Goal: Task Accomplishment & Management: Manage account settings

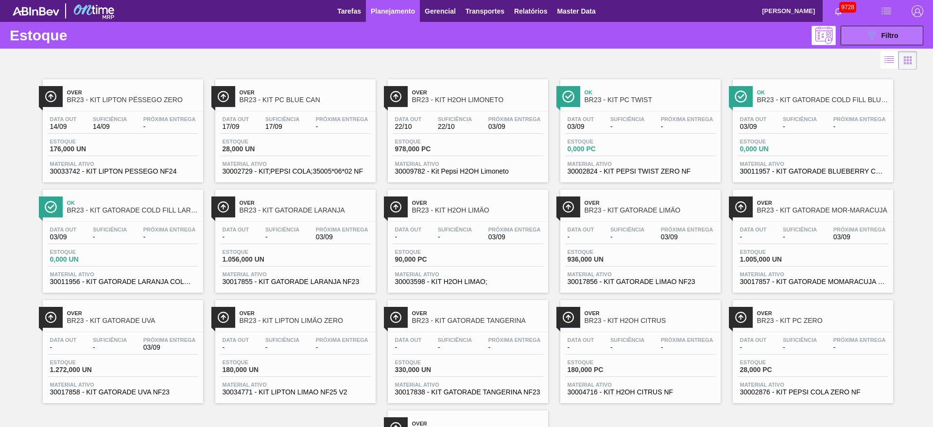
click at [872, 30] on icon "089F7B8B-B2A5-4AFE-B5C0-19BA573D28AC" at bounding box center [872, 36] width 12 height 12
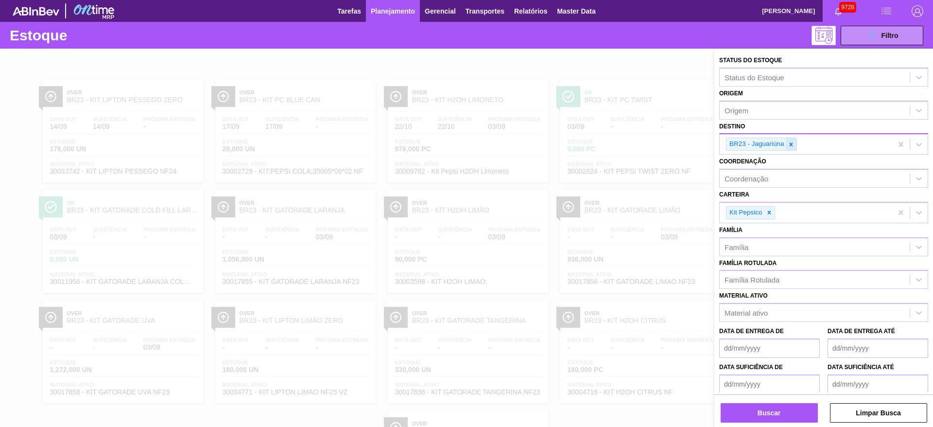
click at [795, 144] on div at bounding box center [791, 144] width 11 height 12
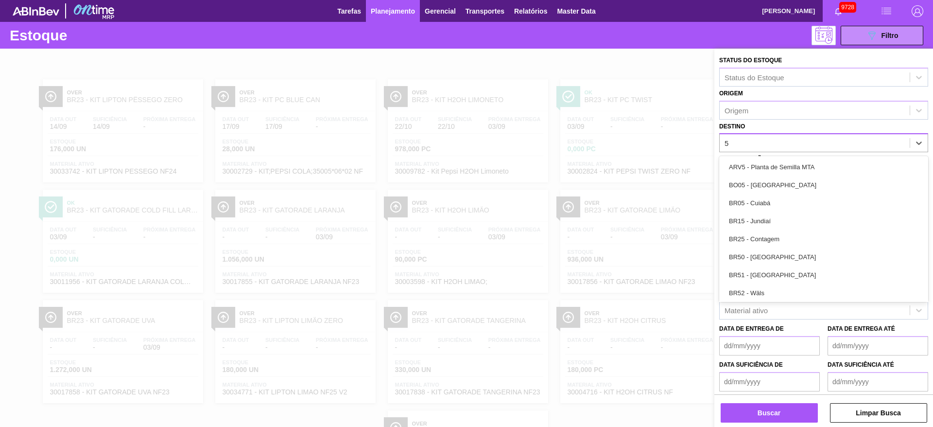
type input "5"
click at [773, 203] on div "BR05 - Cuiabá" at bounding box center [823, 203] width 209 height 18
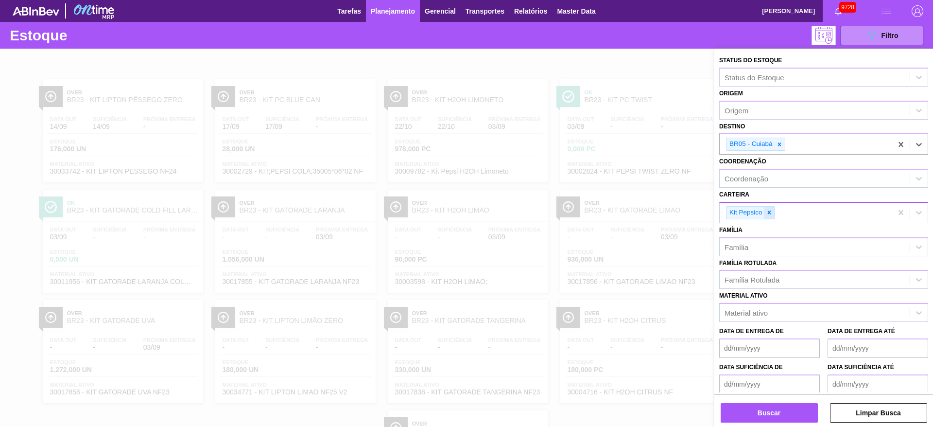
click at [768, 215] on icon at bounding box center [769, 212] width 7 height 7
click at [768, 215] on div "Kit Pepsico" at bounding box center [806, 213] width 173 height 20
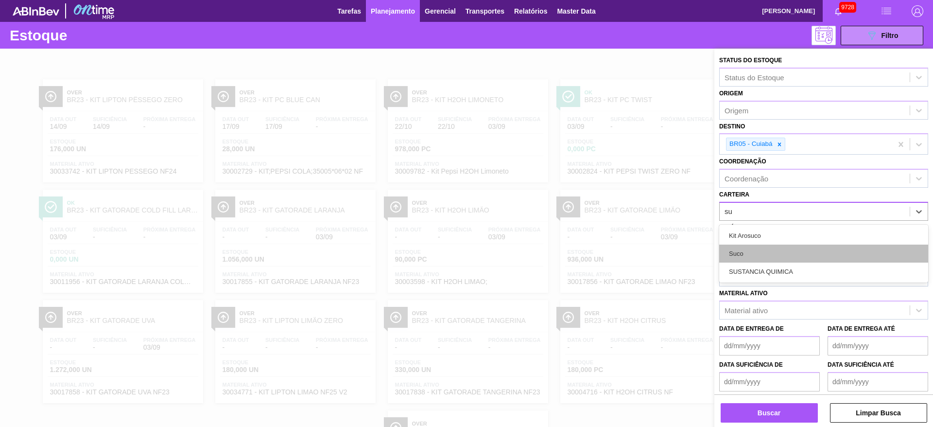
type input "suc"
drag, startPoint x: 768, startPoint y: 257, endPoint x: 761, endPoint y: 262, distance: 8.8
click at [762, 261] on div "Suco" at bounding box center [823, 253] width 209 height 18
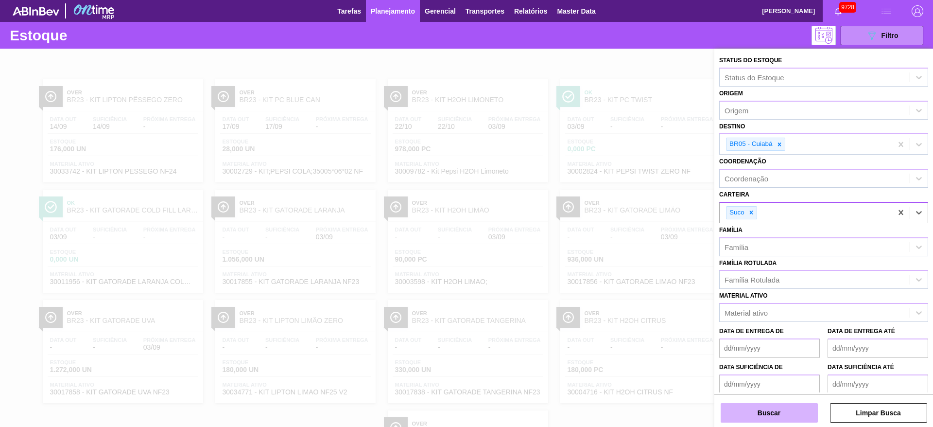
click at [765, 406] on button "Buscar" at bounding box center [769, 412] width 97 height 19
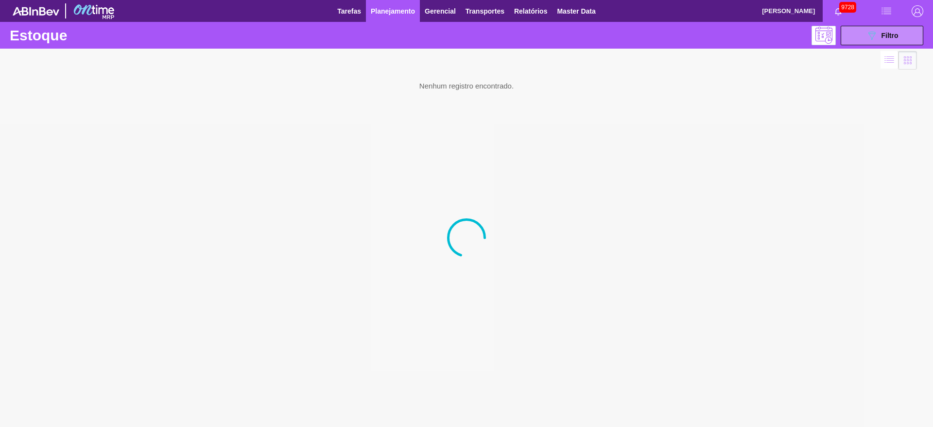
click at [921, 11] on img "button" at bounding box center [918, 11] width 12 height 12
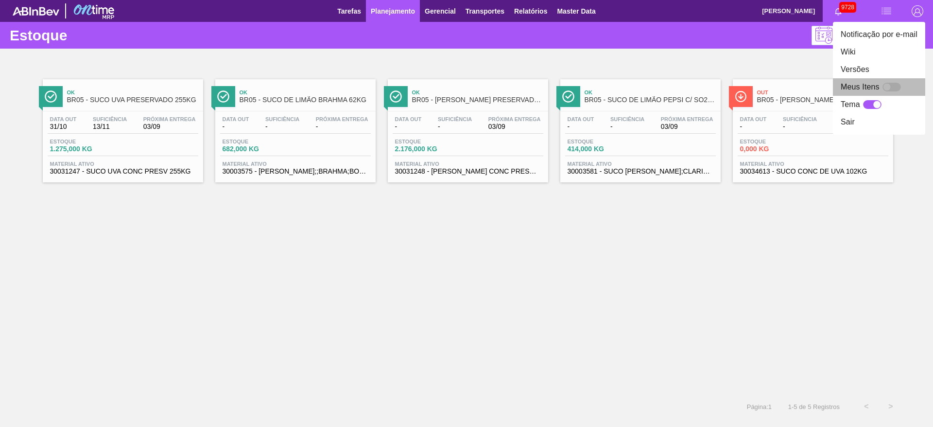
click at [892, 90] on div at bounding box center [892, 87] width 18 height 9
checkbox input "false"
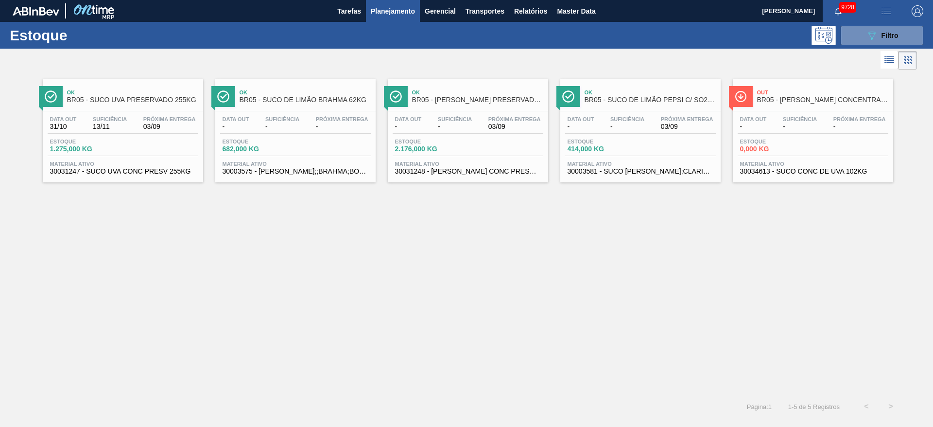
drag, startPoint x: 445, startPoint y: 113, endPoint x: 461, endPoint y: 106, distance: 17.9
click at [873, 36] on icon at bounding box center [872, 36] width 7 height 8
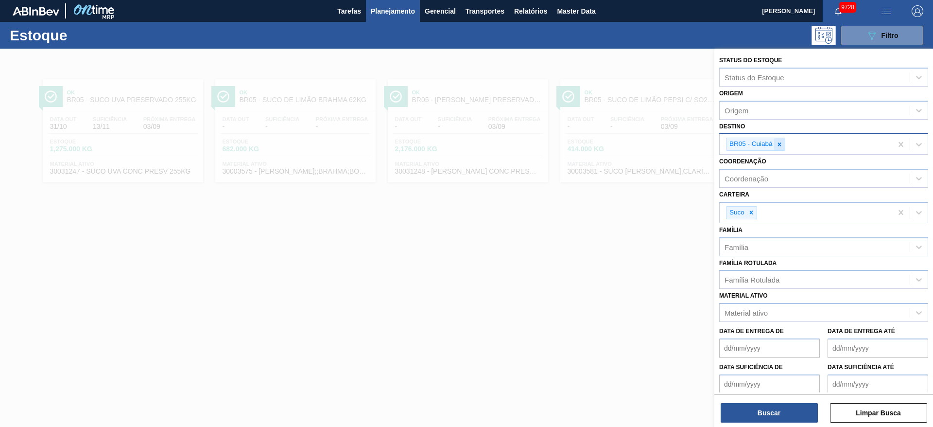
click at [777, 144] on icon at bounding box center [779, 144] width 7 height 7
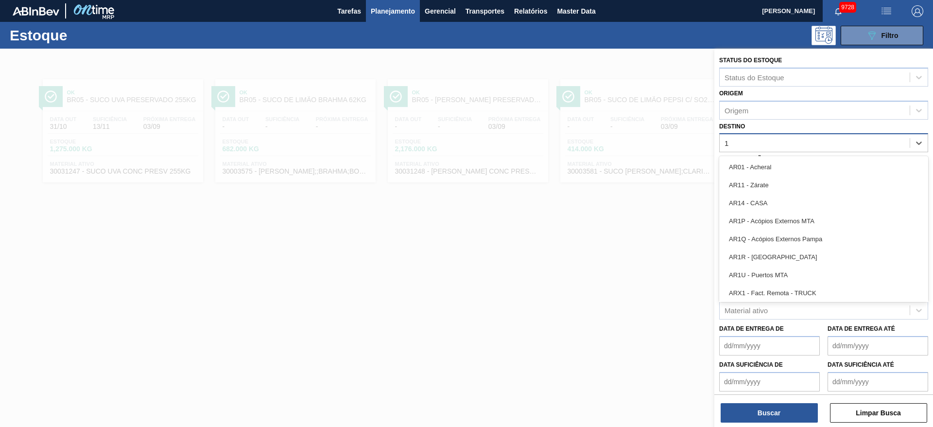
type input "12"
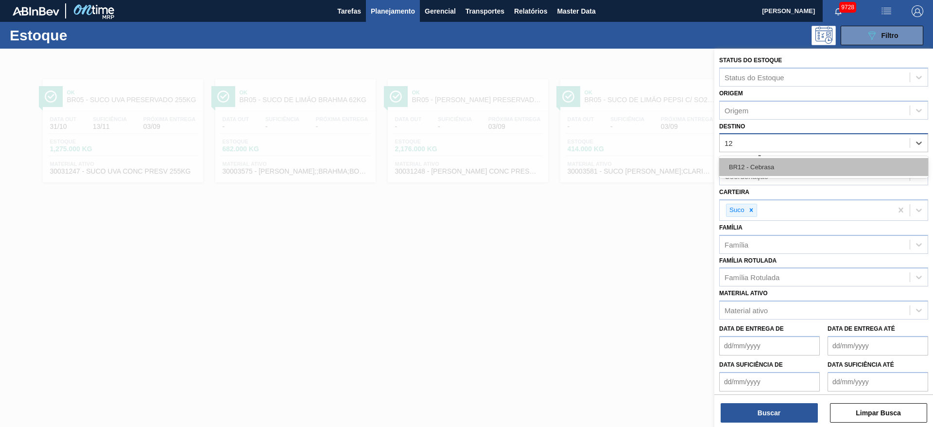
click at [758, 165] on div "BR12 - Cebrasa" at bounding box center [823, 167] width 209 height 18
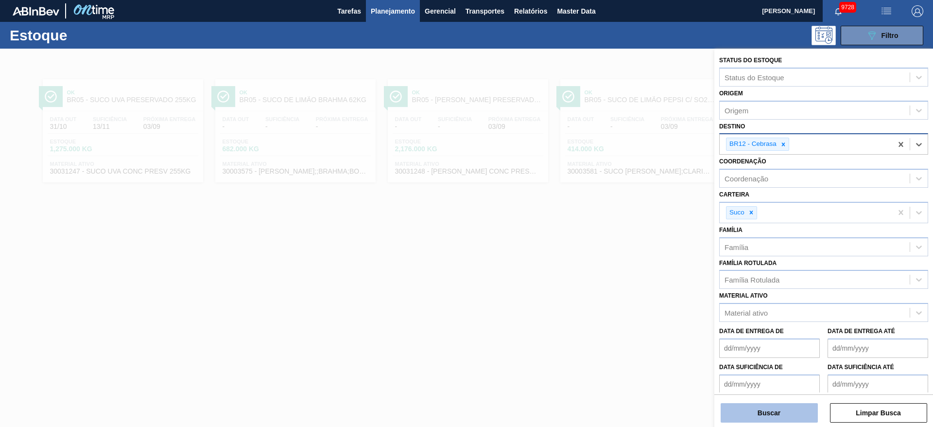
click at [773, 414] on button "Buscar" at bounding box center [769, 412] width 97 height 19
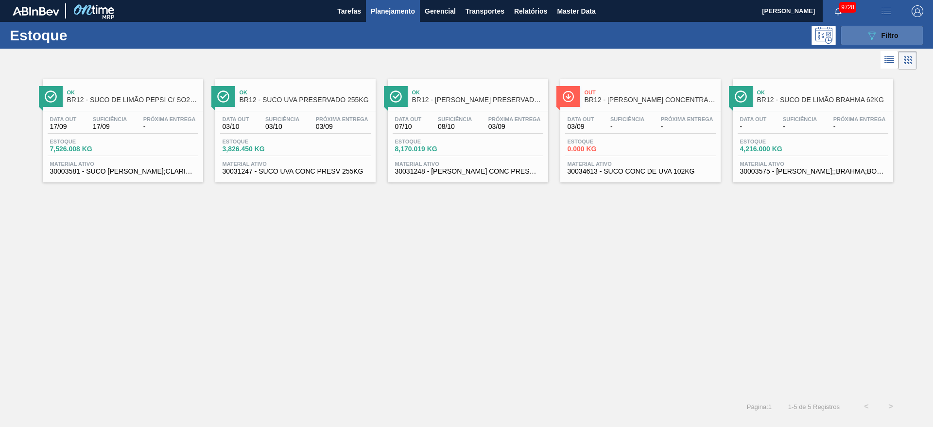
click at [859, 35] on button "089F7B8B-B2A5-4AFE-B5C0-19BA573D28AC Filtro" at bounding box center [882, 35] width 83 height 19
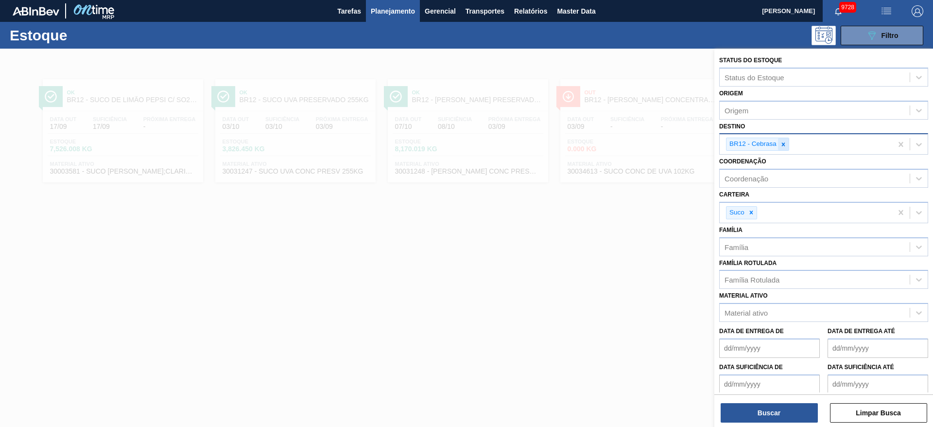
click at [785, 143] on icon at bounding box center [783, 144] width 7 height 7
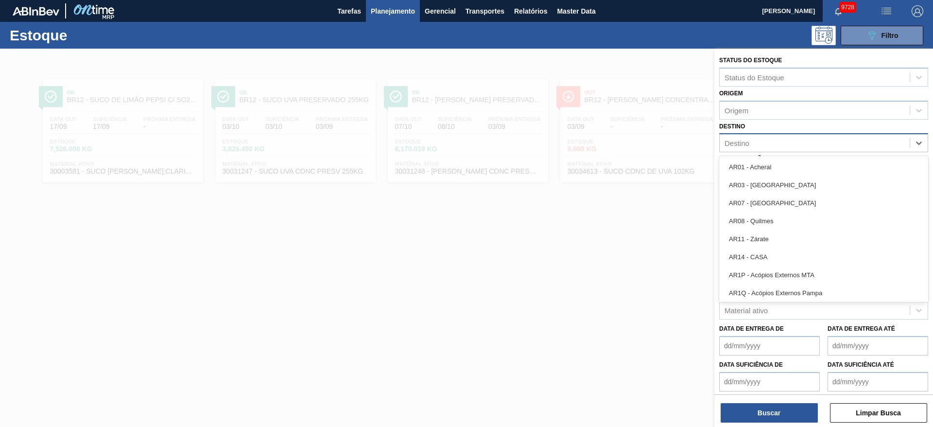
click at [785, 143] on div "Destino" at bounding box center [815, 143] width 190 height 14
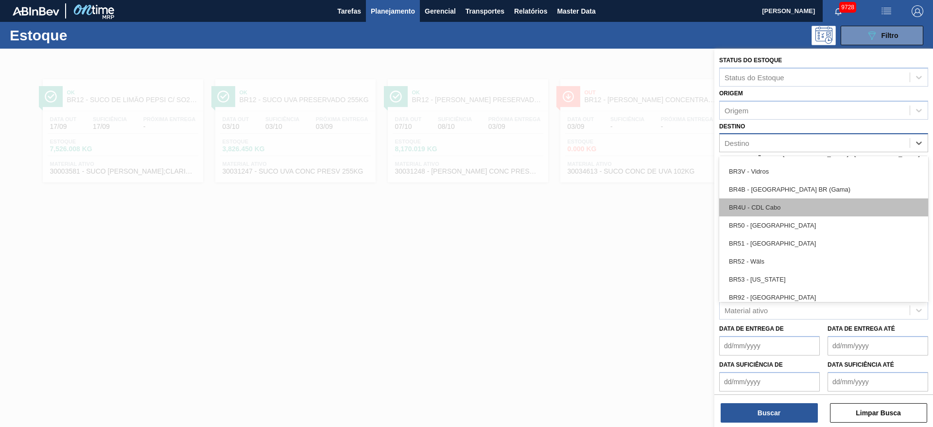
scroll to position [948, 0]
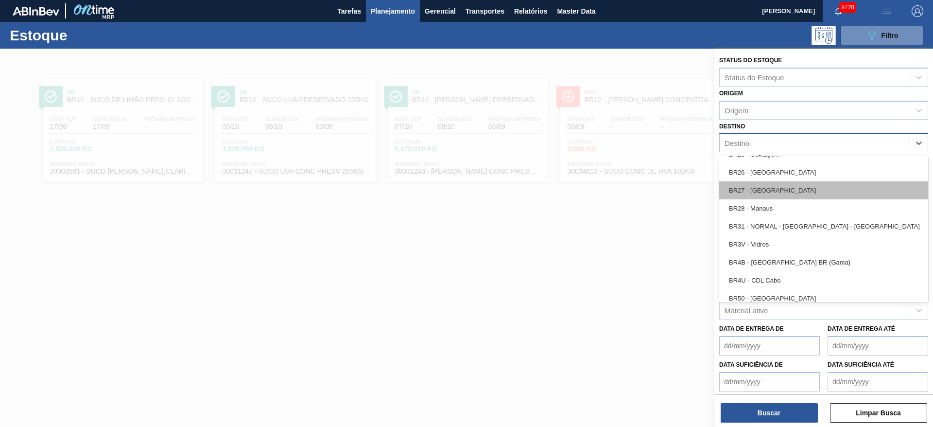
click at [784, 181] on div "BR27 - Nova Minas" at bounding box center [823, 190] width 209 height 18
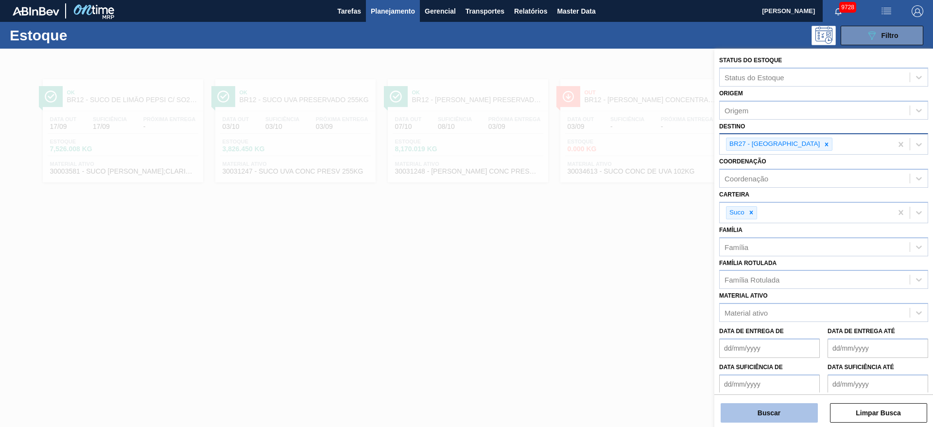
click at [774, 407] on button "Buscar" at bounding box center [769, 412] width 97 height 19
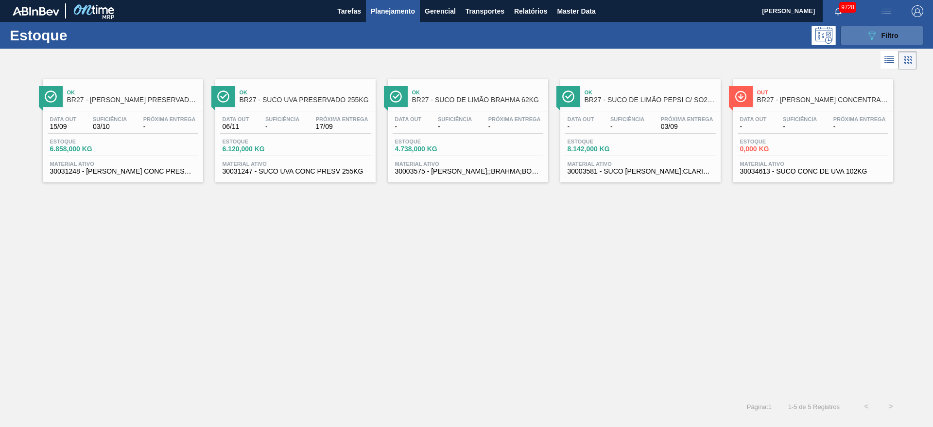
click at [876, 26] on button "089F7B8B-B2A5-4AFE-B5C0-19BA573D28AC Filtro" at bounding box center [882, 35] width 83 height 19
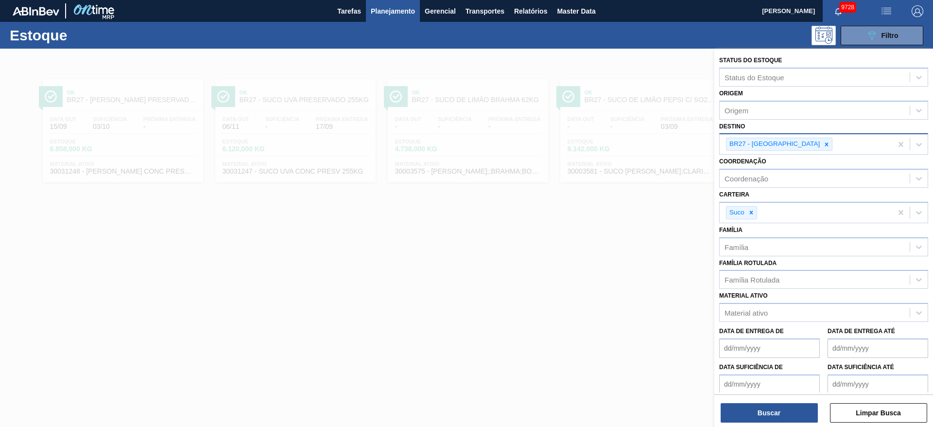
click at [780, 138] on div "BR27 - Nova Minas" at bounding box center [779, 144] width 106 height 13
click at [821, 139] on div at bounding box center [826, 144] width 11 height 12
click at [793, 139] on div "BR27 - Nova Minas" at bounding box center [806, 144] width 173 height 20
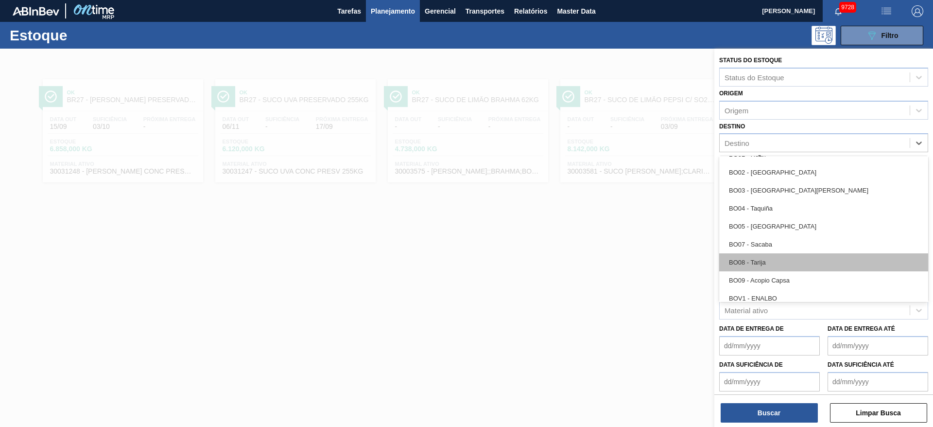
scroll to position [510, 0]
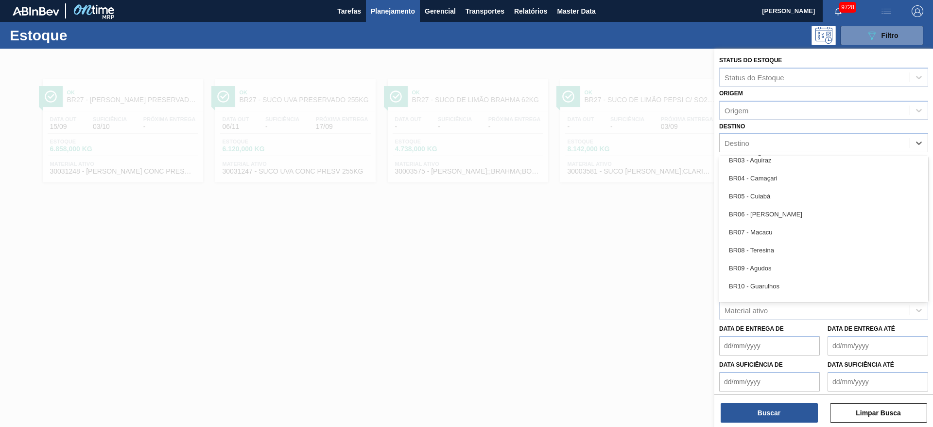
click at [782, 245] on div "BR08 - Teresina" at bounding box center [823, 250] width 209 height 18
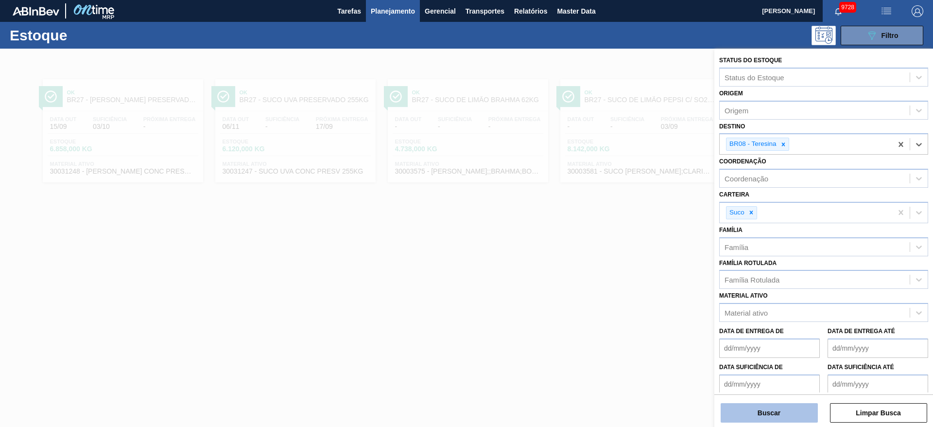
click at [772, 420] on button "Buscar" at bounding box center [769, 412] width 97 height 19
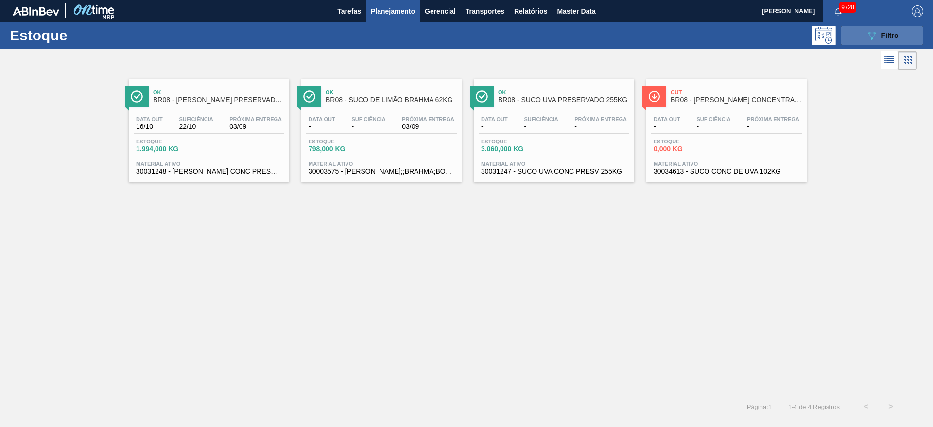
click at [885, 34] on span "Filtro" at bounding box center [890, 36] width 17 height 8
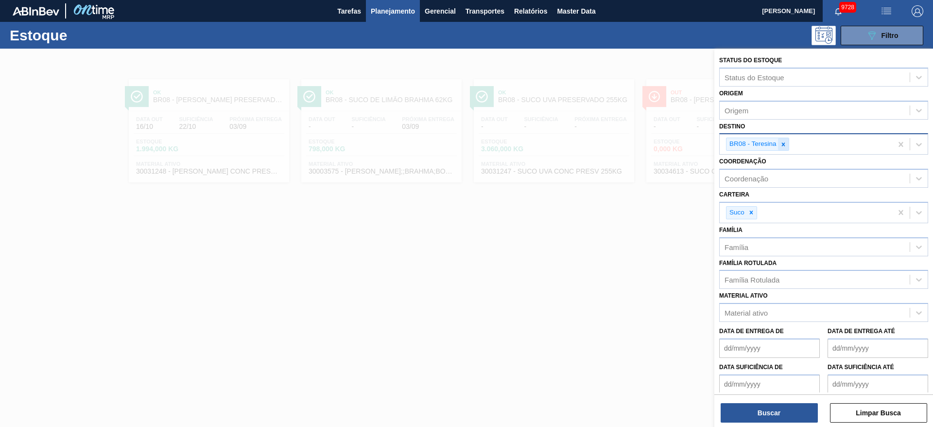
click at [784, 142] on icon at bounding box center [783, 144] width 7 height 7
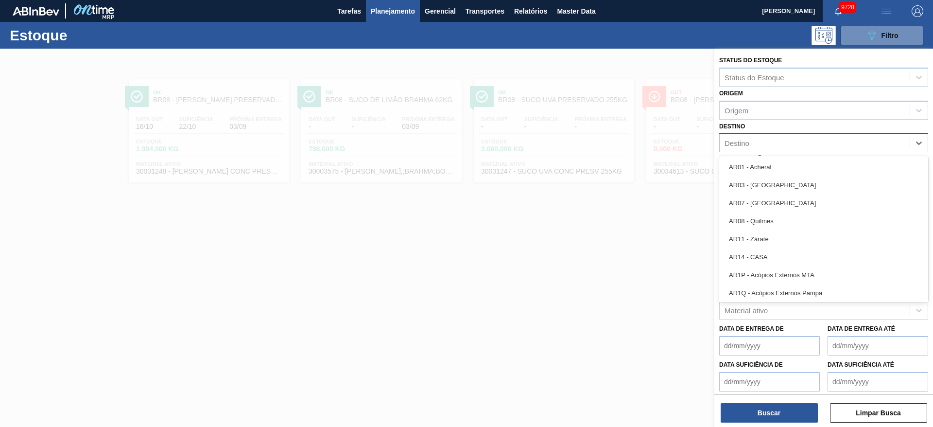
click at [784, 142] on div "Destino" at bounding box center [815, 143] width 190 height 14
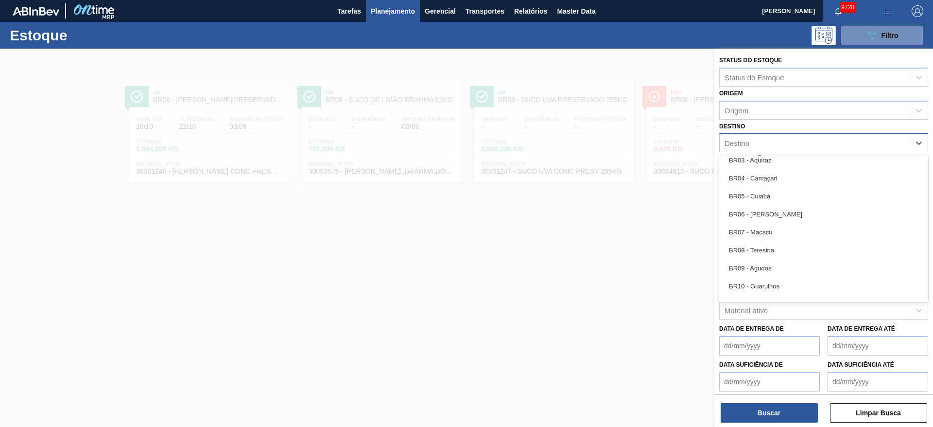
drag, startPoint x: 776, startPoint y: 161, endPoint x: 776, endPoint y: 179, distance: 18.0
click at [776, 160] on div "BR03 - Aquiraz" at bounding box center [823, 160] width 209 height 18
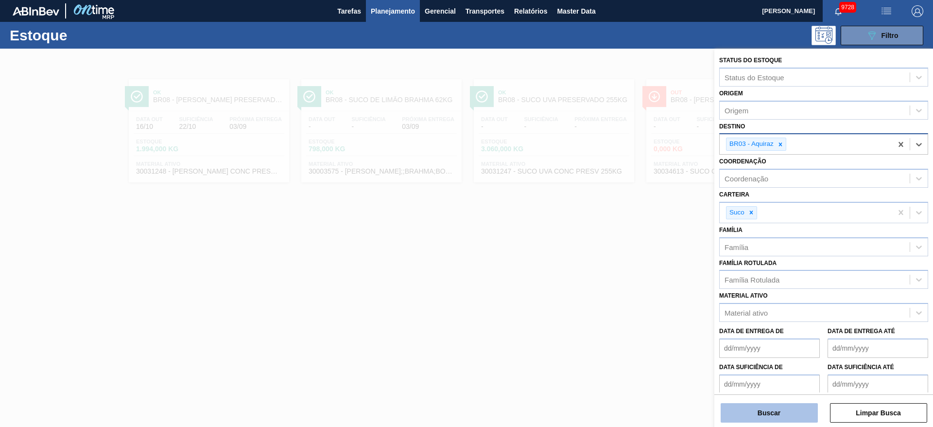
click at [798, 417] on button "Buscar" at bounding box center [769, 412] width 97 height 19
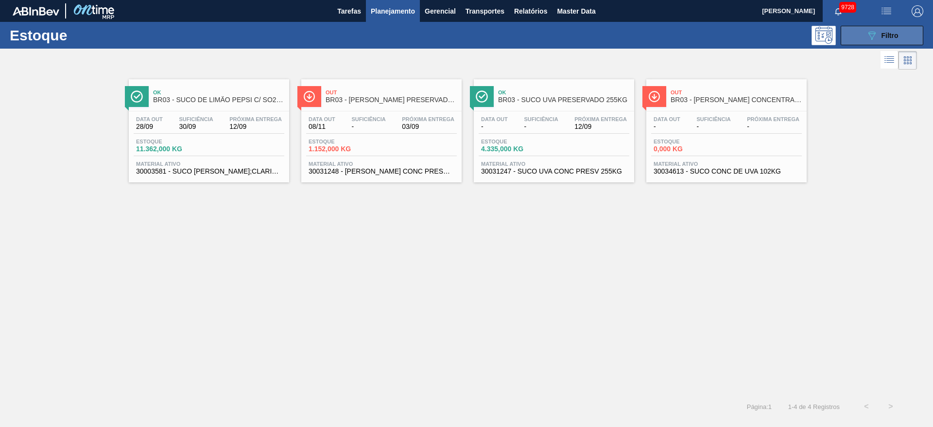
click at [889, 37] on span "Filtro" at bounding box center [890, 36] width 17 height 8
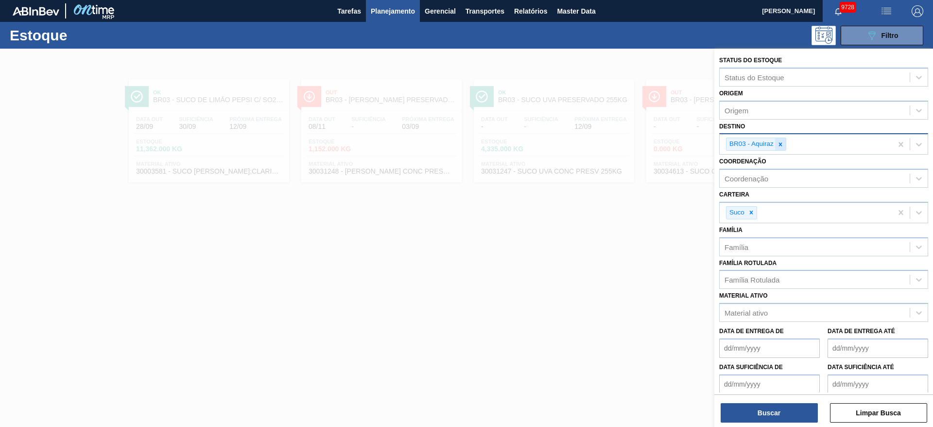
click at [777, 142] on icon at bounding box center [780, 144] width 7 height 7
click at [779, 148] on div "Destino" at bounding box center [815, 143] width 190 height 14
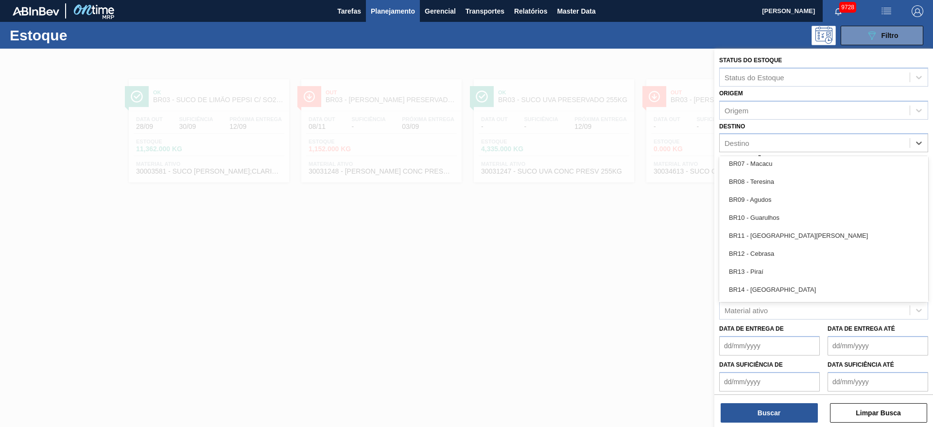
scroll to position [656, 0]
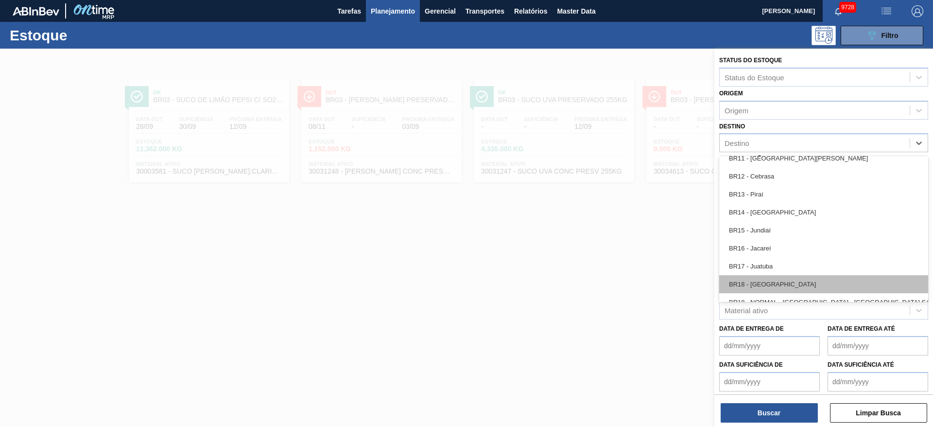
click at [773, 285] on div "BR18 - Pernambuco" at bounding box center [823, 284] width 209 height 18
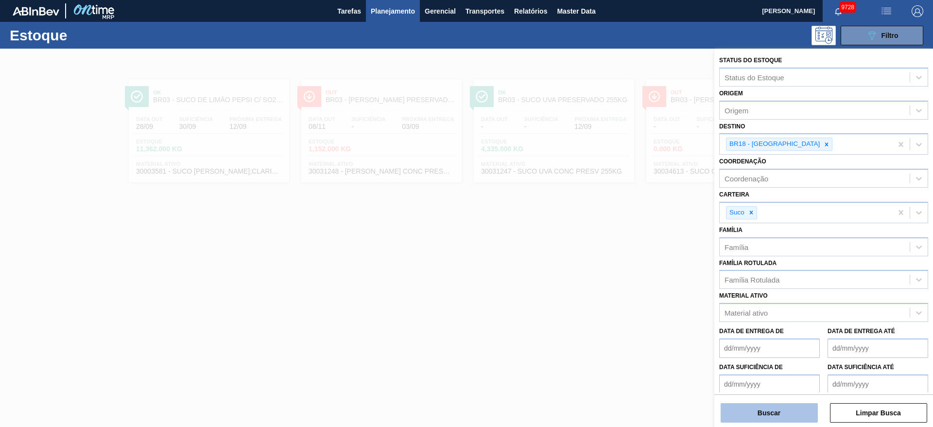
click at [767, 416] on button "Buscar" at bounding box center [769, 412] width 97 height 19
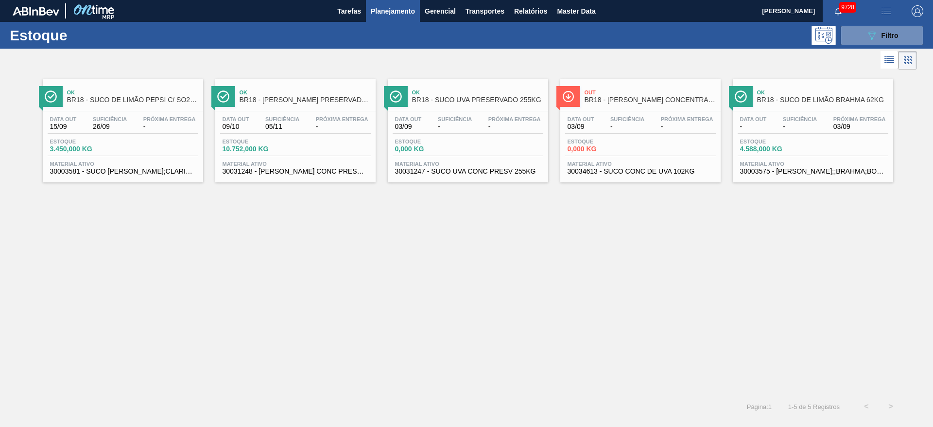
drag, startPoint x: 161, startPoint y: 108, endPoint x: 177, endPoint y: 113, distance: 16.3
click at [898, 27] on button "089F7B8B-B2A5-4AFE-B5C0-19BA573D28AC Filtro" at bounding box center [882, 35] width 83 height 19
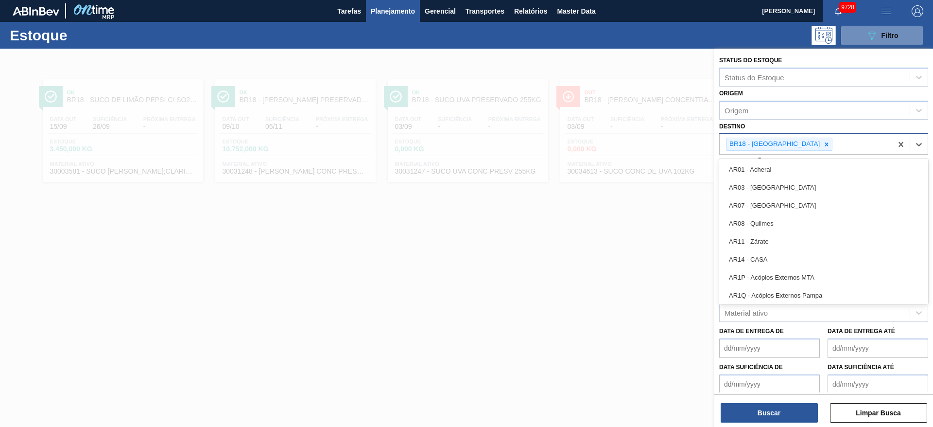
click at [789, 149] on div "BR18 - Pernambuco" at bounding box center [774, 144] width 95 height 12
click at [823, 147] on icon at bounding box center [826, 144] width 7 height 7
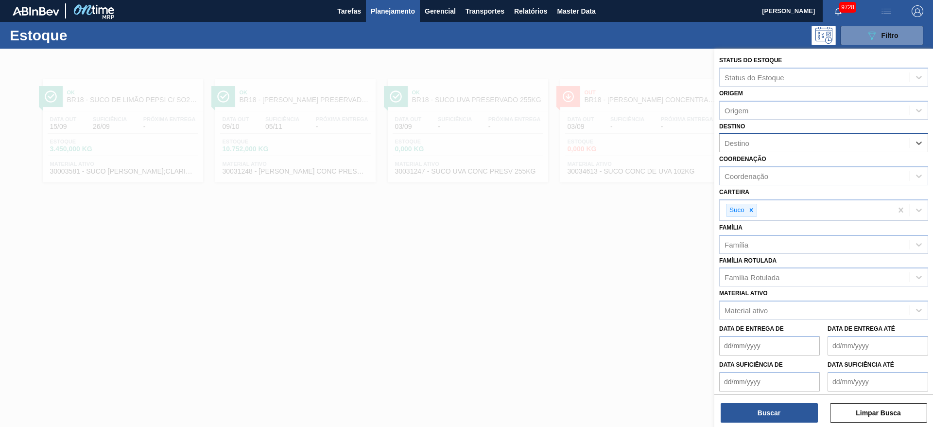
click at [797, 147] on div "Destino" at bounding box center [815, 143] width 190 height 14
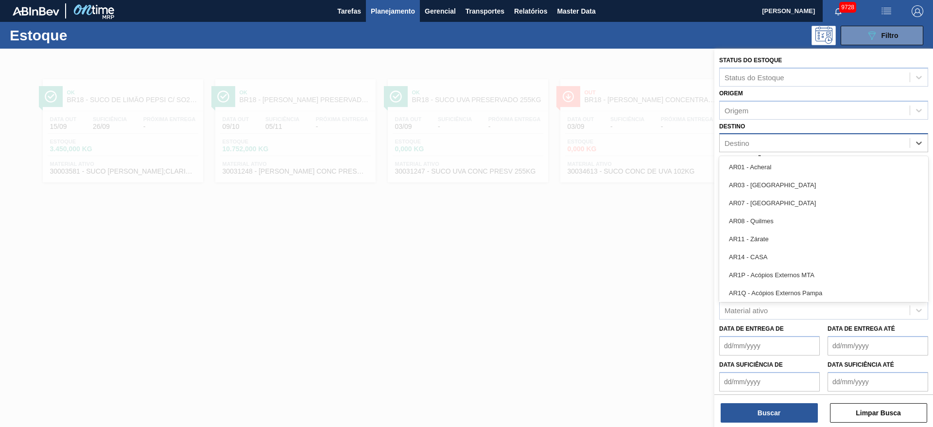
click at [797, 147] on div "Destino" at bounding box center [815, 143] width 190 height 14
click at [784, 214] on div "BR02 - Sergipe" at bounding box center [823, 215] width 209 height 18
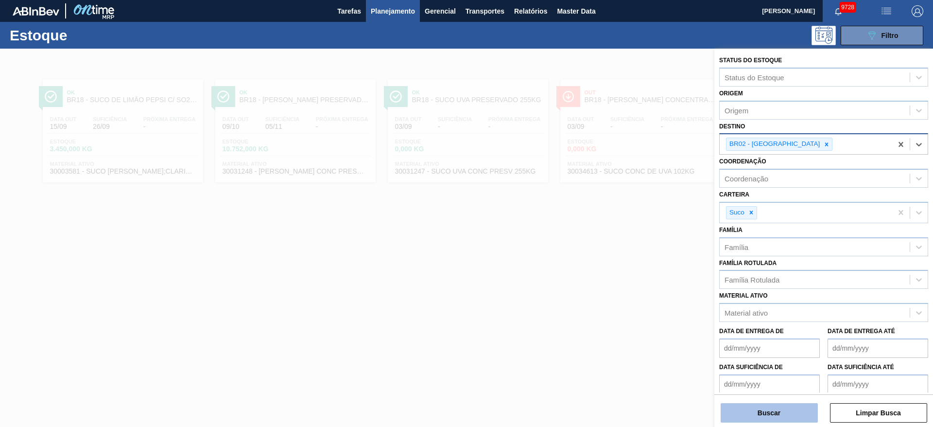
click at [765, 414] on button "Buscar" at bounding box center [769, 412] width 97 height 19
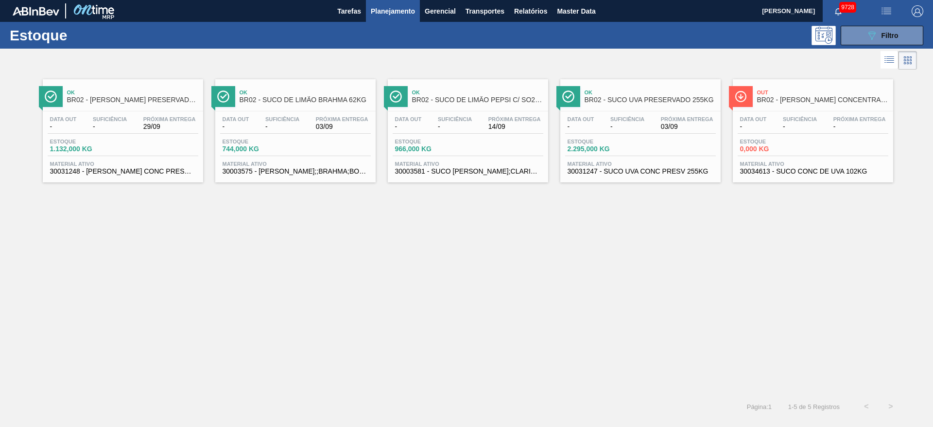
drag, startPoint x: 155, startPoint y: 108, endPoint x: 192, endPoint y: 122, distance: 38.7
click at [892, 37] on span "Filtro" at bounding box center [890, 36] width 17 height 8
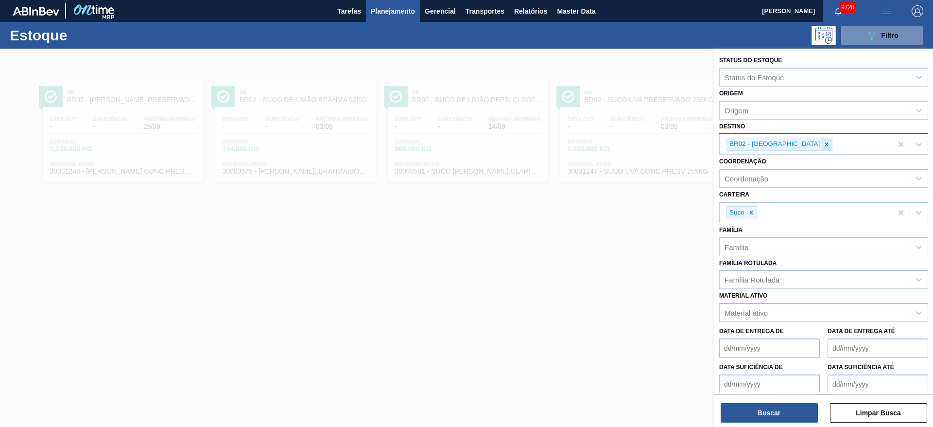
click at [821, 144] on div at bounding box center [826, 144] width 11 height 12
click at [785, 144] on div "BR02 - Sergipe" at bounding box center [806, 144] width 173 height 20
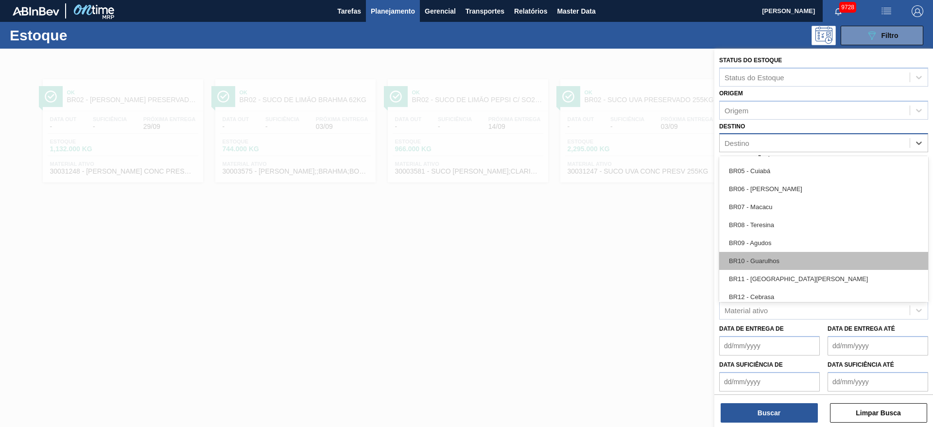
scroll to position [510, 0]
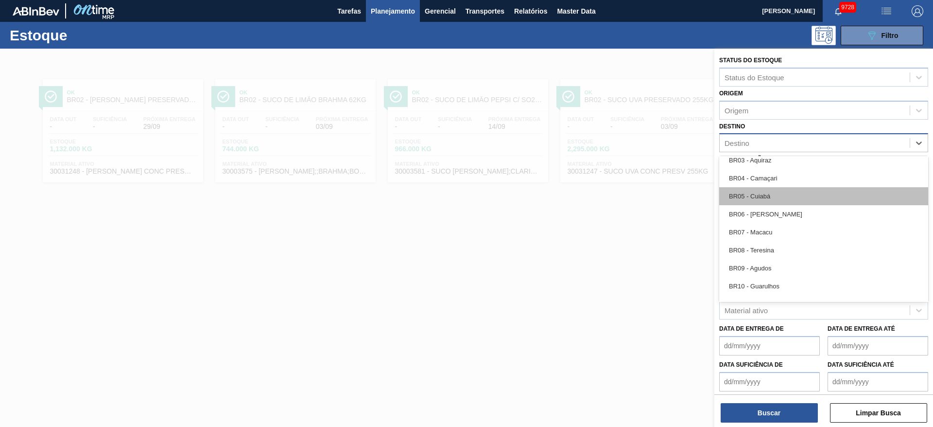
click at [775, 191] on div "BR05 - Cuiabá" at bounding box center [823, 196] width 209 height 18
click at [775, 191] on div "Carteira Suco" at bounding box center [823, 202] width 209 height 35
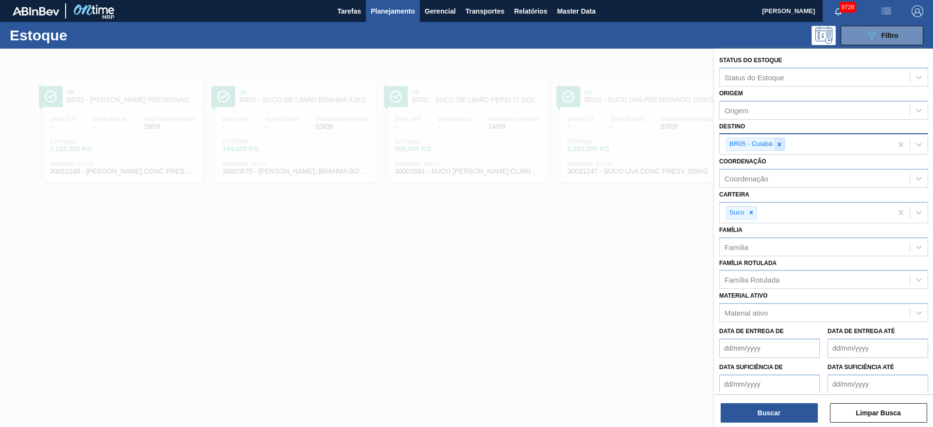
click at [781, 144] on icon at bounding box center [779, 144] width 7 height 7
click at [781, 144] on div "Destino" at bounding box center [815, 143] width 190 height 14
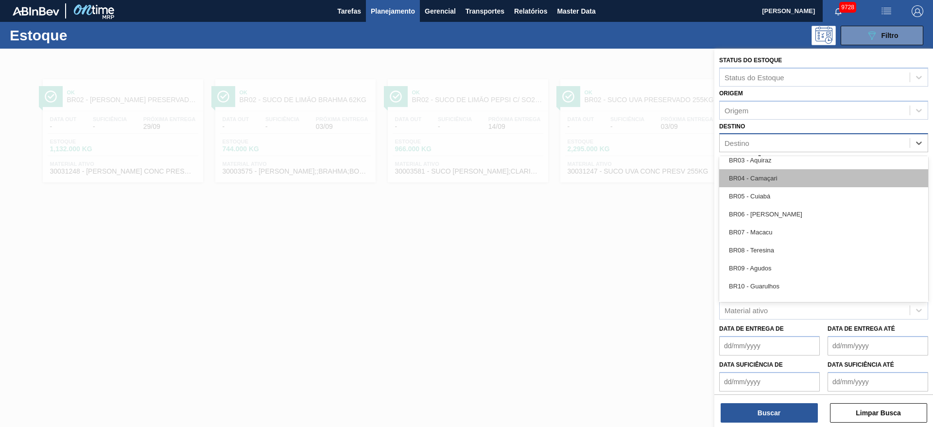
click at [783, 179] on div "BR04 - Camaçari" at bounding box center [823, 178] width 209 height 18
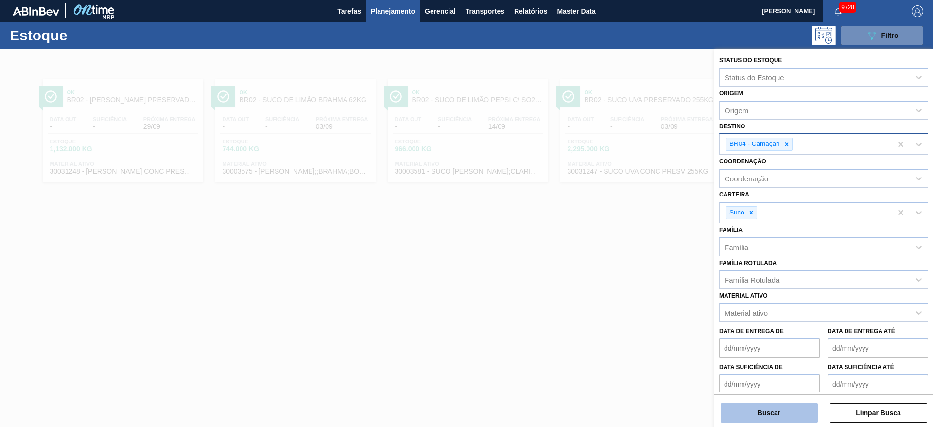
click at [799, 420] on button "Buscar" at bounding box center [769, 412] width 97 height 19
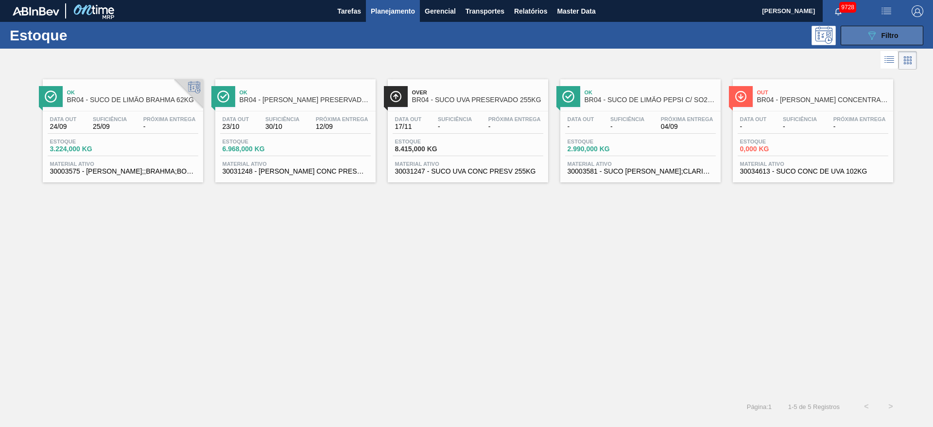
click at [888, 35] on span "Filtro" at bounding box center [890, 36] width 17 height 8
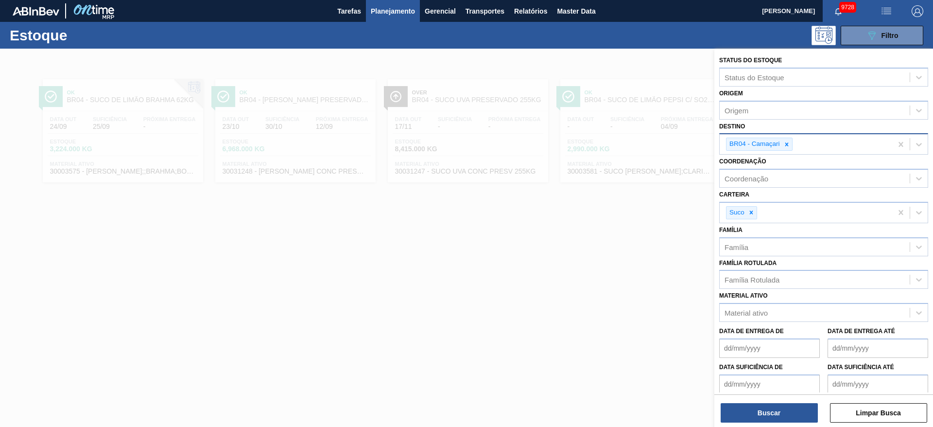
click at [788, 143] on icon at bounding box center [787, 144] width 7 height 7
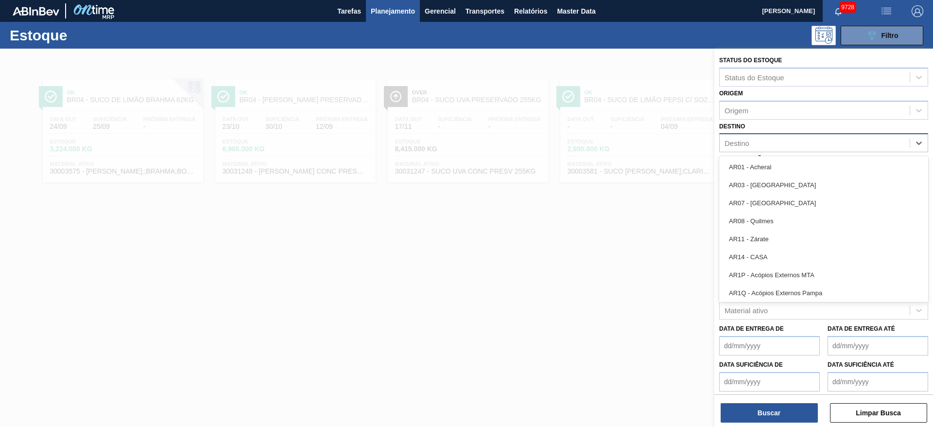
click at [788, 143] on div "Destino" at bounding box center [815, 143] width 190 height 14
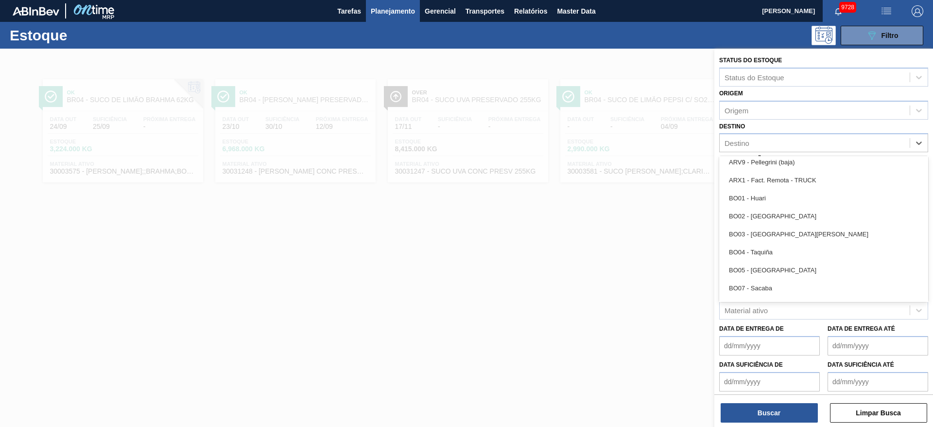
scroll to position [583, 0]
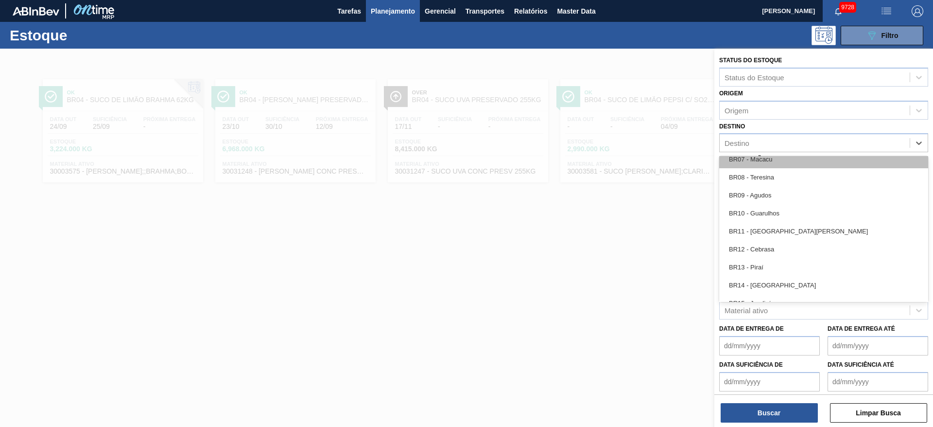
click at [779, 163] on div "BR07 - Macacu" at bounding box center [823, 159] width 209 height 18
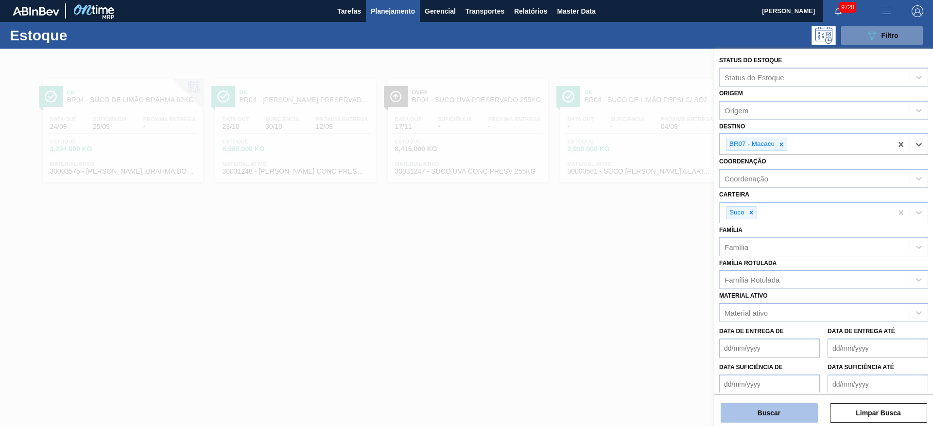
click at [768, 406] on button "Buscar" at bounding box center [769, 412] width 97 height 19
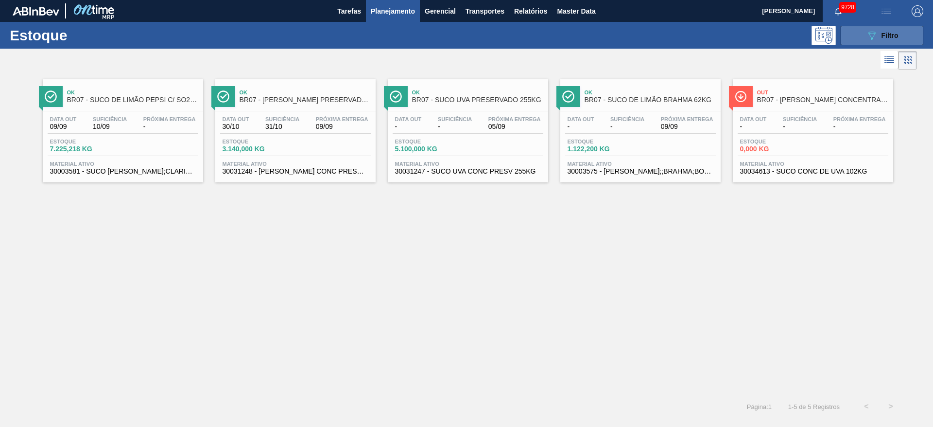
click at [882, 36] on span "Filtro" at bounding box center [890, 36] width 17 height 8
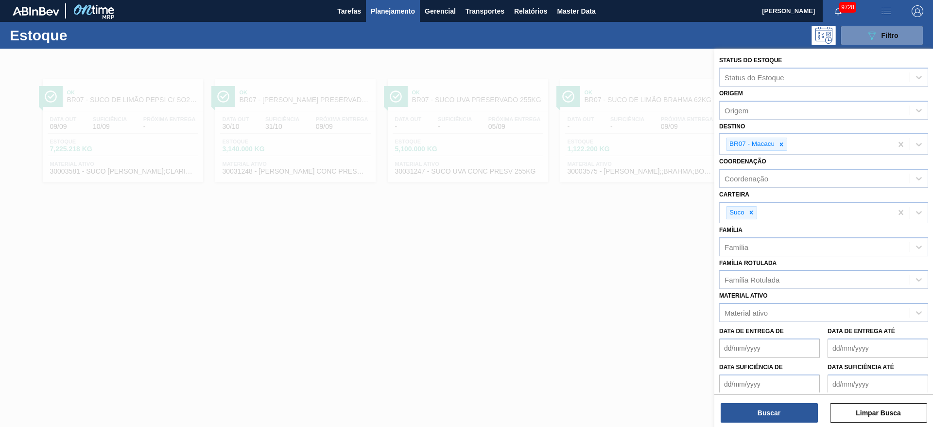
click at [409, 295] on div at bounding box center [466, 262] width 933 height 427
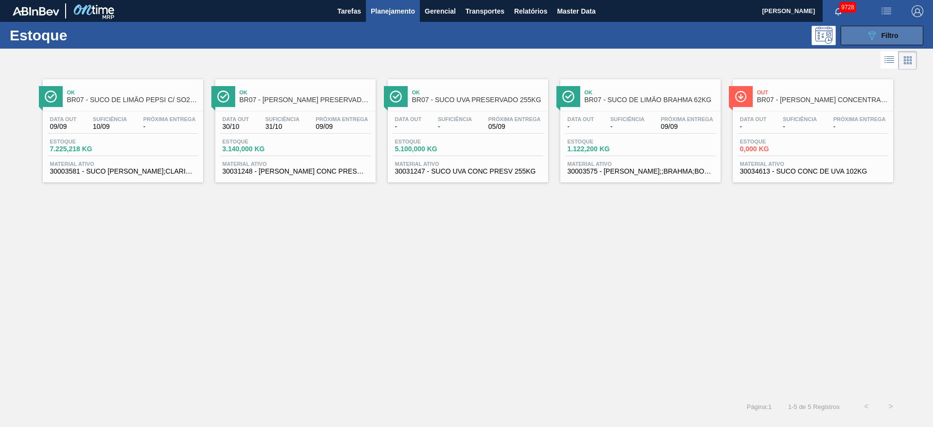
click at [884, 35] on span "Filtro" at bounding box center [890, 36] width 17 height 8
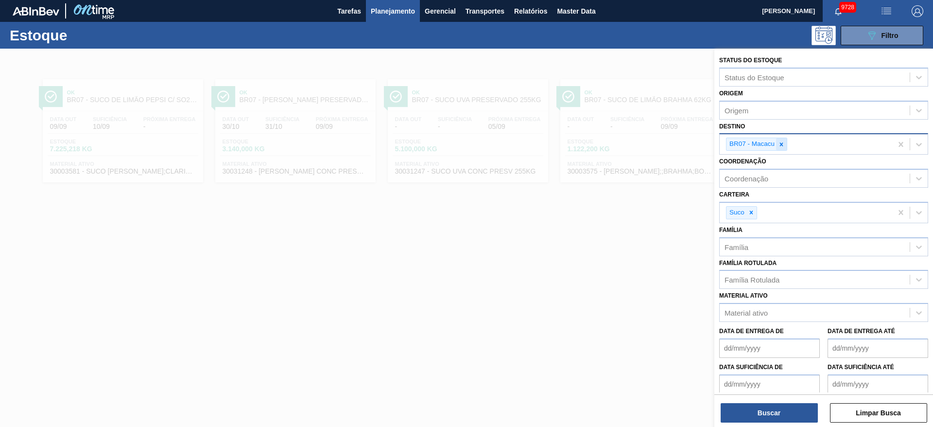
click at [780, 149] on div at bounding box center [781, 144] width 11 height 12
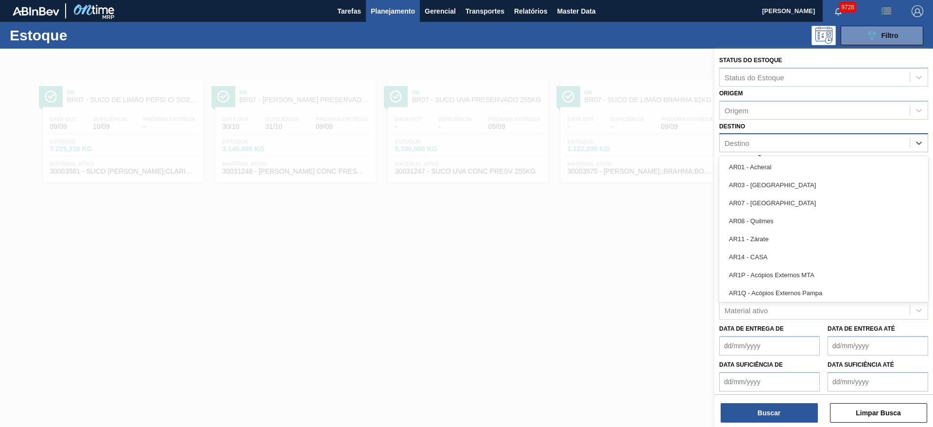
click at [780, 149] on div "Destino" at bounding box center [815, 143] width 190 height 14
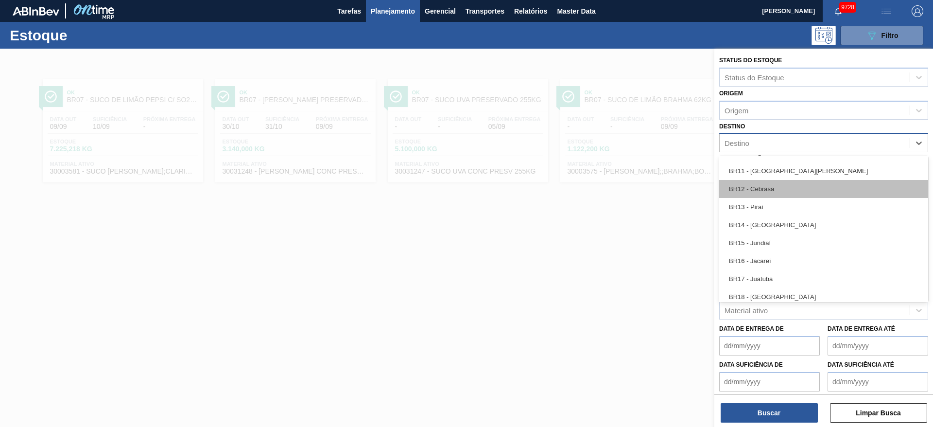
scroll to position [656, 0]
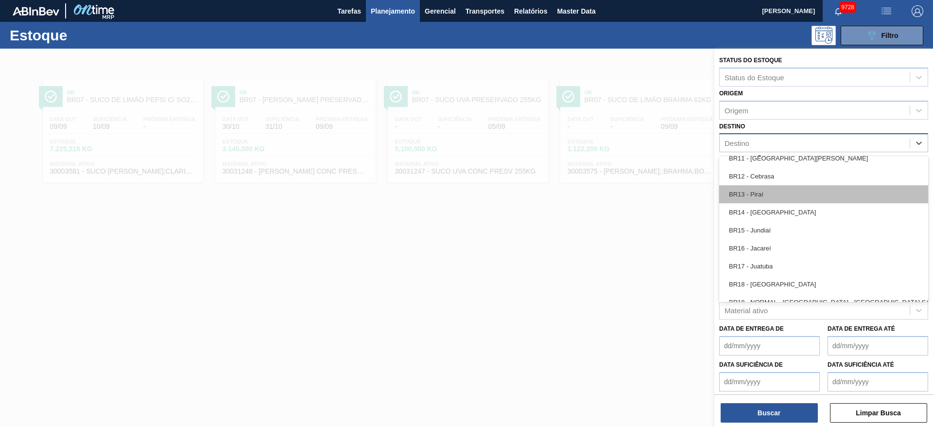
click at [778, 193] on div "BR13 - Piraí" at bounding box center [823, 194] width 209 height 18
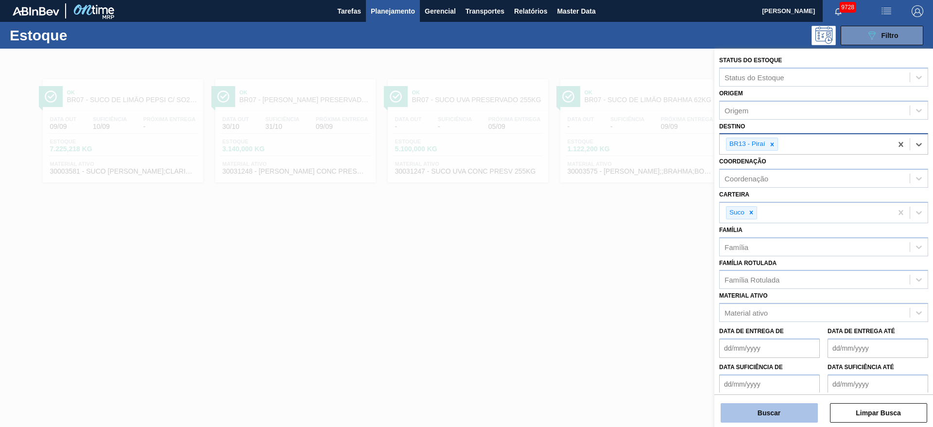
click at [768, 408] on button "Buscar" at bounding box center [769, 412] width 97 height 19
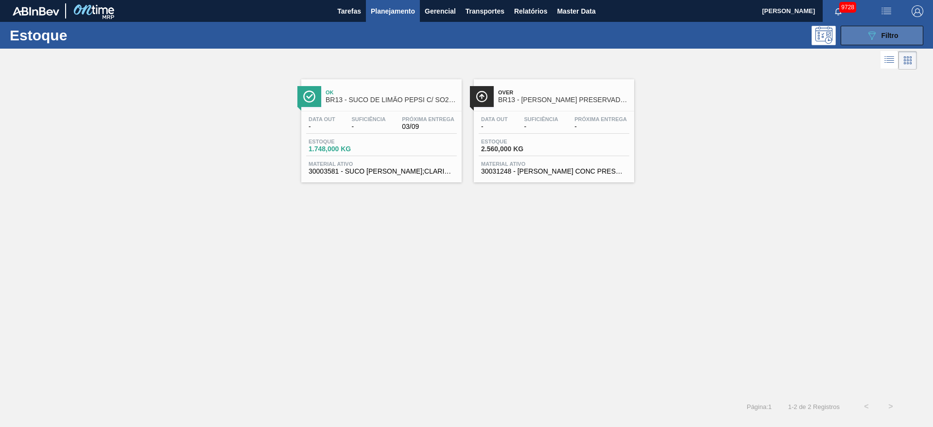
click at [897, 40] on div "089F7B8B-B2A5-4AFE-B5C0-19BA573D28AC Filtro" at bounding box center [882, 36] width 33 height 12
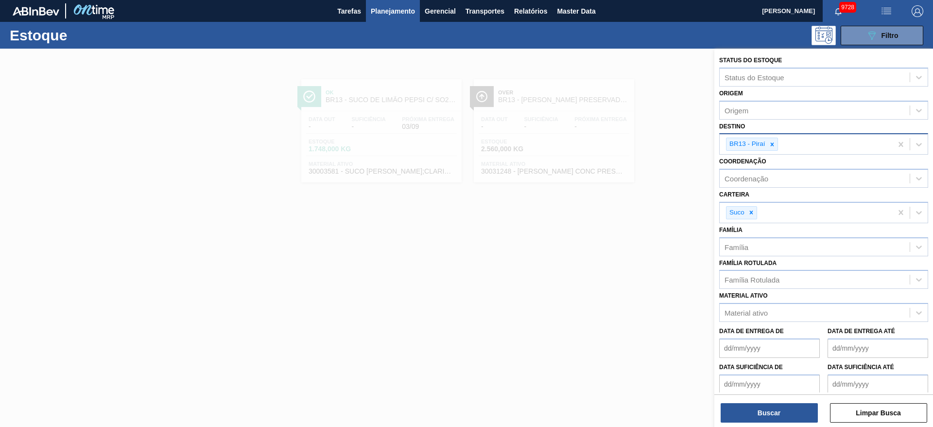
click at [777, 146] on div at bounding box center [772, 144] width 11 height 12
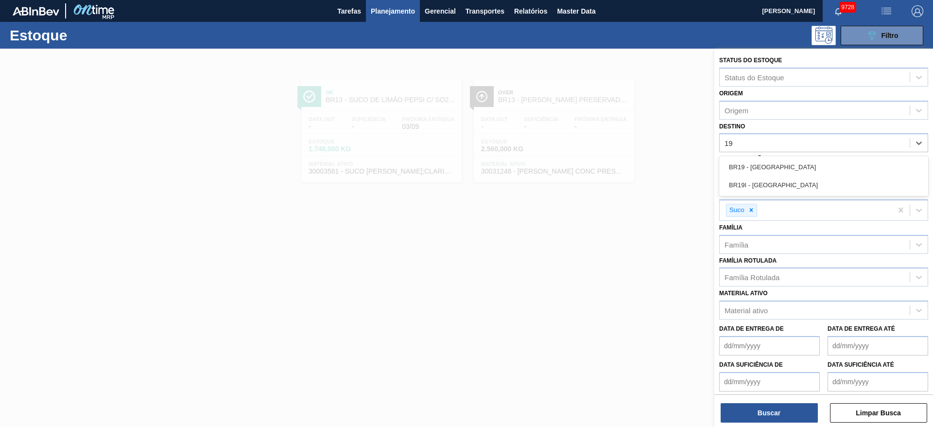
type input "19"
click at [767, 155] on div "Coordenação Coordenação" at bounding box center [823, 168] width 209 height 33
click at [766, 157] on label "Coordenação" at bounding box center [742, 159] width 47 height 7
click at [726, 172] on input "Coordenação" at bounding box center [725, 176] width 1 height 8
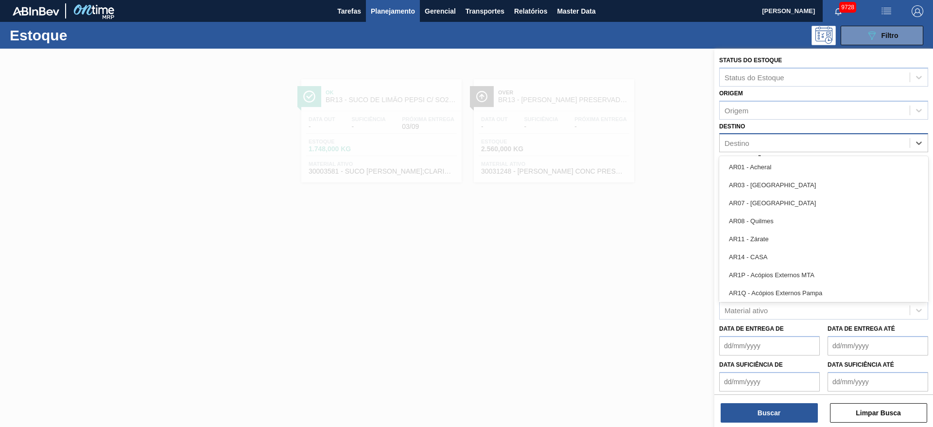
click at [759, 139] on div "Destino" at bounding box center [815, 143] width 190 height 14
type input "19"
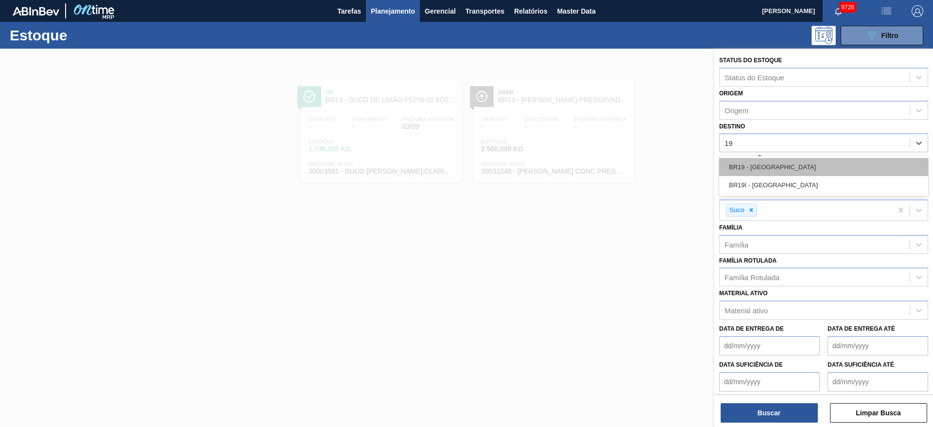
click at [763, 167] on div "BR19 - Nova Rio" at bounding box center [823, 167] width 209 height 18
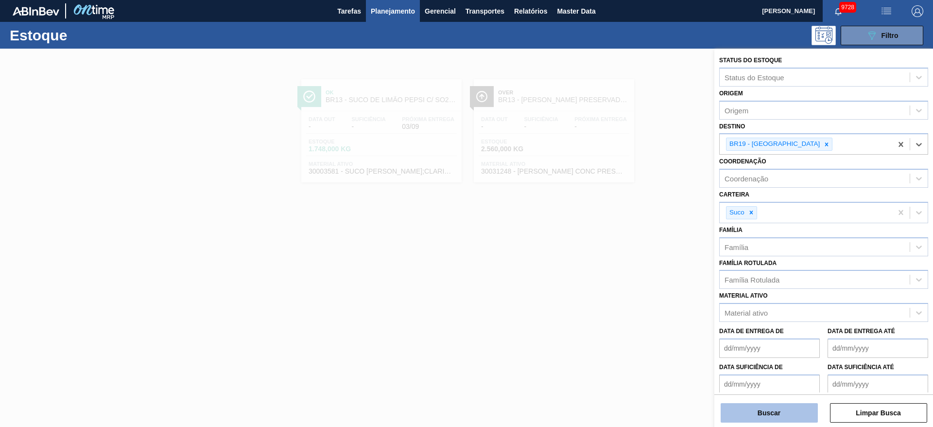
click at [772, 414] on button "Buscar" at bounding box center [769, 412] width 97 height 19
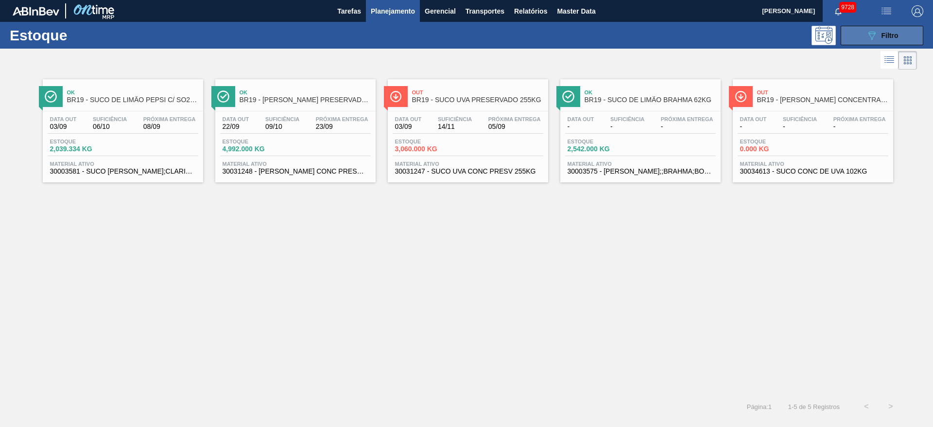
click at [871, 31] on icon "089F7B8B-B2A5-4AFE-B5C0-19BA573D28AC" at bounding box center [872, 36] width 12 height 12
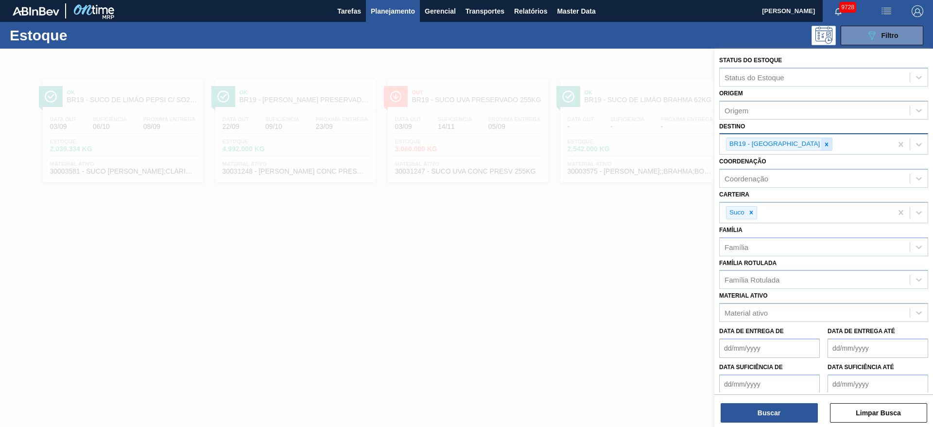
click at [821, 143] on div at bounding box center [826, 144] width 11 height 12
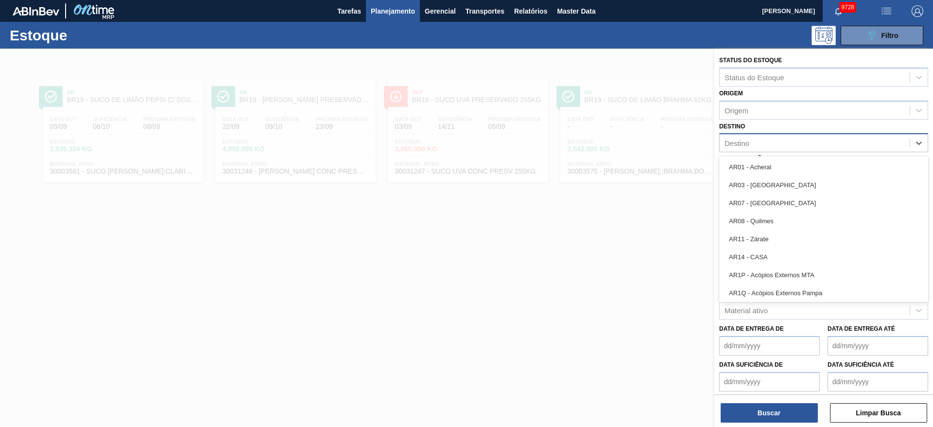
click at [789, 143] on div "Destino" at bounding box center [815, 143] width 190 height 14
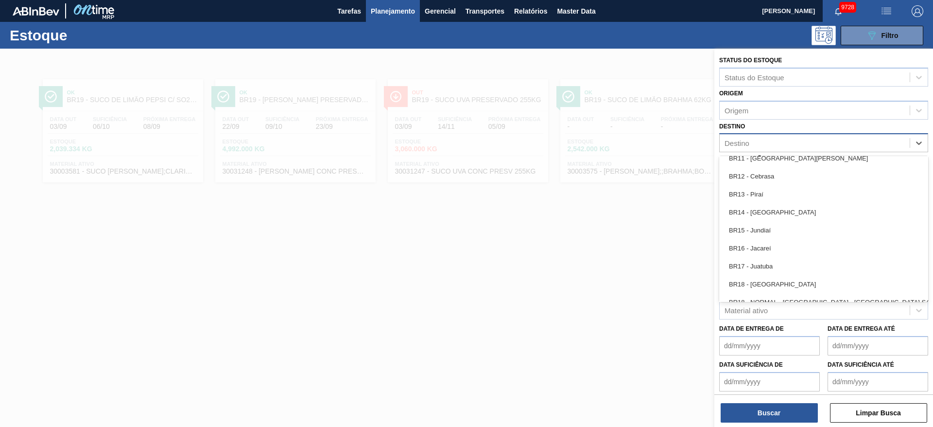
drag, startPoint x: 774, startPoint y: 234, endPoint x: 769, endPoint y: 241, distance: 8.1
click at [773, 234] on div "BR15 - Jundiaí" at bounding box center [823, 230] width 209 height 18
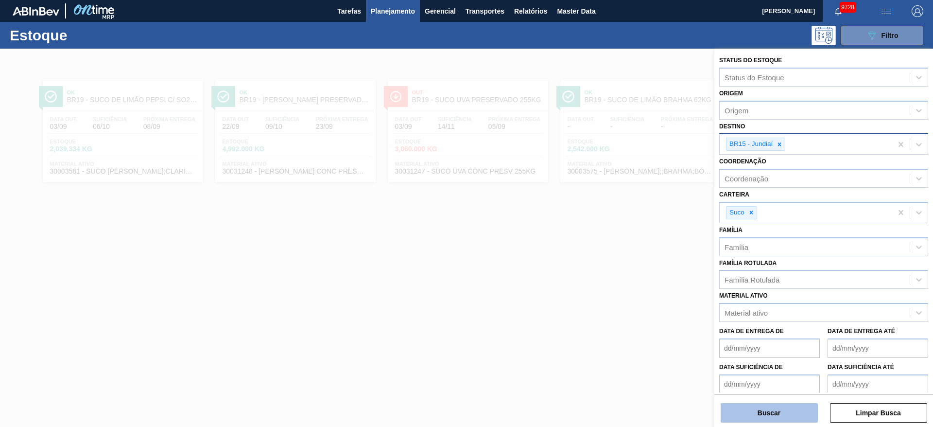
click at [771, 417] on button "Buscar" at bounding box center [769, 412] width 97 height 19
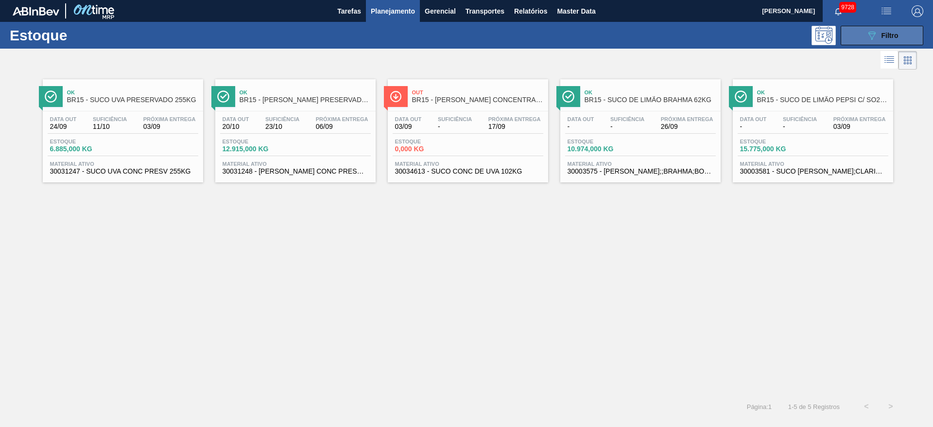
click at [882, 36] on span "Filtro" at bounding box center [890, 36] width 17 height 8
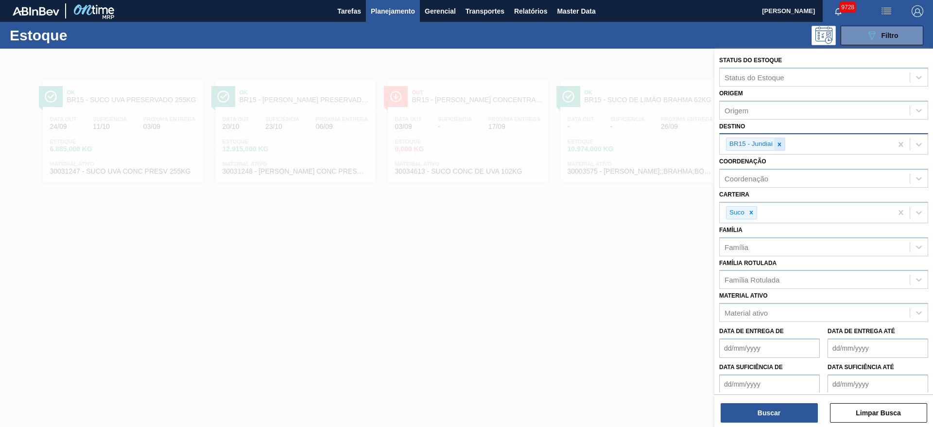
click at [778, 145] on icon at bounding box center [779, 144] width 7 height 7
click at [778, 145] on div "Destino" at bounding box center [815, 143] width 190 height 14
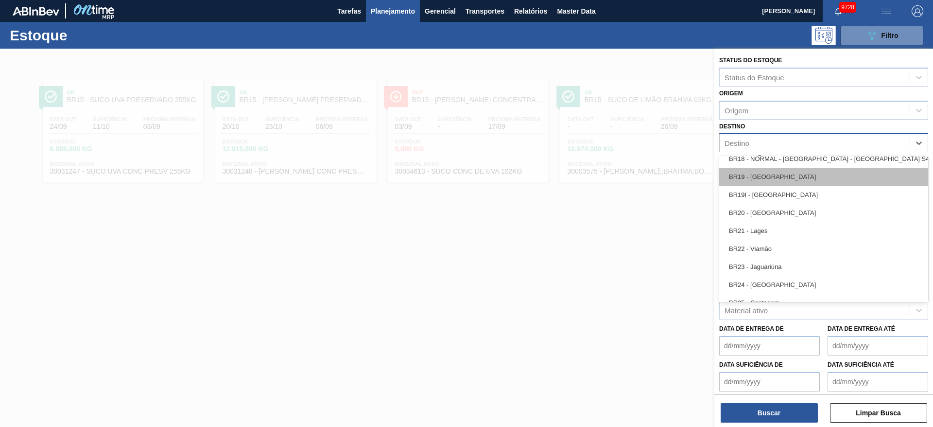
scroll to position [875, 0]
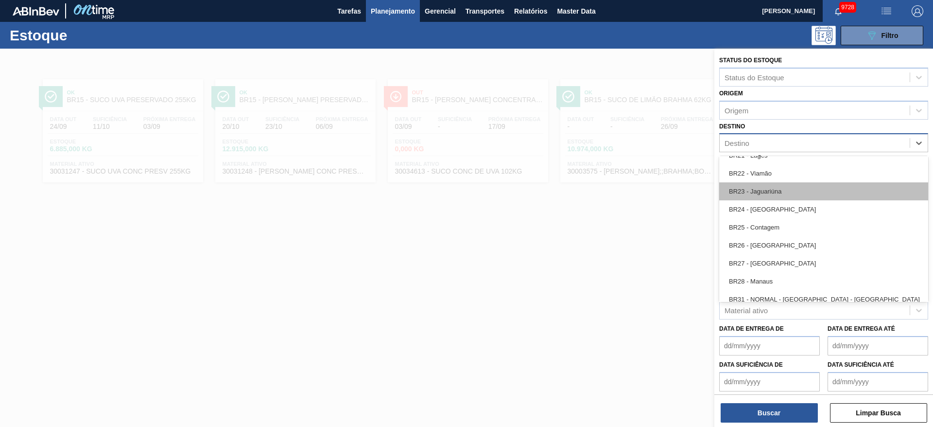
click at [763, 189] on div "BR23 - Jaguariúna" at bounding box center [823, 191] width 209 height 18
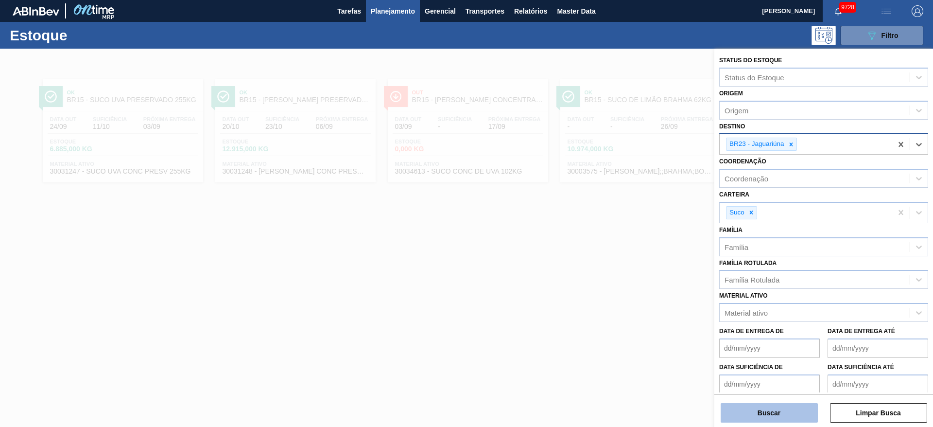
click at [761, 417] on button "Buscar" at bounding box center [769, 412] width 97 height 19
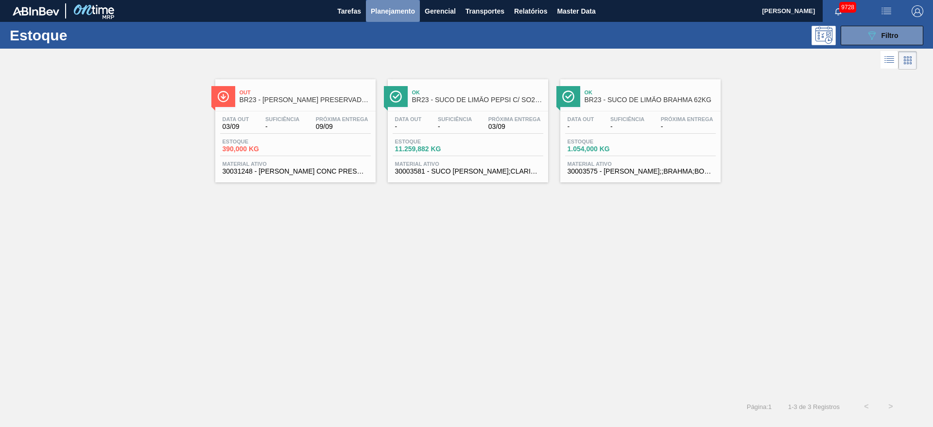
click at [389, 8] on span "Planejamento" at bounding box center [393, 11] width 44 height 12
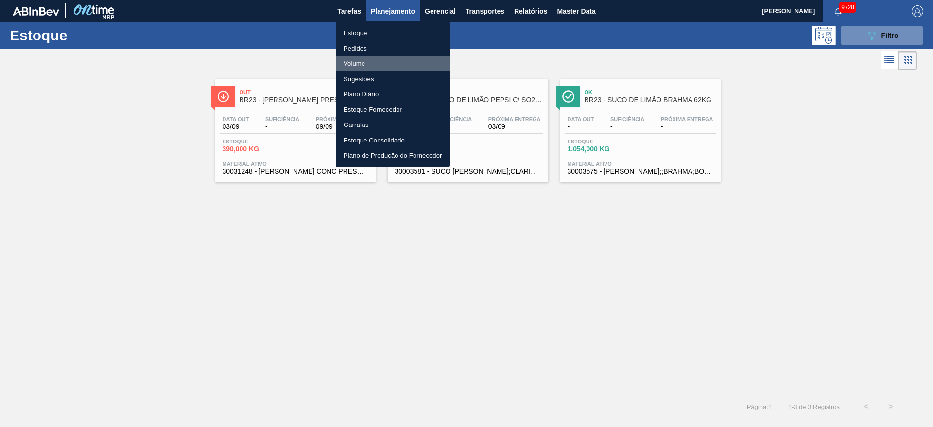
click at [377, 63] on li "Volume" at bounding box center [393, 64] width 114 height 16
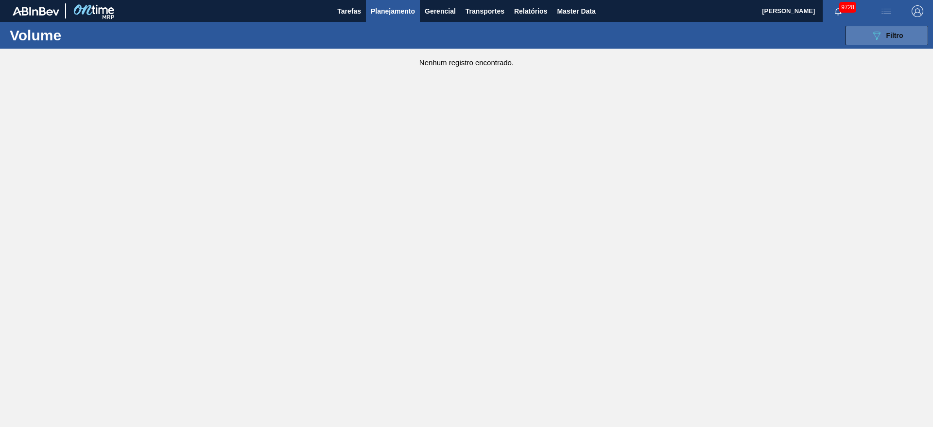
click at [863, 43] on button "089F7B8B-B2A5-4AFE-B5C0-19BA573D28AC Filtro" at bounding box center [887, 35] width 83 height 19
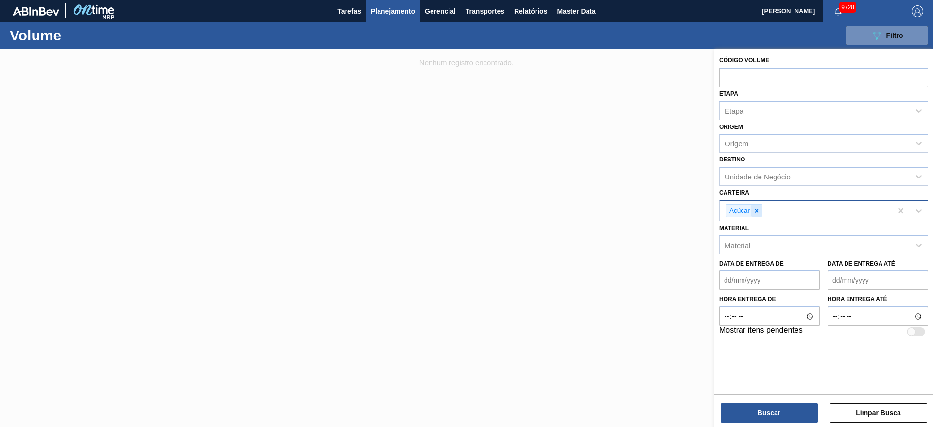
click at [758, 208] on icon at bounding box center [756, 210] width 7 height 7
type input "arr"
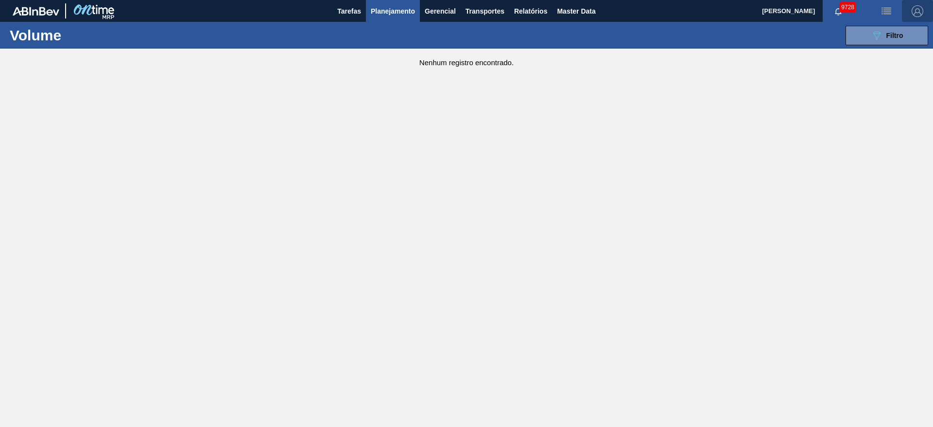
click at [912, 5] on img "button" at bounding box center [918, 11] width 12 height 12
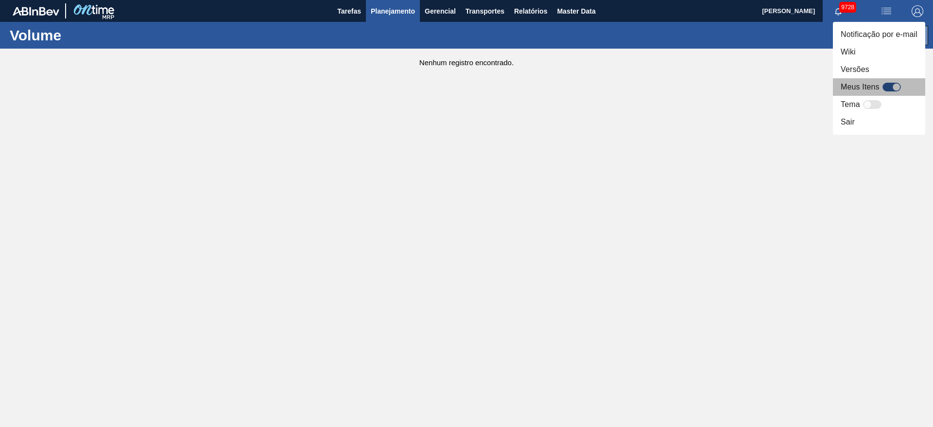
click at [886, 85] on div at bounding box center [892, 87] width 18 height 9
checkbox input "true"
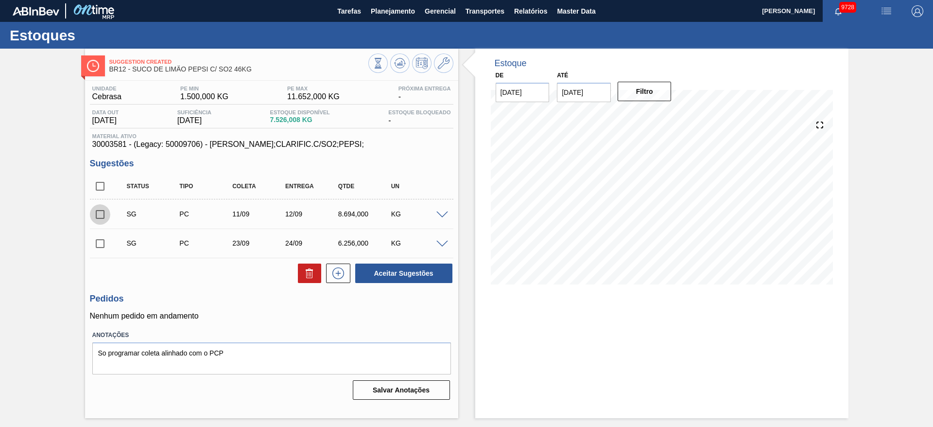
click at [104, 210] on input "checkbox" at bounding box center [100, 214] width 20 height 20
checkbox input "true"
click at [98, 245] on input "checkbox" at bounding box center [100, 243] width 20 height 20
checkbox input "true"
drag, startPoint x: 413, startPoint y: 273, endPoint x: 192, endPoint y: 283, distance: 220.9
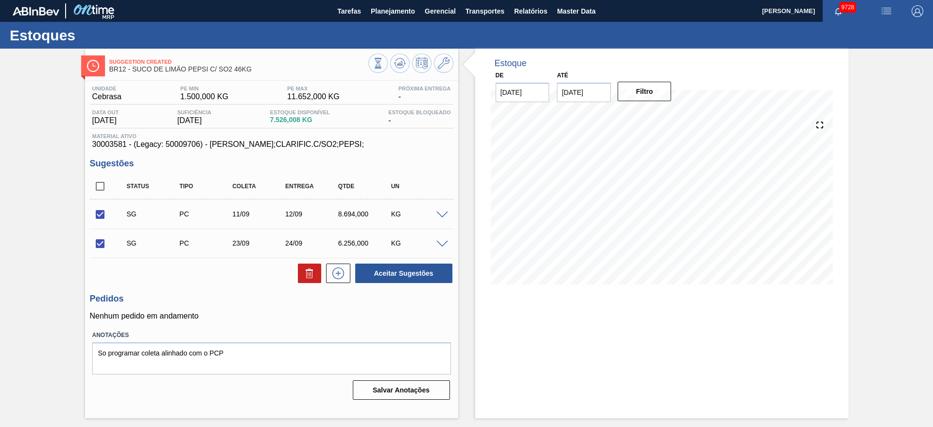
click at [247, 322] on div "Unidade Cebrasa PE MIN 1.500,000 KG PE MAX 11.652,000 KG Próxima Entrega - Data…" at bounding box center [271, 242] width 373 height 322
drag, startPoint x: 106, startPoint y: 213, endPoint x: 170, endPoint y: 225, distance: 64.7
click at [111, 215] on div "SG PC 11/09 12/09 8.694,000 KG" at bounding box center [272, 214] width 364 height 24
click at [390, 272] on button "Aceitar Sugestões" at bounding box center [403, 272] width 97 height 19
checkbox input "false"
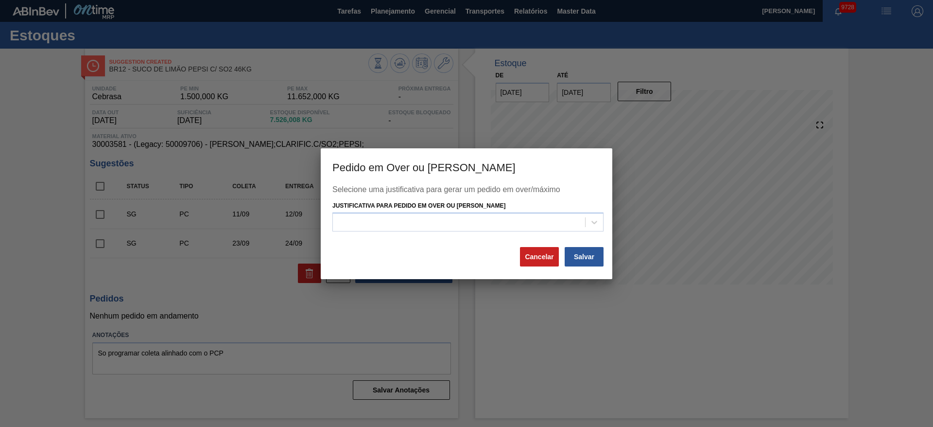
click at [536, 255] on button "Cancelar" at bounding box center [539, 256] width 39 height 19
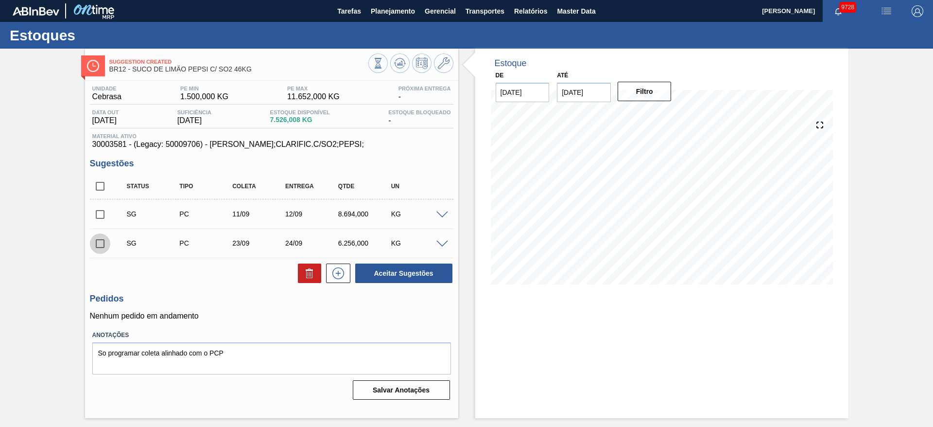
click at [106, 247] on input "checkbox" at bounding box center [100, 243] width 20 height 20
click at [387, 267] on button "Aceitar Sugestões" at bounding box center [403, 272] width 97 height 19
checkbox input "false"
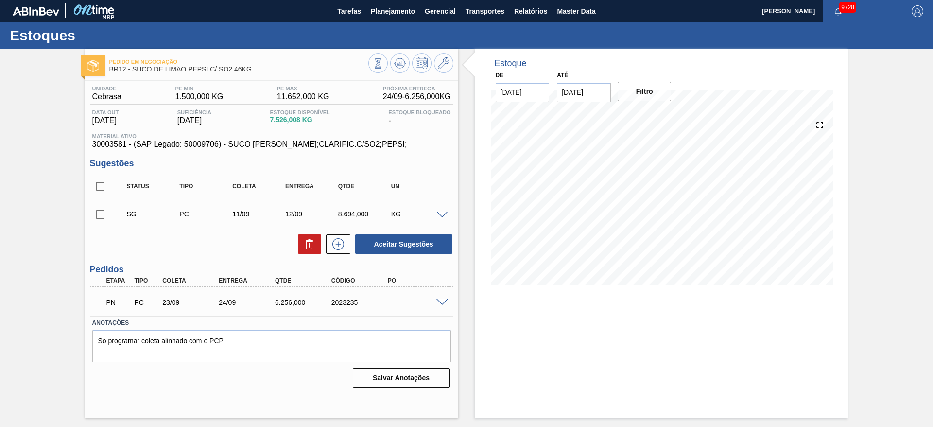
click at [102, 214] on input "checkbox" at bounding box center [100, 214] width 20 height 20
click at [411, 244] on button "Aceitar Sugestões" at bounding box center [403, 243] width 97 height 19
checkbox input "false"
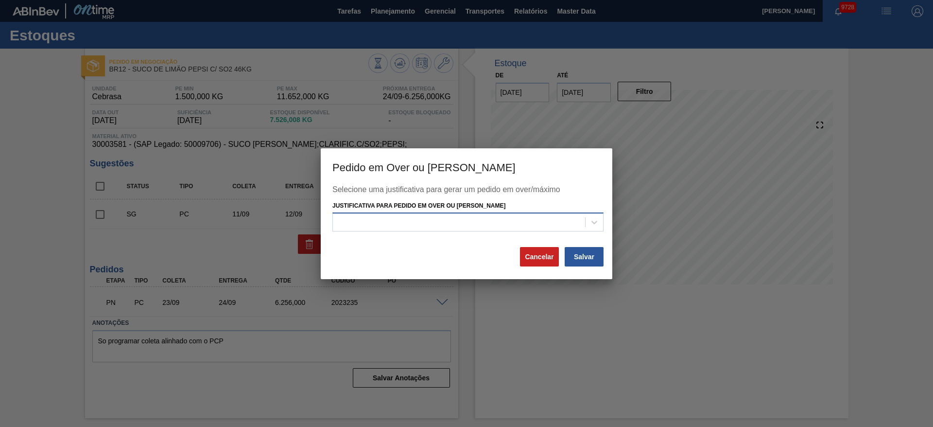
click at [444, 220] on div at bounding box center [459, 222] width 252 height 14
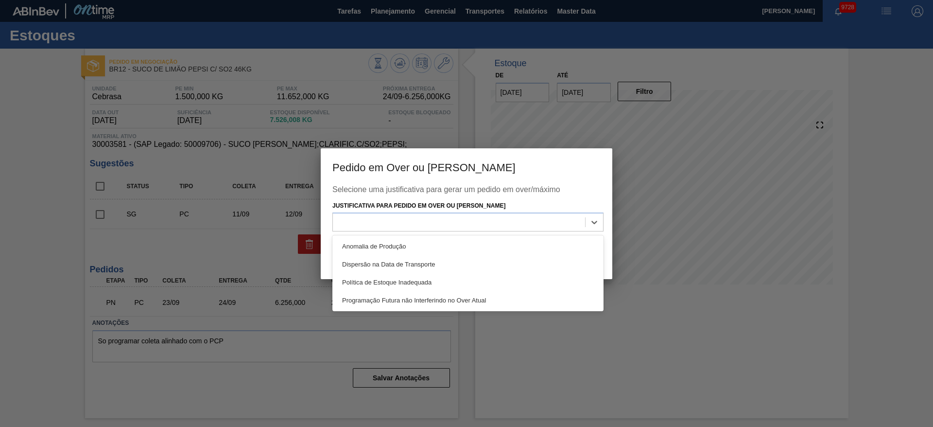
click at [449, 240] on div "Anomalia de Produção" at bounding box center [467, 246] width 271 height 18
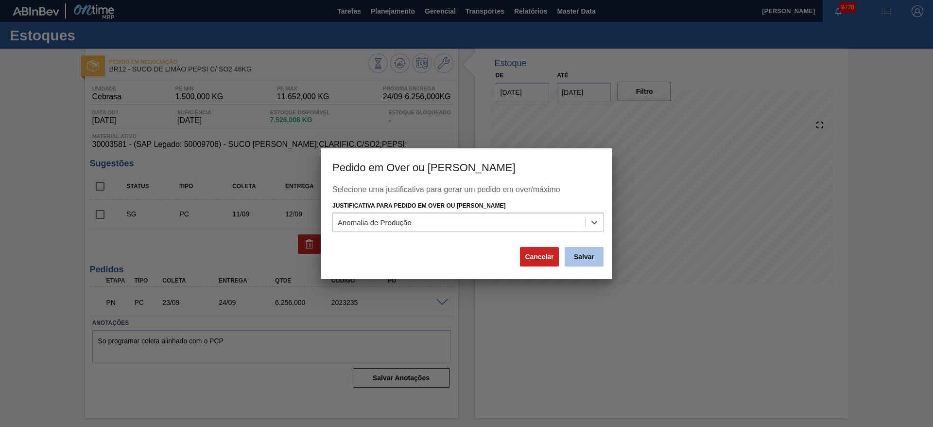
click at [575, 259] on button "Salvar" at bounding box center [584, 256] width 39 height 19
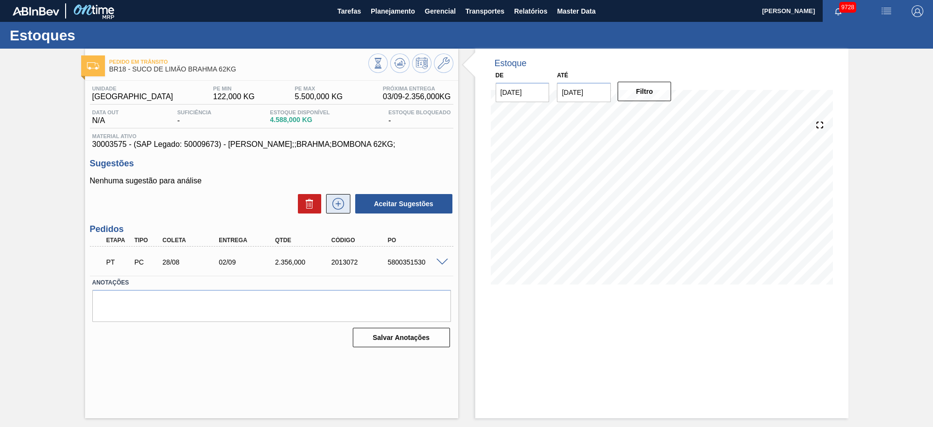
click at [341, 200] on icon at bounding box center [339, 204] width 16 height 12
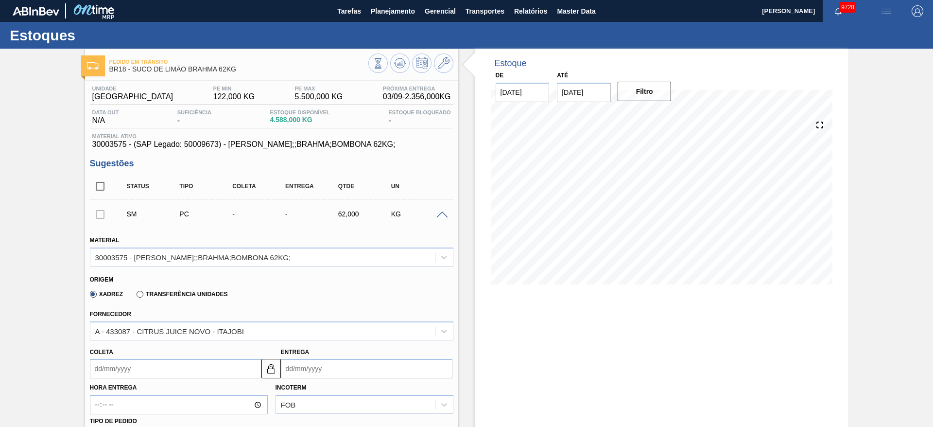
click at [131, 369] on input "Coleta" at bounding box center [176, 368] width 172 height 19
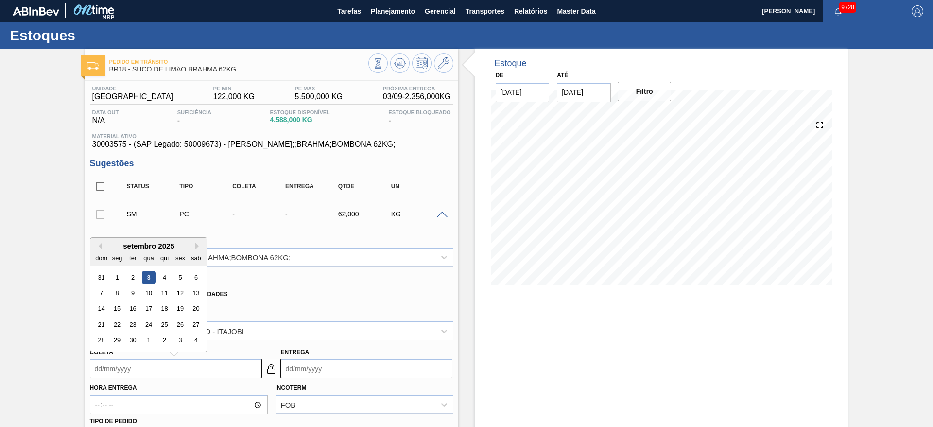
click at [325, 367] on input "Entrega" at bounding box center [367, 368] width 172 height 19
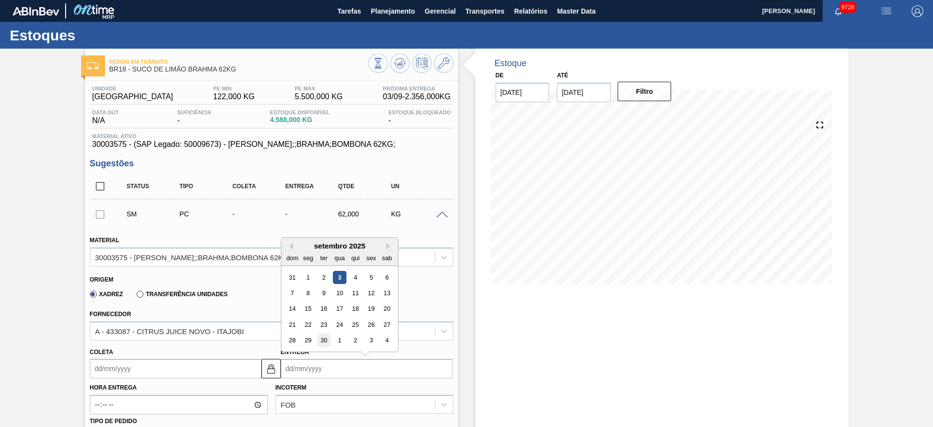
click at [321, 338] on div "30" at bounding box center [323, 340] width 13 height 13
type input "[DATE]"
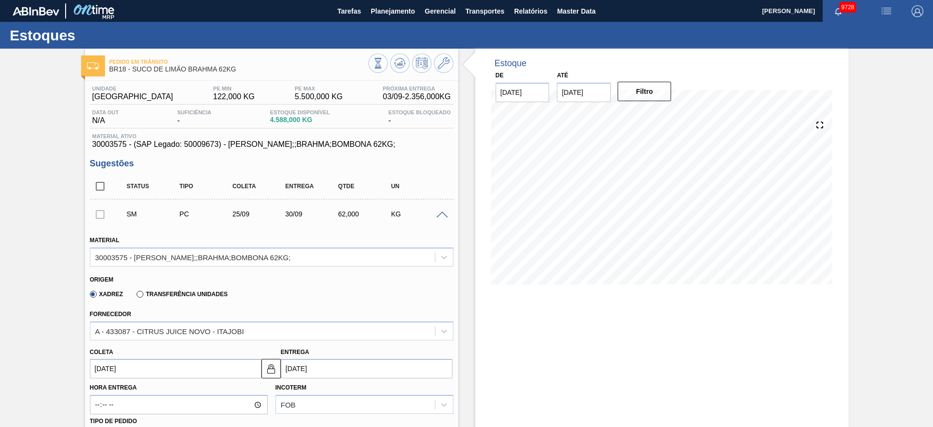
click at [134, 370] on input "[DATE]" at bounding box center [176, 368] width 172 height 19
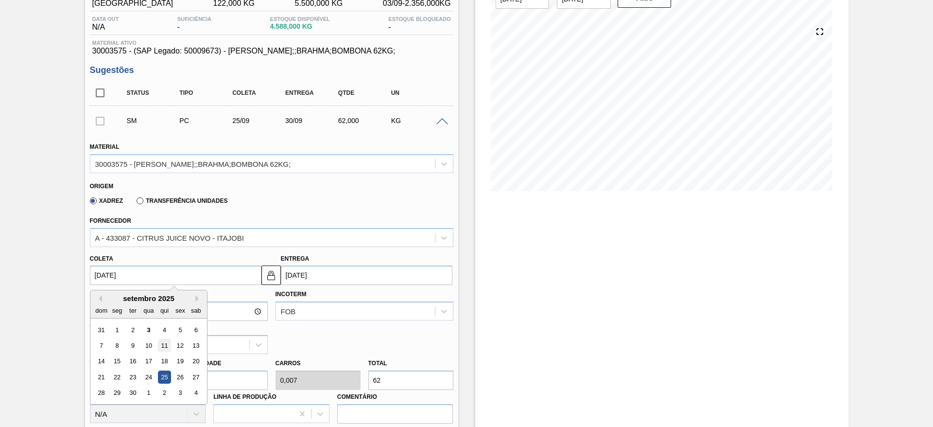
scroll to position [146, 0]
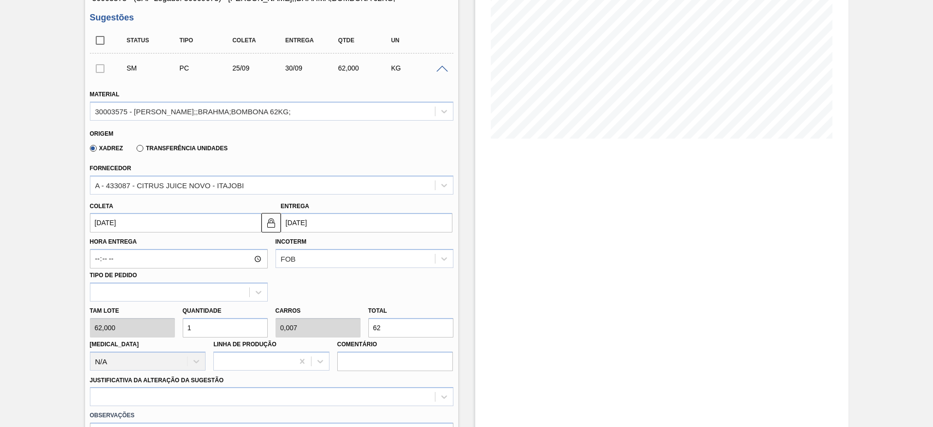
click at [246, 330] on input "1" at bounding box center [225, 327] width 85 height 19
click at [235, 330] on input "1" at bounding box center [225, 327] width 85 height 19
type input "14"
type input "0,097"
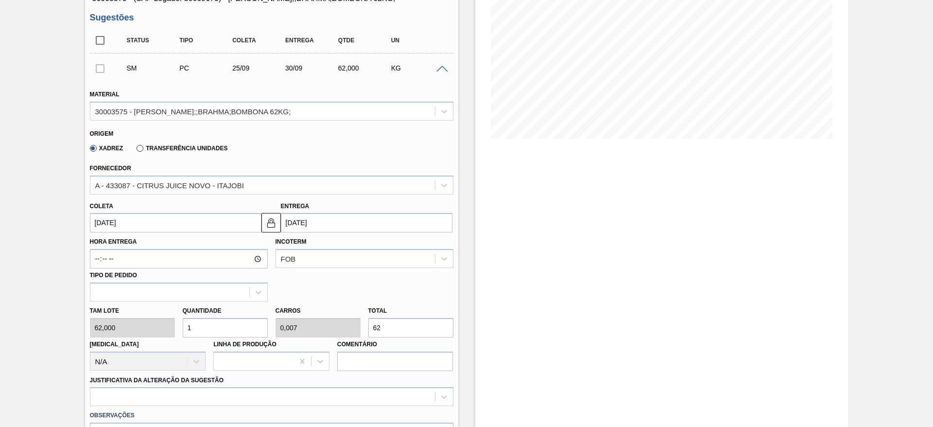
type input "868"
click at [222, 329] on input "14" at bounding box center [225, 327] width 85 height 19
type input "148"
type input "1,028"
type input "9.176"
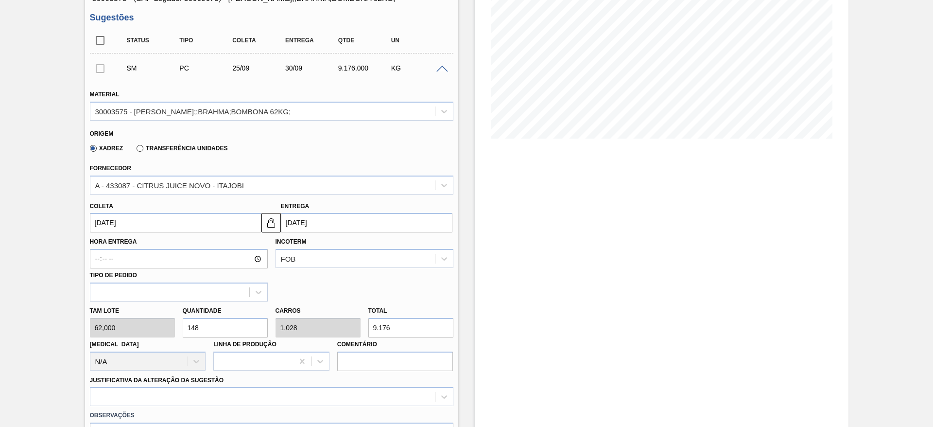
type input "14"
type input "0,097"
type input "868"
type input "1"
type input "0,007"
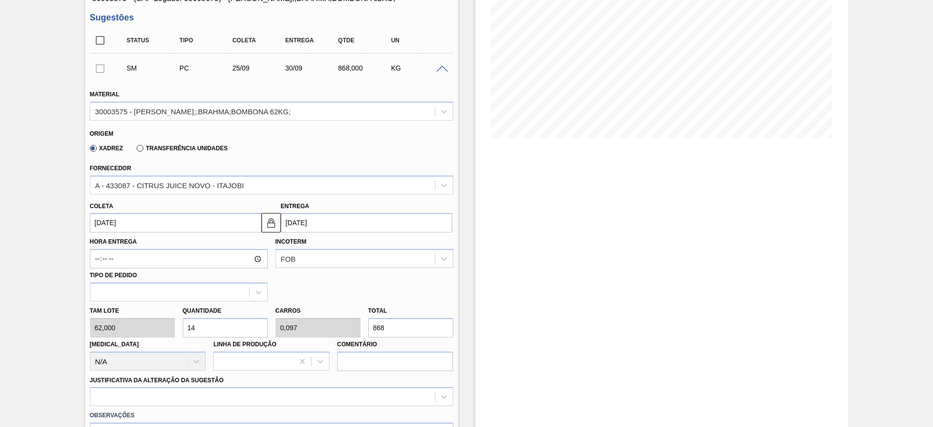
type input "62"
type input "18"
type input "0,125"
type input "1.116"
type input "1"
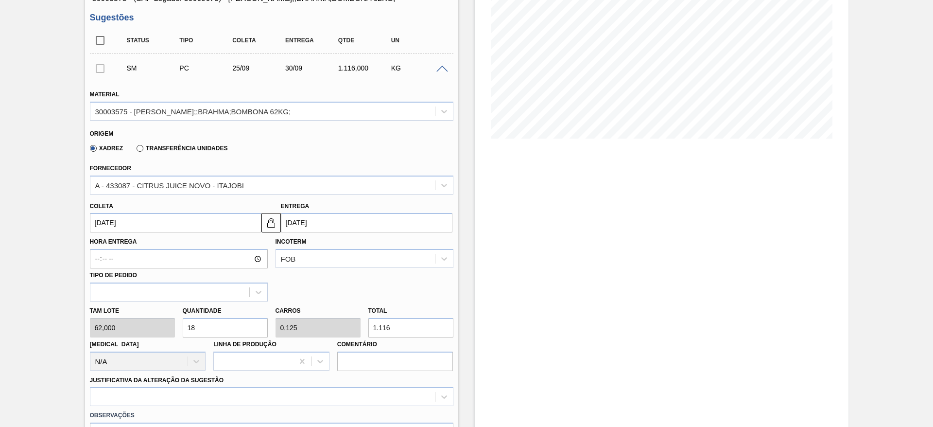
type input "0,007"
type input "62"
type input "0"
type input "2"
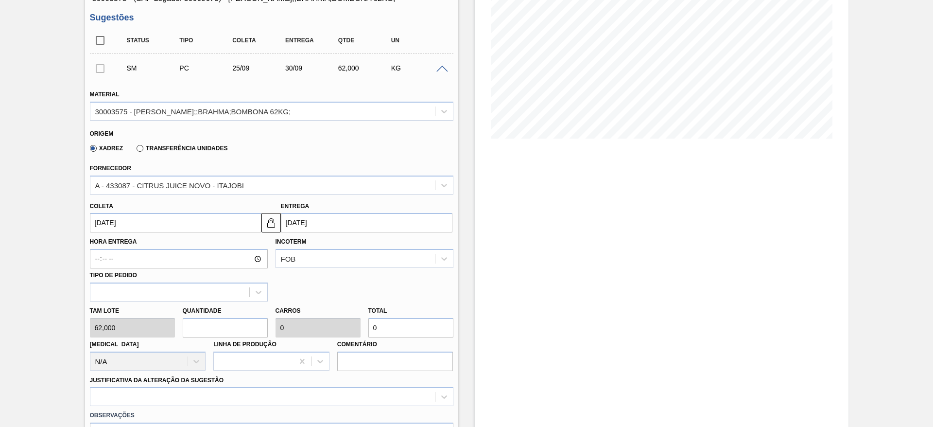
type input "0,014"
type input "124"
type input "20"
type input "0,139"
type input "1.240"
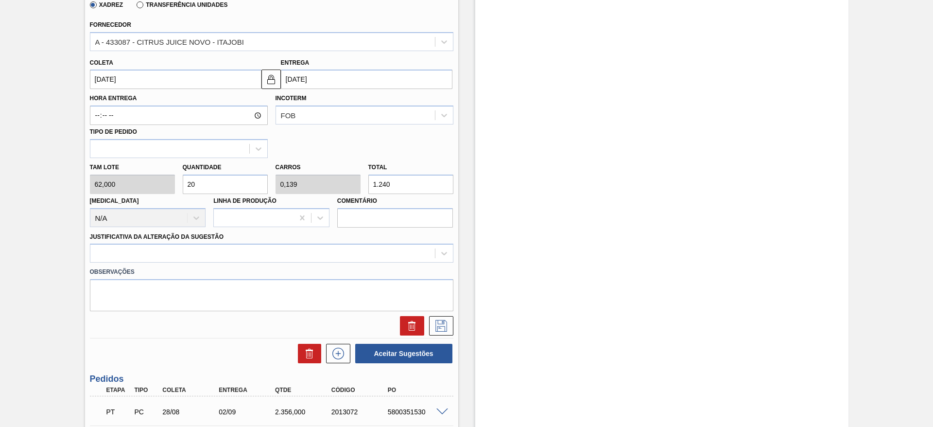
scroll to position [292, 0]
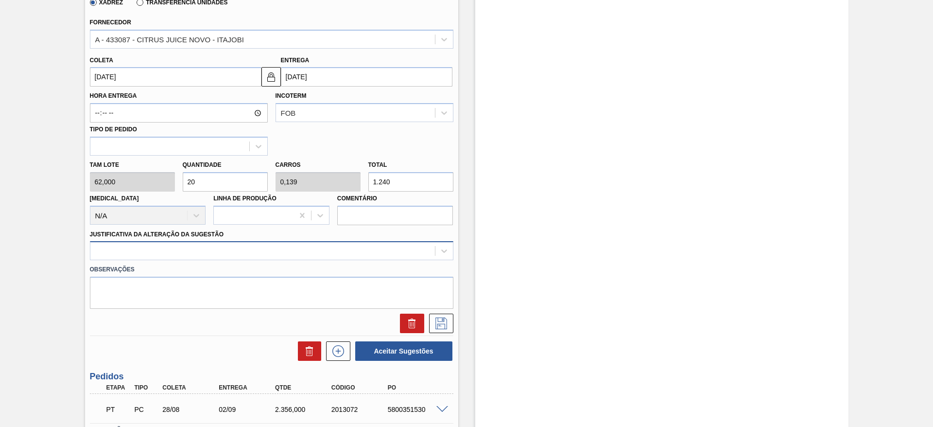
type input "20"
click at [414, 253] on div at bounding box center [262, 251] width 345 height 14
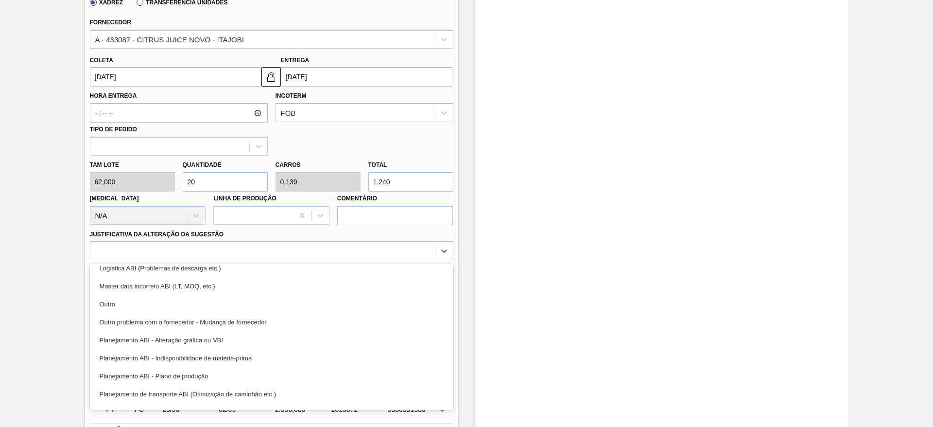
scroll to position [182, 0]
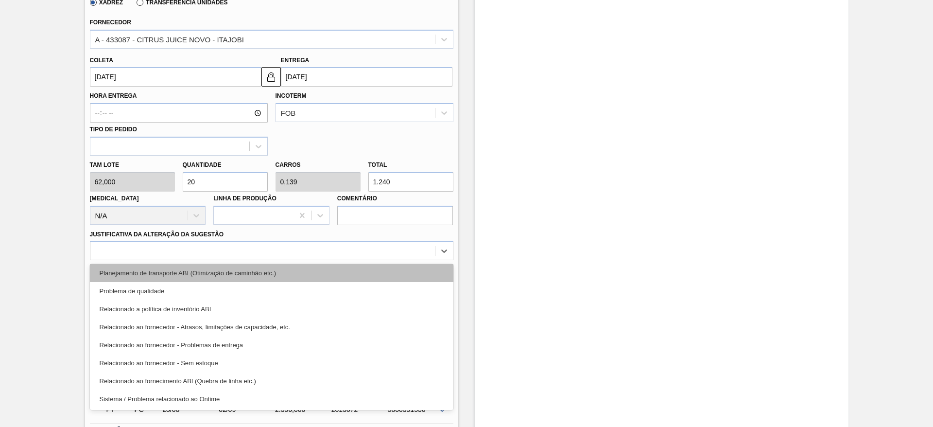
click at [406, 268] on div "Planejamento de transporte ABI (Otimização de caminhão etc.)" at bounding box center [272, 273] width 364 height 18
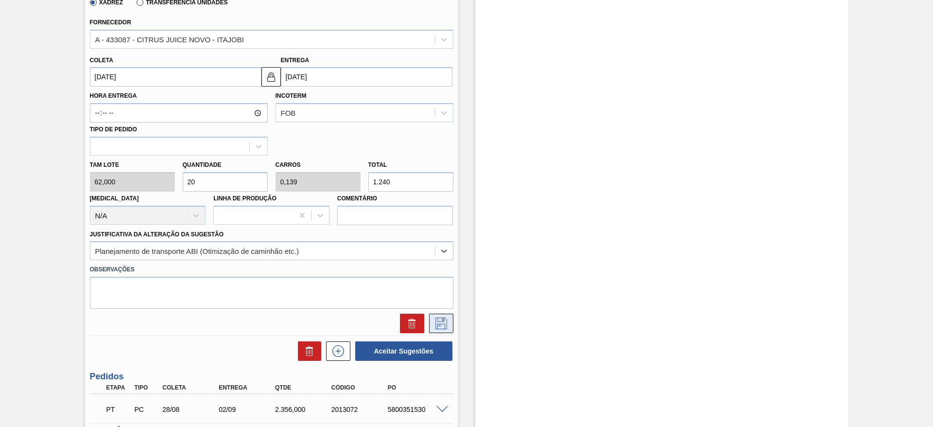
drag, startPoint x: 447, startPoint y: 312, endPoint x: 447, endPoint y: 317, distance: 5.3
click at [447, 313] on div at bounding box center [271, 321] width 371 height 24
click at [447, 317] on icon at bounding box center [442, 323] width 16 height 12
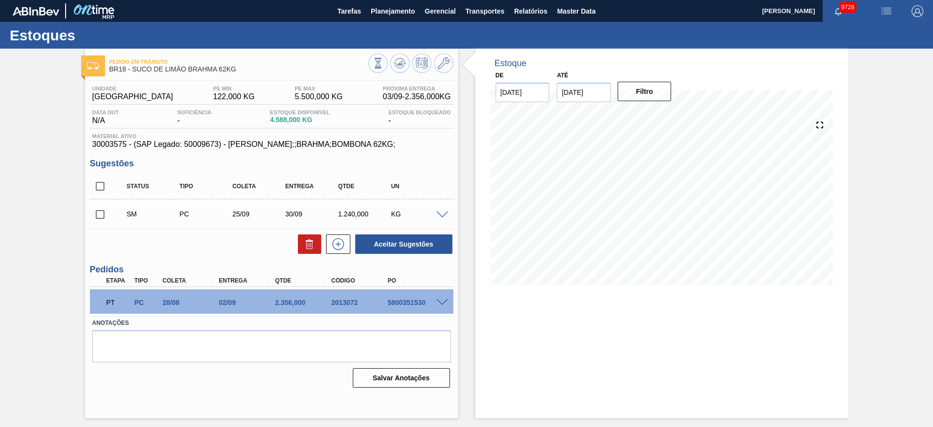
click at [91, 222] on input "checkbox" at bounding box center [100, 214] width 20 height 20
click at [413, 244] on button "Aceitar Sugestões" at bounding box center [403, 243] width 97 height 19
checkbox input "false"
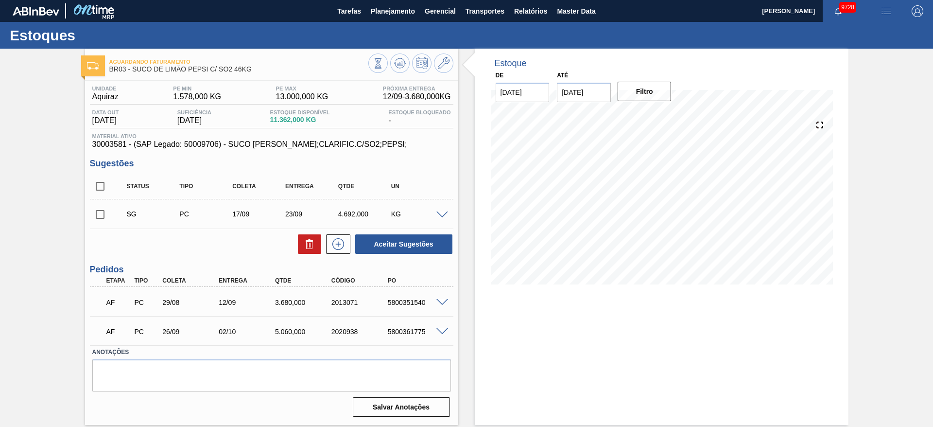
click at [103, 214] on input "checkbox" at bounding box center [100, 214] width 20 height 20
click at [370, 241] on button "Aceitar Sugestões" at bounding box center [403, 243] width 97 height 19
checkbox input "false"
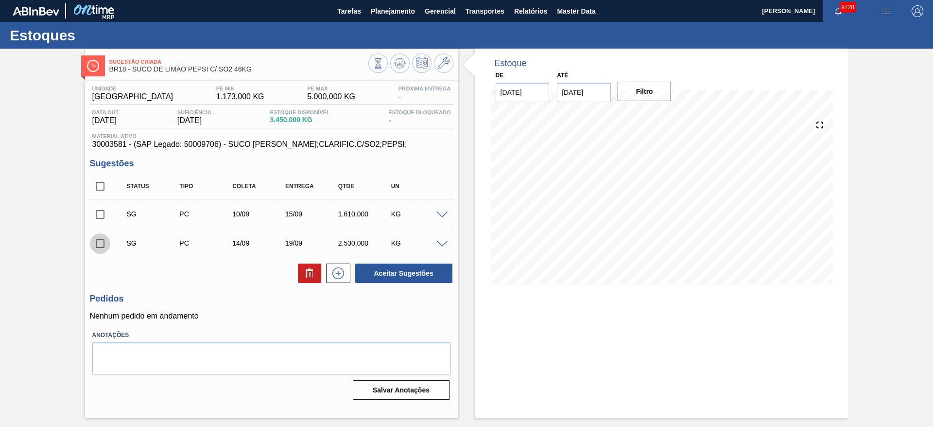
click at [99, 240] on input "checkbox" at bounding box center [100, 243] width 20 height 20
click at [396, 268] on button "Aceitar Sugestões" at bounding box center [403, 272] width 97 height 19
checkbox input "false"
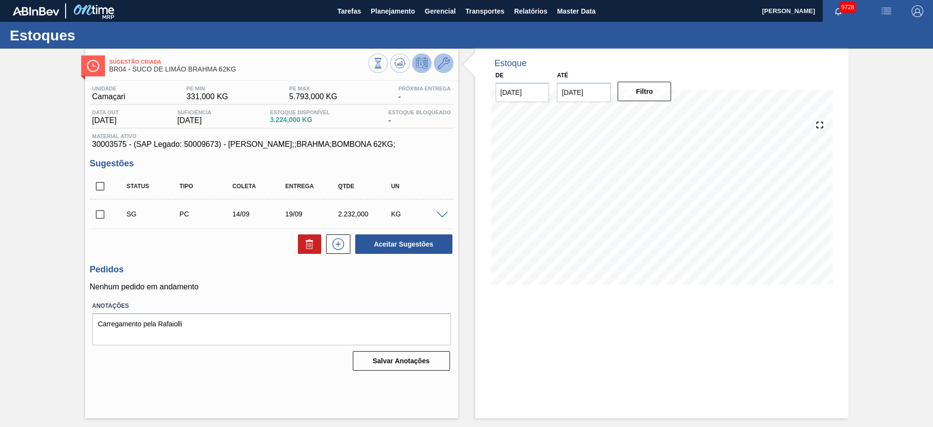
click at [445, 68] on icon at bounding box center [444, 63] width 12 height 12
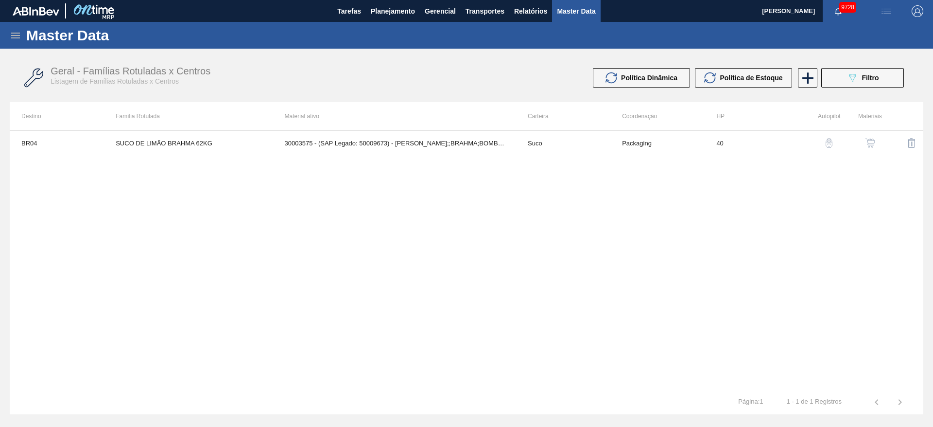
click at [426, 138] on td "30003575 - (SAP Legado: 50009673) - SUCO CONCENT LIMAO;;BRAHMA;BOMBONA 62KG;" at bounding box center [394, 143] width 243 height 24
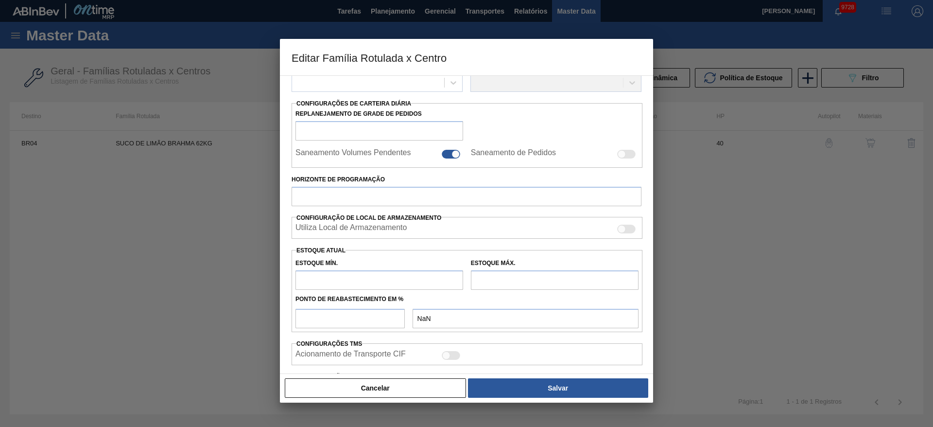
scroll to position [219, 0]
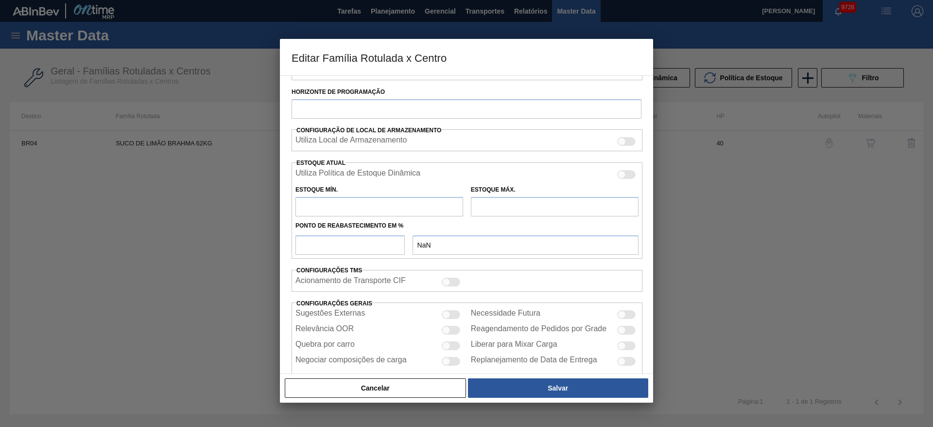
type input "Suco"
type input "SUCO DE LIMÃO BRAHMA 62KG"
type input "BR04 - Camaçari"
type input "40"
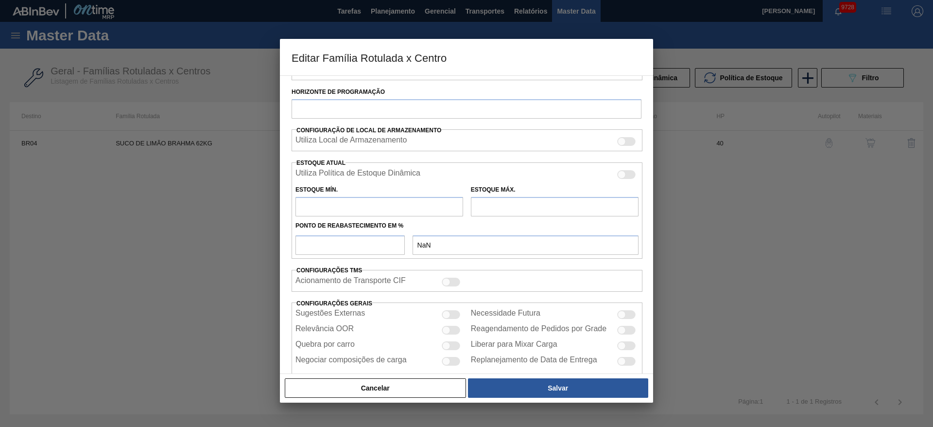
type input "331"
type input "5.793"
type input "40"
type input "2.515,800"
checkbox input "true"
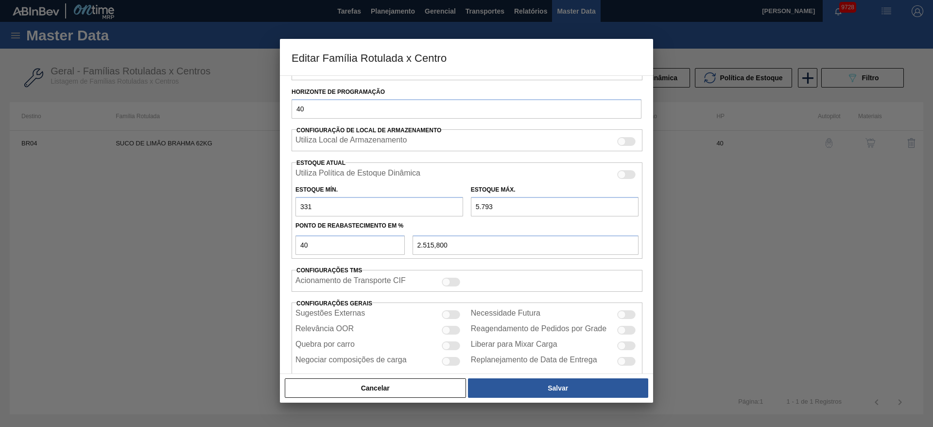
scroll to position [148, 0]
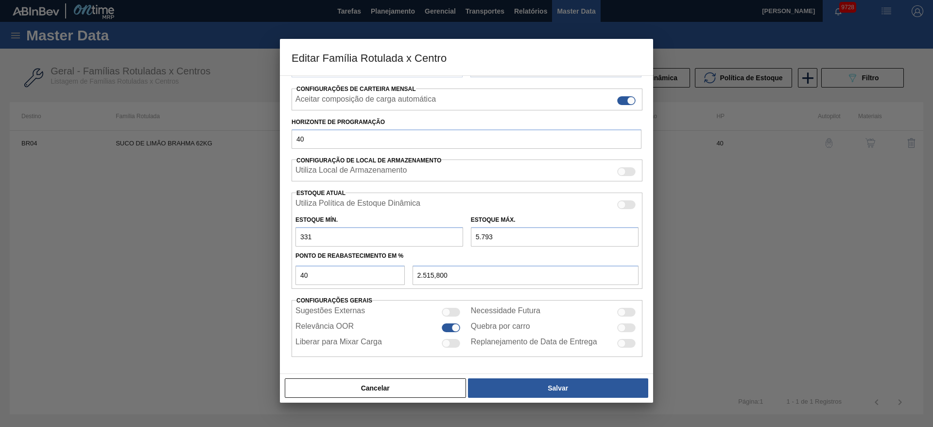
drag, startPoint x: 478, startPoint y: 239, endPoint x: 468, endPoint y: 242, distance: 11.1
click at [468, 242] on div "Estoque Máx. 5.793" at bounding box center [554, 230] width 175 height 34
type input "4.793"
type input "2.115,800"
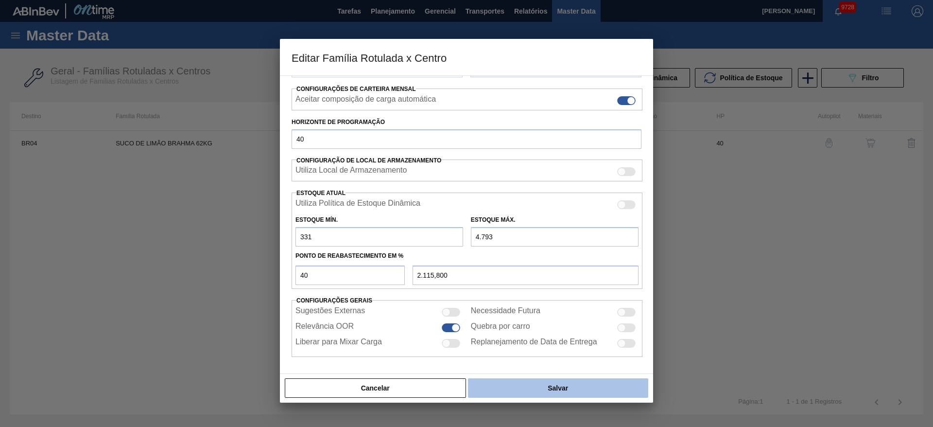
type input "4.793"
click at [549, 391] on button "Salvar" at bounding box center [558, 387] width 180 height 19
click at [545, 386] on button "Salvar" at bounding box center [558, 387] width 180 height 19
click at [558, 386] on button "Salvar" at bounding box center [558, 387] width 180 height 19
click at [532, 393] on button "Salvar" at bounding box center [558, 387] width 180 height 19
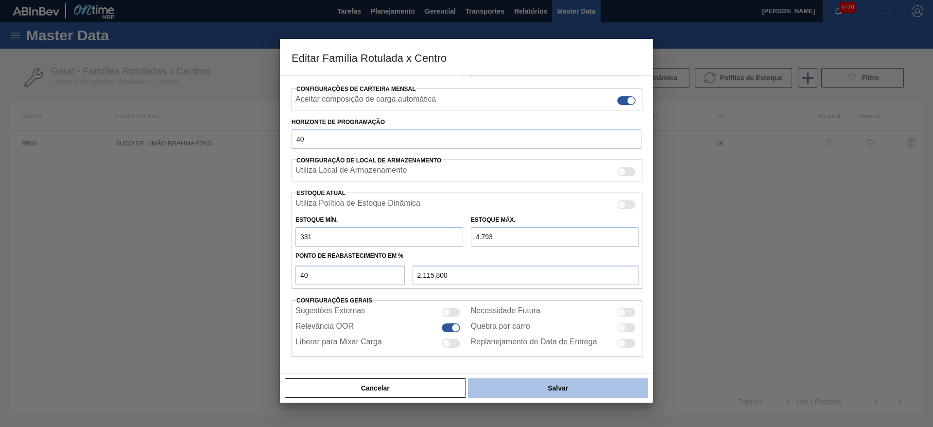
click at [560, 388] on button "Salvar" at bounding box center [558, 387] width 180 height 19
drag, startPoint x: 560, startPoint y: 388, endPoint x: 558, endPoint y: 383, distance: 5.2
click at [558, 385] on button "Salvar" at bounding box center [558, 387] width 180 height 19
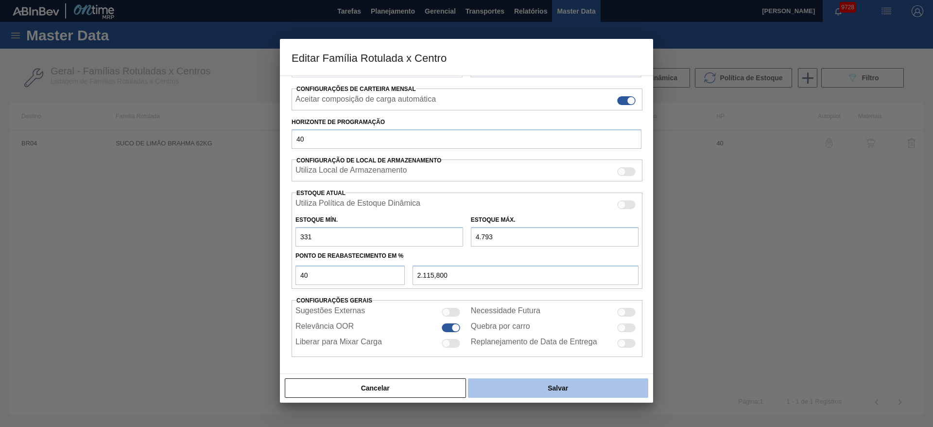
click at [559, 382] on button "Salvar" at bounding box center [558, 387] width 180 height 19
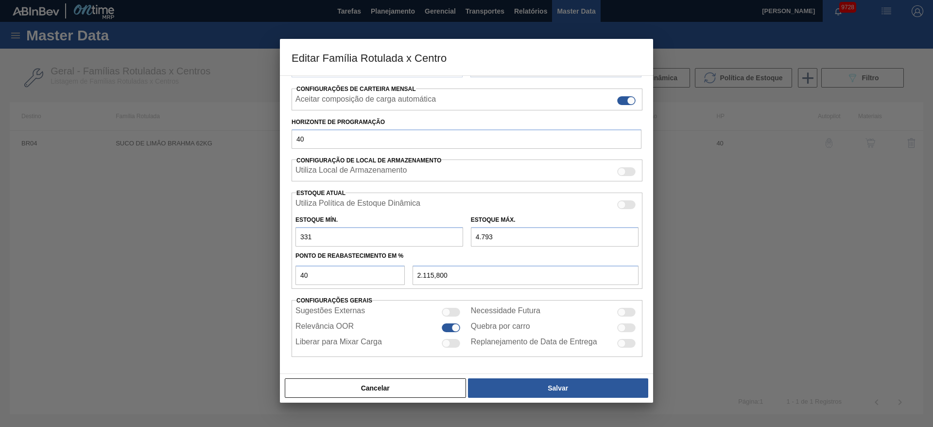
scroll to position [2, 0]
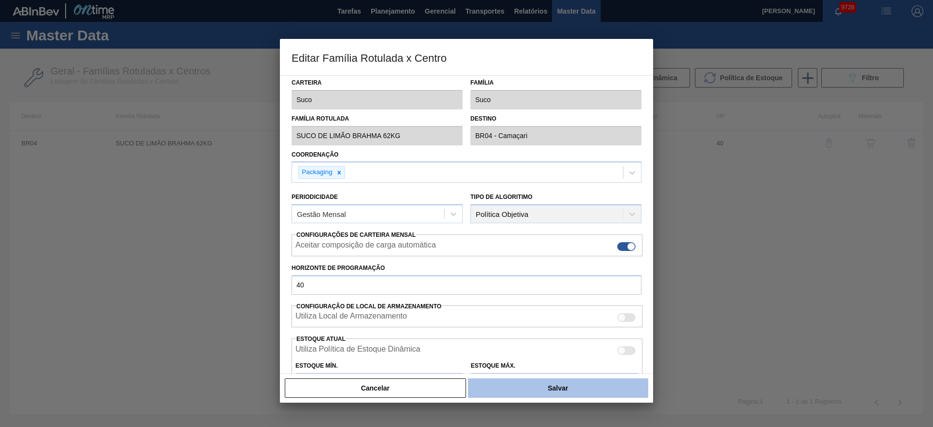
click at [545, 386] on button "Salvar" at bounding box center [558, 387] width 180 height 19
click at [545, 387] on button "Salvar" at bounding box center [558, 387] width 180 height 19
click at [544, 388] on button "Salvar" at bounding box center [558, 387] width 180 height 19
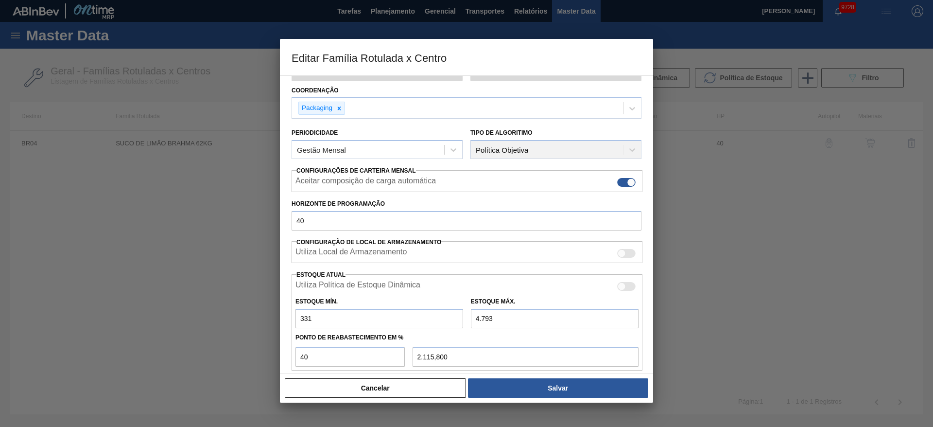
scroll to position [148, 0]
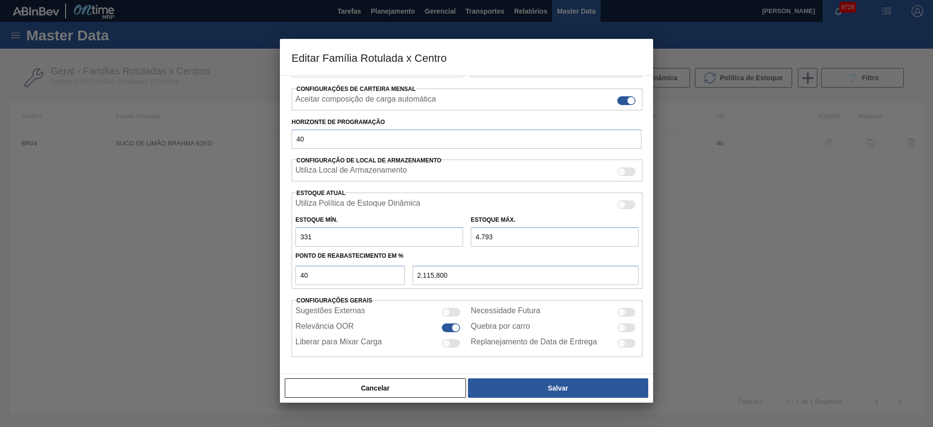
click at [448, 381] on button "Cancelar" at bounding box center [375, 387] width 181 height 19
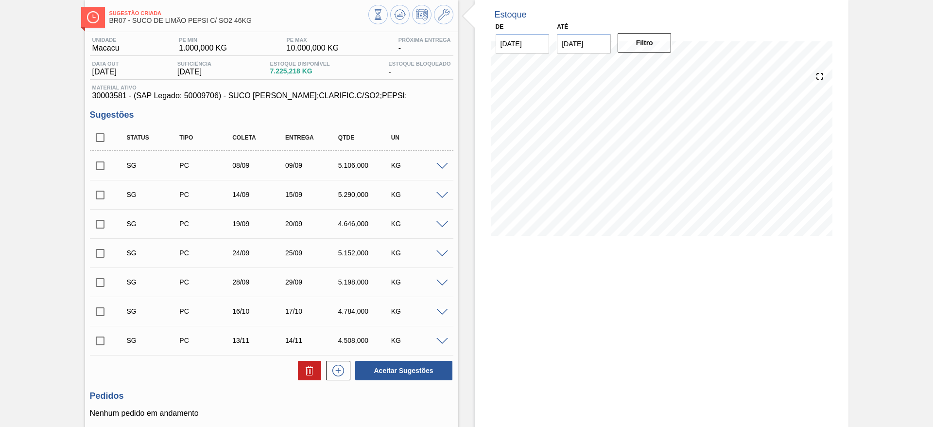
scroll to position [73, 0]
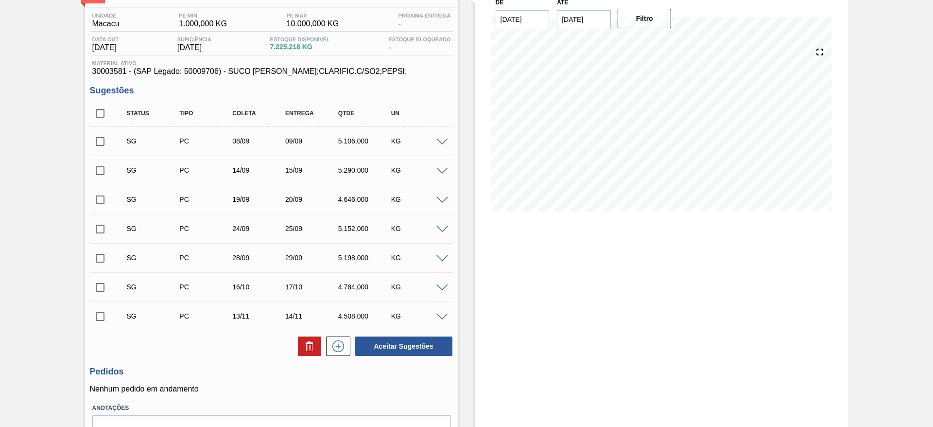
click at [444, 142] on span at bounding box center [442, 142] width 12 height 7
type input "46.000"
type input "0.555"
type input "5,106"
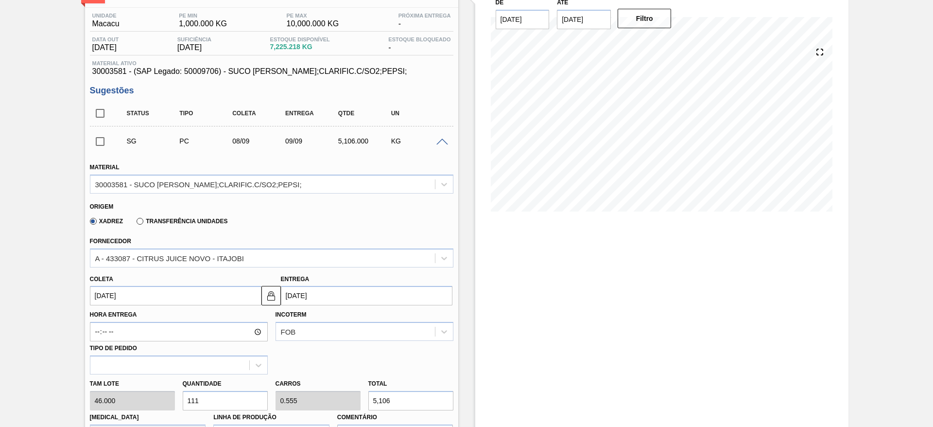
click at [438, 141] on span at bounding box center [442, 142] width 12 height 7
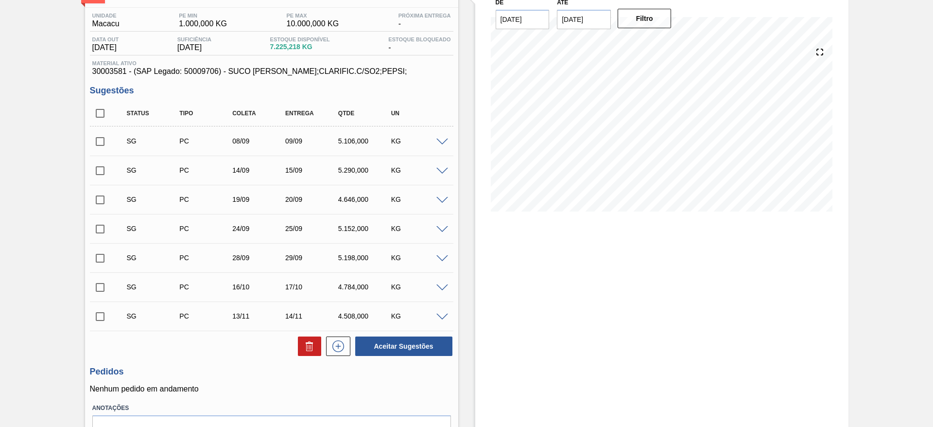
click at [100, 137] on input "checkbox" at bounding box center [100, 141] width 20 height 20
checkbox input "true"
click at [98, 172] on input "checkbox" at bounding box center [100, 170] width 20 height 20
checkbox input "true"
click at [98, 195] on input "checkbox" at bounding box center [100, 200] width 20 height 20
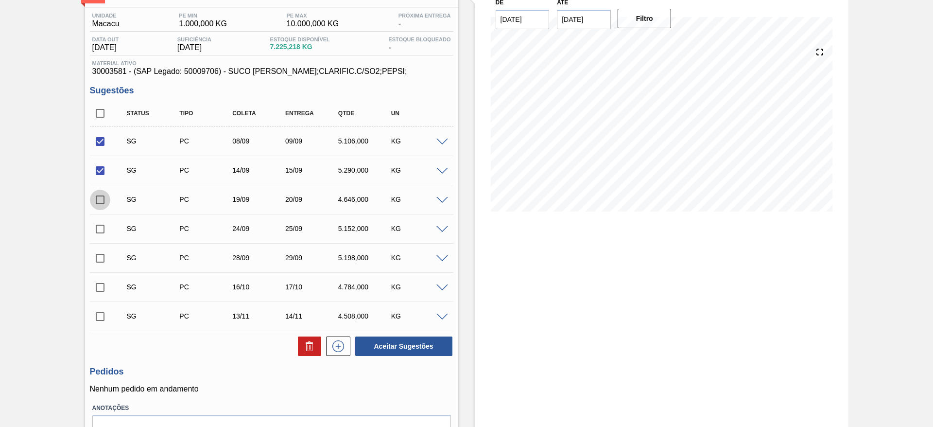
checkbox input "true"
click at [105, 226] on input "checkbox" at bounding box center [100, 229] width 20 height 20
checkbox input "true"
click at [392, 343] on button "Aceitar Sugestões" at bounding box center [403, 345] width 97 height 19
checkbox input "false"
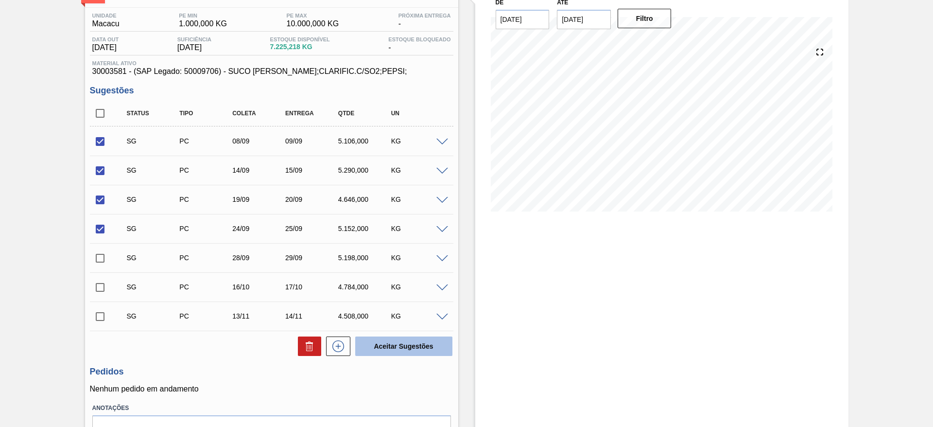
checkbox input "false"
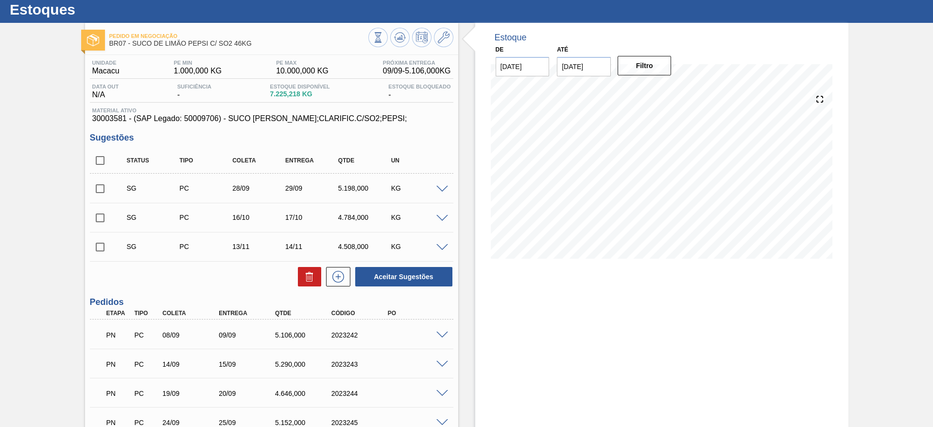
scroll to position [0, 0]
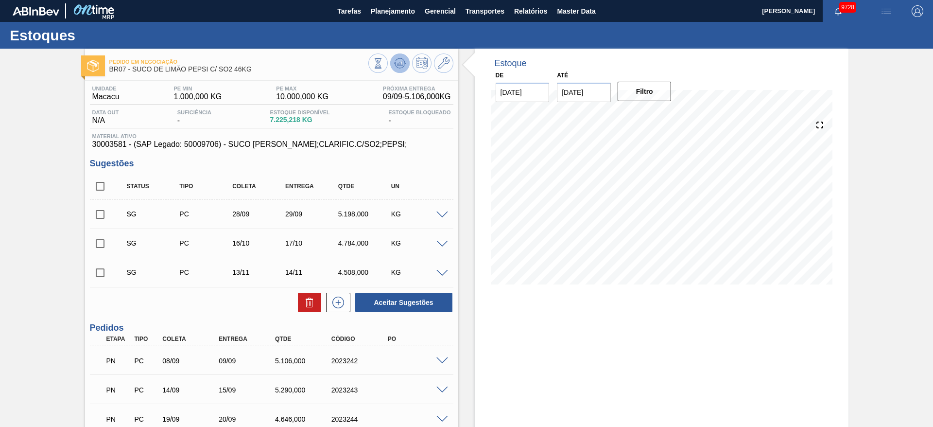
click at [401, 68] on icon at bounding box center [400, 65] width 10 height 5
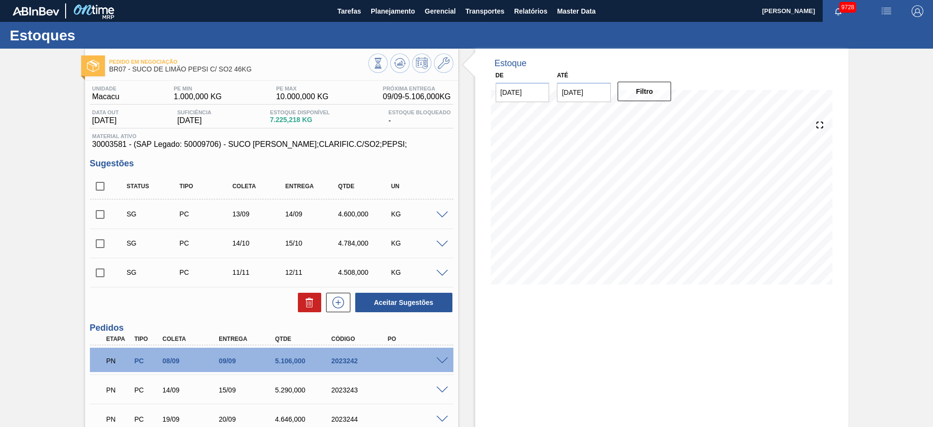
scroll to position [73, 0]
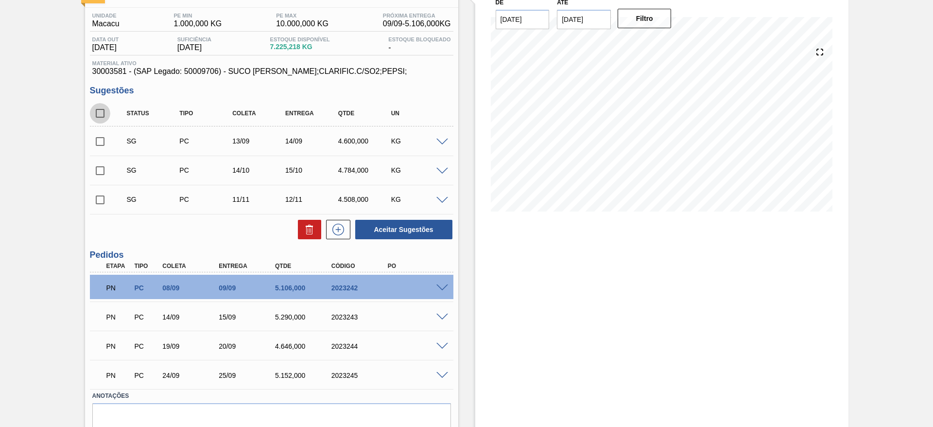
click at [94, 113] on input "checkbox" at bounding box center [100, 113] width 20 height 20
checkbox input "true"
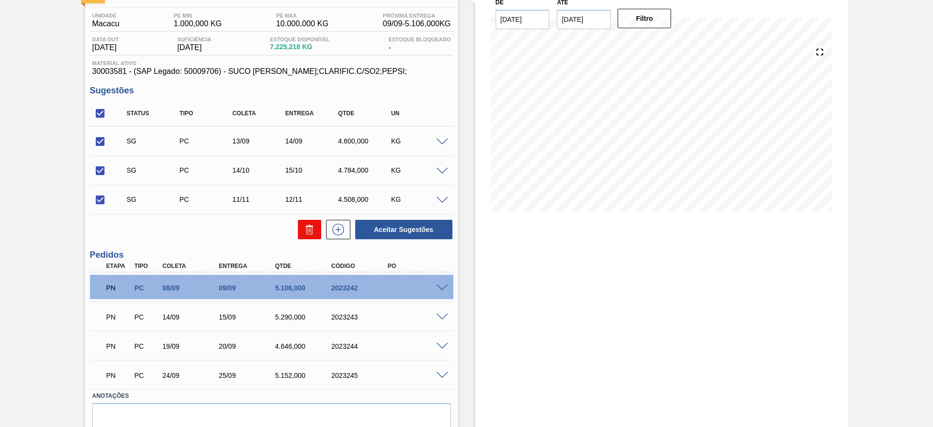
click at [315, 232] on button at bounding box center [309, 229] width 23 height 19
checkbox input "false"
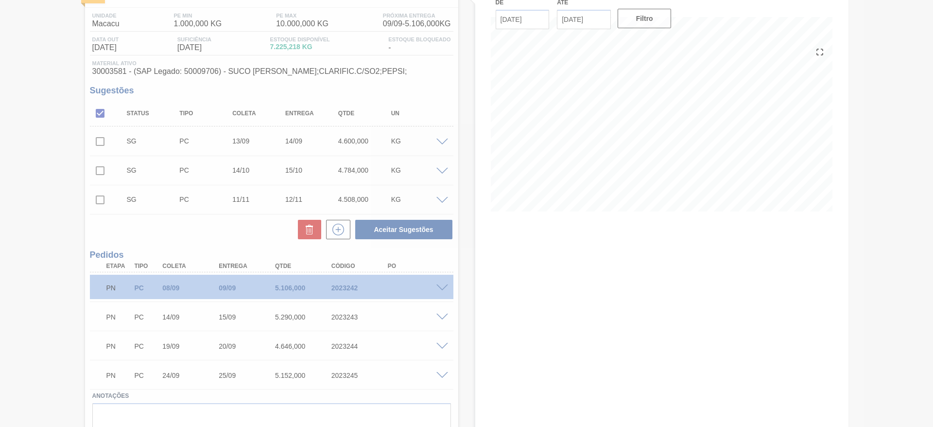
scroll to position [16, 0]
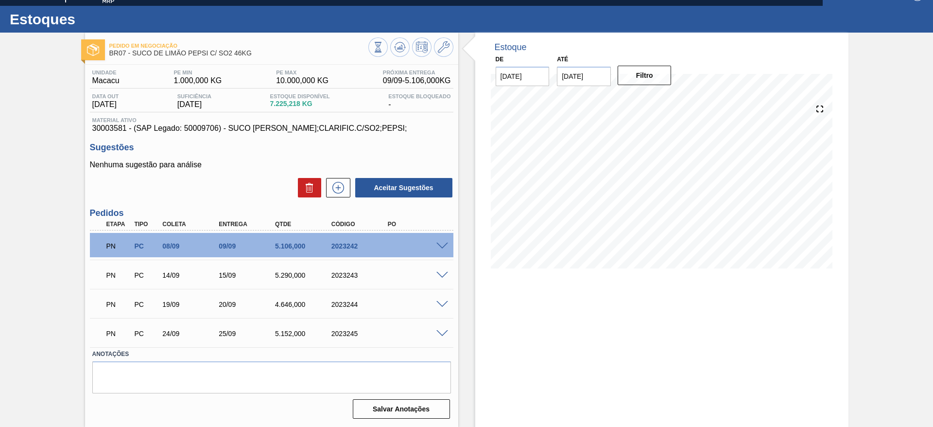
click at [444, 246] on span at bounding box center [442, 246] width 12 height 7
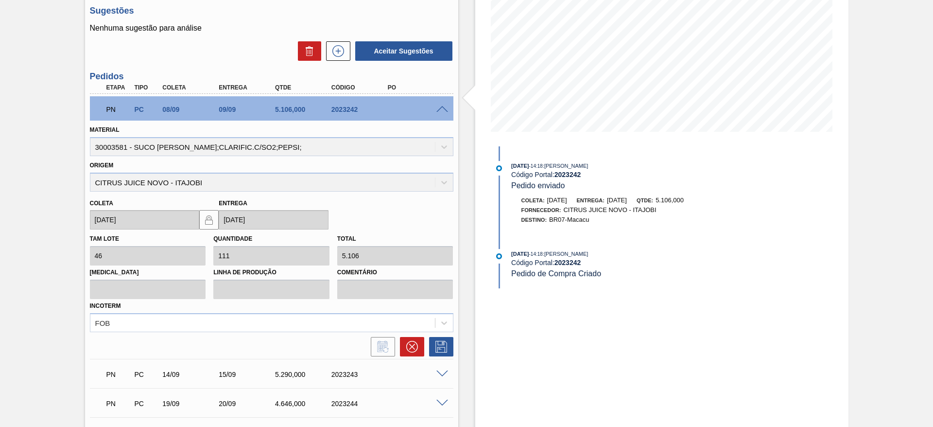
scroll to position [235, 0]
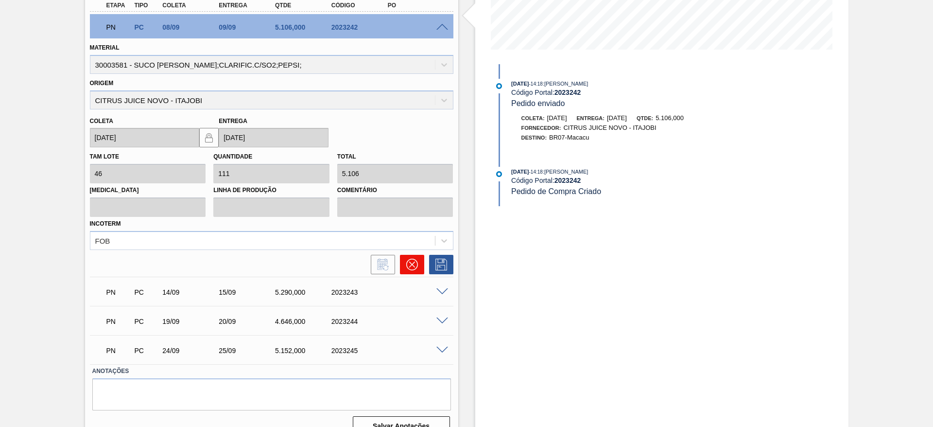
click at [414, 268] on icon at bounding box center [412, 265] width 12 height 12
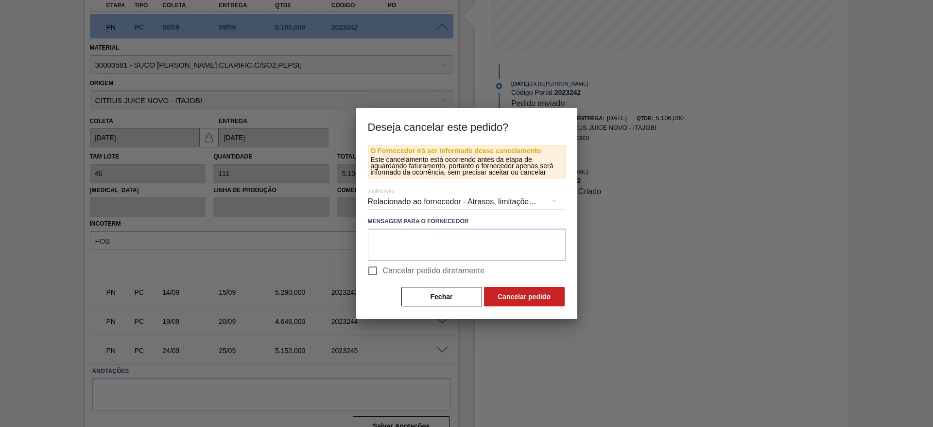
click at [460, 269] on span "Cancelar pedido diretamente" at bounding box center [434, 271] width 102 height 12
click at [383, 269] on input "Cancelar pedido diretamente" at bounding box center [373, 271] width 20 height 20
checkbox input "true"
click at [505, 293] on button "Cancelar pedido" at bounding box center [524, 296] width 81 height 19
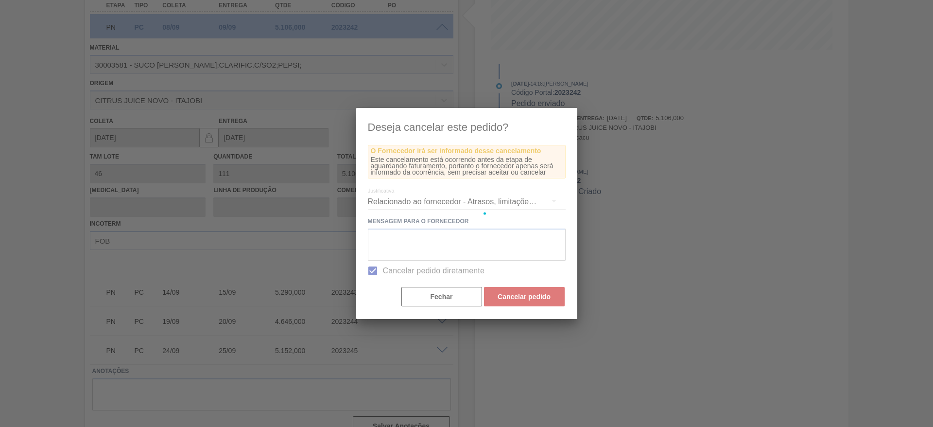
scroll to position [0, 0]
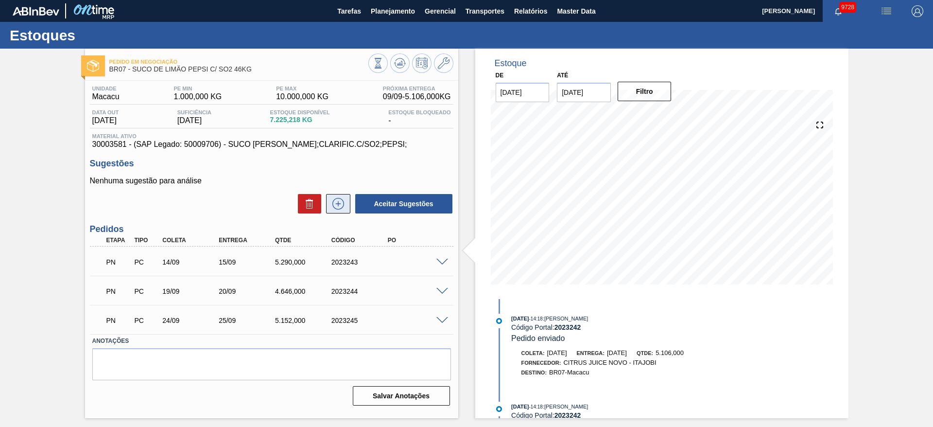
click at [336, 208] on button at bounding box center [338, 203] width 24 height 19
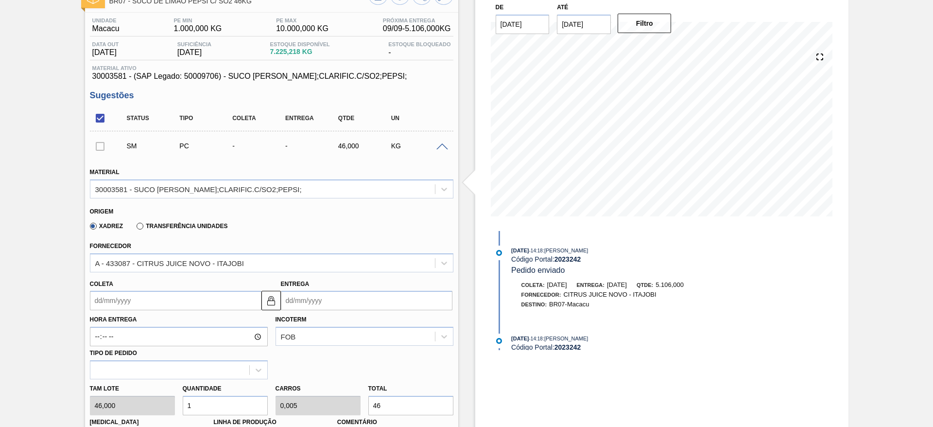
scroll to position [146, 0]
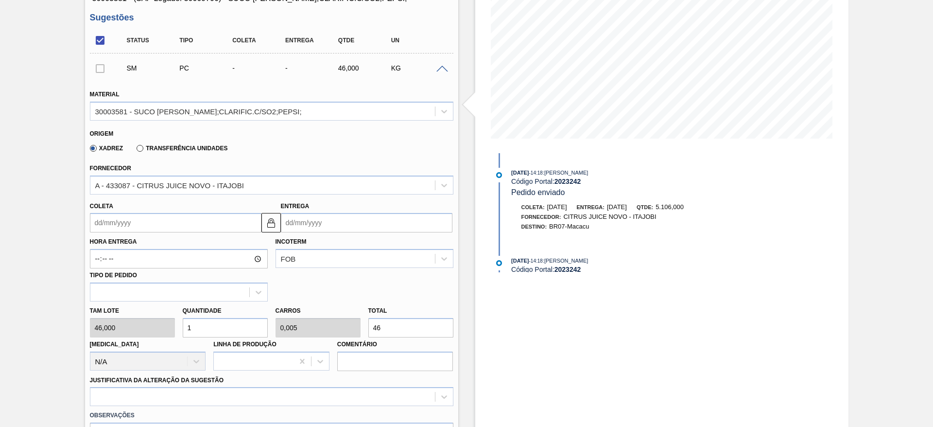
click at [208, 328] on input "1" at bounding box center [225, 327] width 85 height 19
type input "18"
type input "0,09"
type input "828"
type input "180"
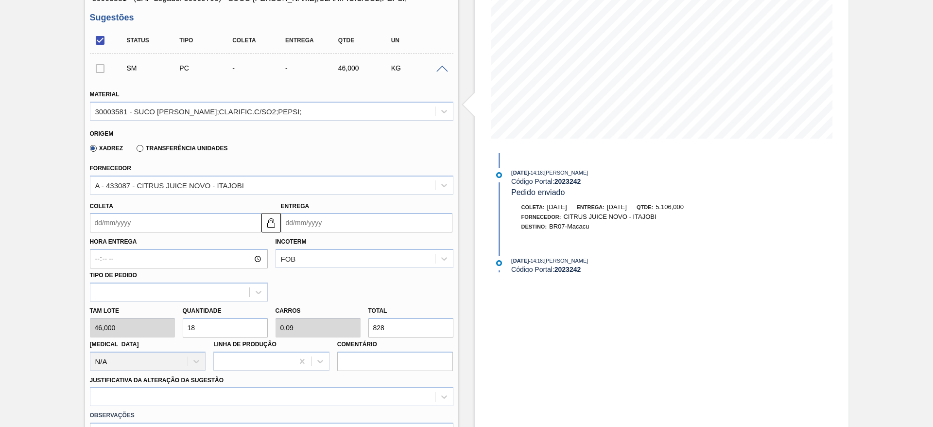
type input "0,9"
type input "8.280"
type input "180"
click at [98, 214] on input "Coleta" at bounding box center [176, 222] width 172 height 19
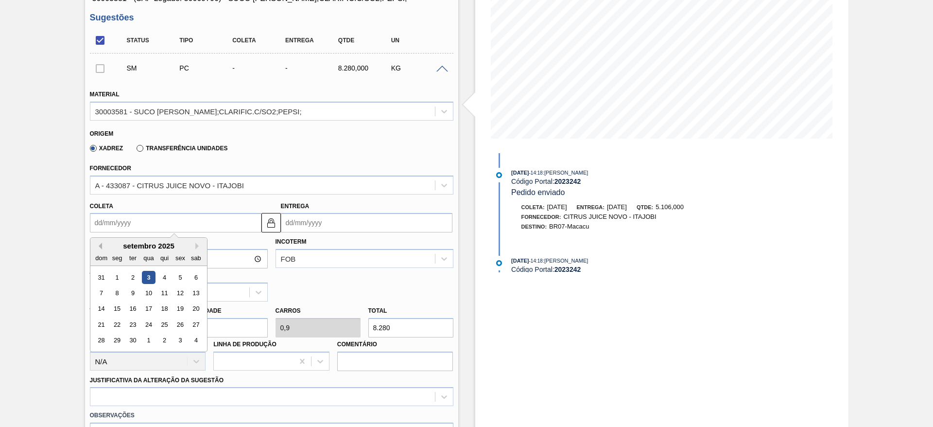
click at [101, 246] on button "Previous Month" at bounding box center [98, 246] width 7 height 7
click at [183, 353] on div "5" at bounding box center [180, 355] width 13 height 13
type input "05/09/2025"
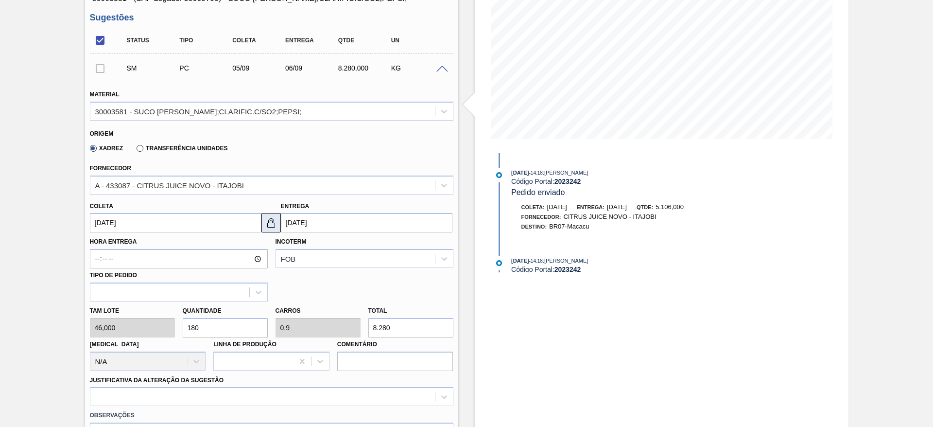
click at [274, 227] on img at bounding box center [271, 223] width 12 height 12
click at [291, 222] on input "06/09/2025" at bounding box center [367, 222] width 172 height 19
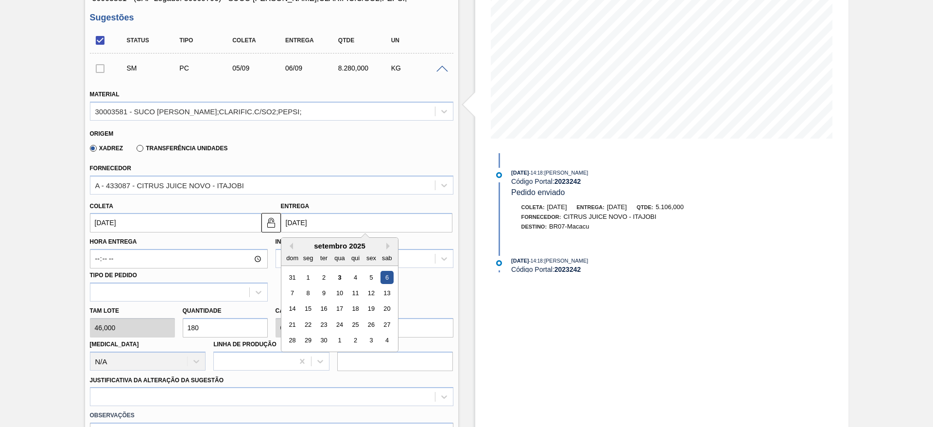
click at [392, 275] on div "6" at bounding box center [386, 277] width 13 height 13
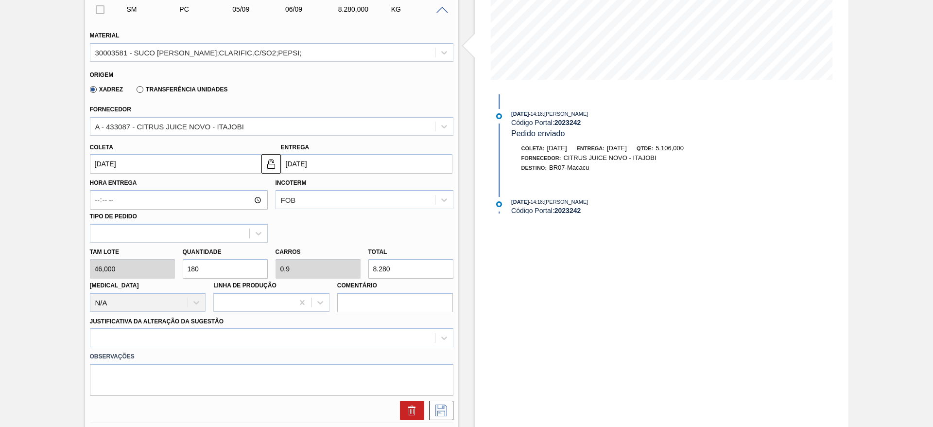
scroll to position [365, 0]
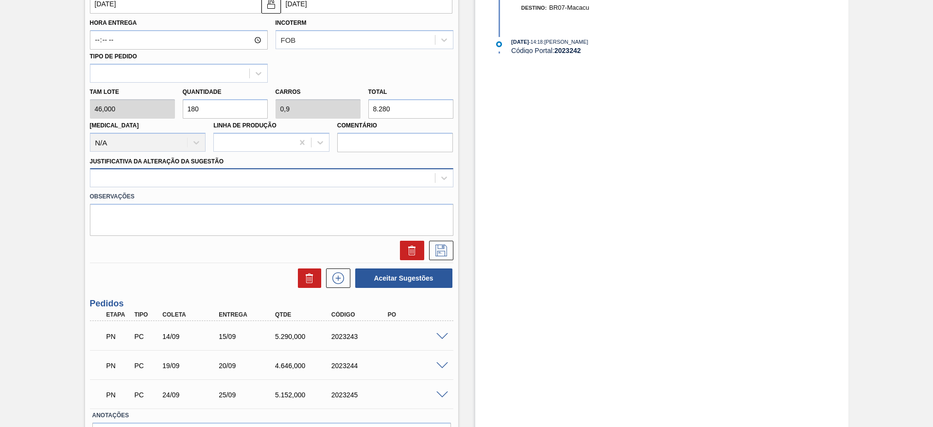
click at [351, 186] on div at bounding box center [272, 177] width 364 height 19
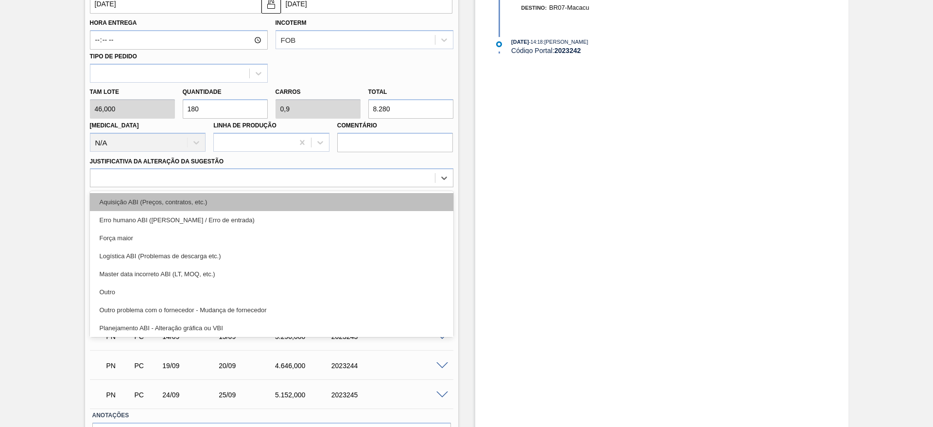
click at [362, 203] on div "Aquisição ABI (Preços, contratos, etc.)" at bounding box center [272, 202] width 364 height 18
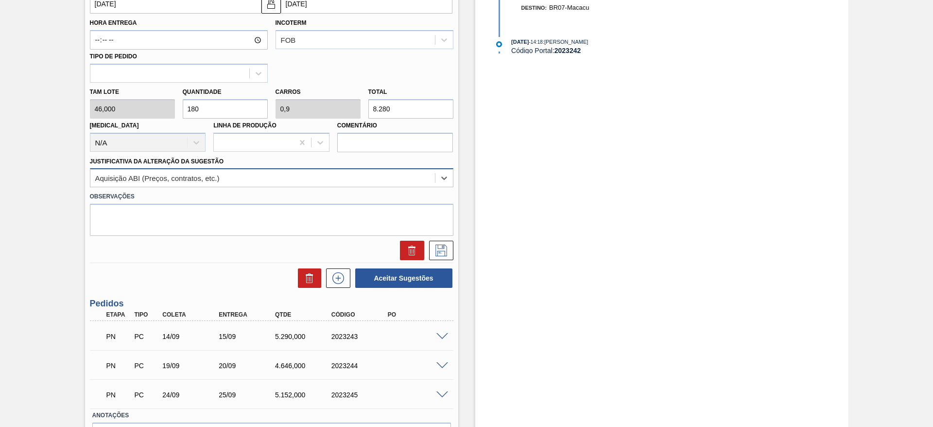
click at [410, 181] on div "Aquisição ABI (Preços, contratos, etc.)" at bounding box center [262, 178] width 345 height 14
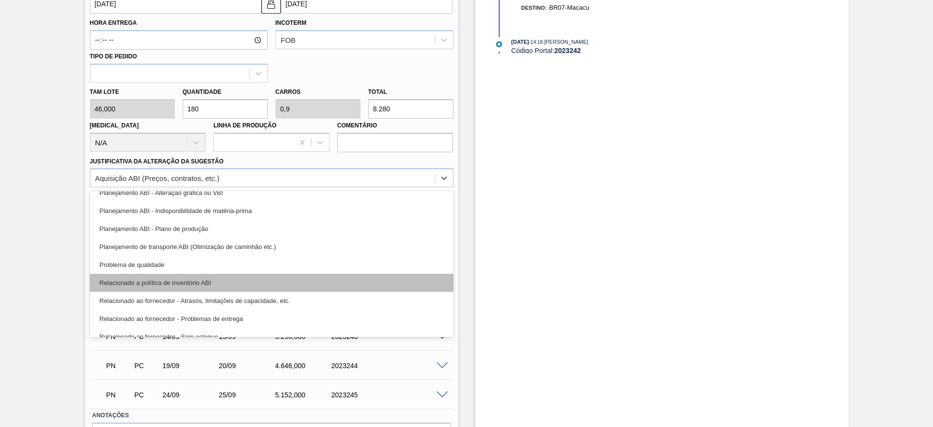
scroll to position [109, 0]
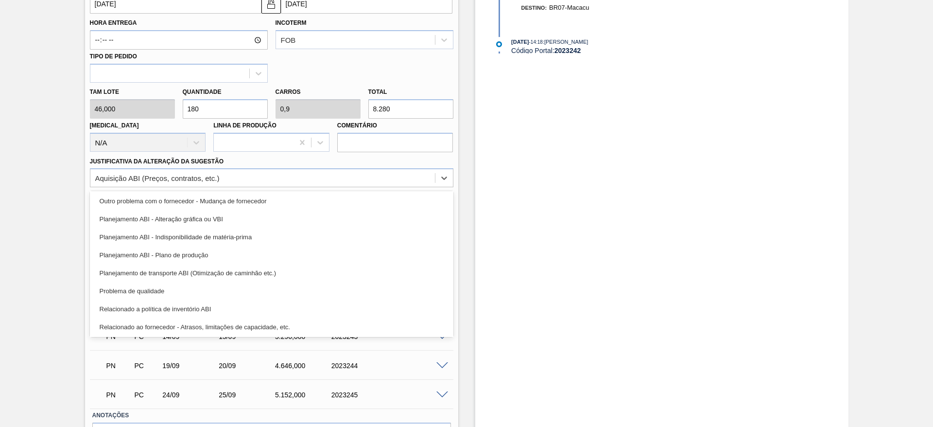
click at [311, 258] on div "Planejamento ABI - Plano de produção" at bounding box center [272, 255] width 364 height 18
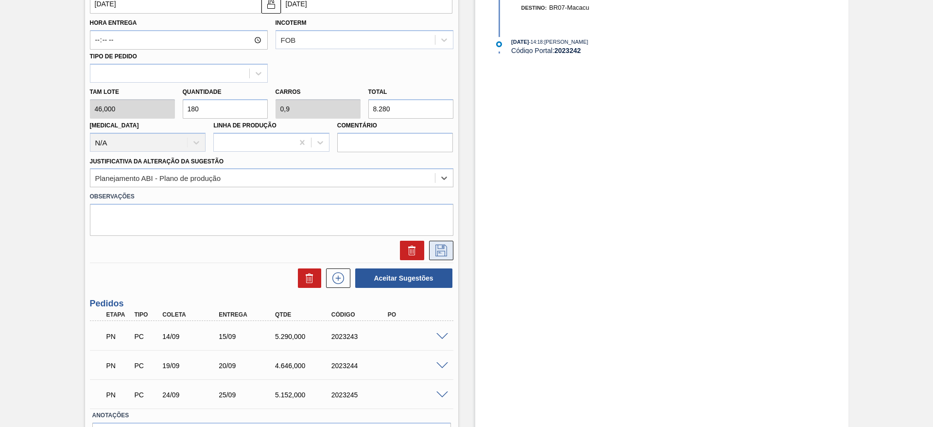
click at [446, 256] on icon at bounding box center [442, 250] width 16 height 12
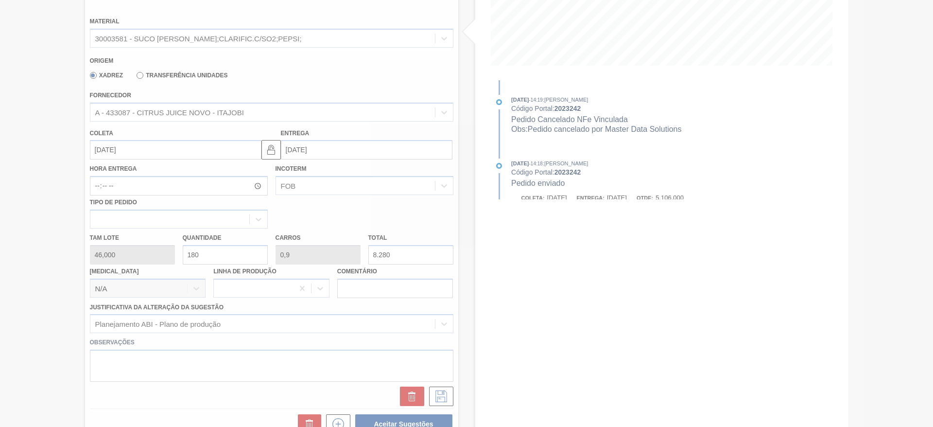
scroll to position [0, 0]
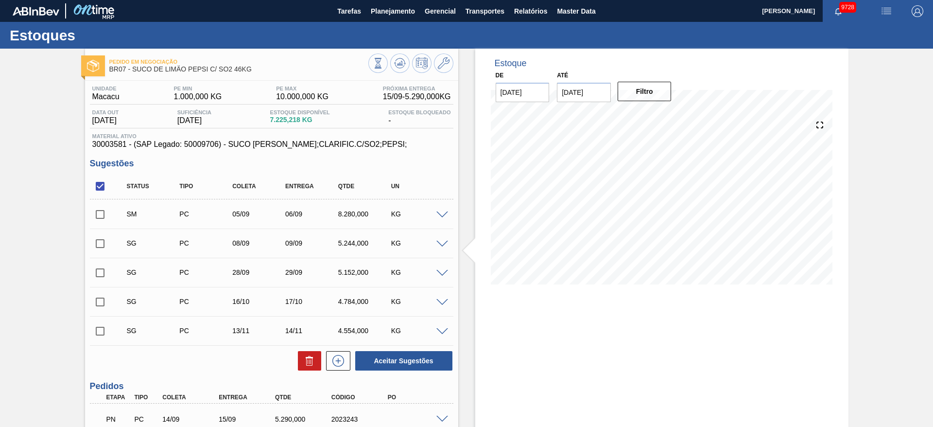
click at [449, 219] on div "SM PC 05/09 06/09 8.280,000 KG" at bounding box center [272, 214] width 364 height 24
click at [441, 214] on span at bounding box center [442, 214] width 12 height 7
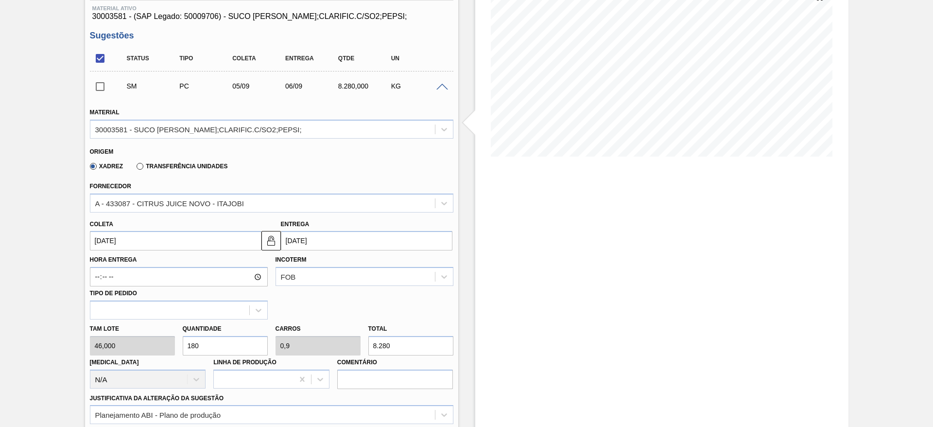
scroll to position [146, 0]
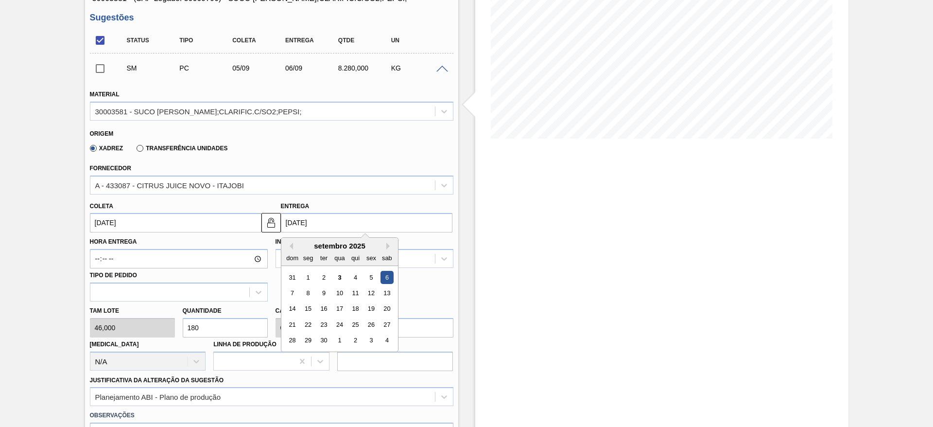
click at [287, 224] on input "06/09/2025" at bounding box center [367, 222] width 172 height 19
click at [309, 290] on div "8" at bounding box center [307, 292] width 13 height 13
type input "[DATE]"
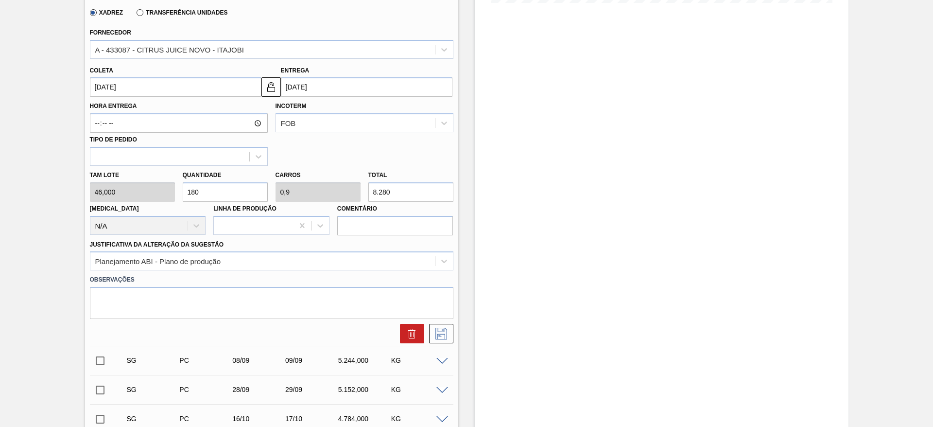
scroll to position [292, 0]
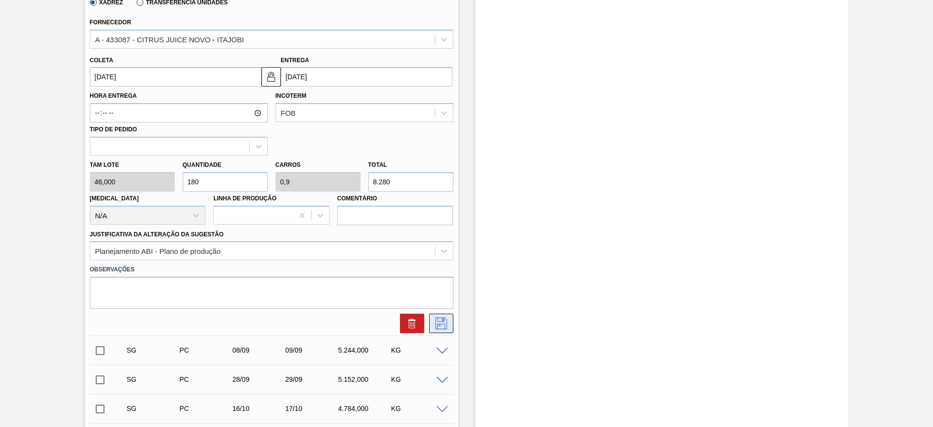
click at [435, 325] on icon at bounding box center [442, 323] width 16 height 12
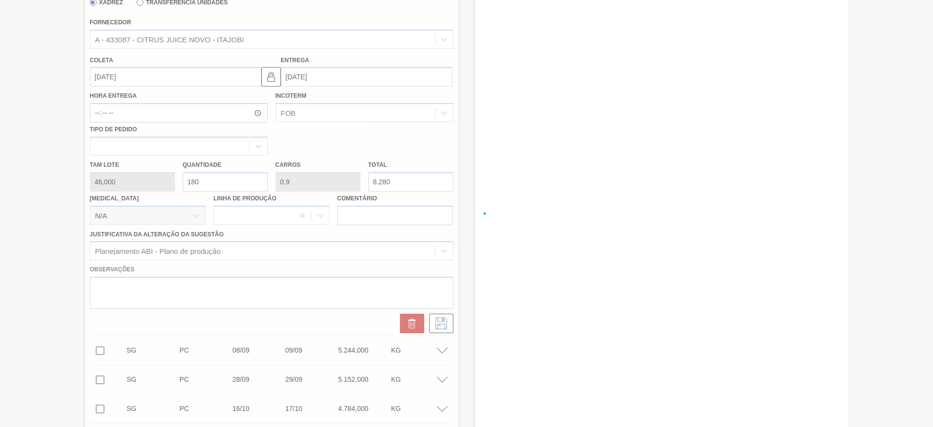
scroll to position [0, 0]
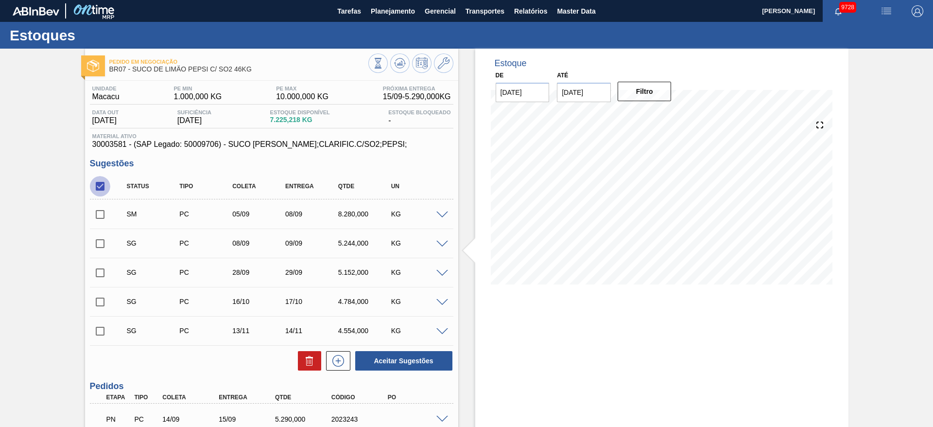
click at [101, 185] on input "checkbox" at bounding box center [100, 186] width 20 height 20
checkbox input "true"
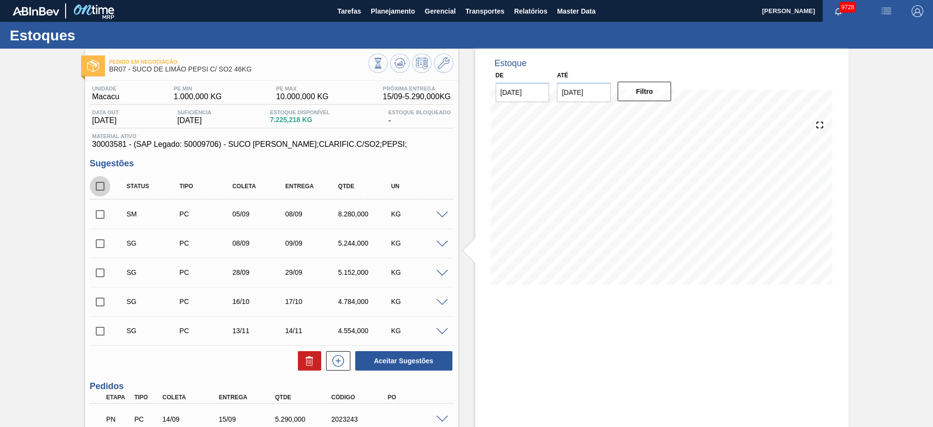
checkbox input "true"
click at [99, 217] on input "checkbox" at bounding box center [100, 214] width 20 height 20
click at [298, 361] on button at bounding box center [309, 360] width 23 height 19
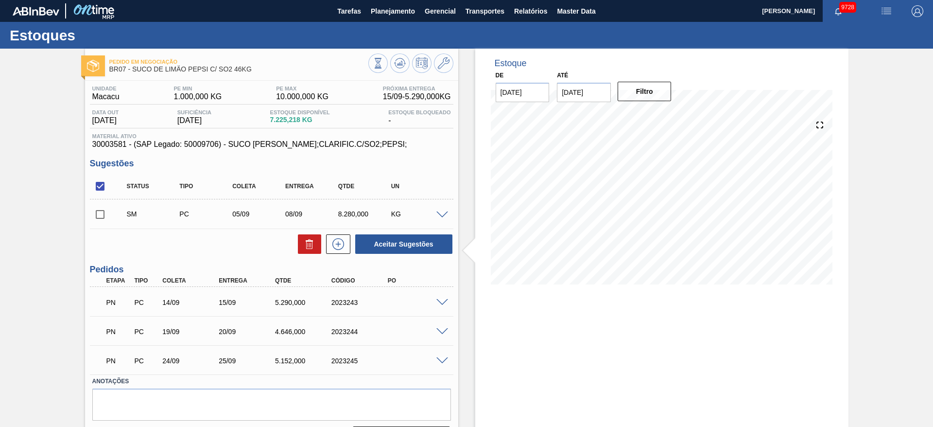
click at [98, 208] on input "checkbox" at bounding box center [100, 214] width 20 height 20
checkbox input "true"
click at [389, 244] on button "Aceitar Sugestões" at bounding box center [403, 243] width 97 height 19
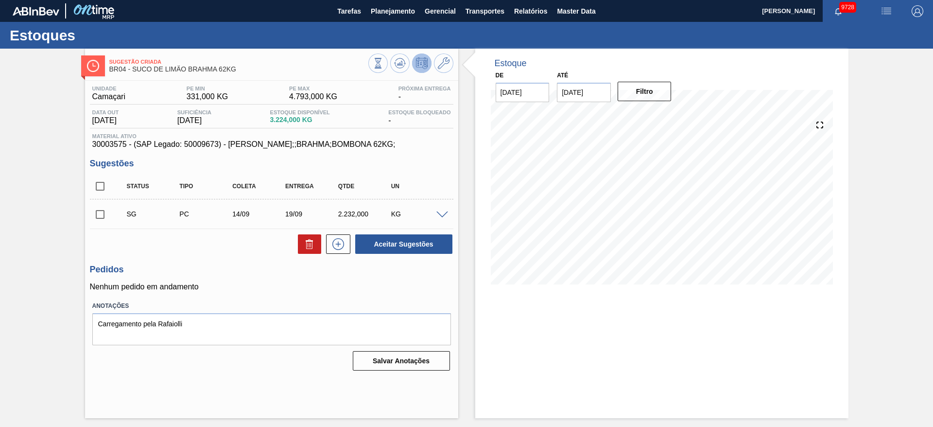
click at [105, 217] on input "checkbox" at bounding box center [100, 214] width 20 height 20
click at [409, 240] on button "Aceitar Sugestões" at bounding box center [403, 243] width 97 height 19
checkbox input "false"
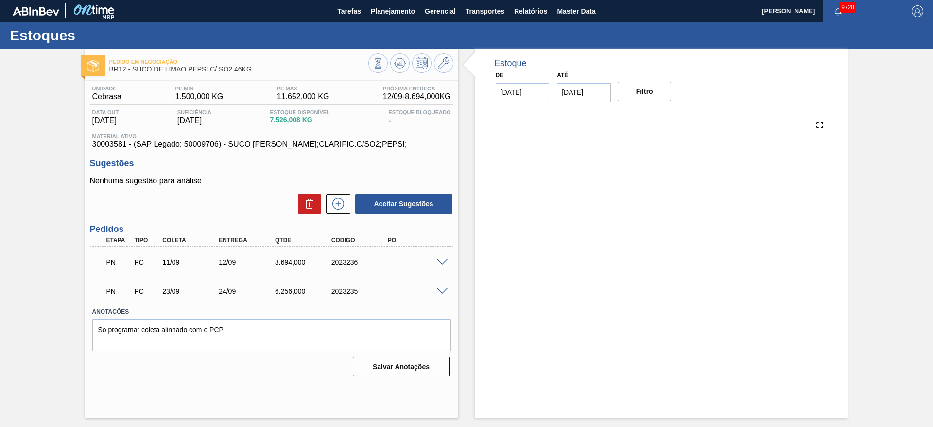
checkbox input "false"
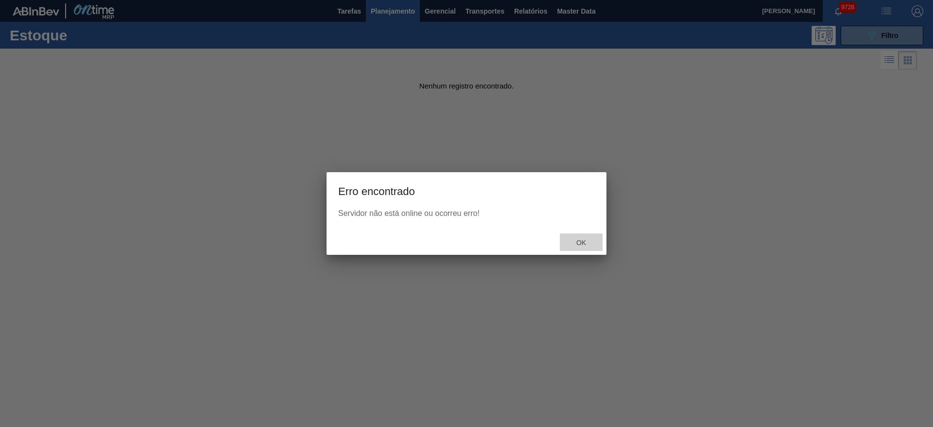
click at [575, 239] on span "Ok" at bounding box center [581, 243] width 25 height 8
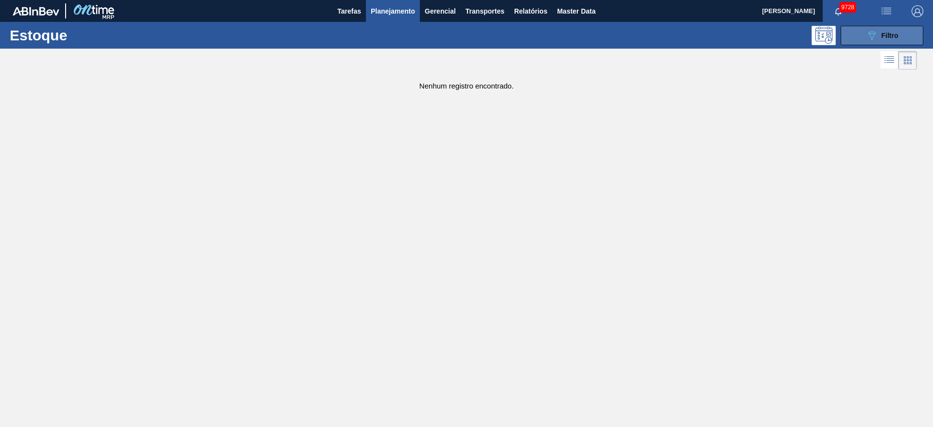
click at [854, 39] on button "089F7B8B-B2A5-4AFE-B5C0-19BA573D28AC Filtro" at bounding box center [882, 35] width 83 height 19
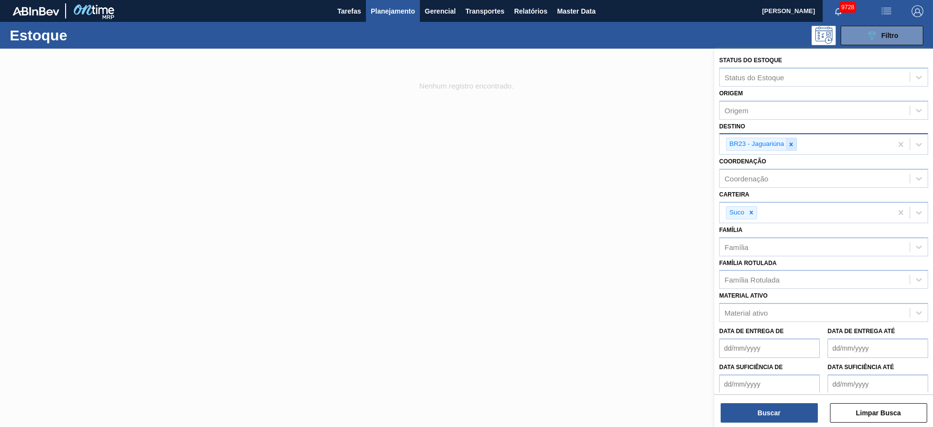
click at [786, 143] on div at bounding box center [791, 144] width 11 height 12
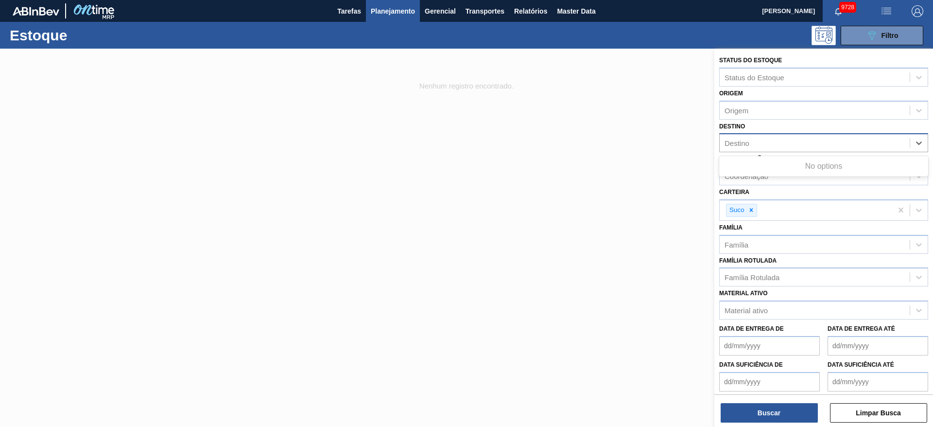
click at [786, 143] on div "Destino" at bounding box center [815, 143] width 190 height 14
click at [756, 209] on div at bounding box center [751, 210] width 11 height 12
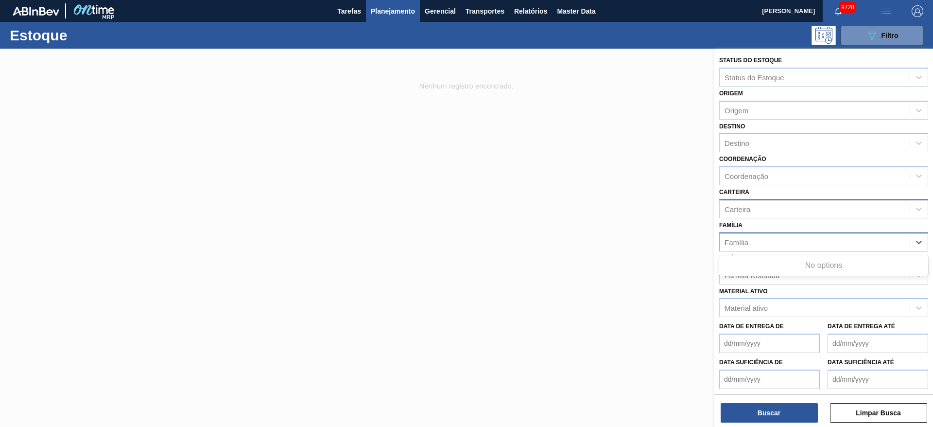
click at [750, 242] on div "Família a" at bounding box center [815, 242] width 190 height 14
type input "a"
click at [768, 223] on div "Família Família" at bounding box center [823, 234] width 209 height 33
click at [772, 237] on div "Família" at bounding box center [815, 242] width 190 height 14
click at [667, 220] on div at bounding box center [466, 262] width 933 height 427
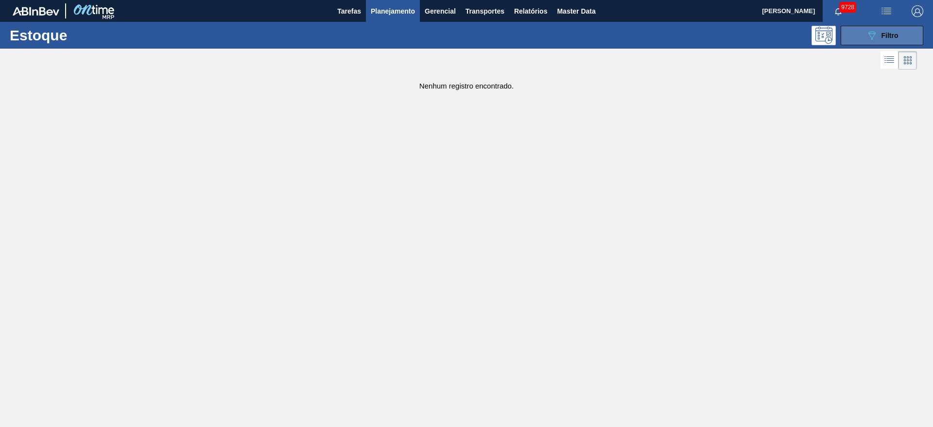
click at [862, 33] on button "089F7B8B-B2A5-4AFE-B5C0-19BA573D28AC Filtro" at bounding box center [882, 35] width 83 height 19
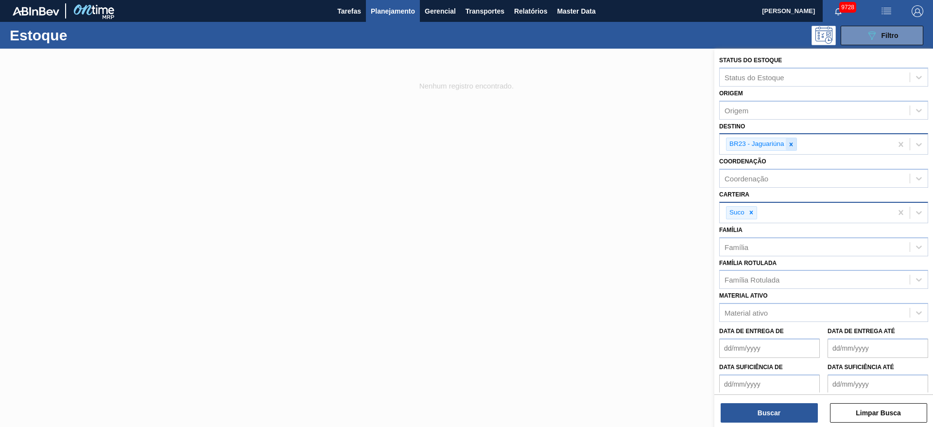
click at [793, 146] on icon at bounding box center [791, 144] width 7 height 7
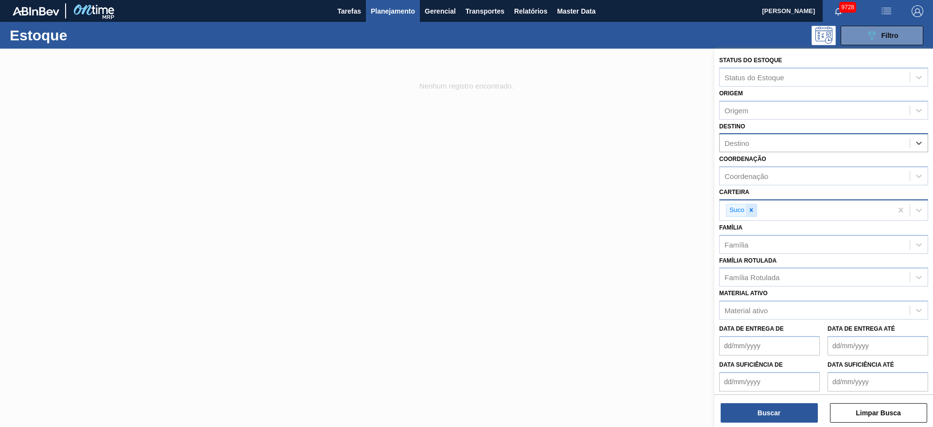
click at [750, 211] on icon at bounding box center [750, 210] width 3 height 3
click at [754, 243] on div "Família a" at bounding box center [815, 242] width 190 height 14
type input "a"
click at [794, 289] on div "Material ativo Material ativo" at bounding box center [823, 300] width 209 height 33
click at [771, 139] on div "Destino" at bounding box center [815, 143] width 190 height 14
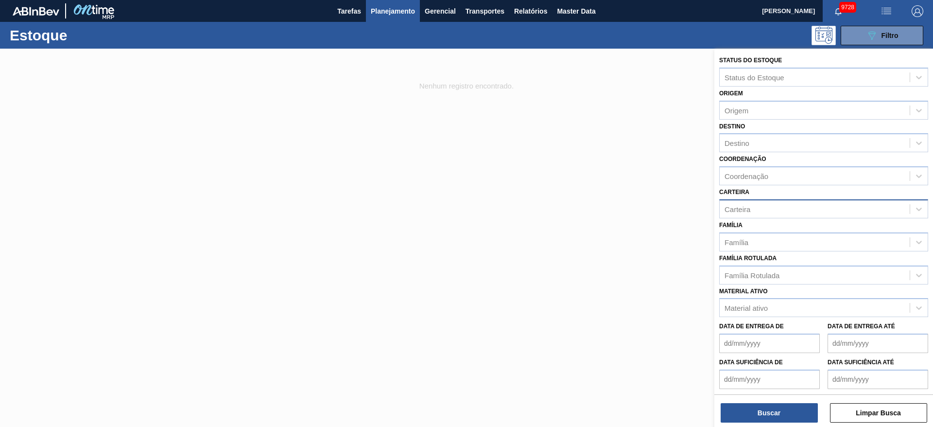
click at [777, 123] on div "Destino Destino" at bounding box center [823, 136] width 209 height 33
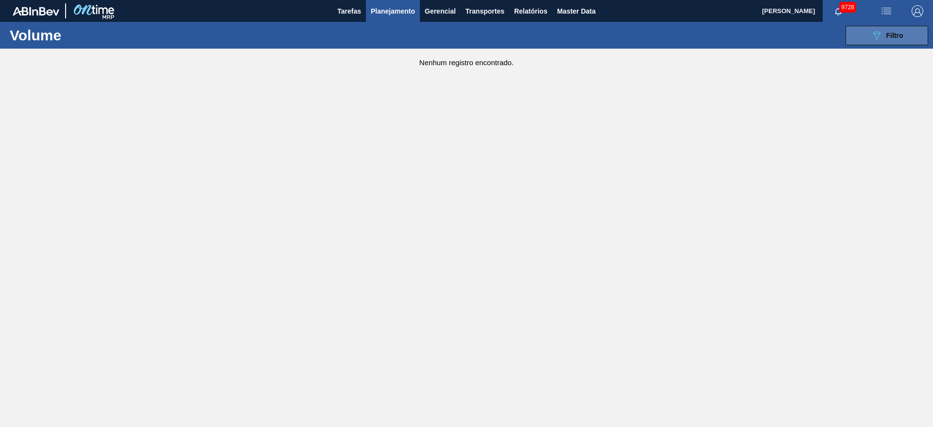
click at [892, 30] on div "089F7B8B-B2A5-4AFE-B5C0-19BA573D28AC Filtro" at bounding box center [887, 36] width 33 height 12
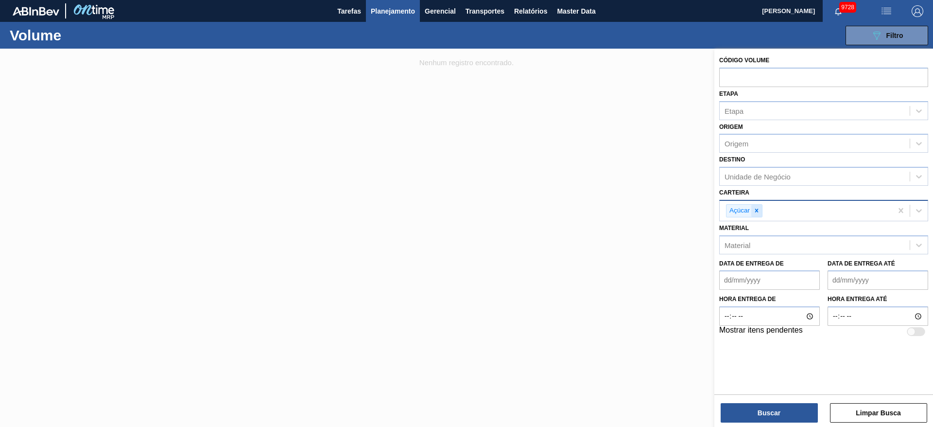
click at [757, 209] on icon at bounding box center [756, 210] width 7 height 7
type input "r"
type input "arr"
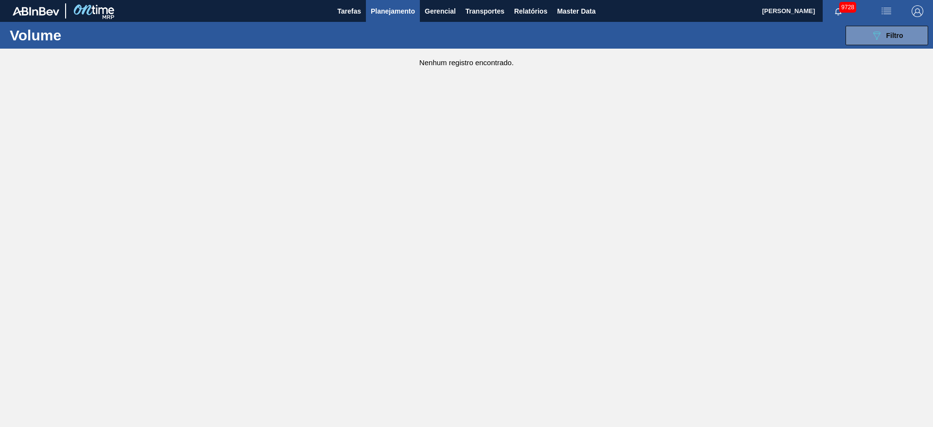
drag, startPoint x: 887, startPoint y: 24, endPoint x: 873, endPoint y: 46, distance: 26.0
click at [873, 46] on div "089F7B8B-B2A5-4AFE-B5C0-19BA573D28AC Filtro Código Volume Etapa Etapa Origem Or…" at bounding box center [541, 35] width 773 height 29
click at [873, 42] on button "089F7B8B-B2A5-4AFE-B5C0-19BA573D28AC Filtro" at bounding box center [887, 35] width 83 height 19
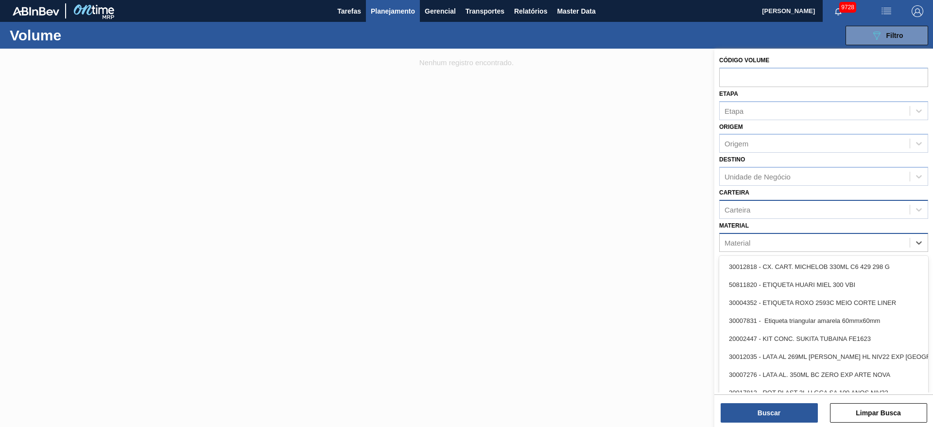
click at [753, 243] on div "Material" at bounding box center [815, 242] width 190 height 14
type input "arro"
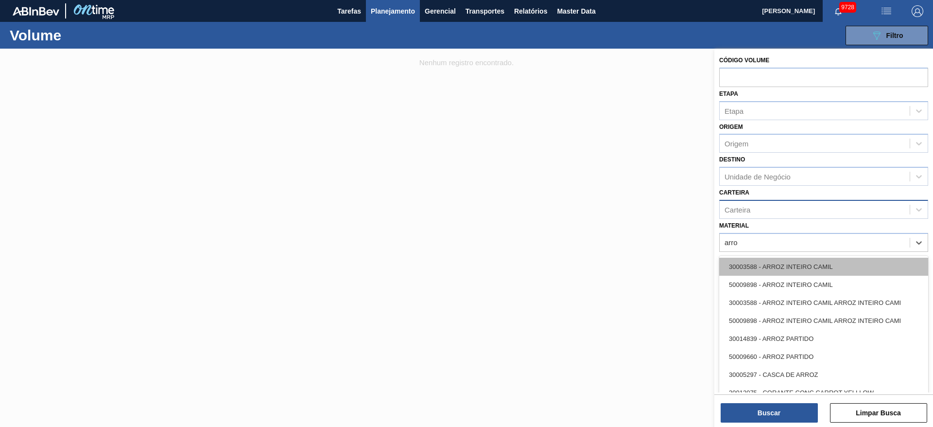
click at [755, 264] on div "30003588 - ARROZ INTEIRO CAMIL" at bounding box center [823, 267] width 209 height 18
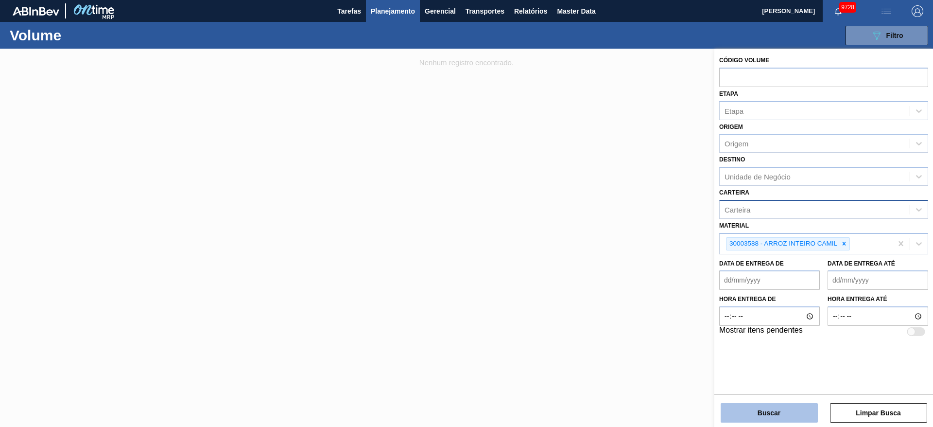
click at [772, 403] on button "Buscar" at bounding box center [769, 412] width 97 height 19
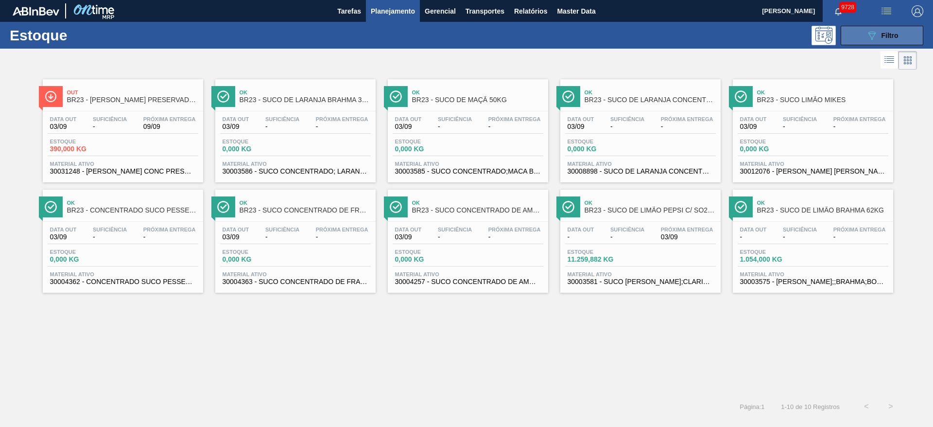
click at [871, 36] on icon at bounding box center [872, 36] width 7 height 8
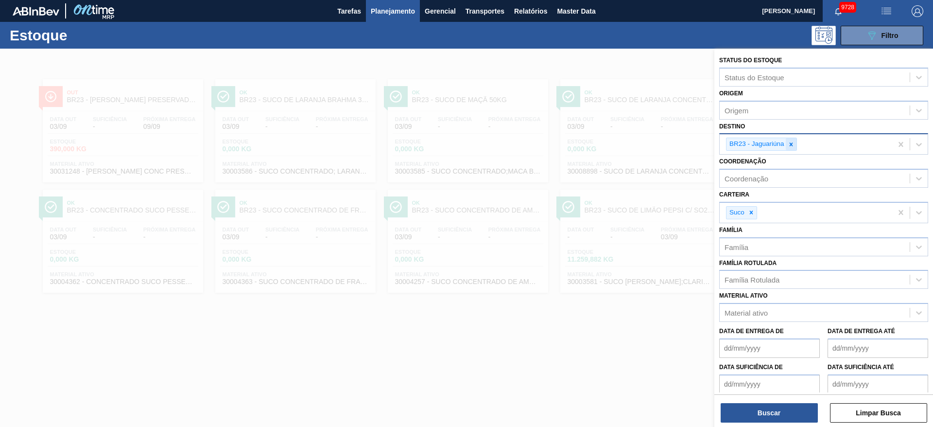
click at [795, 140] on div at bounding box center [791, 144] width 11 height 12
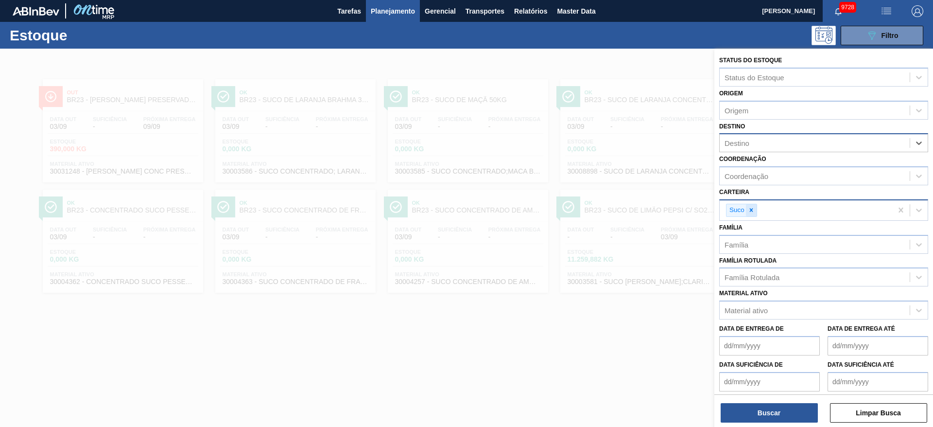
click at [752, 207] on icon at bounding box center [751, 210] width 7 height 7
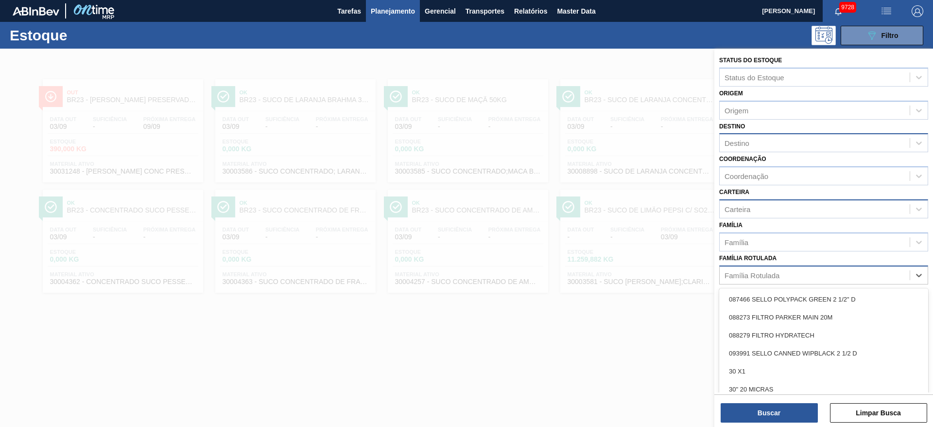
click at [741, 276] on div "Família Rotulada" at bounding box center [752, 275] width 55 height 8
type Rotulada "arr"
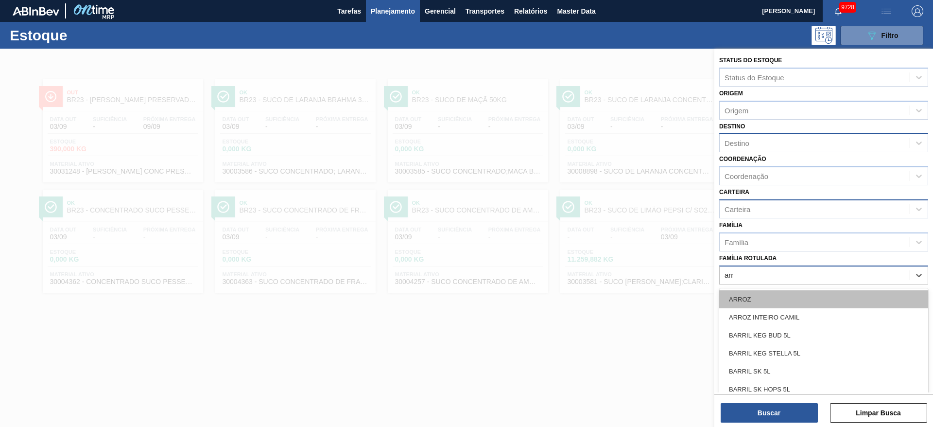
click at [754, 301] on div "ARROZ" at bounding box center [823, 299] width 209 height 18
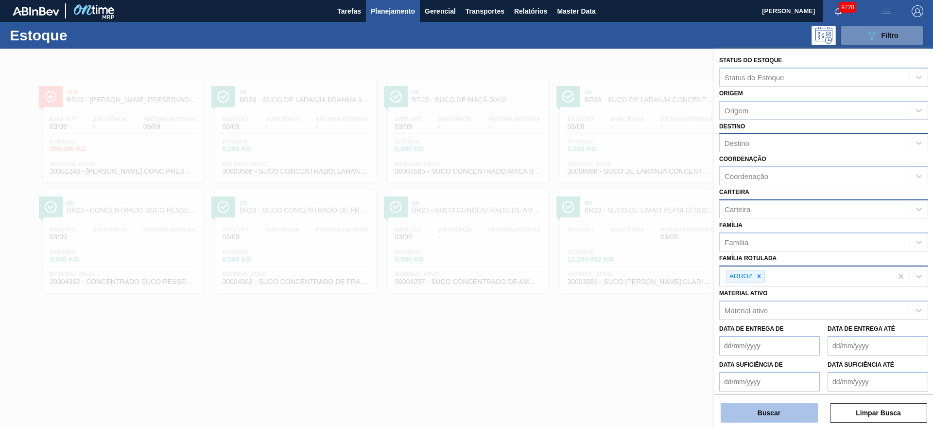
click at [757, 413] on button "Buscar" at bounding box center [769, 412] width 97 height 19
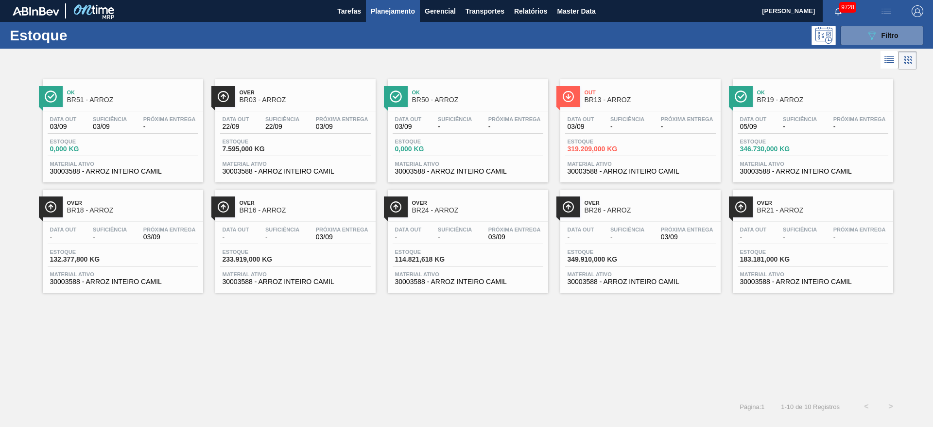
drag, startPoint x: 445, startPoint y: 104, endPoint x: 607, endPoint y: 89, distance: 163.0
click at [926, 8] on span "button" at bounding box center [917, 11] width 23 height 12
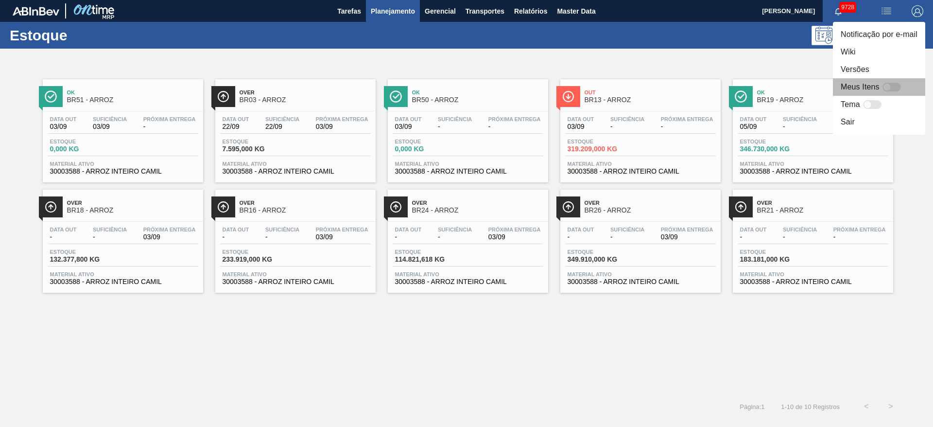
click at [895, 83] on div at bounding box center [892, 87] width 18 height 9
checkbox input "false"
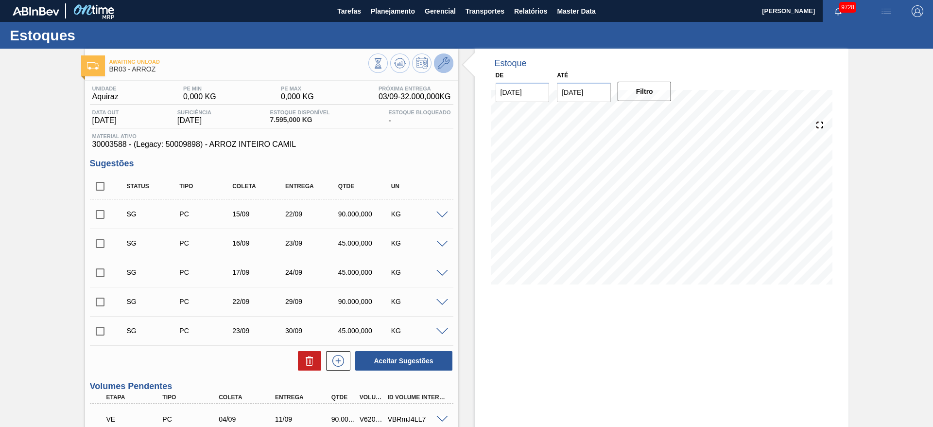
click at [446, 65] on icon at bounding box center [444, 63] width 12 height 12
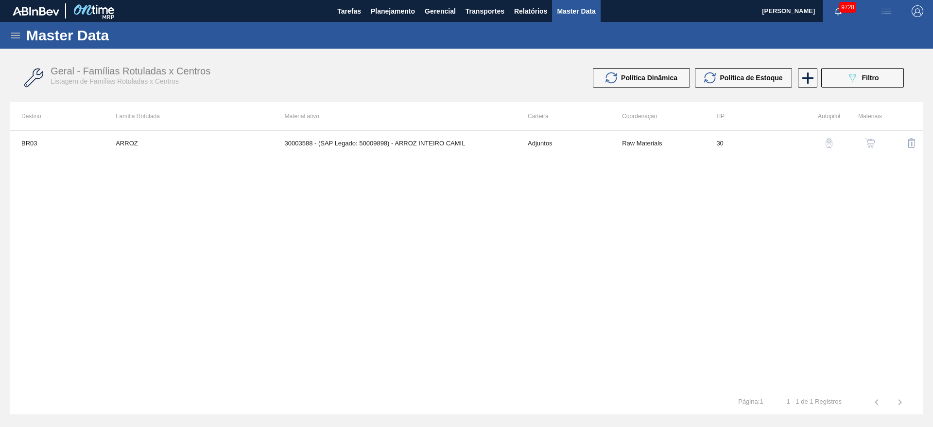
click at [864, 142] on button "button" at bounding box center [870, 142] width 23 height 23
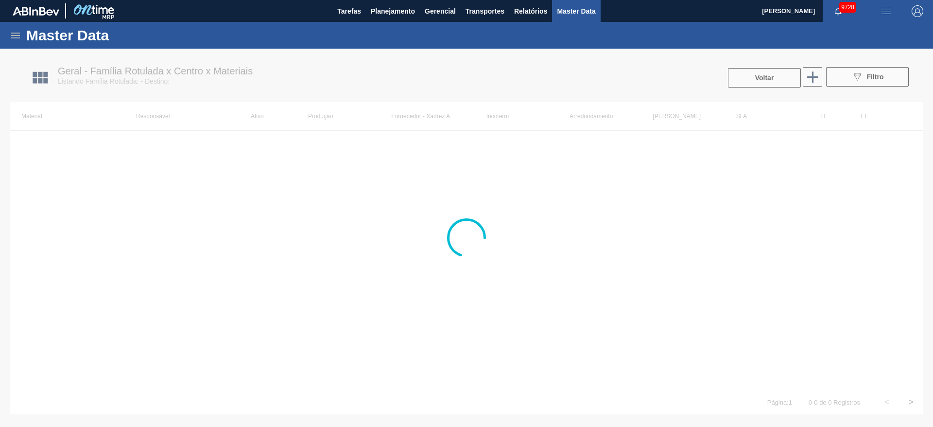
drag, startPoint x: 508, startPoint y: 140, endPoint x: 473, endPoint y: 147, distance: 35.2
click at [473, 147] on div at bounding box center [466, 238] width 933 height 378
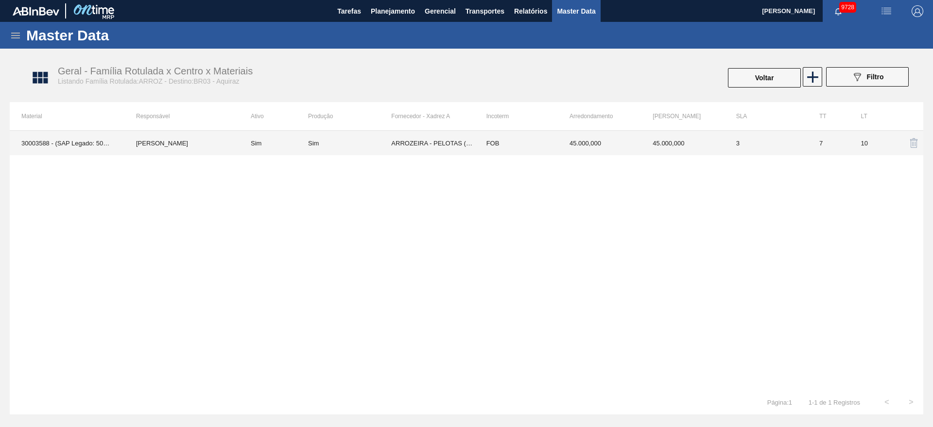
click at [473, 147] on td "ARROZEIRA - PELOTAS (RS)" at bounding box center [432, 143] width 83 height 24
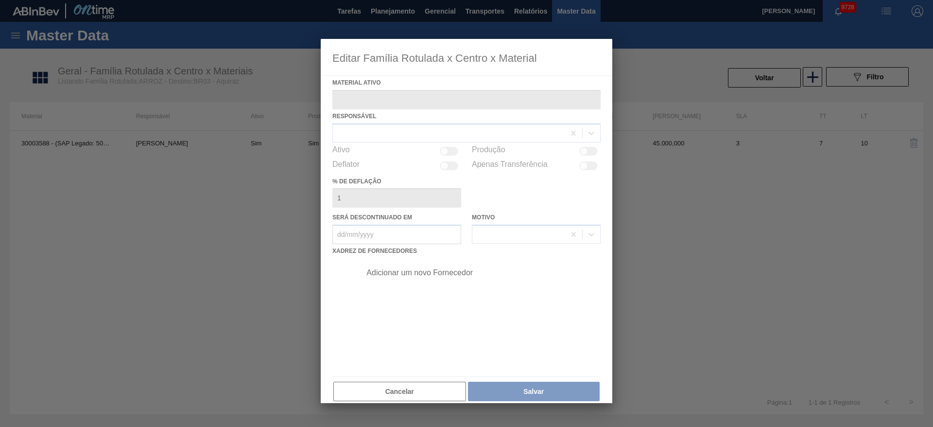
type ativo "30003588 - (SAP Legado: 50009898) - ARROZ INTEIRO CAMIL"
checkbox input "true"
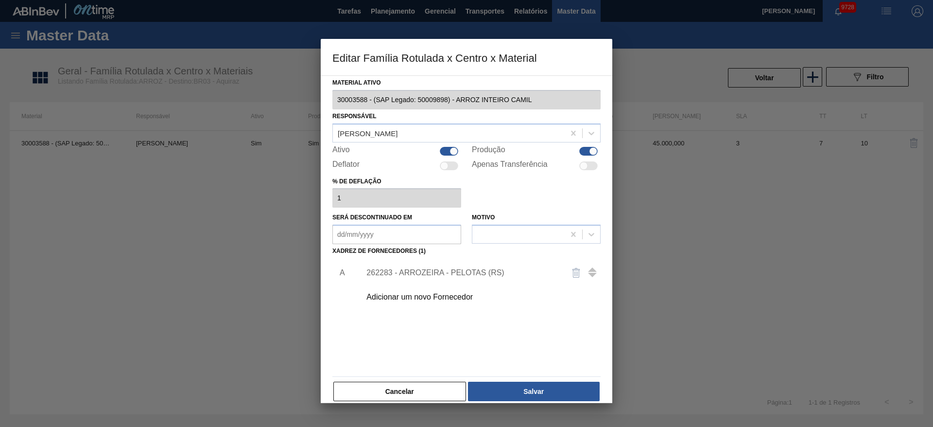
click at [414, 271] on div "262283 - ARROZEIRA - PELOTAS (RS)" at bounding box center [461, 272] width 191 height 9
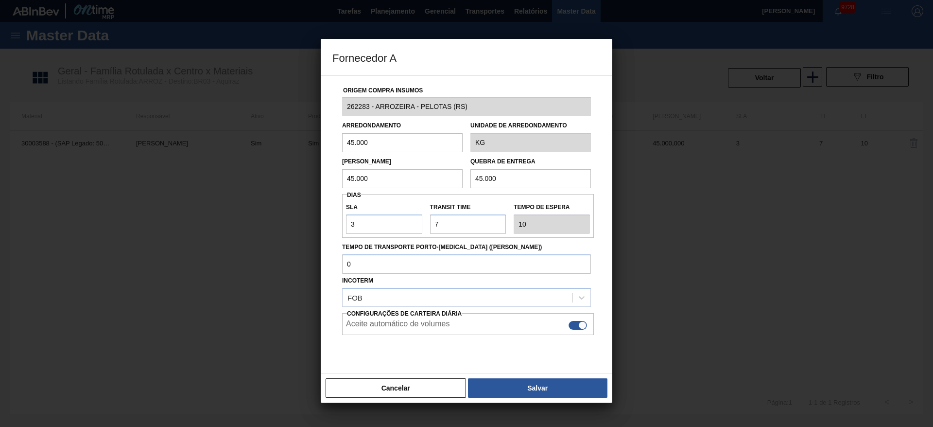
click at [381, 140] on input "45.000" at bounding box center [402, 142] width 121 height 19
type input "32.000"
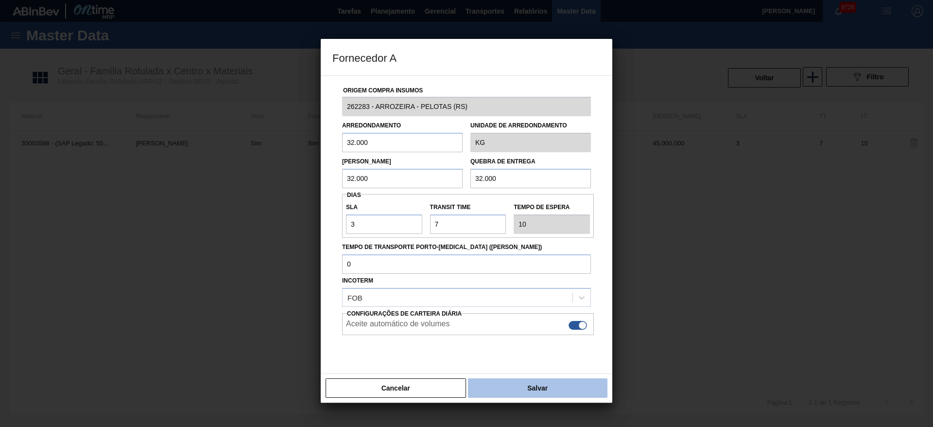
click at [533, 384] on button "Salvar" at bounding box center [537, 387] width 139 height 19
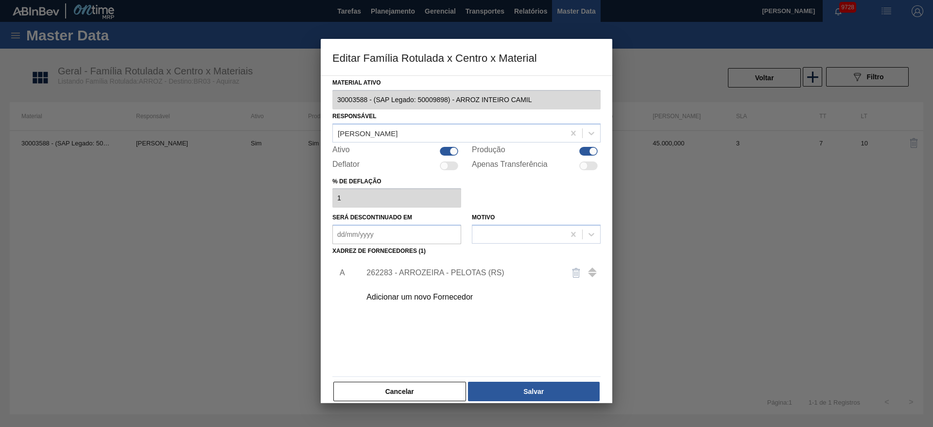
click at [533, 384] on button "Salvar" at bounding box center [534, 391] width 132 height 19
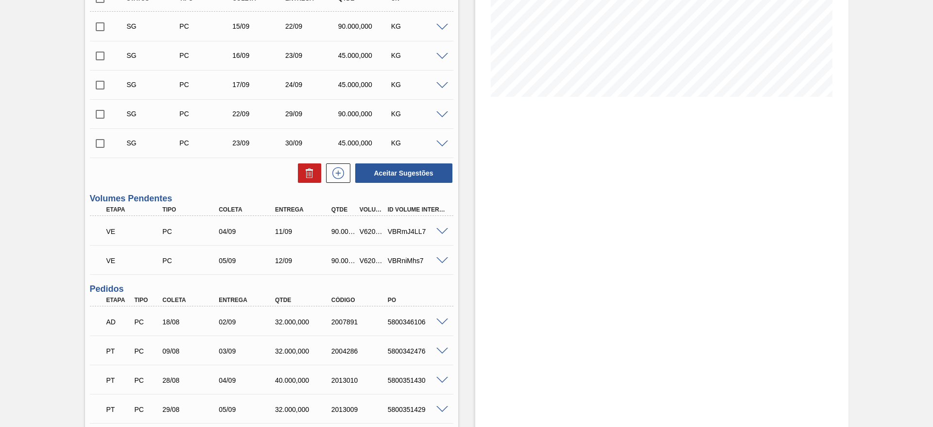
scroll to position [189, 0]
click at [444, 227] on span at bounding box center [442, 230] width 12 height 7
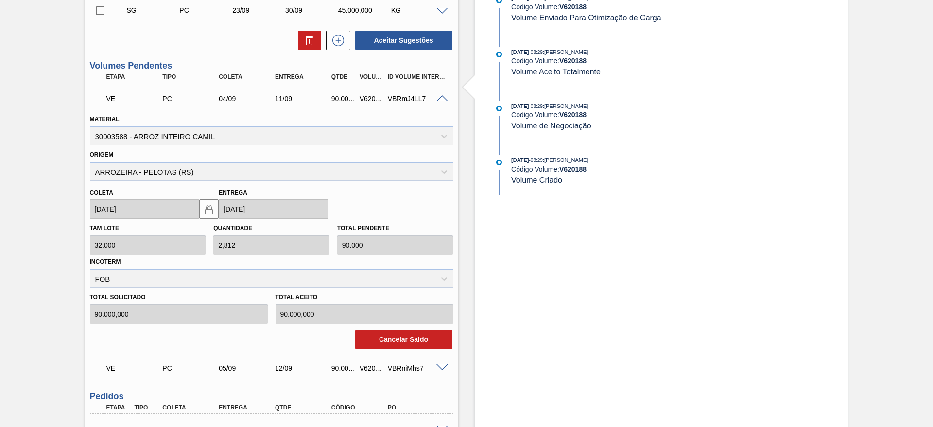
scroll to position [324, 0]
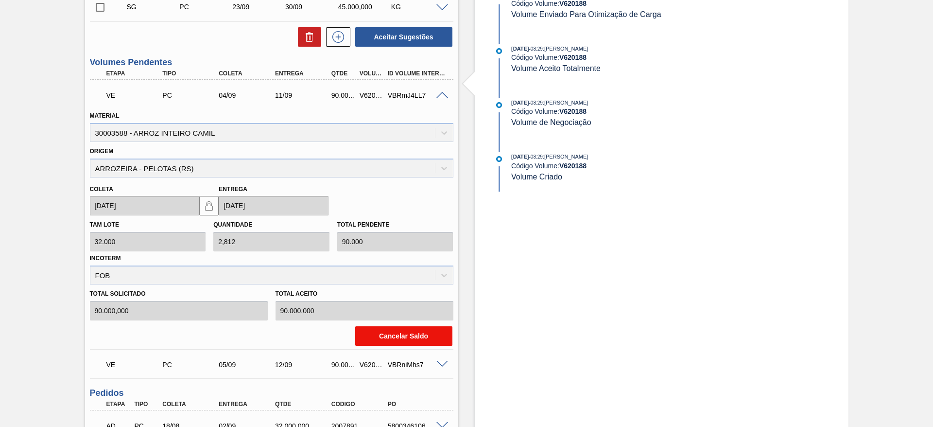
click at [393, 331] on button "Cancelar Saldo" at bounding box center [403, 335] width 97 height 19
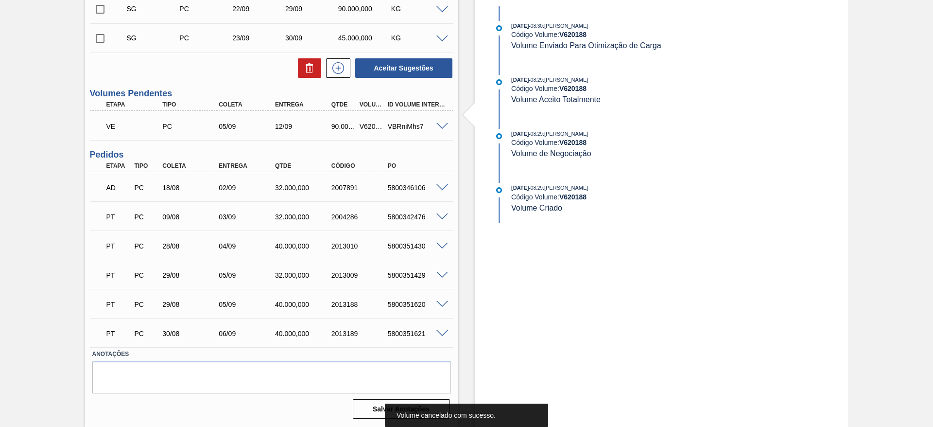
scroll to position [293, 0]
click at [442, 124] on span at bounding box center [442, 126] width 12 height 7
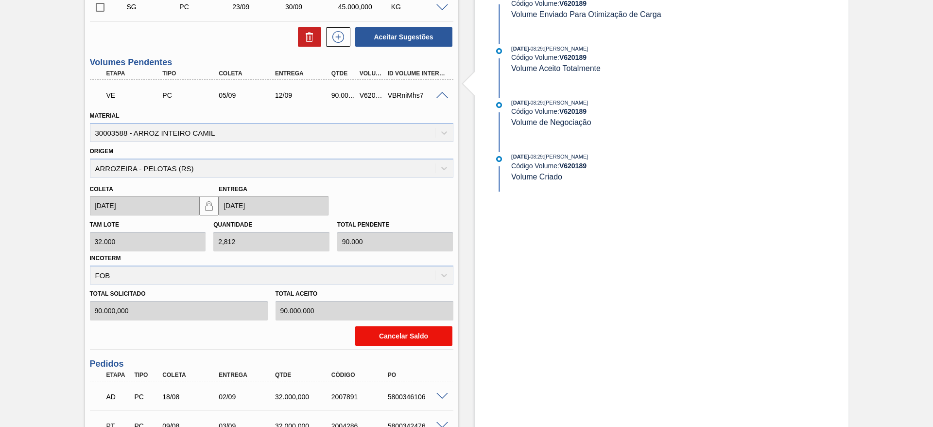
click at [407, 342] on button "Cancelar Saldo" at bounding box center [403, 335] width 97 height 19
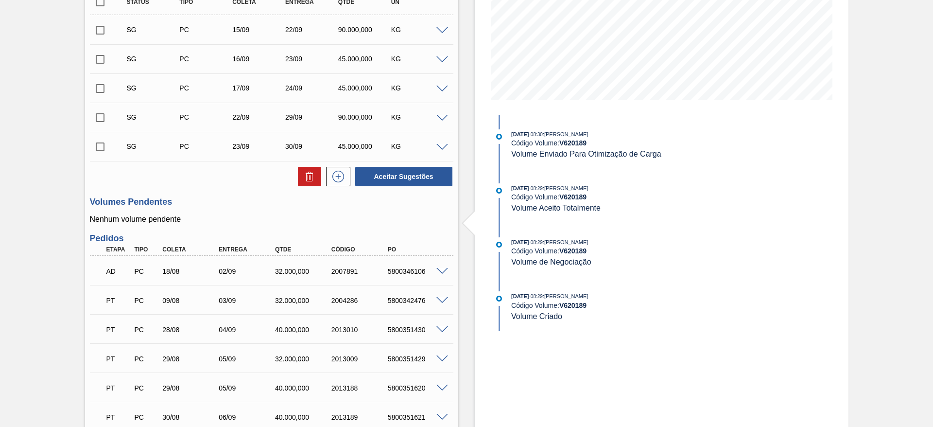
scroll to position [178, 0]
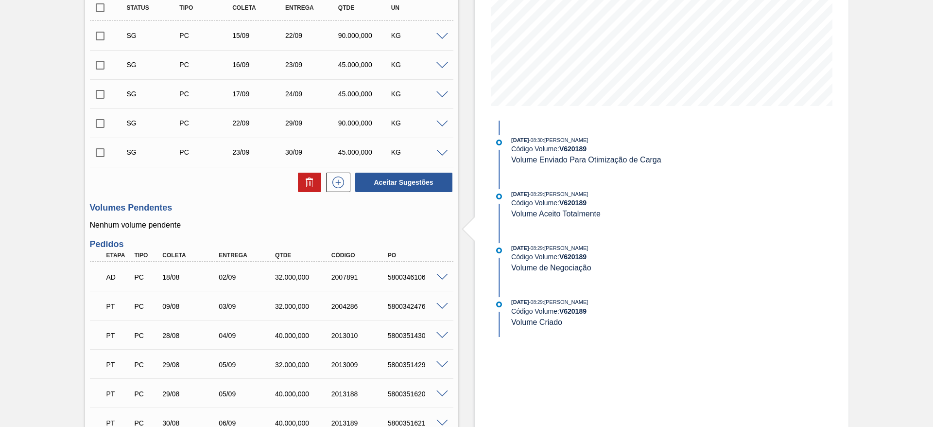
click at [447, 37] on span at bounding box center [442, 36] width 12 height 7
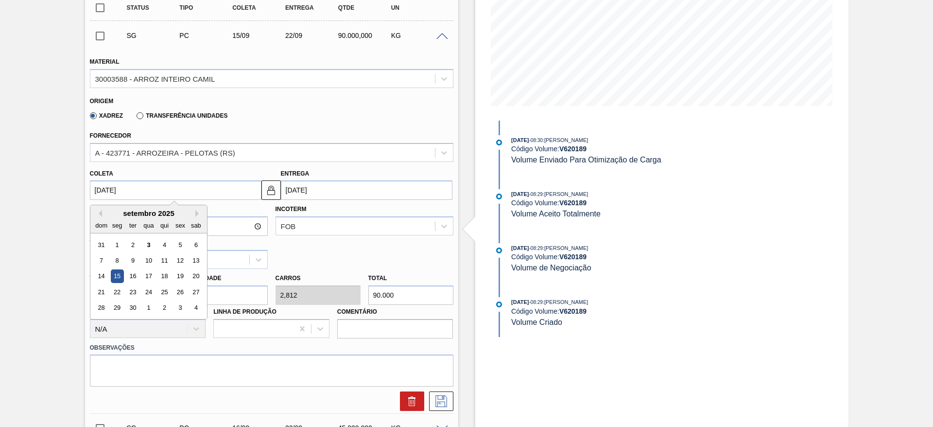
click at [110, 180] on input "15/09/2025" at bounding box center [176, 189] width 172 height 19
click at [165, 238] on div "4" at bounding box center [163, 244] width 13 height 13
type input "04/09/2025"
type input "11/09/2025"
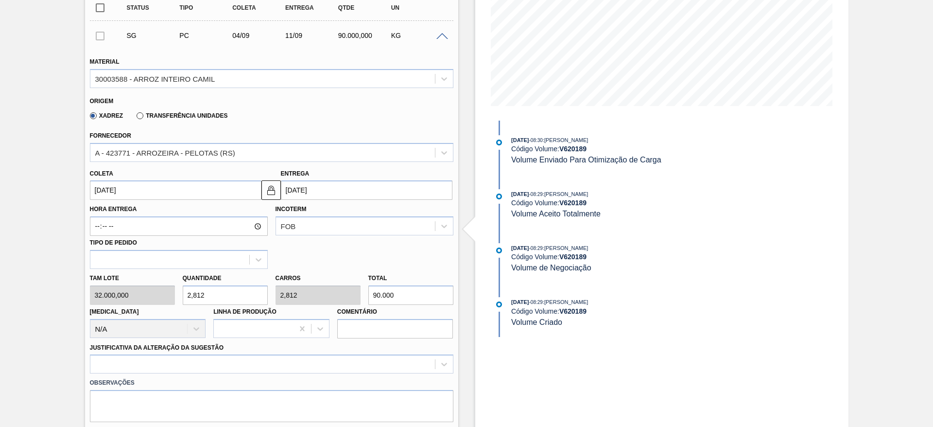
click at [217, 295] on input "2,812" at bounding box center [225, 294] width 85 height 19
type input "2"
type input "64.000"
click at [217, 295] on input "2" at bounding box center [225, 294] width 85 height 19
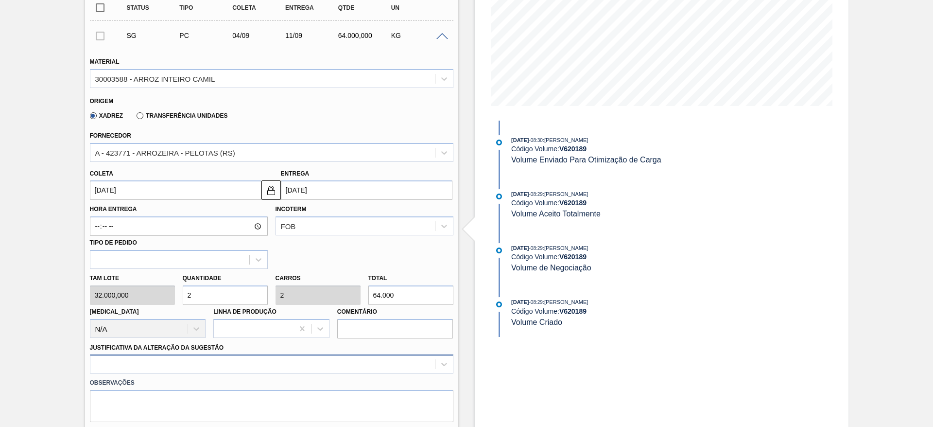
type input "2"
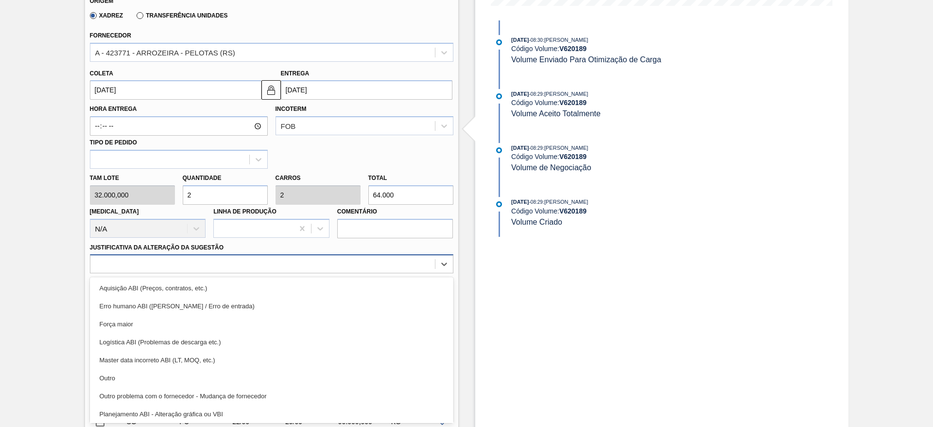
click at [366, 273] on div "option Master data incorreto ABI (LT, MOQ, etc.) focused, 5 of 18. 18 results a…" at bounding box center [272, 263] width 364 height 19
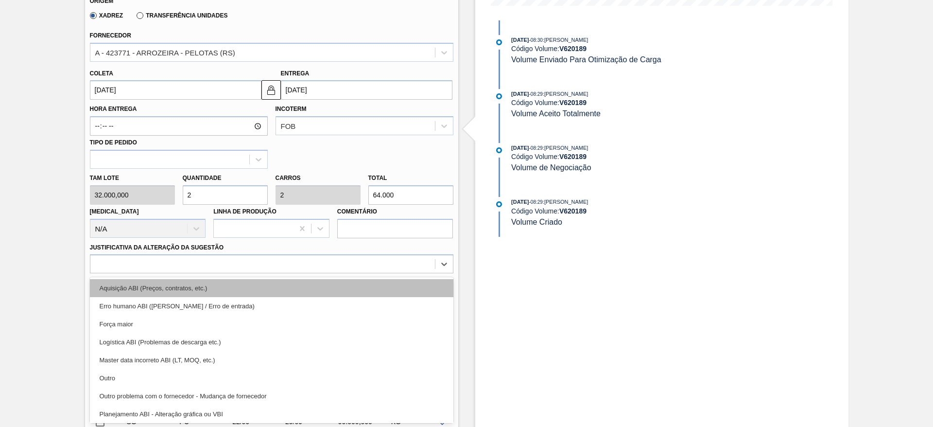
click at [402, 290] on div "Aquisição ABI (Preços, contratos, etc.)" at bounding box center [272, 288] width 364 height 18
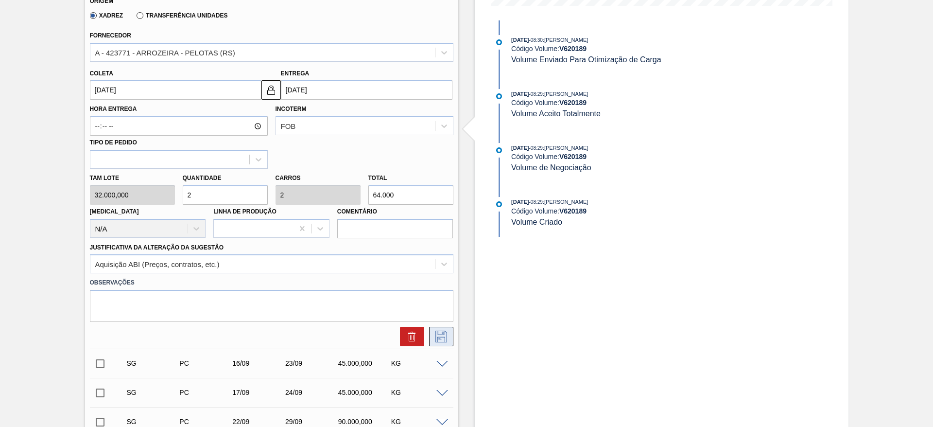
click at [430, 334] on button at bounding box center [441, 336] width 24 height 19
click at [441, 339] on icon at bounding box center [442, 337] width 16 height 12
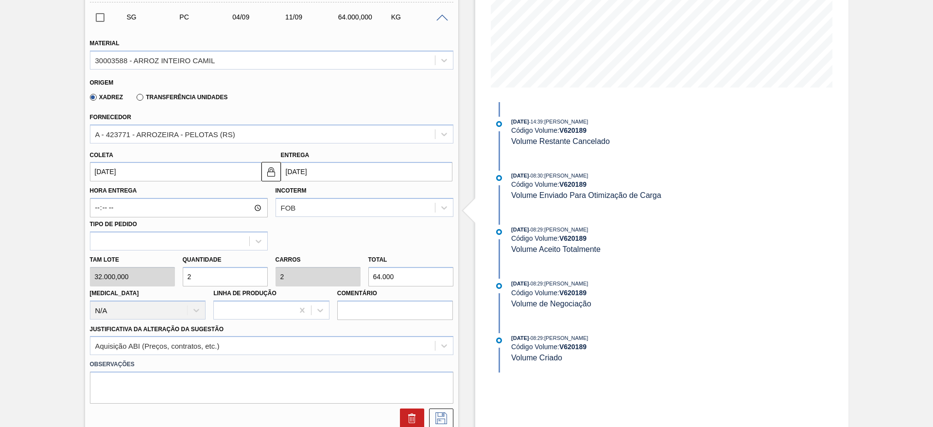
scroll to position [196, 0]
click at [442, 19] on span at bounding box center [442, 19] width 12 height 7
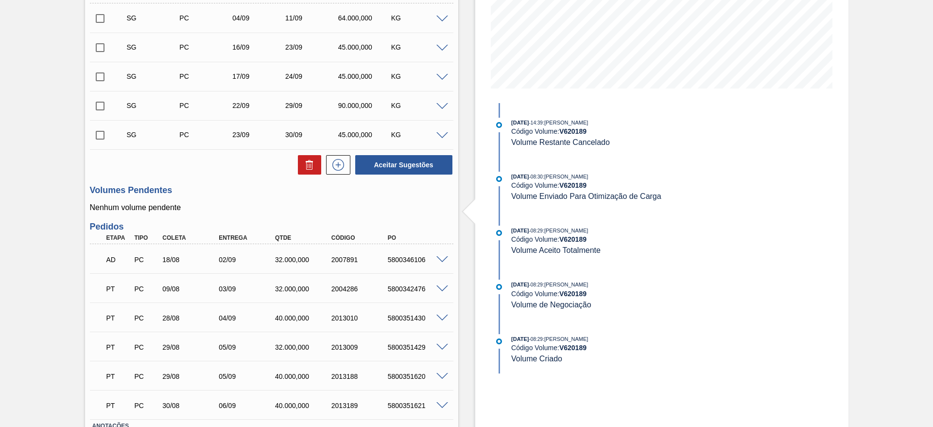
click at [440, 45] on span at bounding box center [442, 48] width 12 height 7
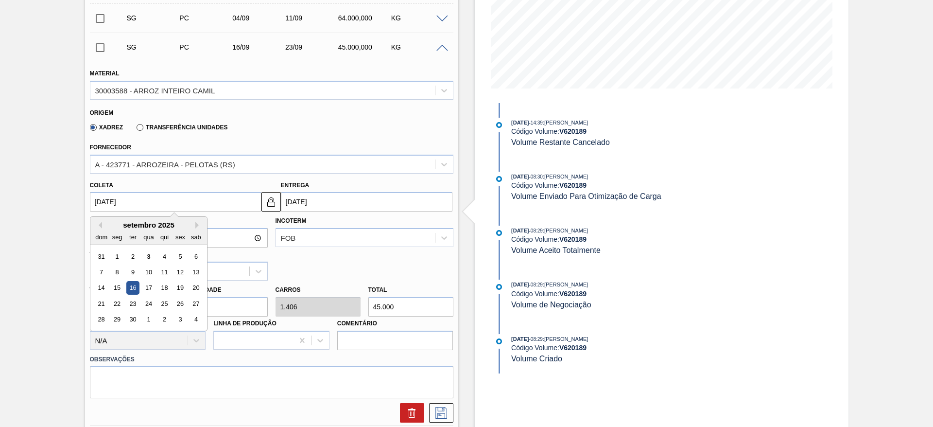
click at [121, 195] on input "16/09/2025" at bounding box center [176, 201] width 172 height 19
click at [174, 252] on div "5" at bounding box center [180, 256] width 13 height 13
type input "05/09/2025"
type input "12/09/2025"
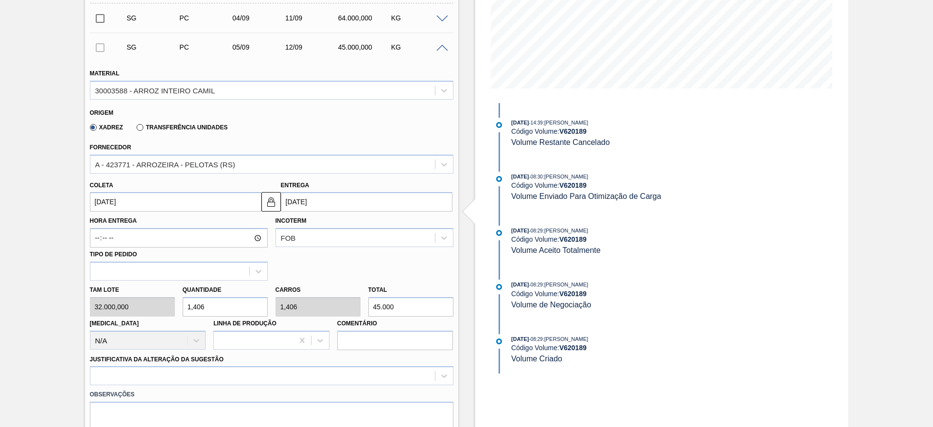
click at [222, 304] on input "1,406" at bounding box center [225, 306] width 85 height 19
type input "2"
type input "64.000"
click at [222, 304] on input "2" at bounding box center [225, 306] width 85 height 19
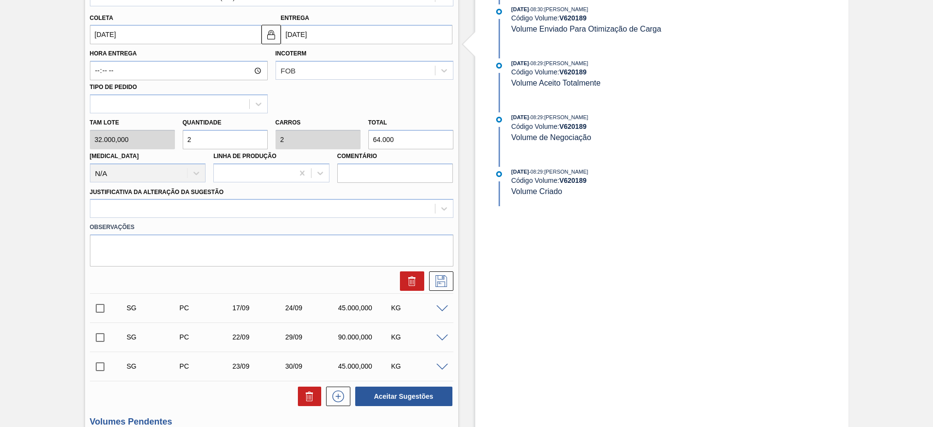
scroll to position [364, 0]
type input "2"
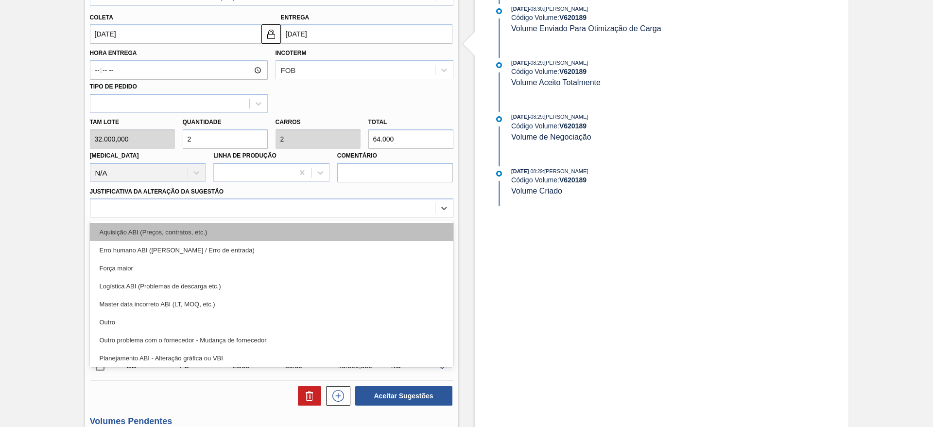
drag, startPoint x: 400, startPoint y: 209, endPoint x: 394, endPoint y: 228, distance: 19.8
click at [394, 217] on div "option Aquisição ABI (Preços, contratos, etc.) focused, 1 of 18. 18 results ava…" at bounding box center [272, 207] width 364 height 19
click at [394, 228] on div "Aquisição ABI (Preços, contratos, etc.)" at bounding box center [272, 232] width 364 height 18
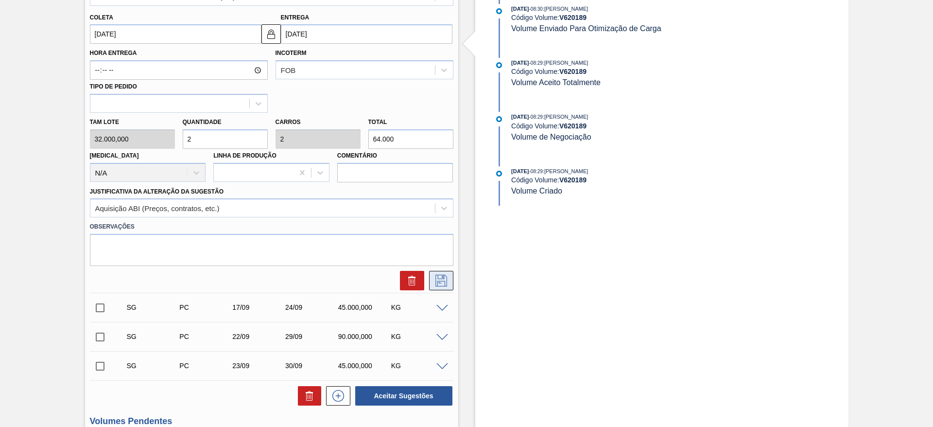
click at [443, 280] on icon at bounding box center [442, 281] width 16 height 12
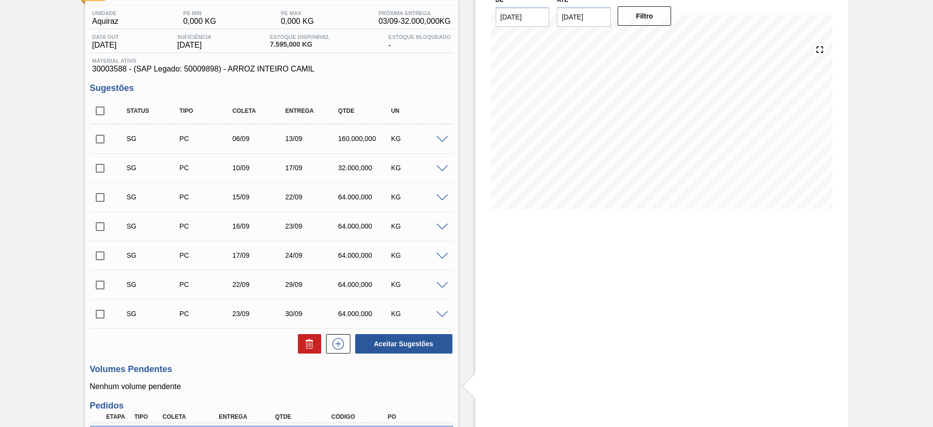
scroll to position [75, 0]
click at [445, 140] on span at bounding box center [442, 140] width 12 height 7
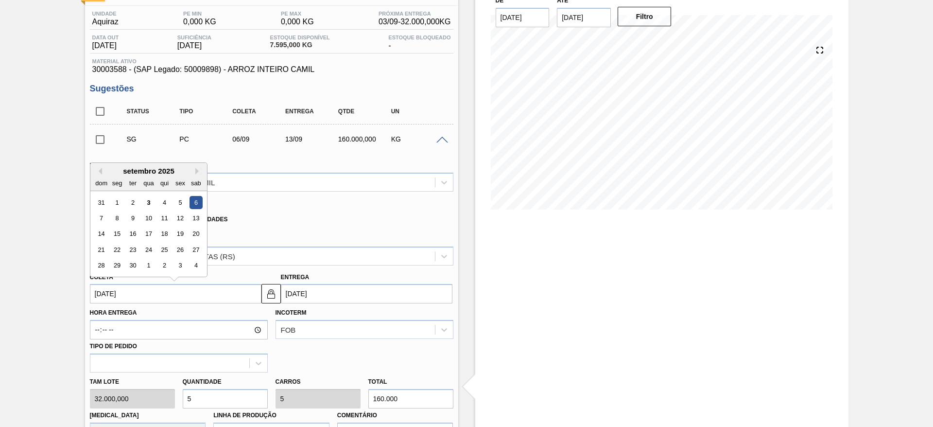
click at [108, 293] on input "06/09/2025" at bounding box center [176, 293] width 172 height 19
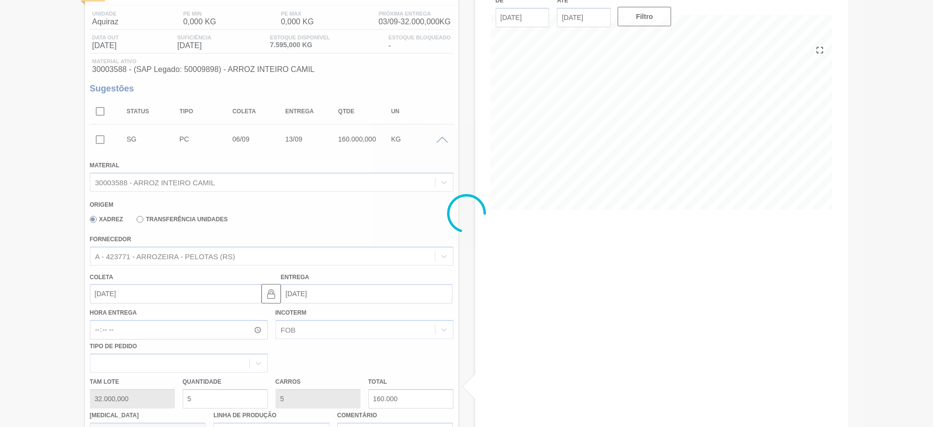
click at [166, 202] on div at bounding box center [466, 213] width 933 height 427
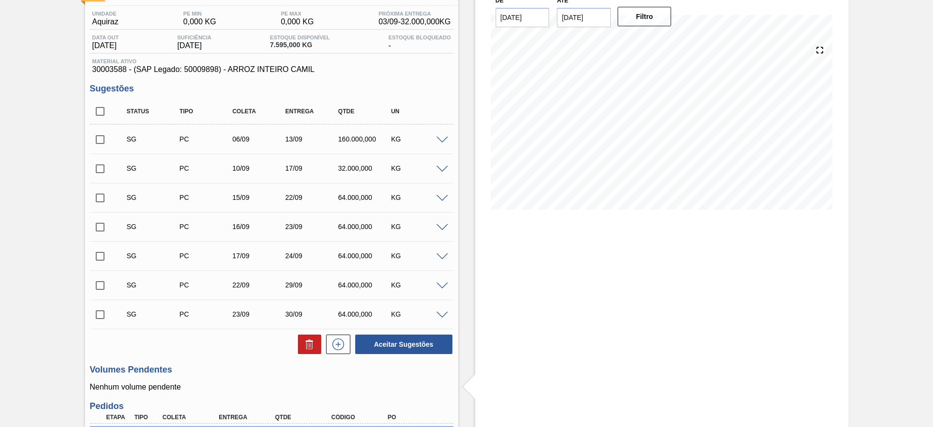
click at [436, 138] on span at bounding box center [442, 140] width 12 height 7
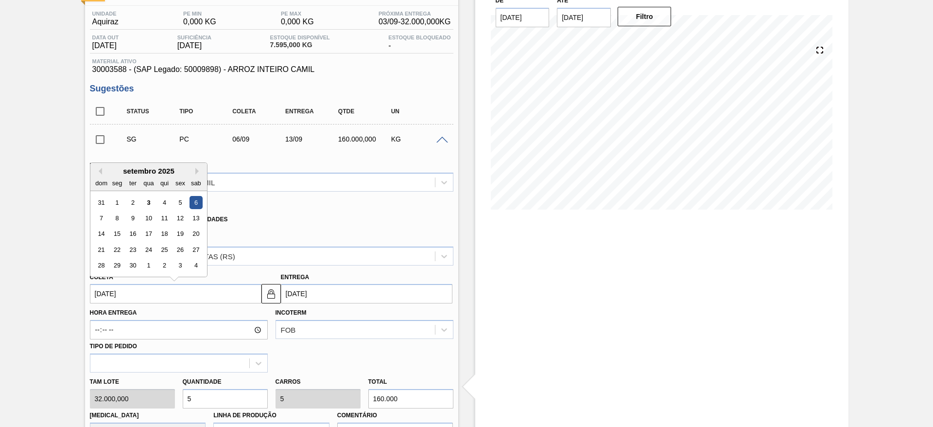
click at [122, 293] on input "06/09/2025" at bounding box center [176, 293] width 172 height 19
click at [164, 204] on div "4" at bounding box center [163, 202] width 13 height 13
type input "04/09/2025"
type input "11/09/2025"
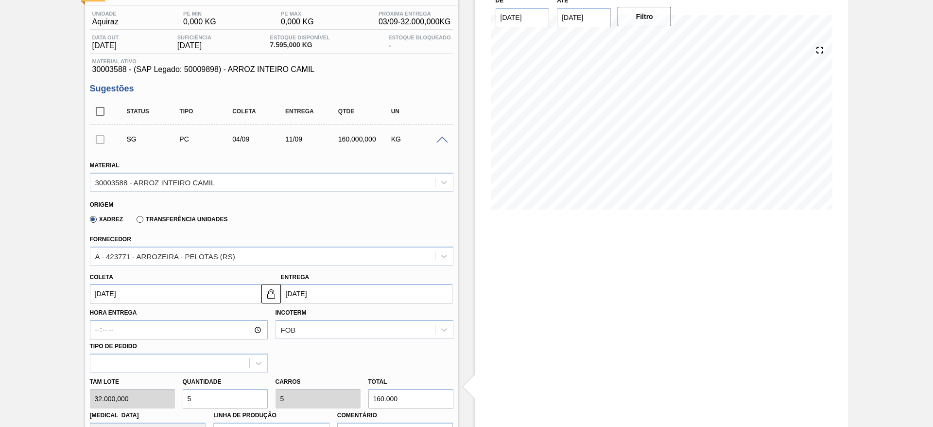
click at [231, 401] on input "5" at bounding box center [225, 398] width 85 height 19
type input "2"
type input "64.000"
click at [231, 401] on input "2" at bounding box center [225, 398] width 85 height 19
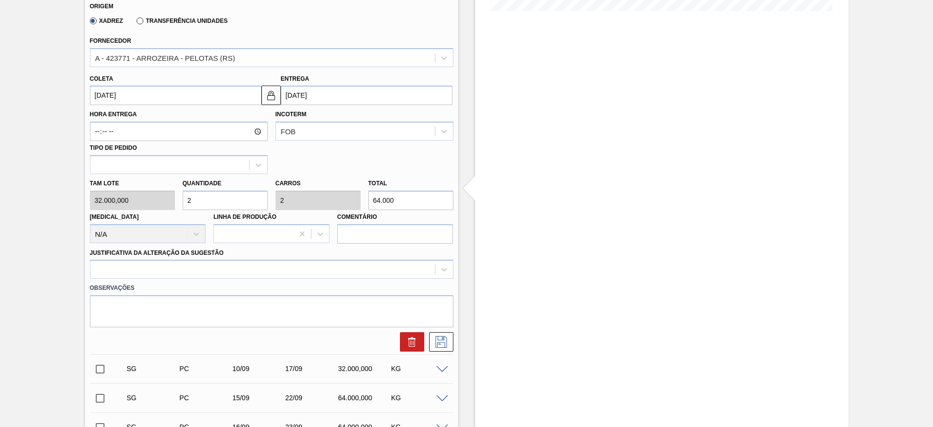
scroll to position [313, 0]
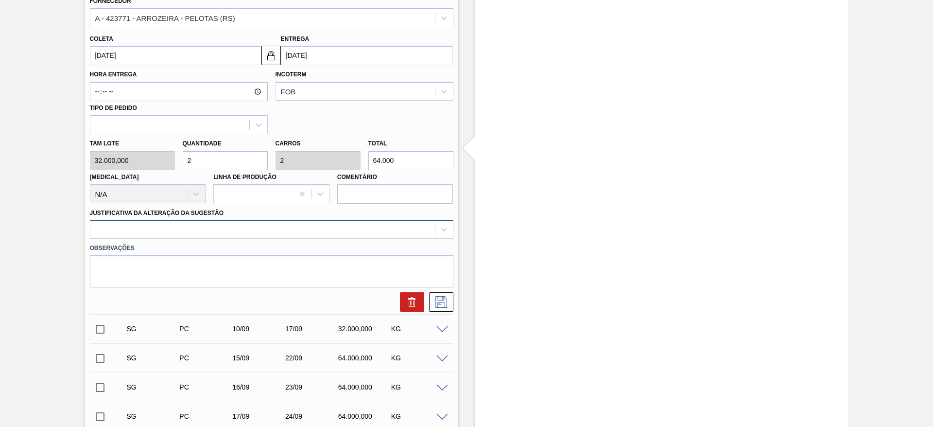
type input "2"
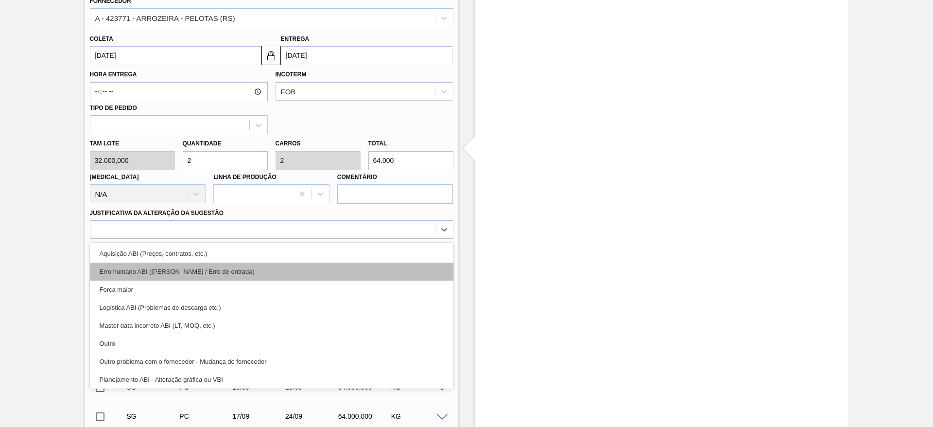
drag, startPoint x: 399, startPoint y: 231, endPoint x: 399, endPoint y: 265, distance: 33.5
click at [399, 239] on div "option Aquisição ABI (Preços, contratos, etc.) focused, 1 of 18. 18 results ava…" at bounding box center [272, 229] width 364 height 19
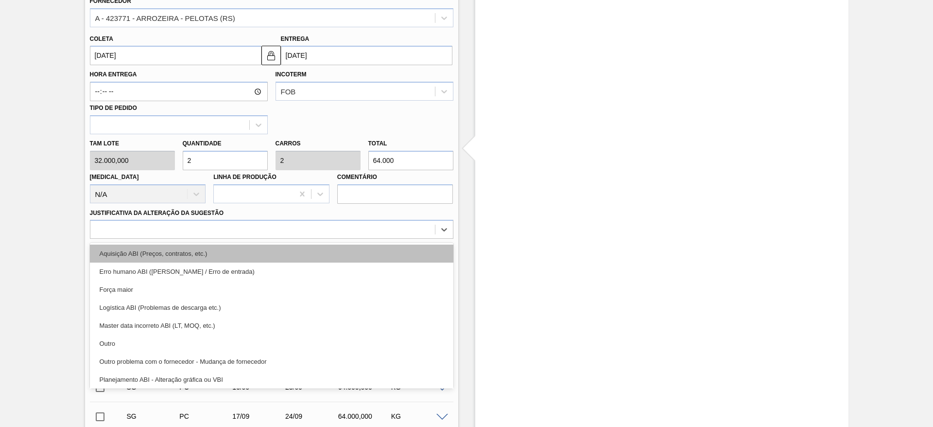
click at [399, 257] on div "Aquisição ABI (Preços, contratos, etc.)" at bounding box center [272, 253] width 364 height 18
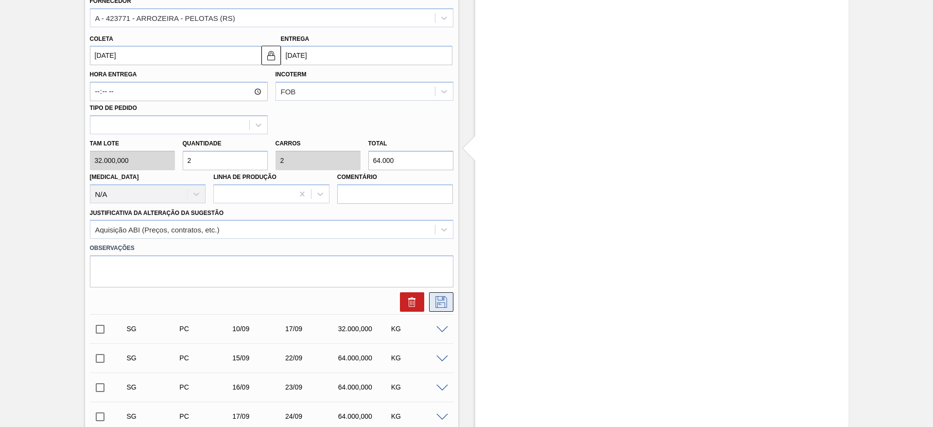
click at [442, 297] on icon at bounding box center [442, 302] width 16 height 12
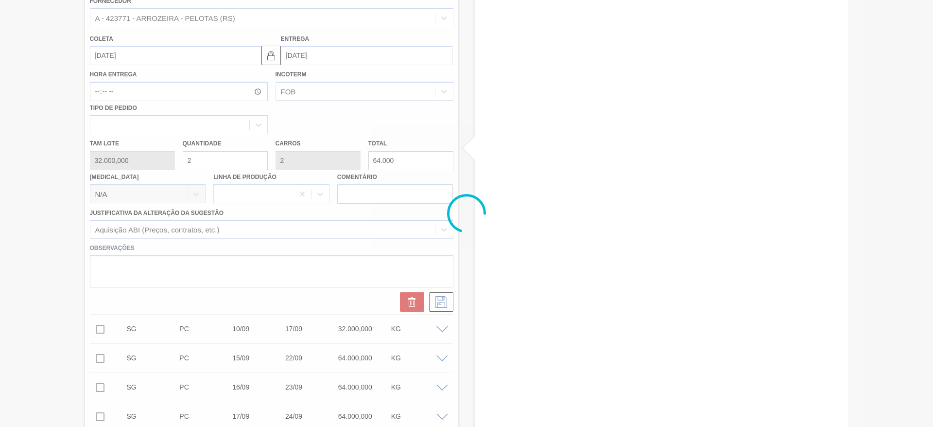
scroll to position [0, 0]
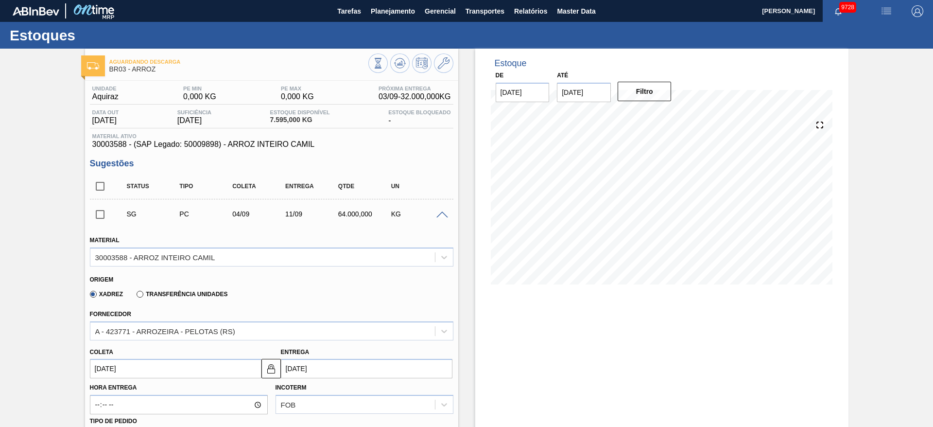
click at [444, 214] on span at bounding box center [442, 214] width 12 height 7
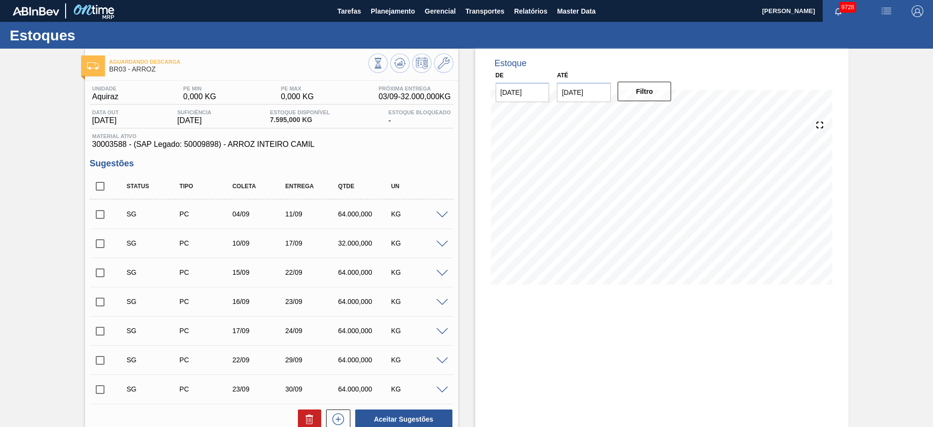
click at [438, 248] on div "SG PC 10/09 17/09 32.000,000 KG" at bounding box center [272, 243] width 364 height 24
click at [443, 243] on span at bounding box center [442, 244] width 12 height 7
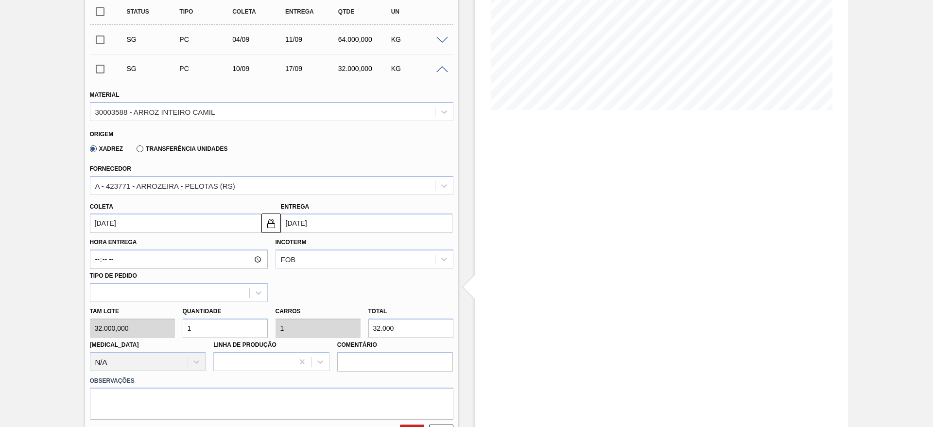
scroll to position [176, 0]
click at [203, 324] on input "1" at bounding box center [225, 326] width 85 height 19
type input "2"
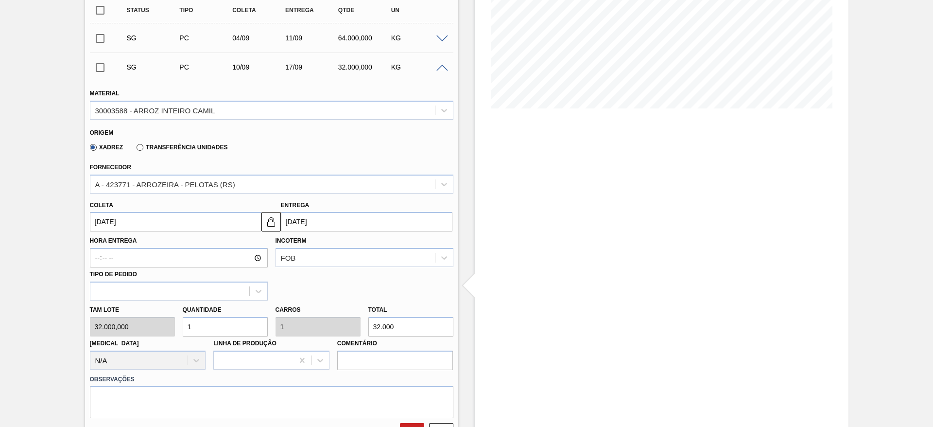
type input "64.000"
type input "2"
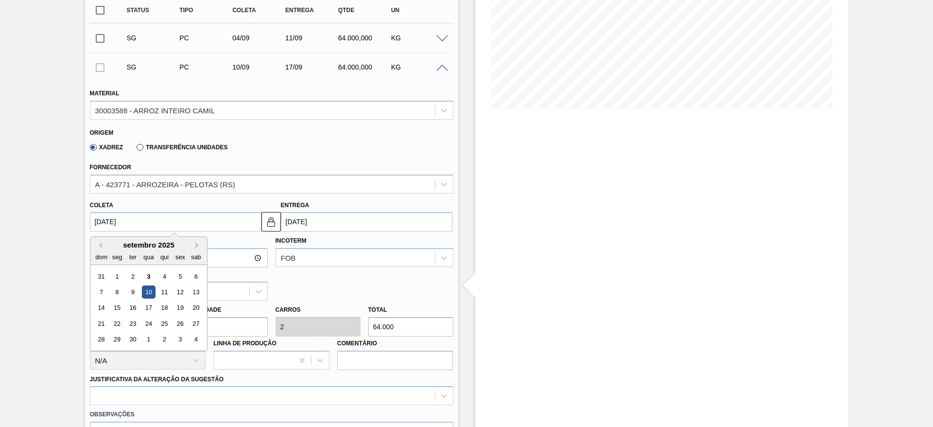
click at [112, 221] on input "10/09/2025" at bounding box center [176, 221] width 172 height 19
click at [177, 274] on div "5" at bounding box center [180, 276] width 13 height 13
type input "05/09/2025"
type input "12/09/2025"
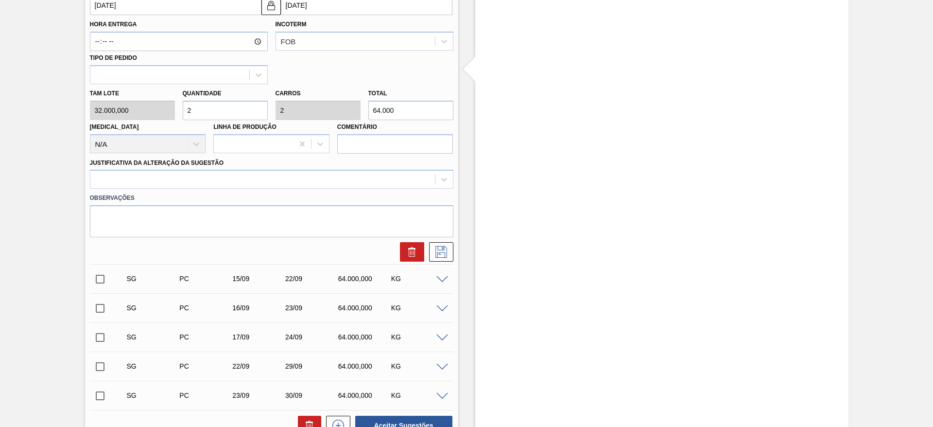
scroll to position [422, 0]
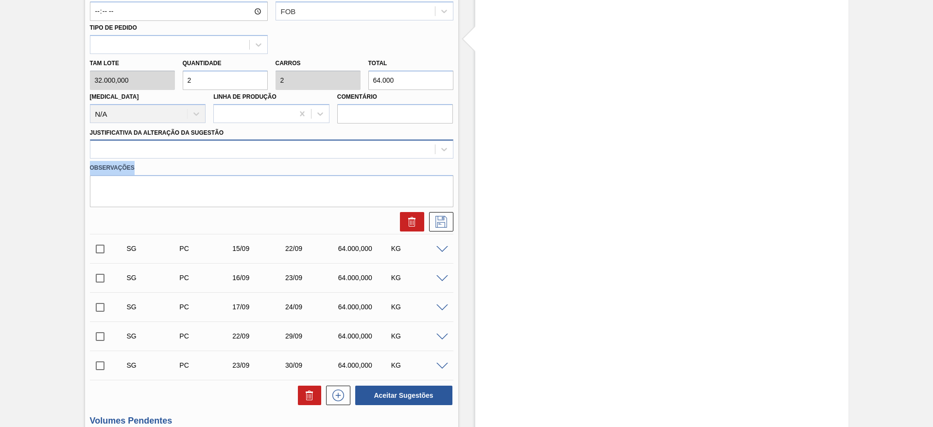
drag, startPoint x: 328, startPoint y: 159, endPoint x: 345, endPoint y: 149, distance: 19.6
click at [345, 149] on div "Material 30003588 - ARROZ INTEIRO CAMIL Origem Xadrez Transferência Unidades Fo…" at bounding box center [272, 32] width 364 height 399
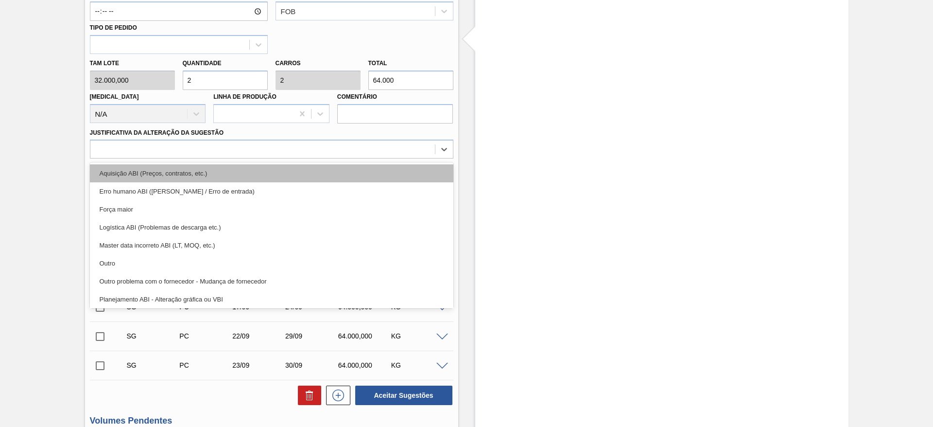
drag, startPoint x: 345, startPoint y: 149, endPoint x: 350, endPoint y: 178, distance: 29.2
click at [350, 158] on div "option Aquisição ABI (Preços, contratos, etc.) focused, 1 of 18. 18 results ava…" at bounding box center [272, 148] width 364 height 19
click at [350, 178] on div "Aquisição ABI (Preços, contratos, etc.)" at bounding box center [272, 173] width 364 height 18
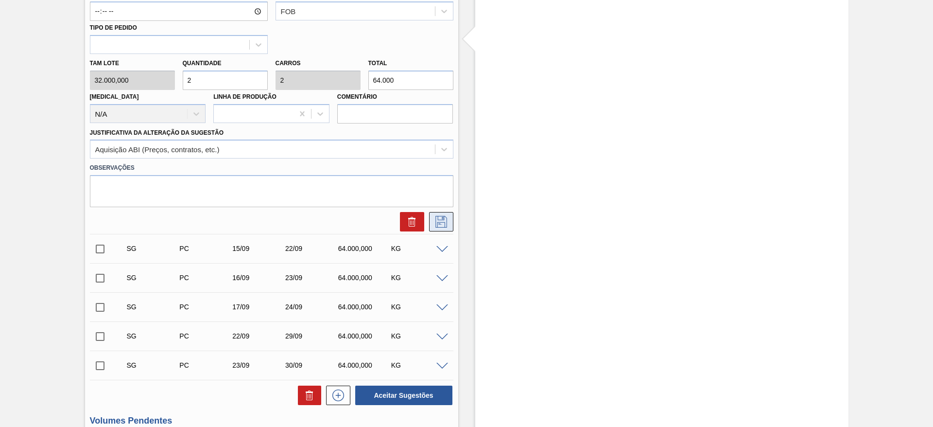
click at [444, 219] on icon at bounding box center [442, 222] width 16 height 12
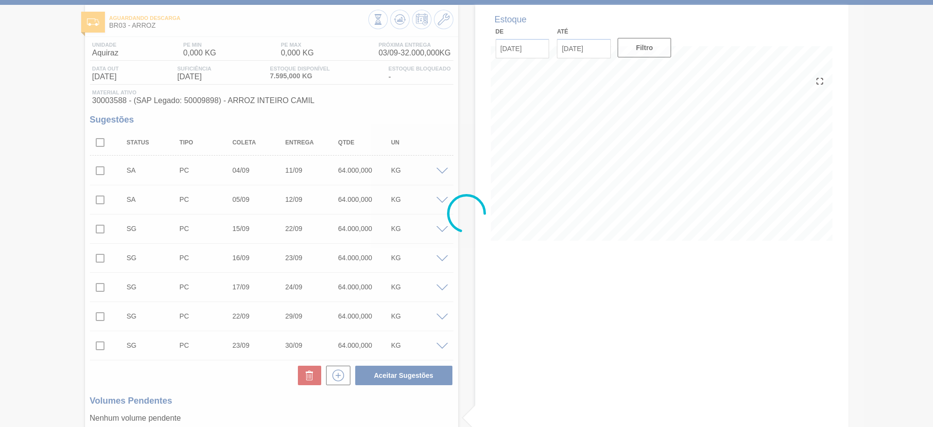
scroll to position [7, 0]
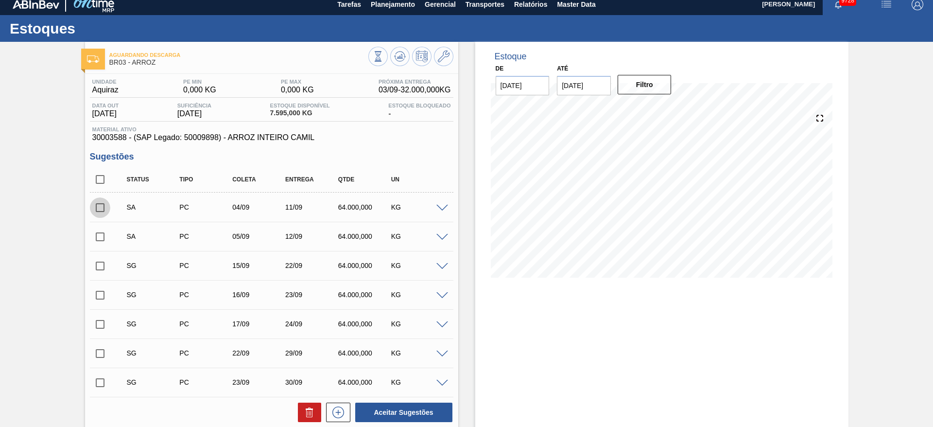
click at [104, 198] on input "checkbox" at bounding box center [100, 207] width 20 height 20
checkbox input "true"
click at [97, 237] on input "checkbox" at bounding box center [100, 237] width 20 height 20
checkbox input "true"
click at [394, 411] on button "Aceitar Sugestões" at bounding box center [403, 411] width 97 height 19
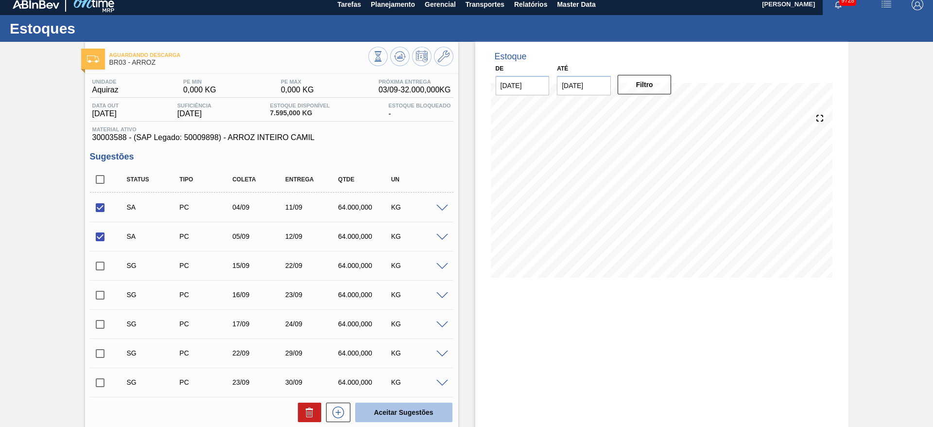
checkbox input "false"
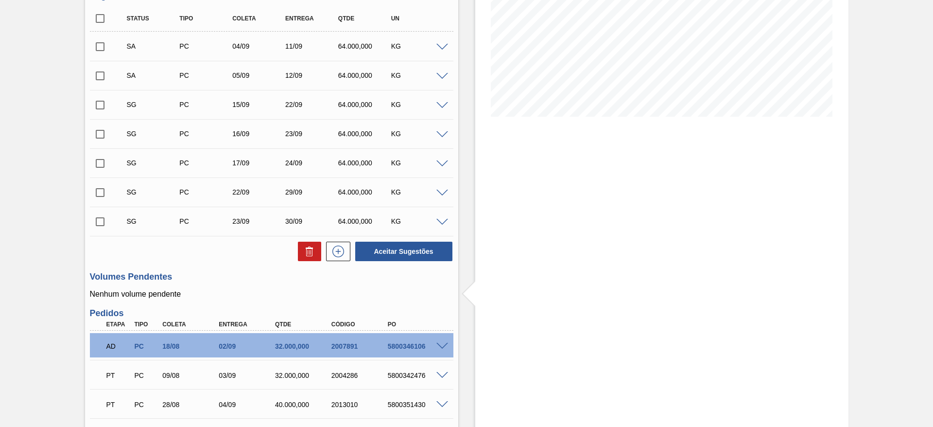
scroll to position [196, 0]
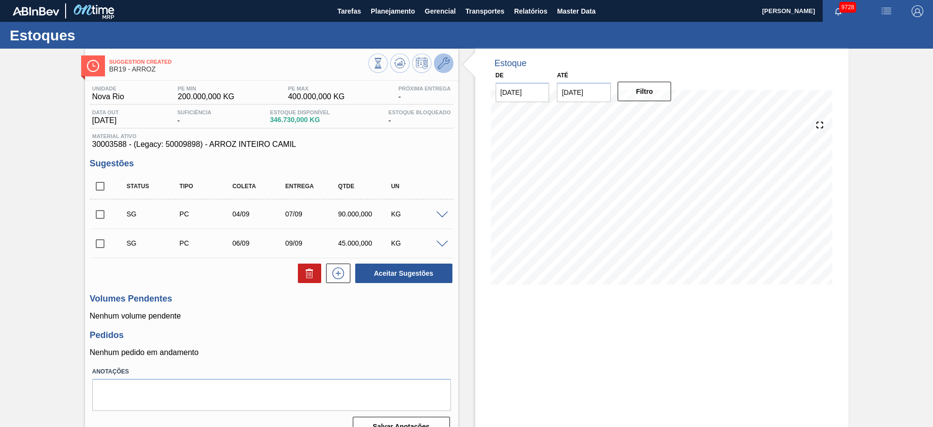
click at [449, 58] on button at bounding box center [443, 62] width 19 height 19
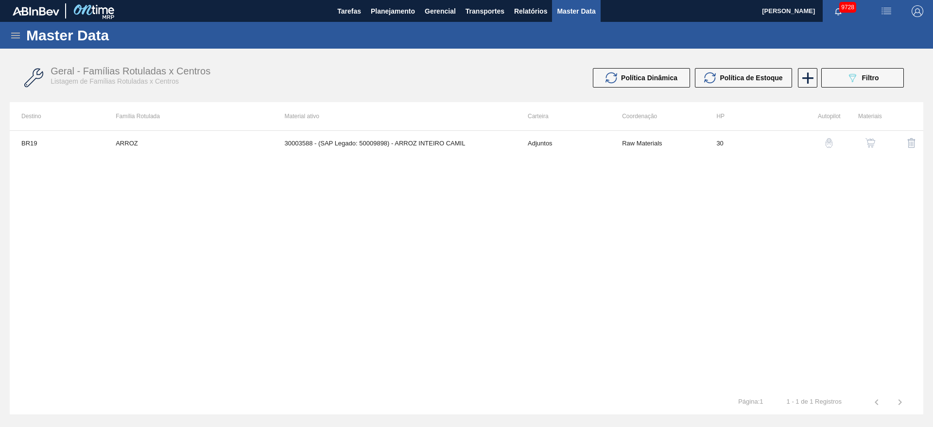
click at [863, 150] on button "button" at bounding box center [870, 142] width 23 height 23
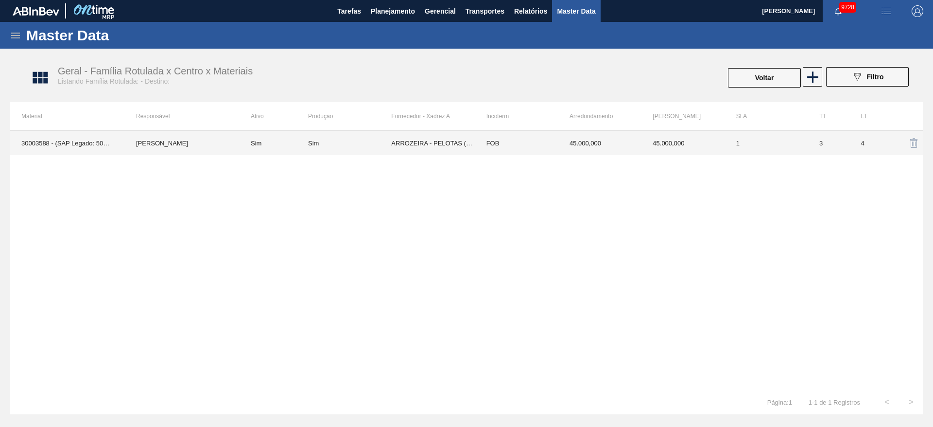
click at [440, 147] on td "ARROZEIRA - PELOTAS (RS)" at bounding box center [432, 143] width 83 height 24
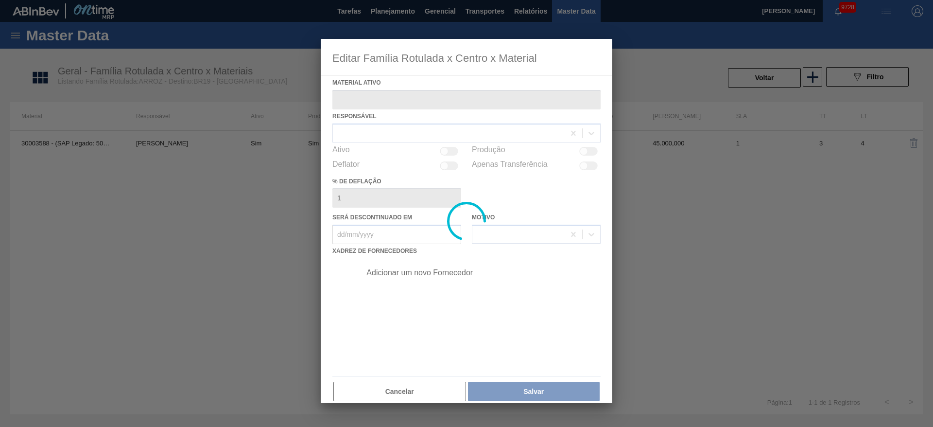
type ativo "30003588 - (SAP Legado: 50009898) - ARROZ INTEIRO CAMIL"
checkbox input "true"
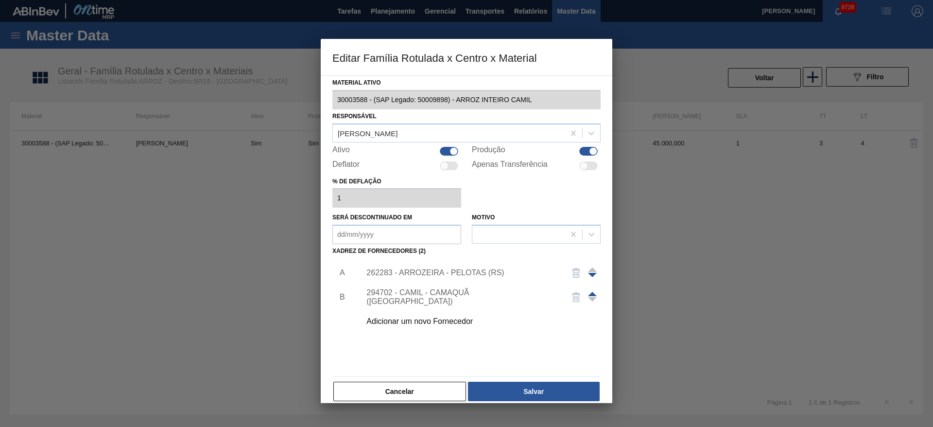
click at [432, 277] on div "262283 - ARROZEIRA - PELOTAS (RS)" at bounding box center [477, 273] width 245 height 24
click at [434, 268] on div "262283 - ARROZEIRA - PELOTAS (RS)" at bounding box center [461, 272] width 191 height 9
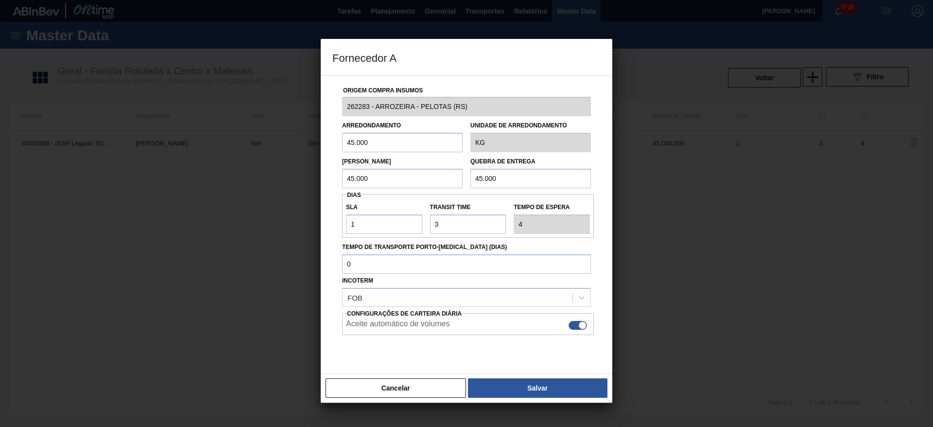
click at [393, 141] on input "45.000" at bounding box center [402, 142] width 121 height 19
type input "32.000"
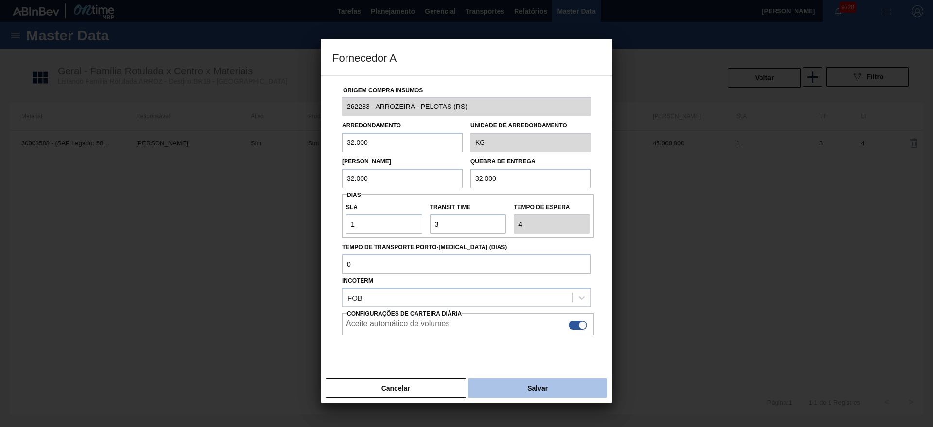
click at [535, 386] on button "Salvar" at bounding box center [537, 387] width 139 height 19
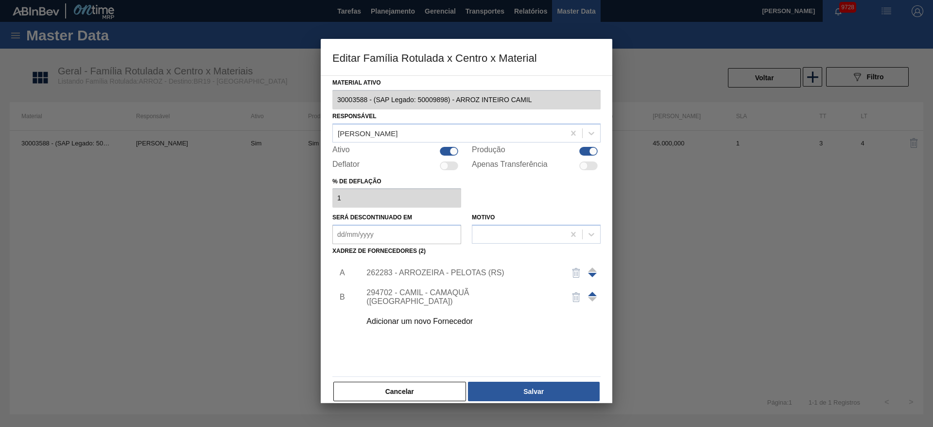
click at [535, 386] on button "Salvar" at bounding box center [534, 391] width 132 height 19
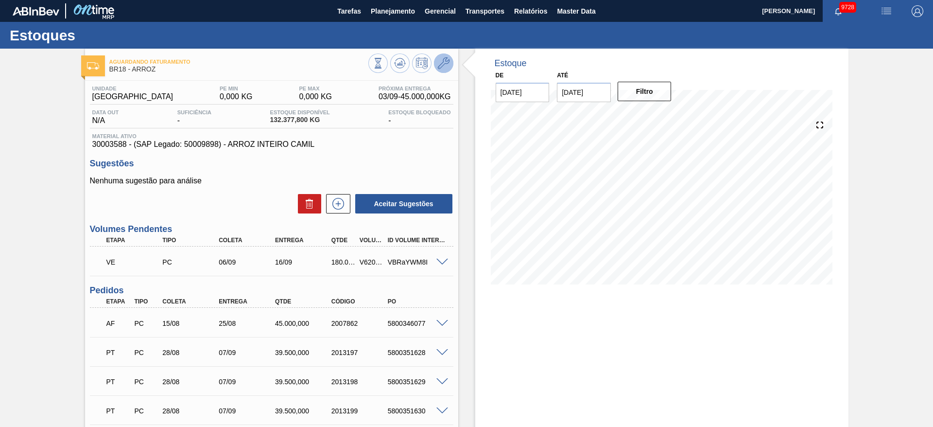
click at [447, 68] on icon at bounding box center [444, 63] width 12 height 12
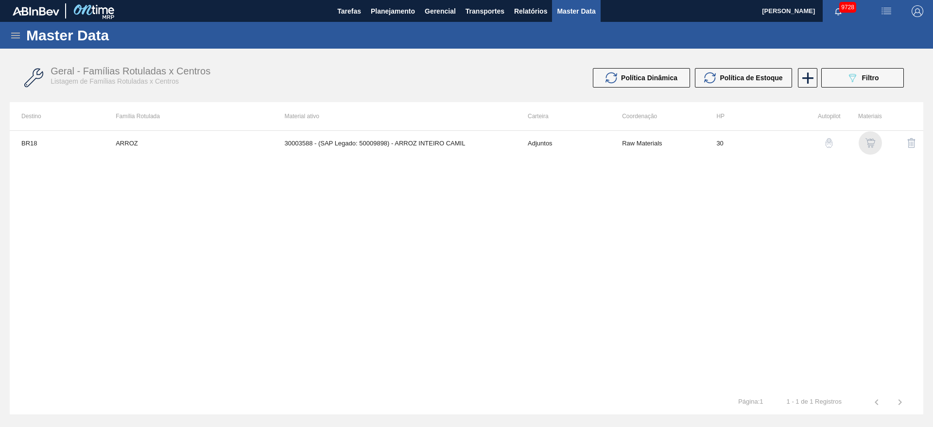
click at [871, 139] on img "button" at bounding box center [871, 143] width 10 height 10
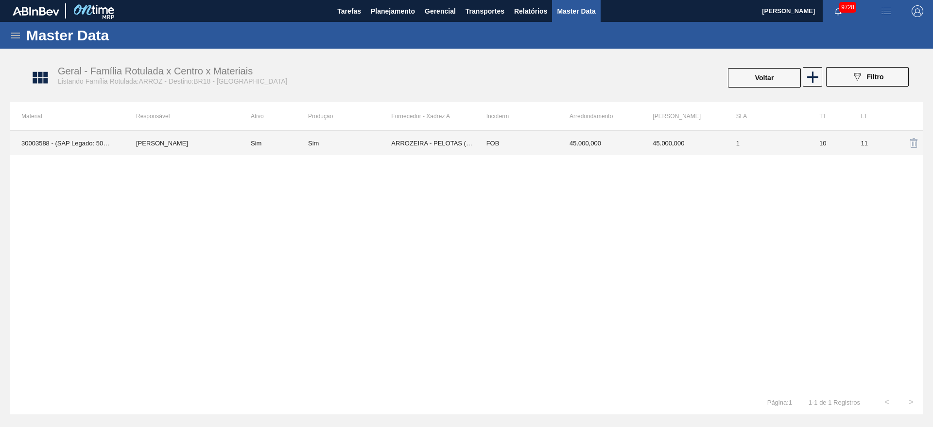
click at [365, 139] on div "Sim" at bounding box center [349, 142] width 83 height 7
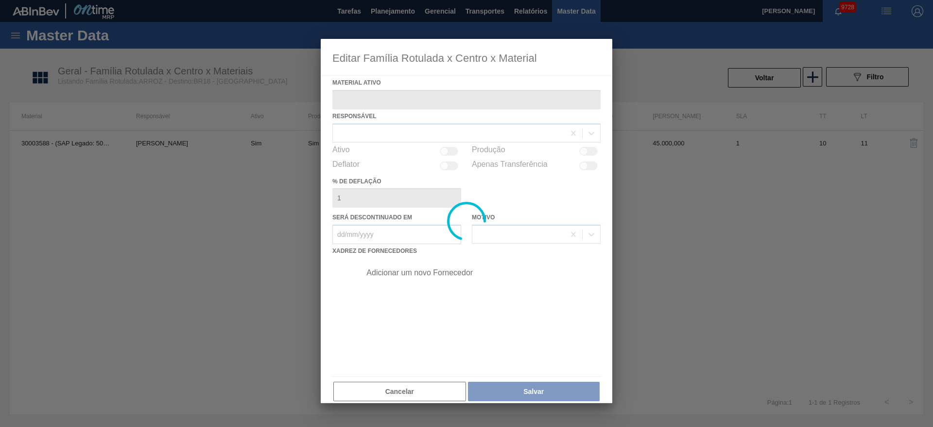
type ativo "30003588 - (SAP Legado: 50009898) - ARROZ INTEIRO CAMIL"
checkbox input "true"
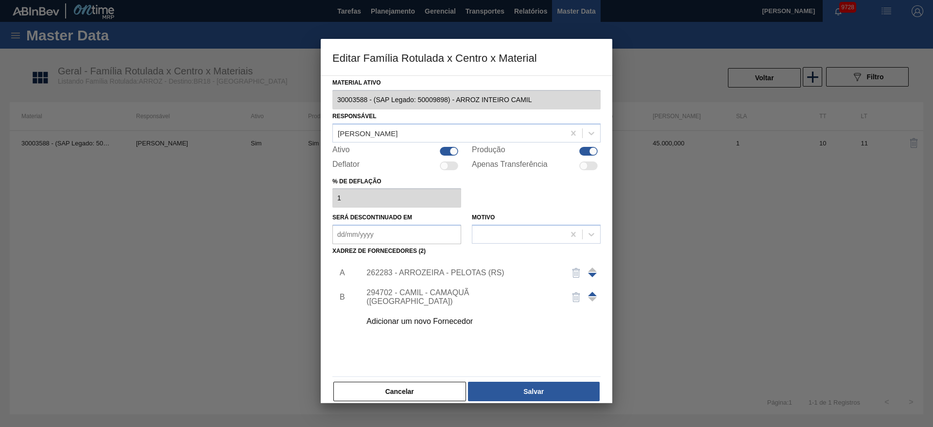
click at [441, 268] on div "262283 - ARROZEIRA - PELOTAS (RS)" at bounding box center [461, 272] width 191 height 9
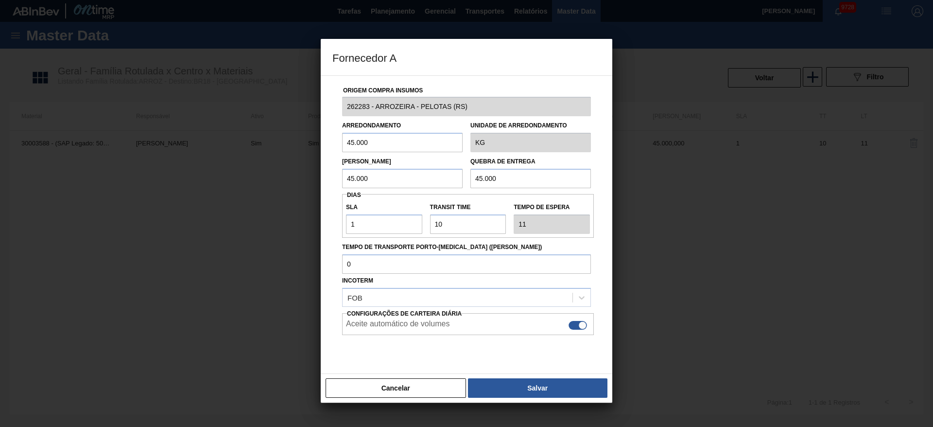
click at [379, 147] on input "45.000" at bounding box center [402, 142] width 121 height 19
click at [379, 147] on input "4.000" at bounding box center [402, 142] width 121 height 19
type input "40.000"
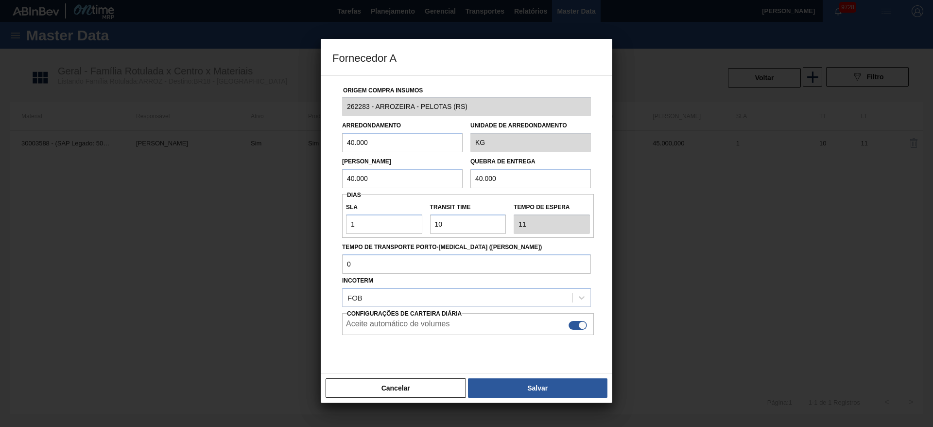
type input "40.000"
click at [457, 224] on input "Transit Time" at bounding box center [468, 223] width 76 height 19
type input "7"
type input "8"
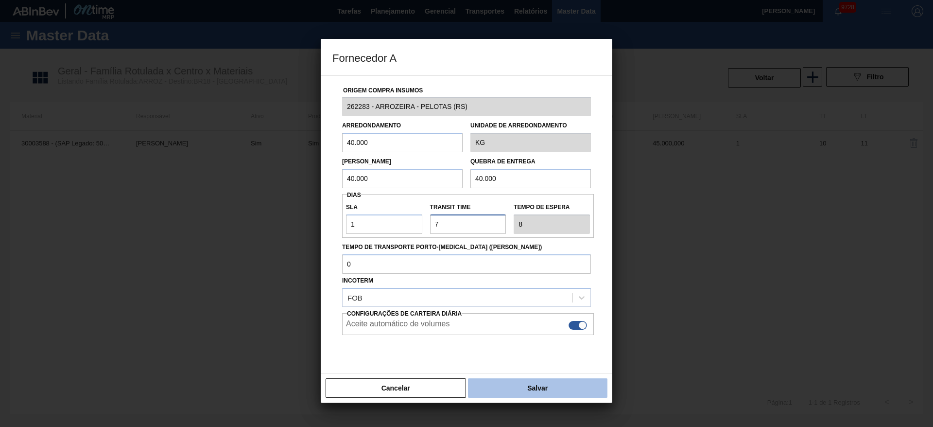
type input "7"
click at [538, 378] on button "Salvar" at bounding box center [537, 387] width 139 height 19
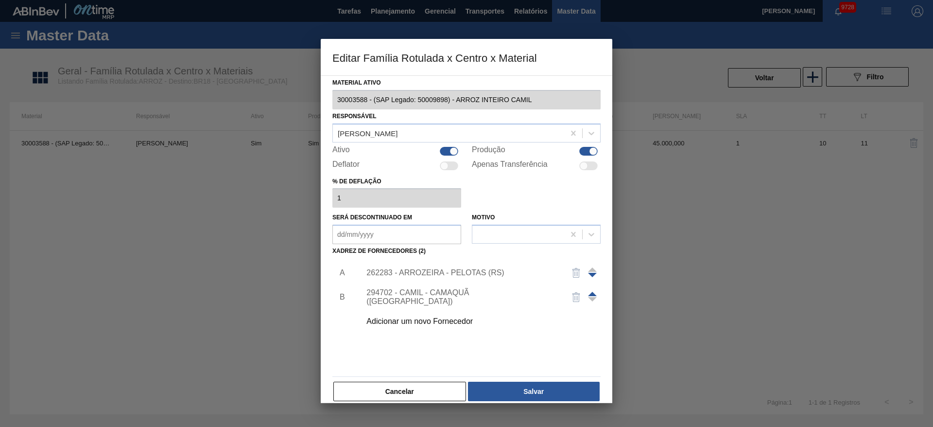
click at [193, 283] on div at bounding box center [466, 213] width 933 height 427
click at [502, 388] on button "Salvar" at bounding box center [534, 391] width 132 height 19
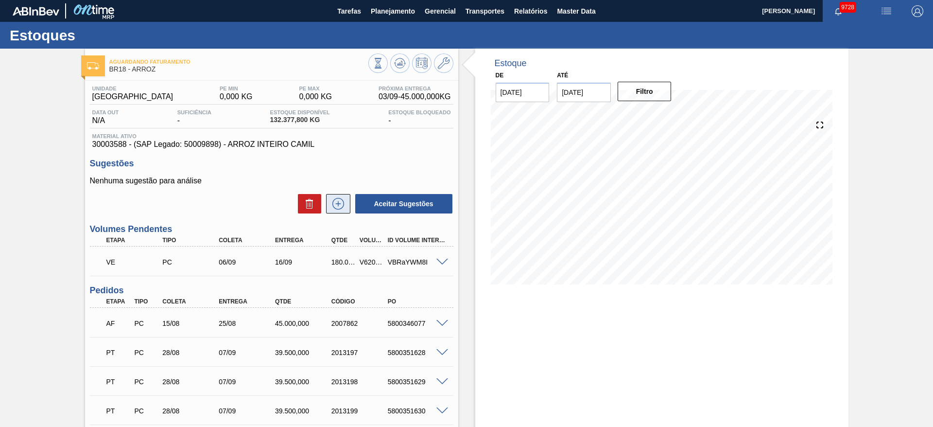
click at [341, 202] on icon at bounding box center [339, 204] width 16 height 12
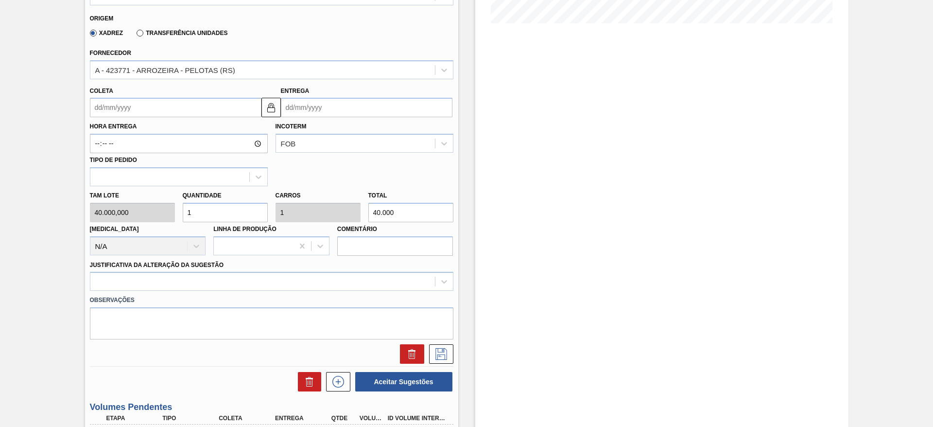
scroll to position [206, 0]
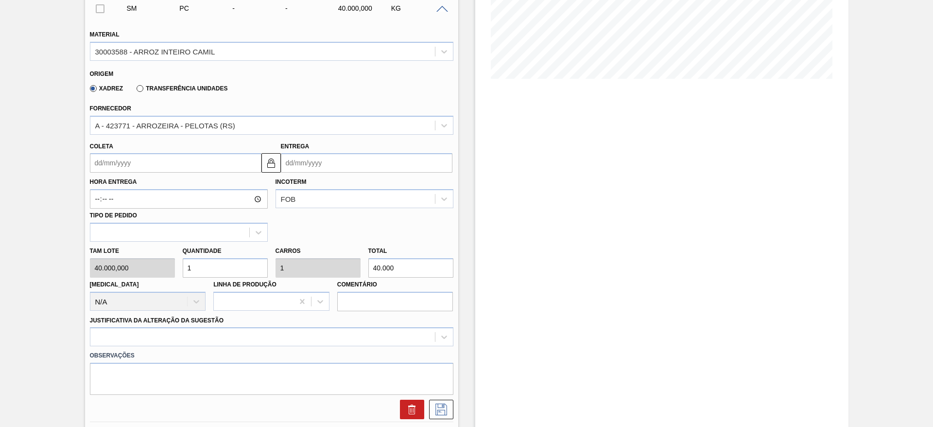
click at [208, 259] on input "1" at bounding box center [225, 267] width 85 height 19
type input "4"
type input "160.000"
click at [208, 259] on input "4" at bounding box center [225, 267] width 85 height 19
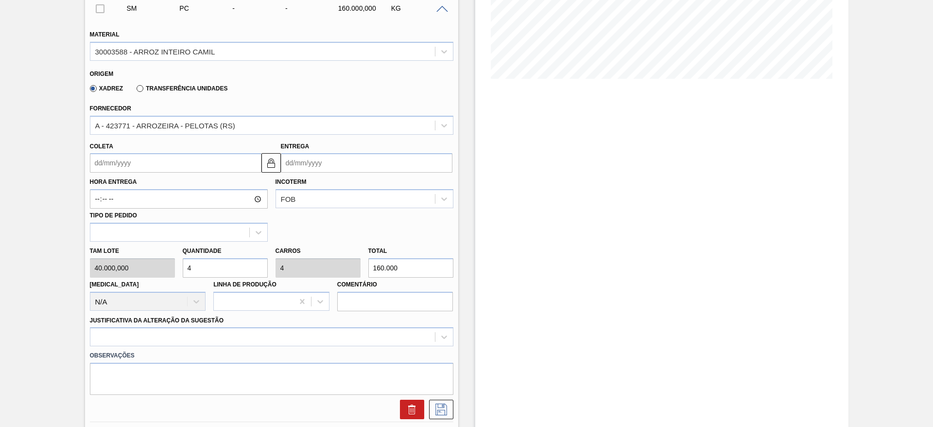
type input "4"
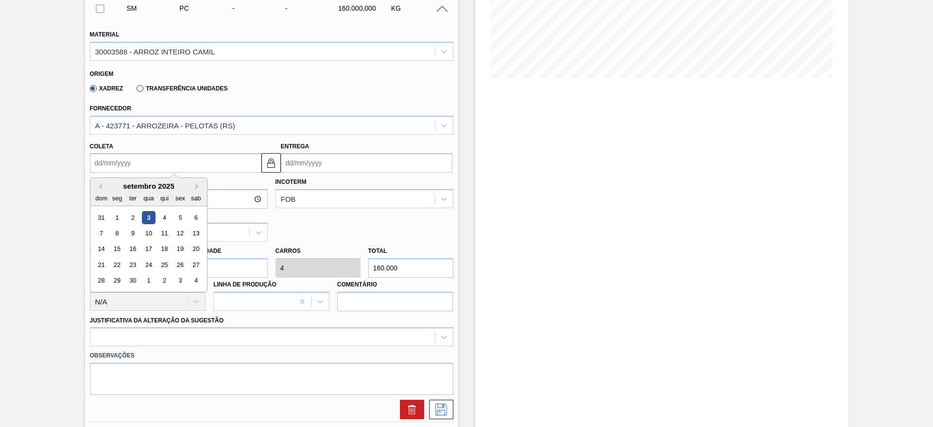
click at [122, 159] on input "Coleta" at bounding box center [176, 162] width 172 height 19
click at [178, 221] on div "5" at bounding box center [180, 217] width 13 height 13
type input "05/09/2025"
type input "12/09/2025"
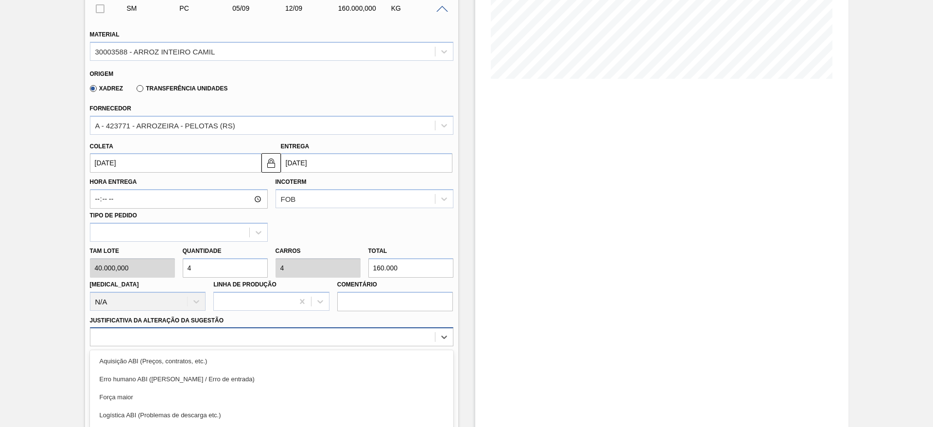
scroll to position [279, 0]
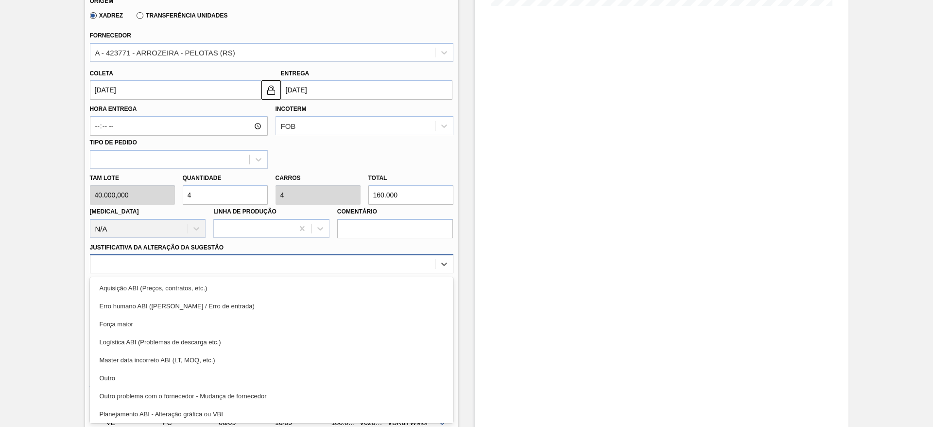
click at [402, 273] on div "option Aquisição ABI (Preços, contratos, etc.) focused, 1 of 18. 18 results ava…" at bounding box center [272, 263] width 364 height 19
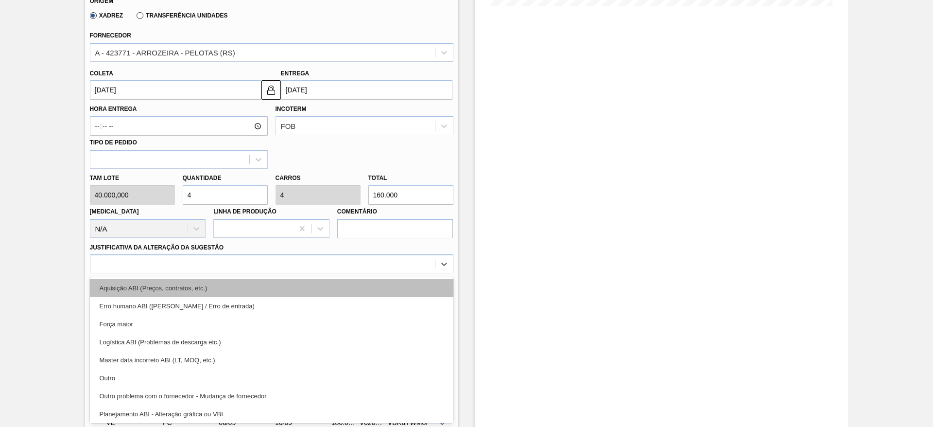
click at [417, 290] on div "Aquisição ABI (Preços, contratos, etc.)" at bounding box center [272, 288] width 364 height 18
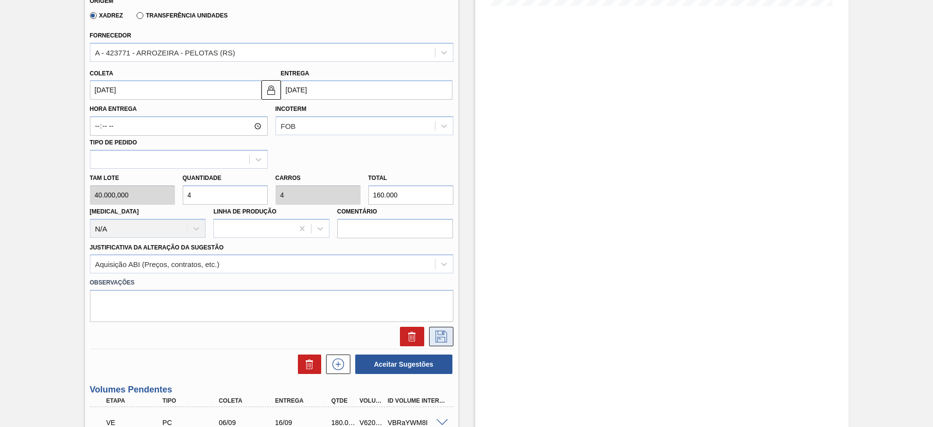
click at [445, 339] on icon at bounding box center [442, 337] width 16 height 12
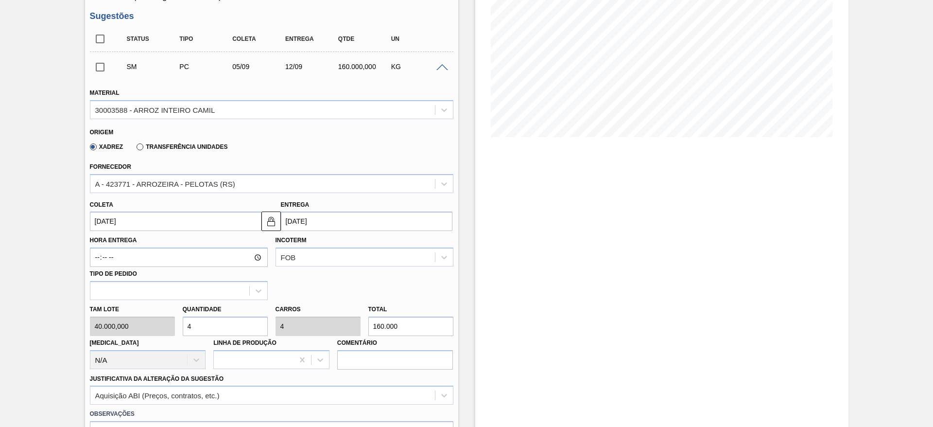
scroll to position [93, 0]
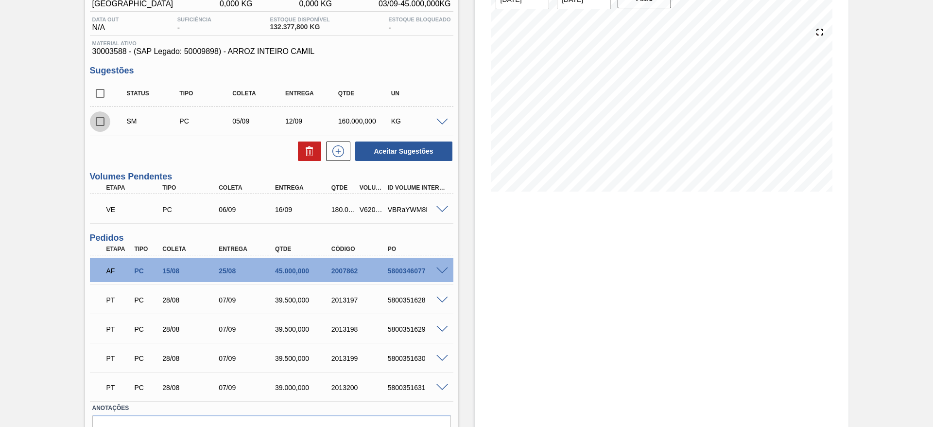
click at [96, 126] on input "checkbox" at bounding box center [100, 121] width 20 height 20
click at [388, 143] on button "Aceitar Sugestões" at bounding box center [403, 150] width 97 height 19
checkbox input "false"
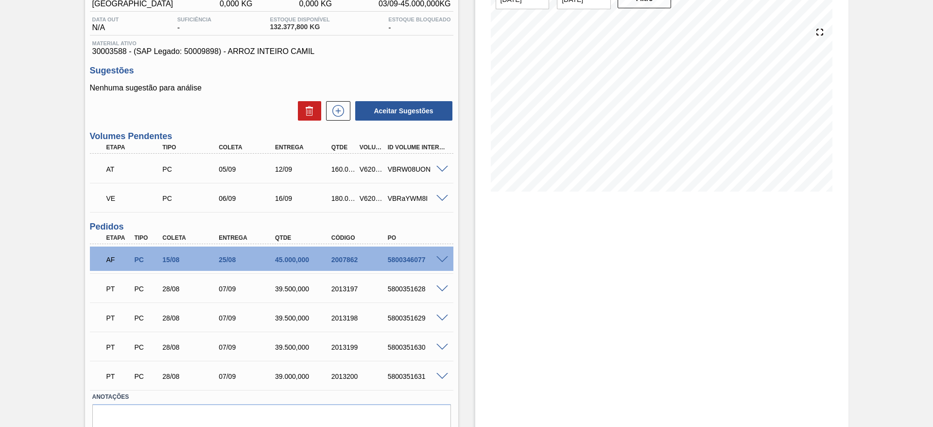
click at [439, 198] on span at bounding box center [442, 198] width 12 height 7
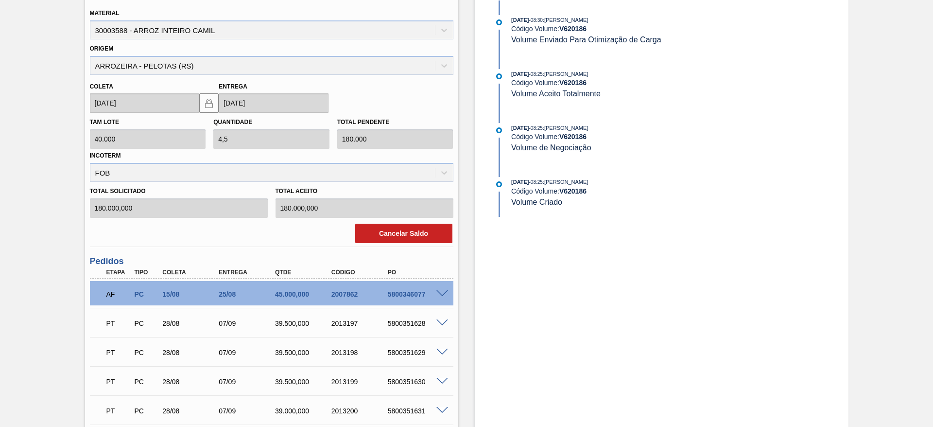
scroll to position [300, 0]
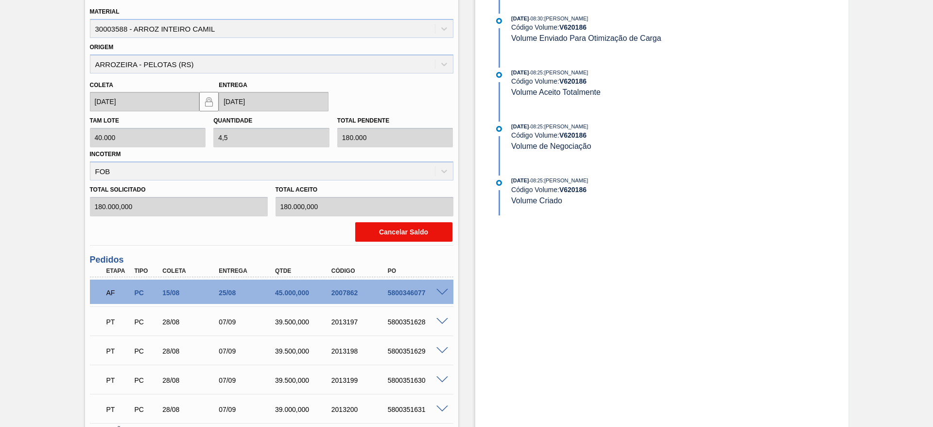
click at [407, 226] on button "Cancelar Saldo" at bounding box center [403, 231] width 97 height 19
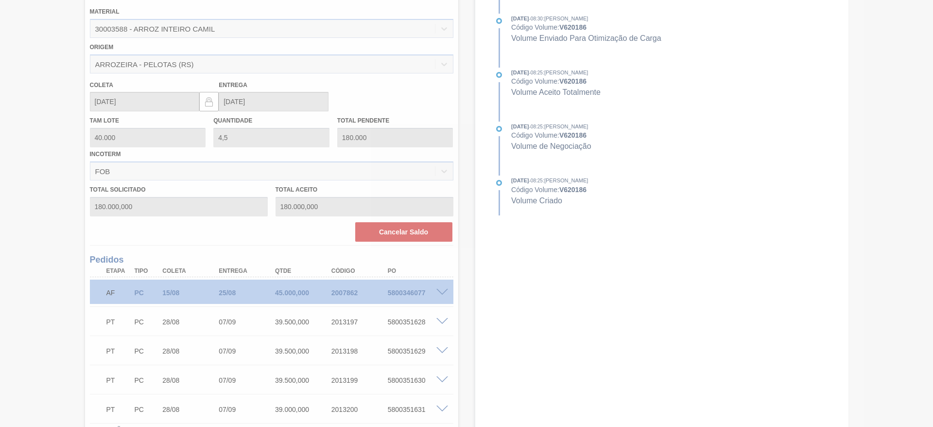
scroll to position [0, 0]
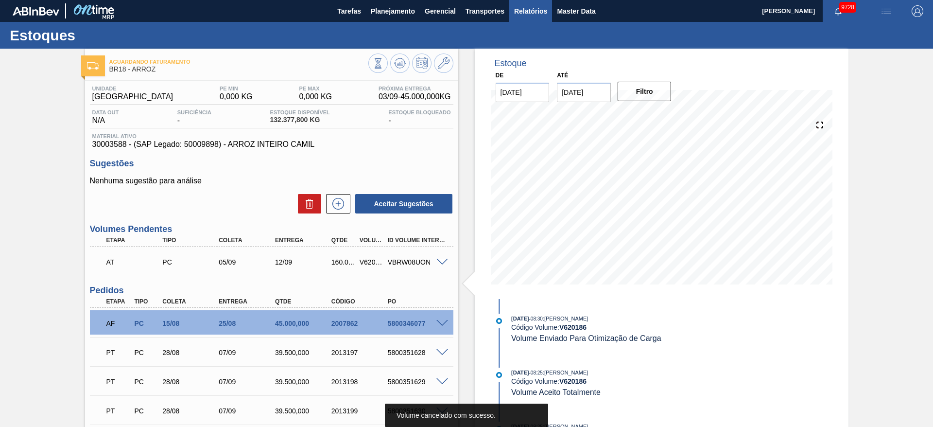
click at [524, 5] on span "Relatórios" at bounding box center [530, 11] width 33 height 12
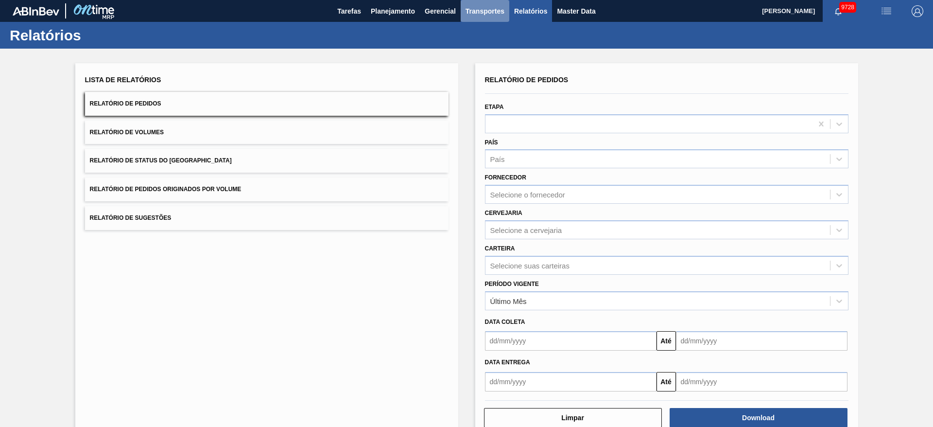
click at [496, 10] on span "Transportes" at bounding box center [485, 11] width 39 height 12
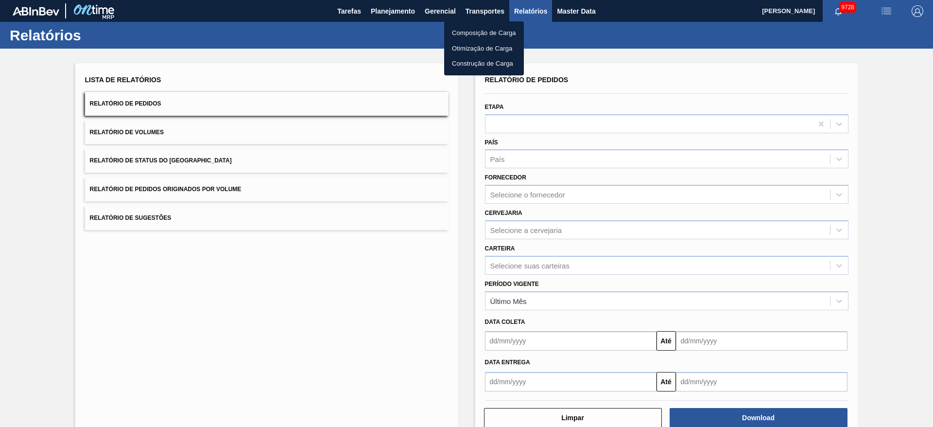
click at [478, 49] on li "Otimização de Carga" at bounding box center [484, 49] width 80 height 16
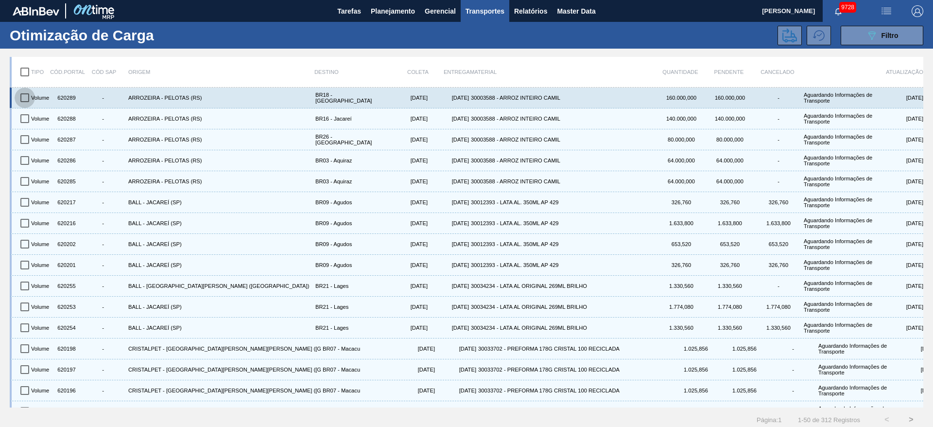
click at [25, 96] on input "checkbox" at bounding box center [25, 97] width 20 height 20
checkbox input "true"
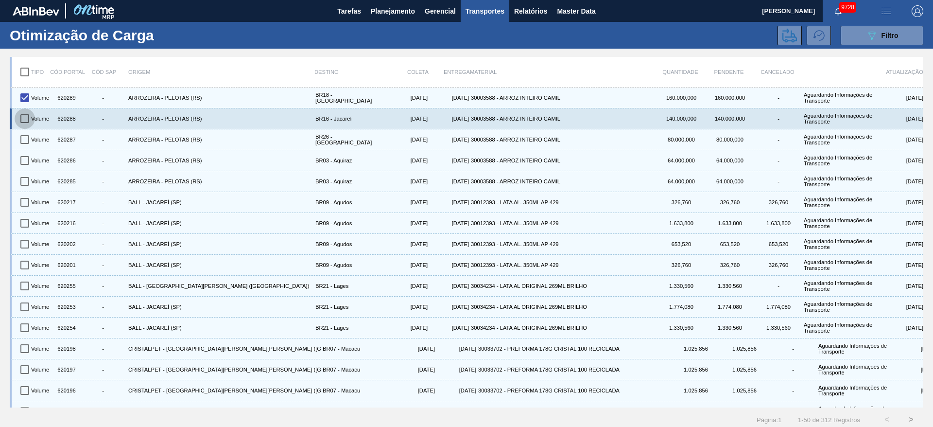
click at [20, 117] on input "checkbox" at bounding box center [25, 118] width 20 height 20
checkbox input "true"
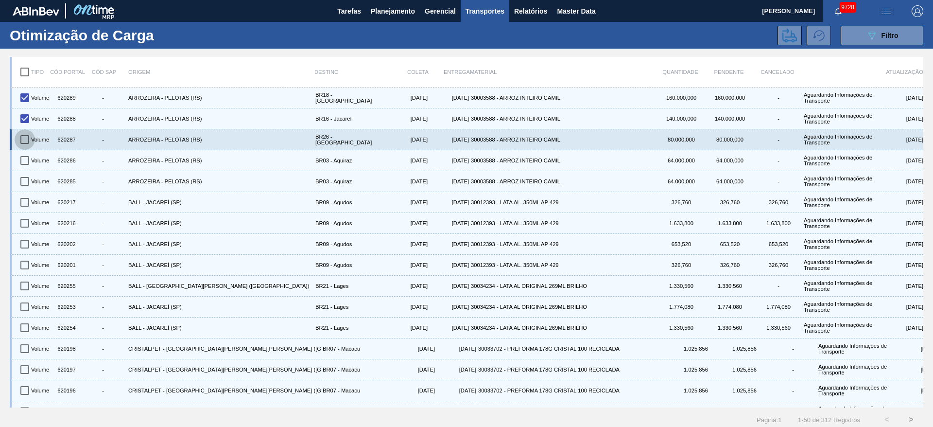
click at [24, 140] on input "checkbox" at bounding box center [25, 139] width 20 height 20
checkbox input "true"
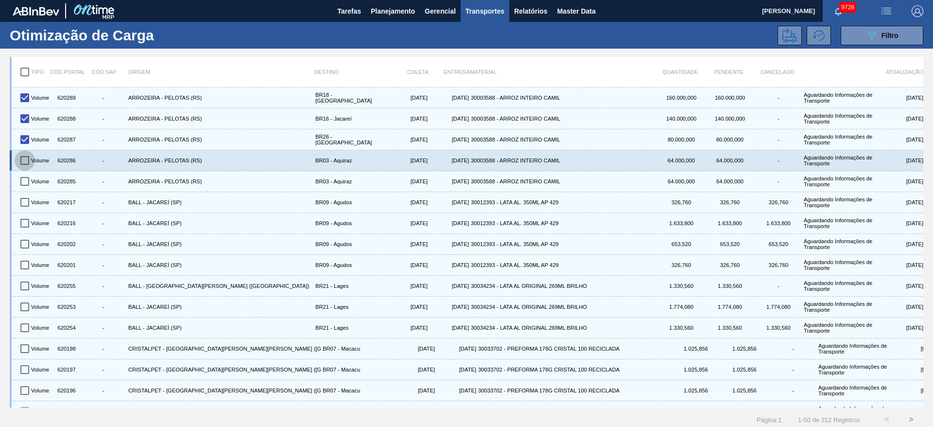
click at [25, 158] on input "checkbox" at bounding box center [25, 160] width 20 height 20
checkbox input "true"
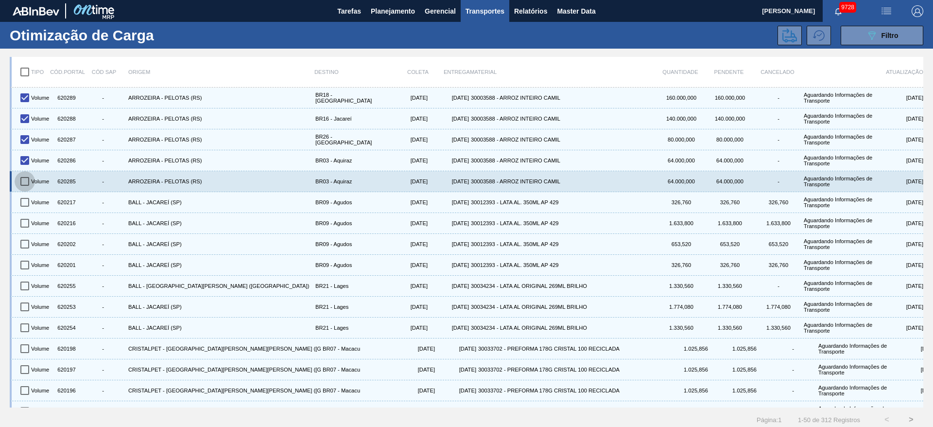
click at [23, 180] on input "checkbox" at bounding box center [25, 181] width 20 height 20
checkbox input "true"
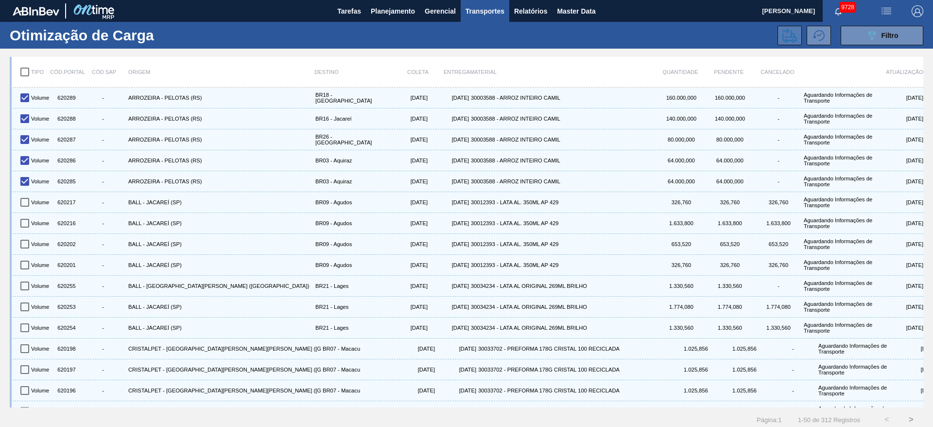
click at [792, 43] on button at bounding box center [790, 35] width 24 height 19
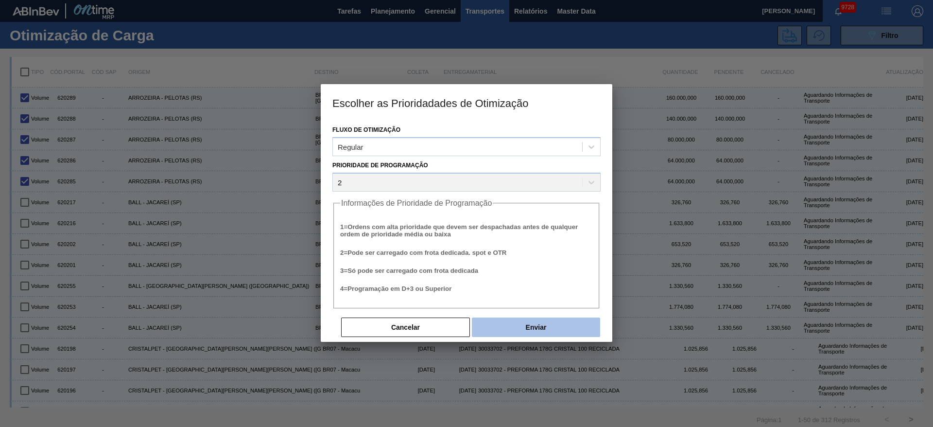
click at [522, 322] on button "Enviar" at bounding box center [536, 326] width 128 height 19
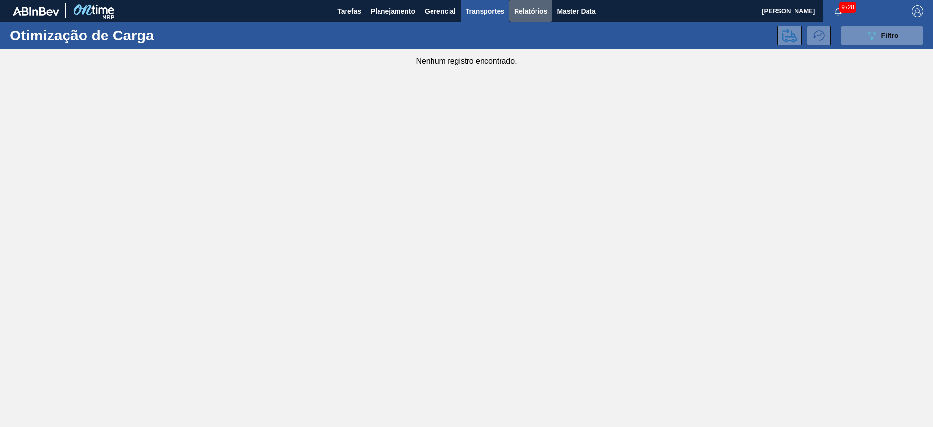
click at [539, 12] on span "Relatórios" at bounding box center [530, 11] width 33 height 12
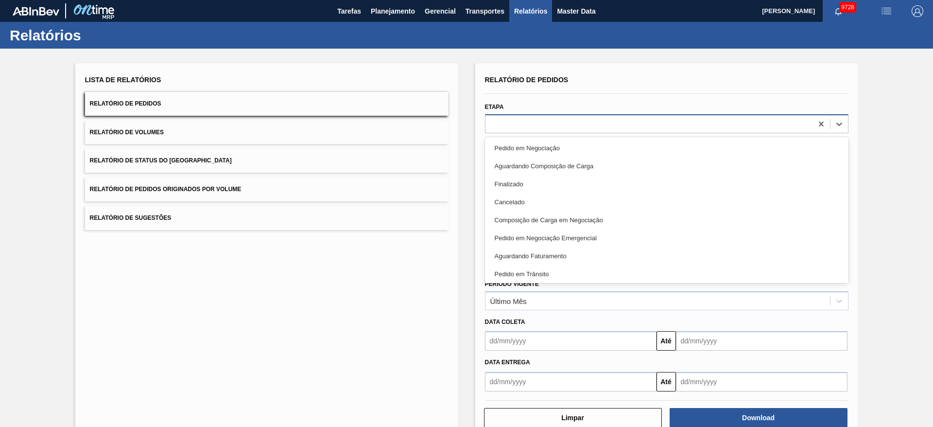
click at [522, 124] on div at bounding box center [649, 124] width 327 height 14
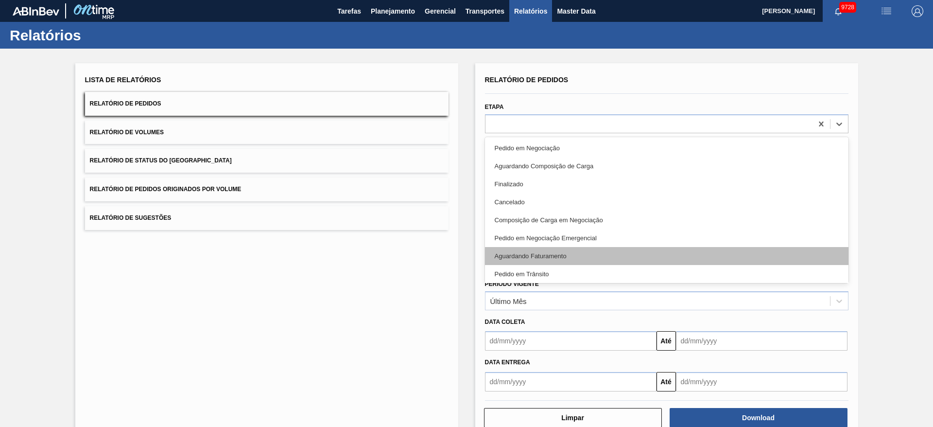
click at [520, 248] on div "Aguardando Faturamento" at bounding box center [667, 256] width 364 height 18
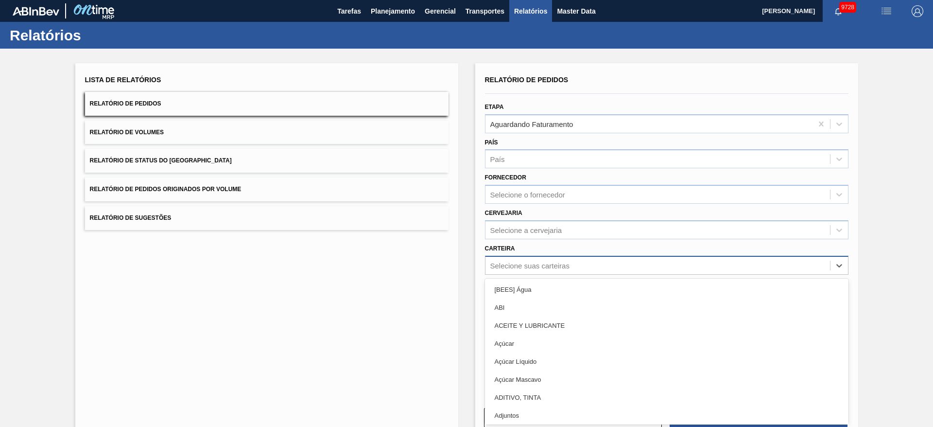
click at [518, 261] on div "Selecione suas carteiras" at bounding box center [529, 265] width 79 height 8
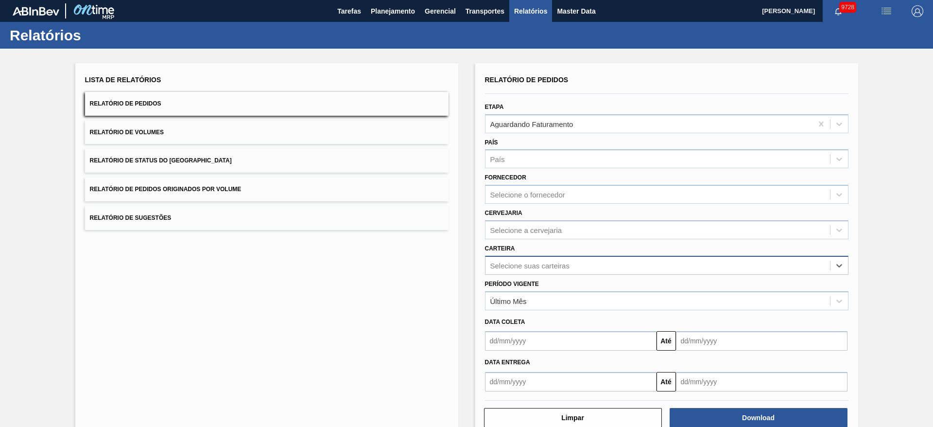
click at [518, 261] on div "Selecione suas carteiras" at bounding box center [529, 265] width 79 height 8
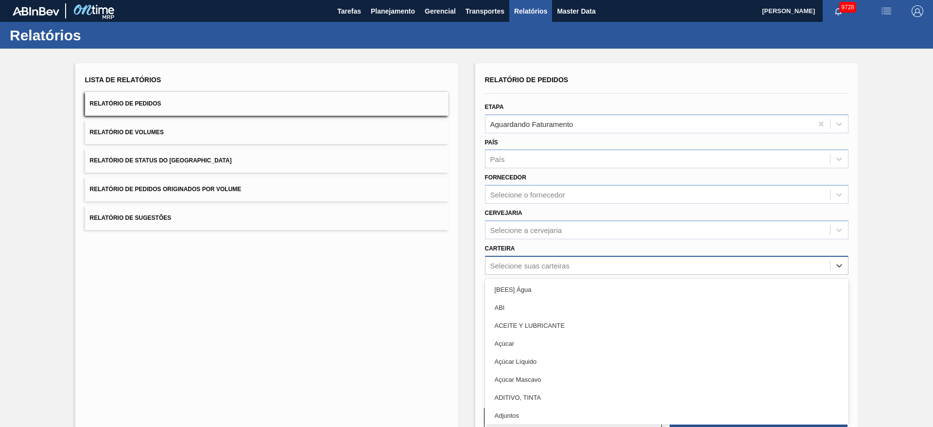
click at [518, 261] on div "Selecione suas carteiras" at bounding box center [529, 265] width 79 height 8
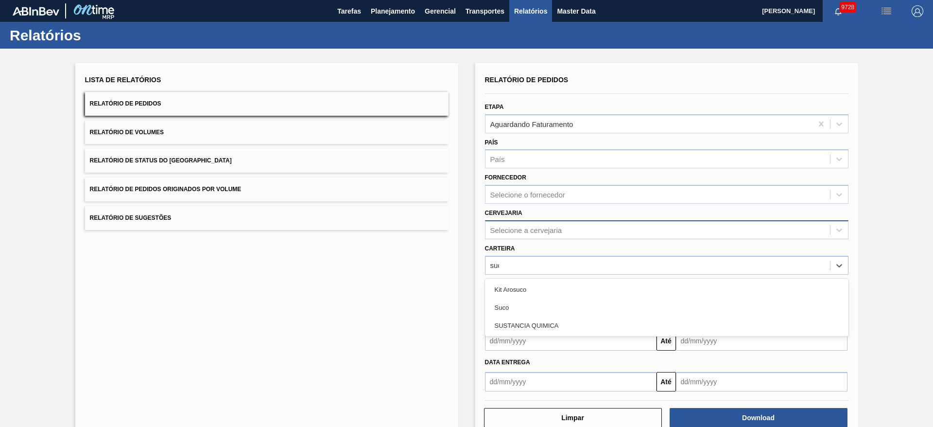
type input "suco"
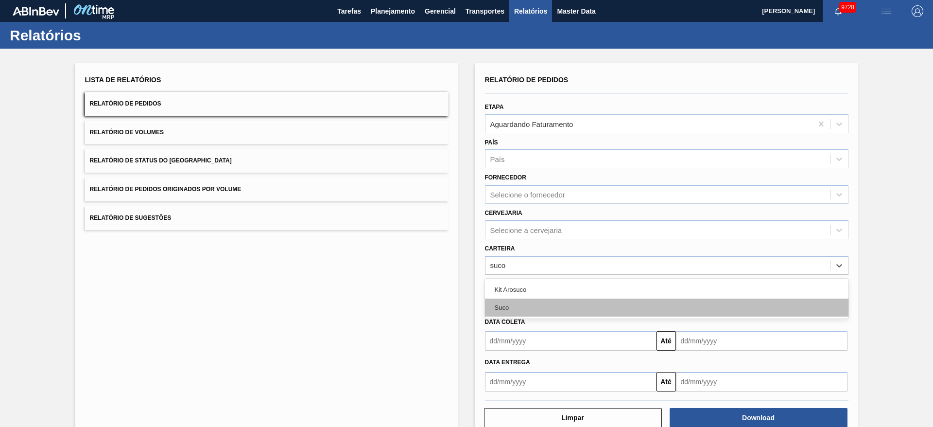
click at [505, 298] on div "Suco" at bounding box center [667, 307] width 364 height 18
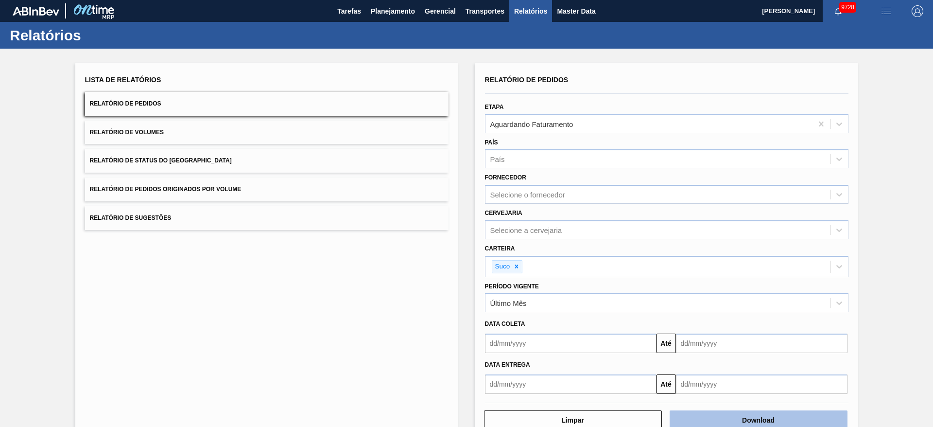
click at [718, 412] on button "Download" at bounding box center [759, 419] width 178 height 19
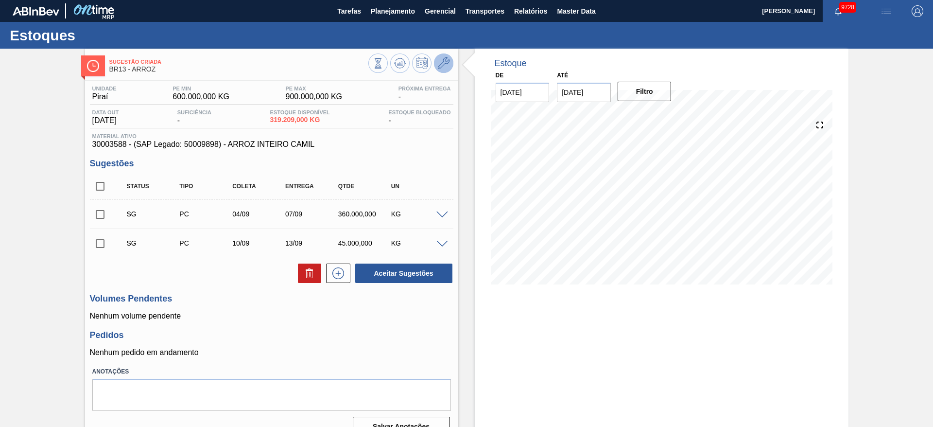
click at [447, 54] on button at bounding box center [443, 62] width 19 height 19
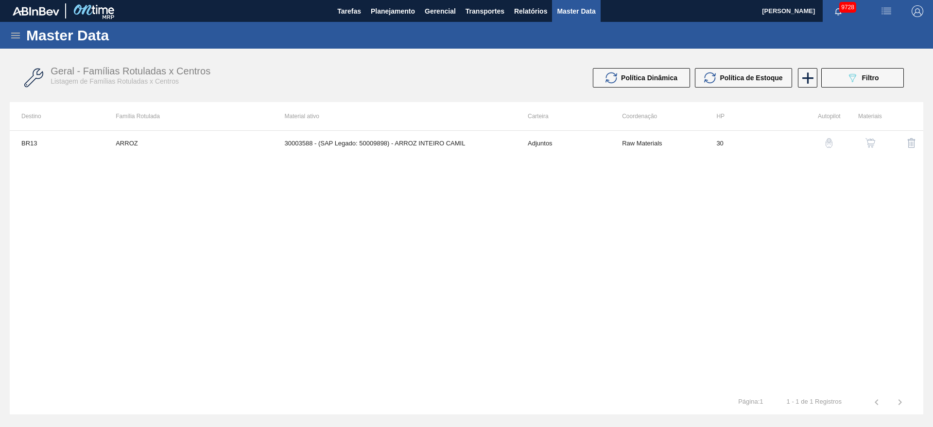
click at [868, 150] on button "button" at bounding box center [870, 142] width 23 height 23
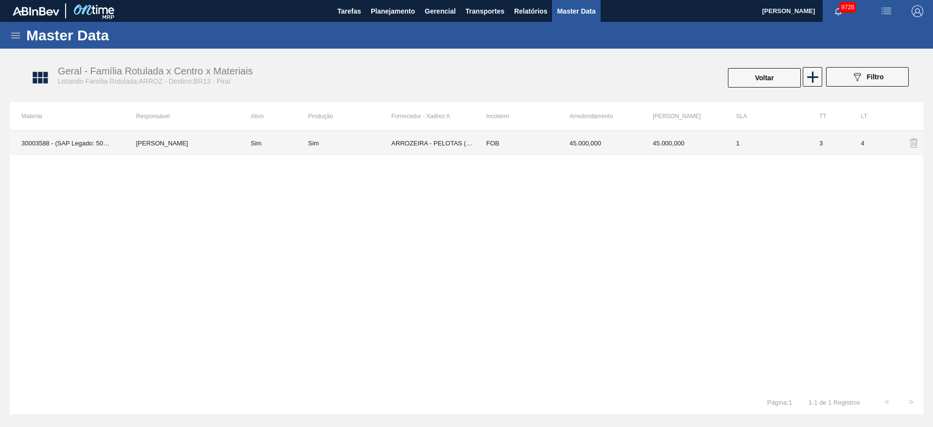
click at [696, 154] on td "45.000,000" at bounding box center [682, 143] width 83 height 24
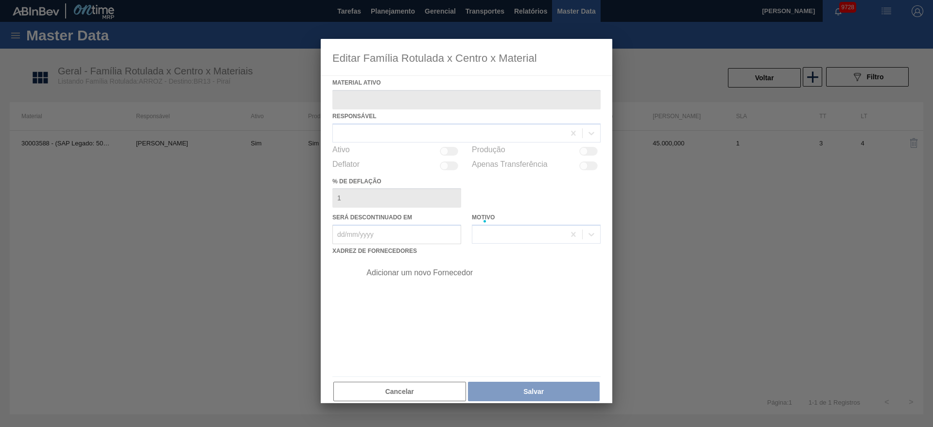
type ativo "30003588 - (SAP Legado: 50009898) - ARROZ INTEIRO CAMIL"
checkbox input "true"
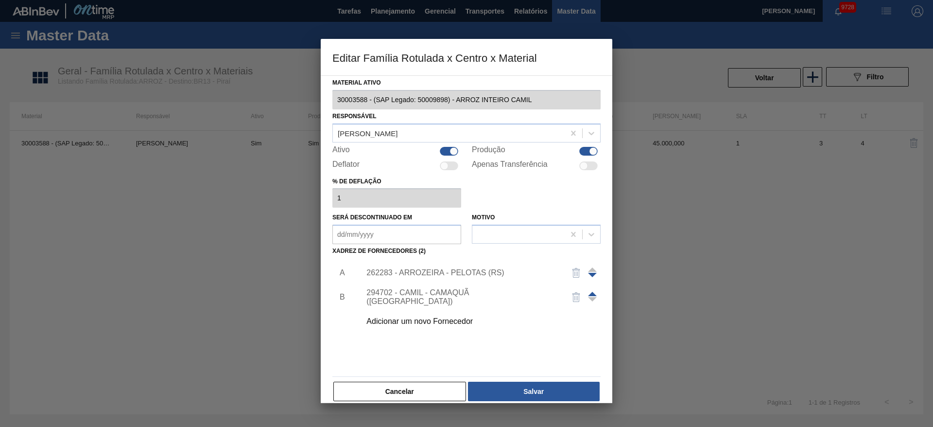
click at [462, 270] on div "262283 - ARROZEIRA - PELOTAS (RS)" at bounding box center [461, 272] width 191 height 9
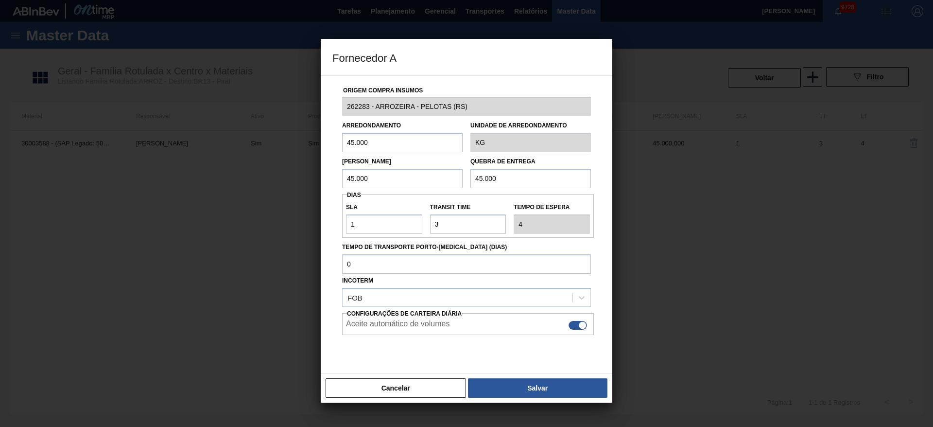
click at [383, 136] on input "45.000" at bounding box center [402, 142] width 121 height 19
type input "32.000"
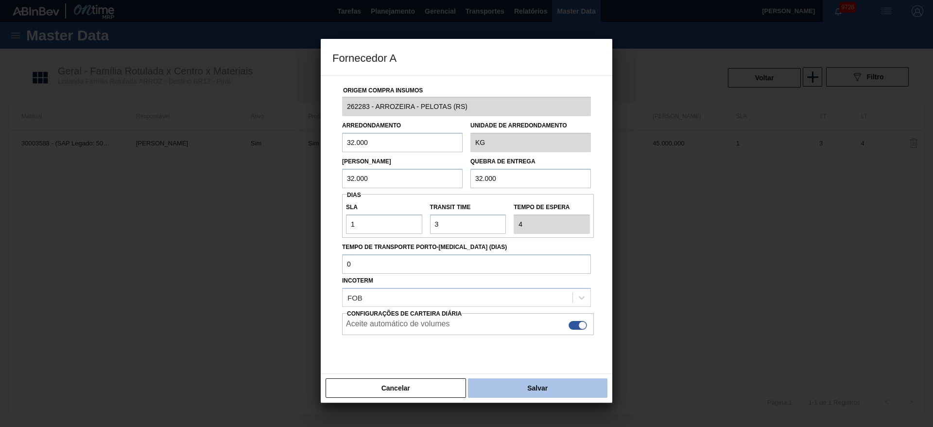
click at [536, 393] on button "Salvar" at bounding box center [537, 387] width 139 height 19
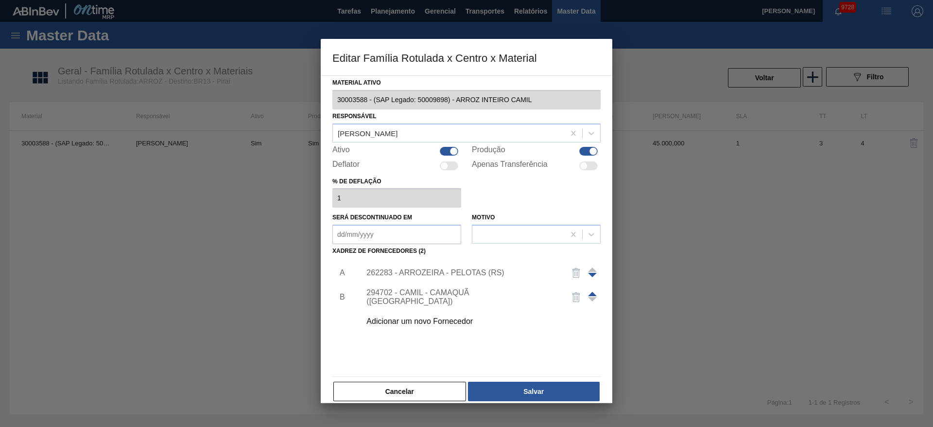
click at [536, 393] on button "Salvar" at bounding box center [534, 391] width 132 height 19
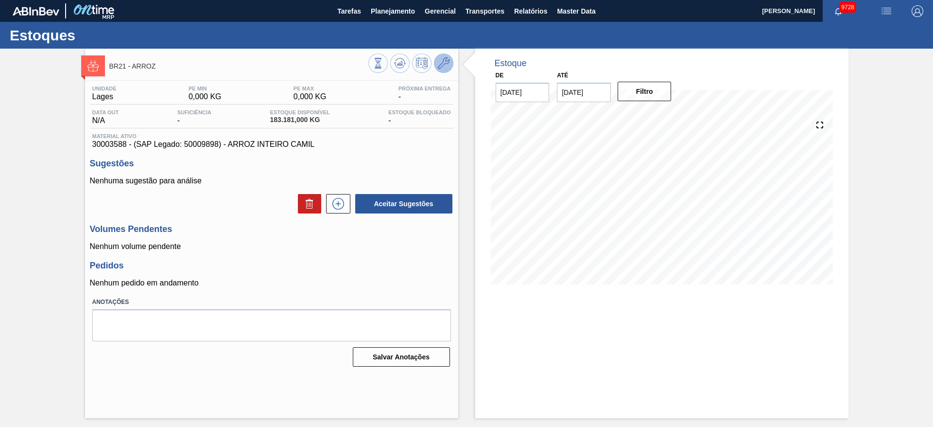
click at [449, 65] on icon at bounding box center [444, 63] width 12 height 12
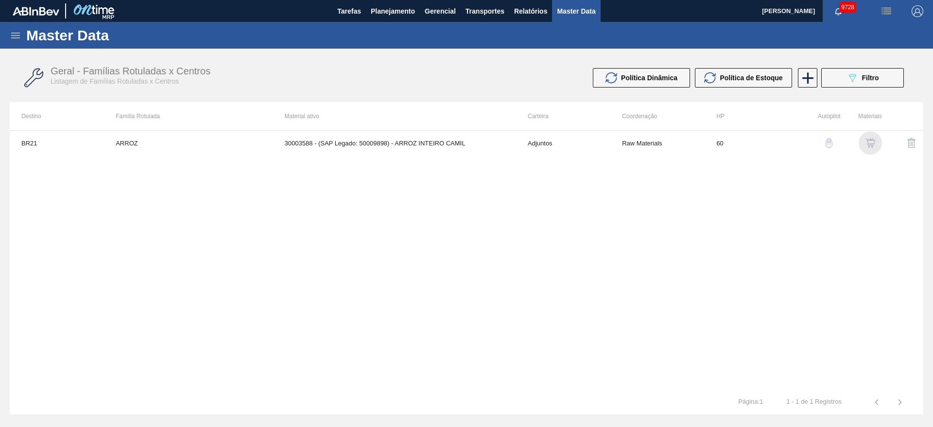
click at [870, 141] on img "button" at bounding box center [871, 143] width 10 height 10
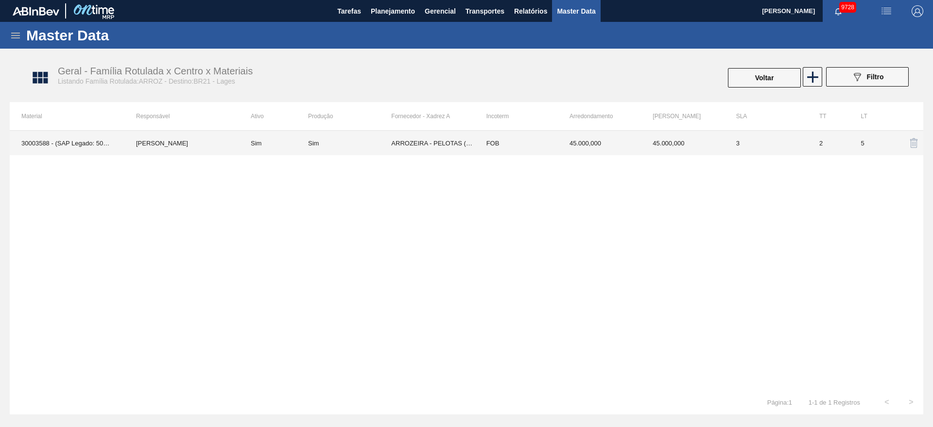
click at [514, 139] on td "FOB" at bounding box center [516, 143] width 83 height 24
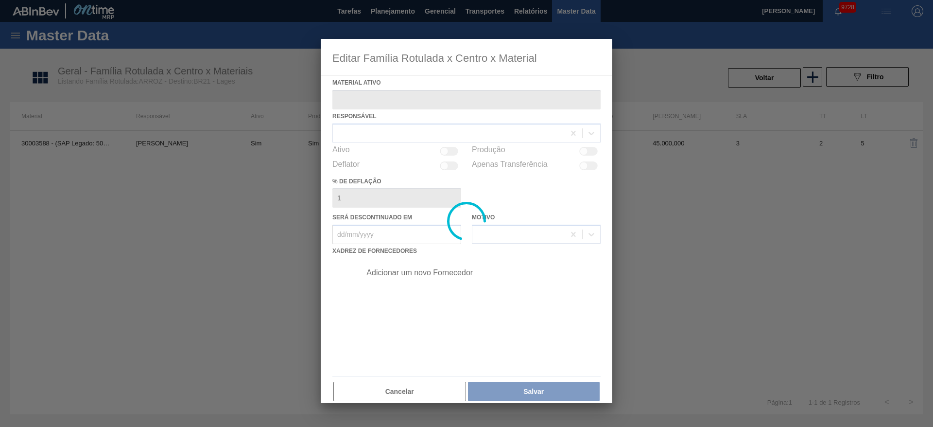
type ativo "30003588 - (SAP Legado: 50009898) - ARROZ INTEIRO CAMIL"
checkbox input "true"
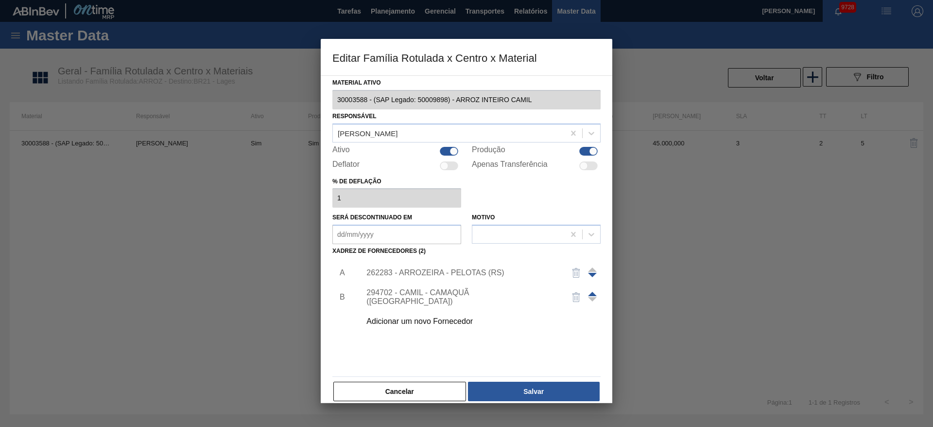
click at [408, 273] on div "262283 - ARROZEIRA - PELOTAS (RS)" at bounding box center [461, 272] width 191 height 9
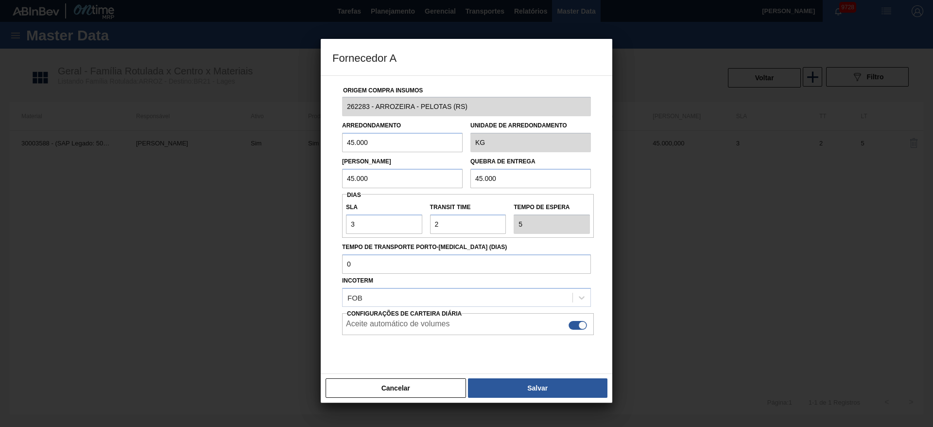
click at [382, 138] on input "45.000" at bounding box center [402, 142] width 121 height 19
type input "32.000"
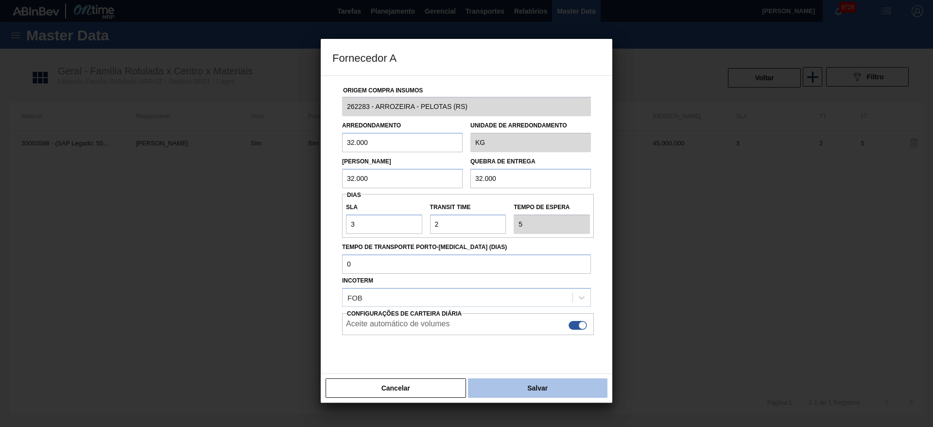
click at [525, 384] on button "Salvar" at bounding box center [537, 387] width 139 height 19
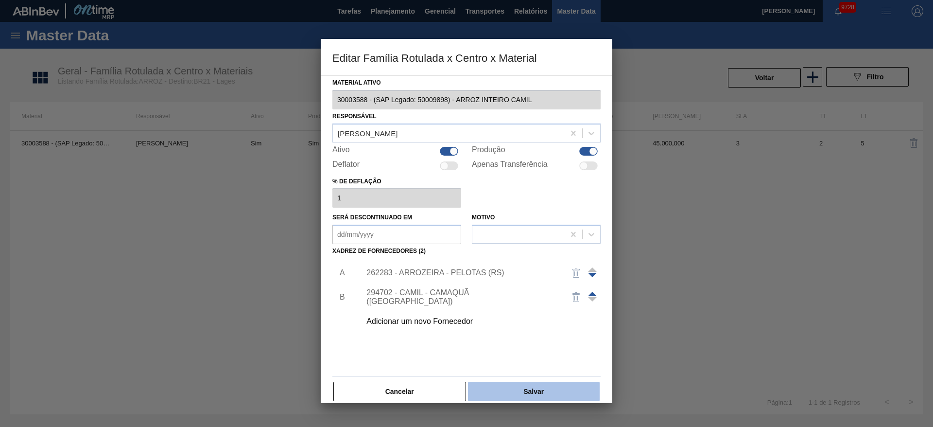
click at [525, 384] on button "Salvar" at bounding box center [534, 391] width 132 height 19
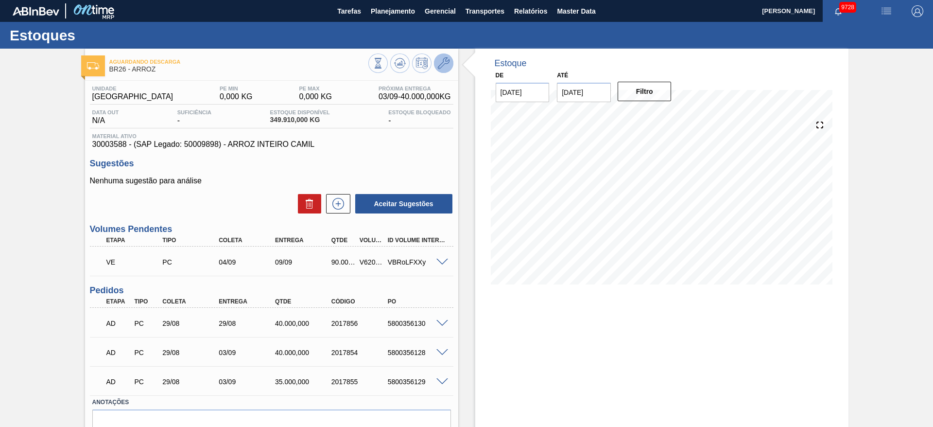
click at [445, 68] on icon at bounding box center [444, 63] width 12 height 12
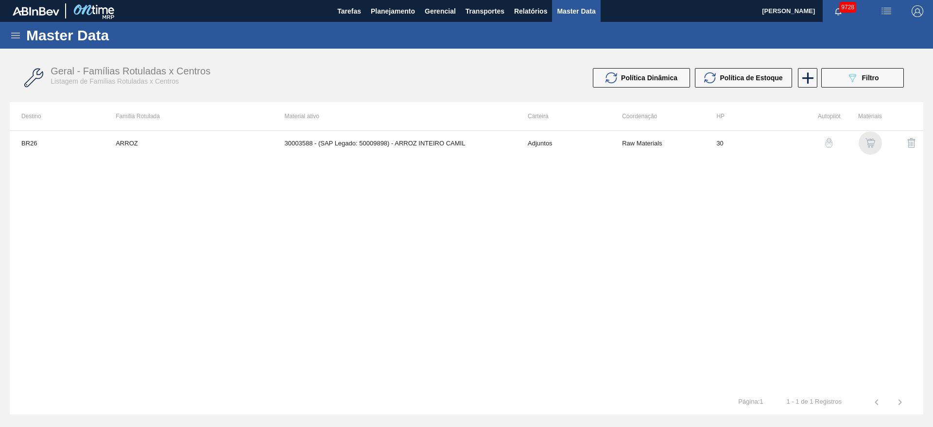
click at [866, 140] on img "button" at bounding box center [871, 143] width 10 height 10
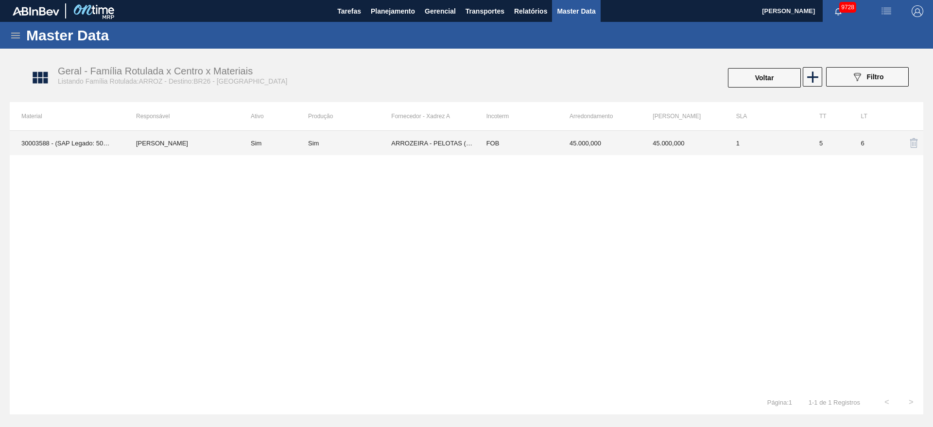
click at [329, 133] on td "Sim" at bounding box center [349, 143] width 83 height 24
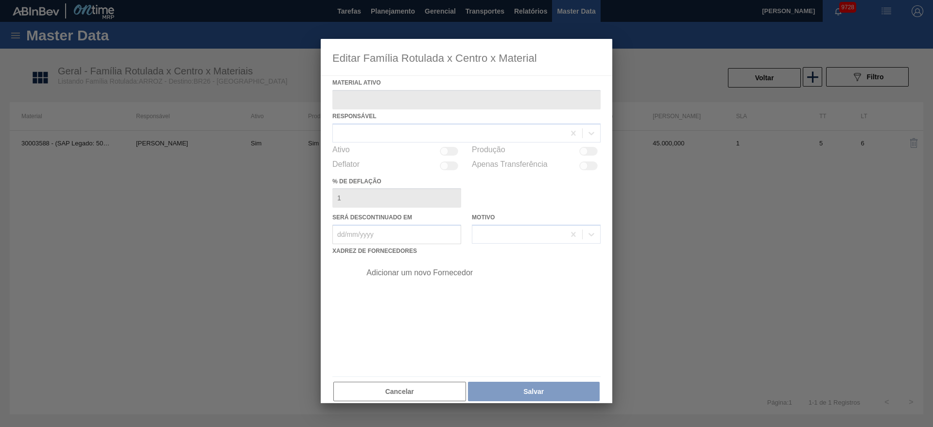
type ativo "30003588 - (SAP Legado: 50009898) - ARROZ INTEIRO CAMIL"
checkbox input "true"
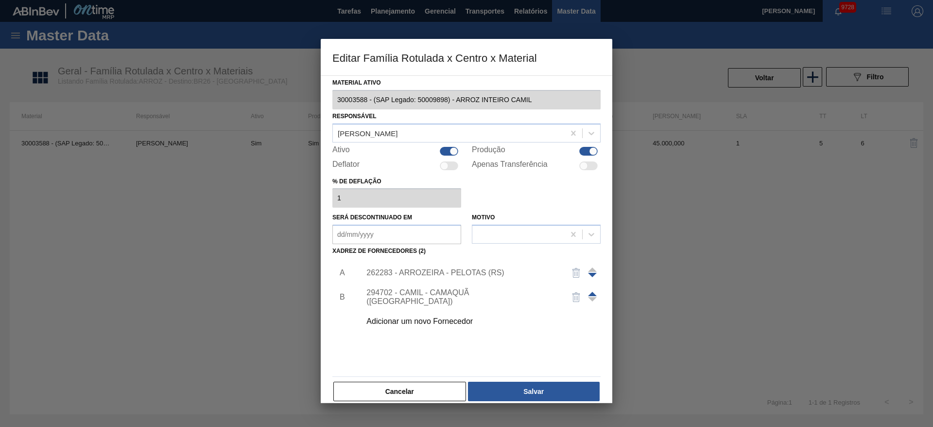
click at [434, 264] on div "262283 - ARROZEIRA - PELOTAS (RS)" at bounding box center [477, 273] width 245 height 24
click at [433, 266] on div "262283 - ARROZEIRA - PELOTAS (RS)" at bounding box center [477, 273] width 245 height 24
click at [419, 273] on div "262283 - ARROZEIRA - PELOTAS (RS)" at bounding box center [461, 272] width 191 height 9
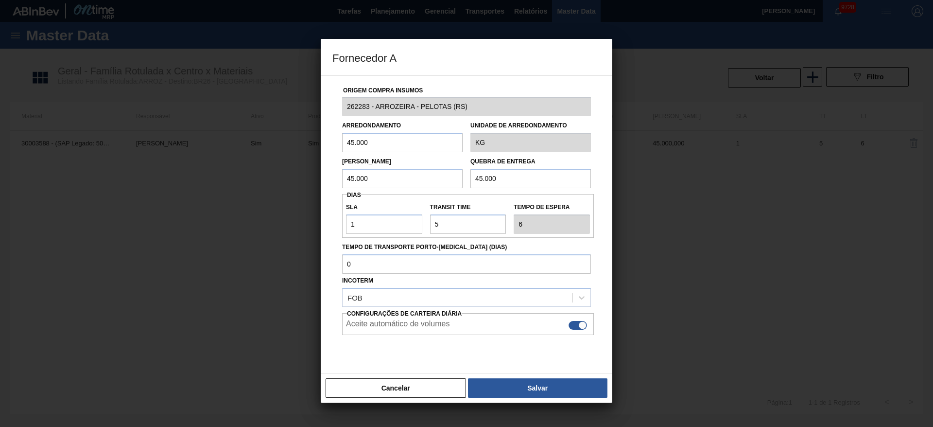
click at [386, 137] on input "45.000" at bounding box center [402, 142] width 121 height 19
type input "40.000"
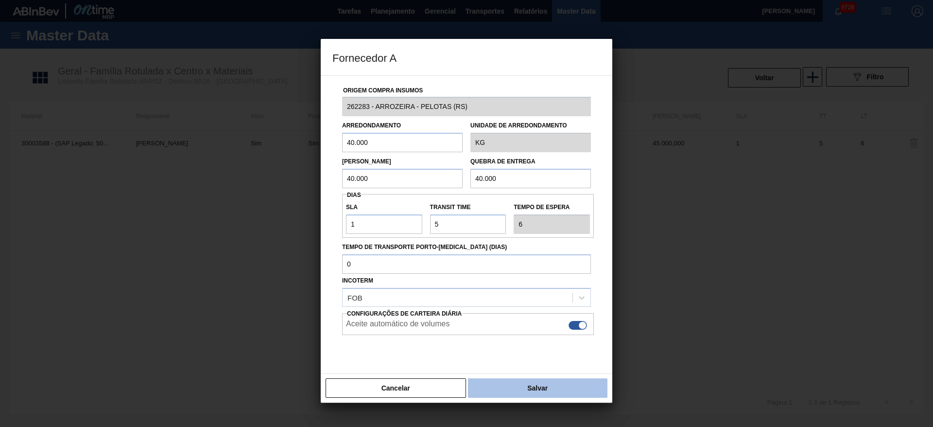
click at [545, 379] on button "Salvar" at bounding box center [537, 387] width 139 height 19
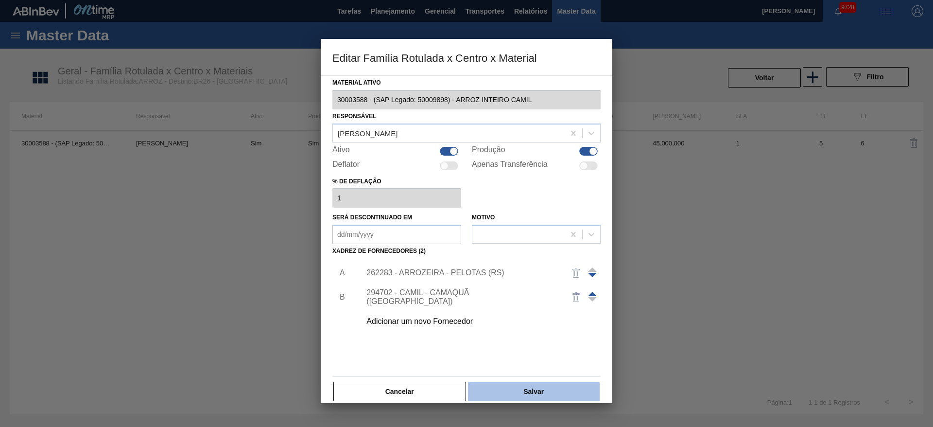
click at [535, 389] on button "Salvar" at bounding box center [534, 391] width 132 height 19
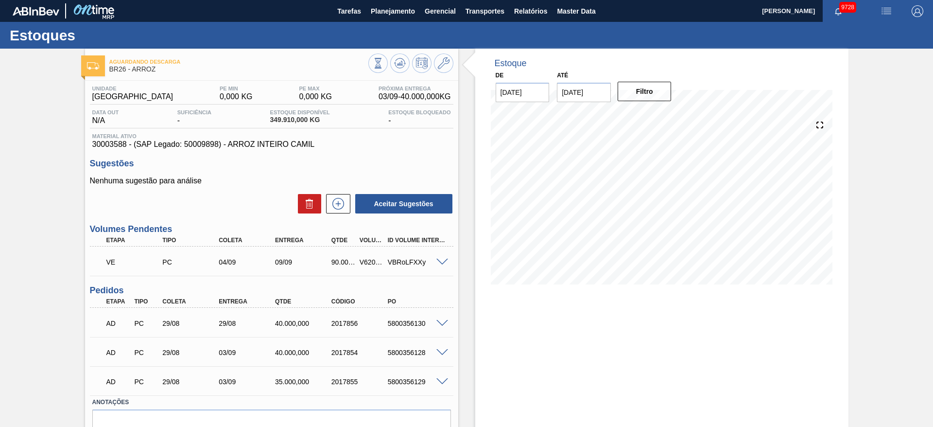
click at [440, 264] on span at bounding box center [442, 262] width 12 height 7
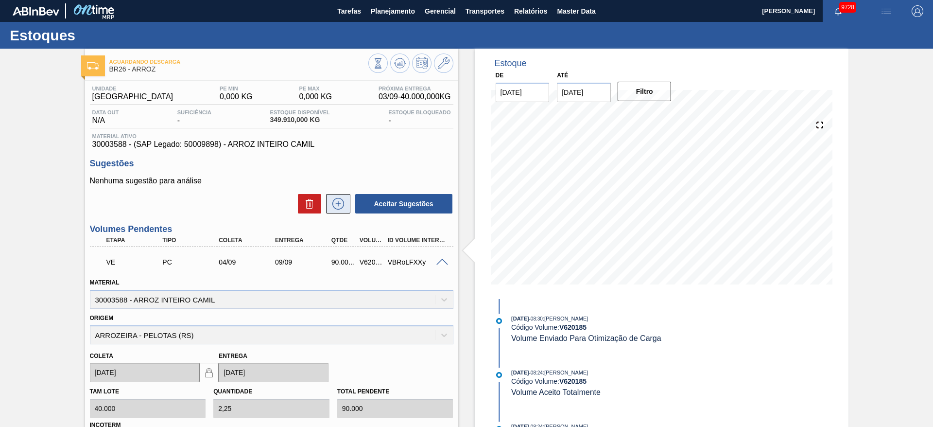
scroll to position [288, 0]
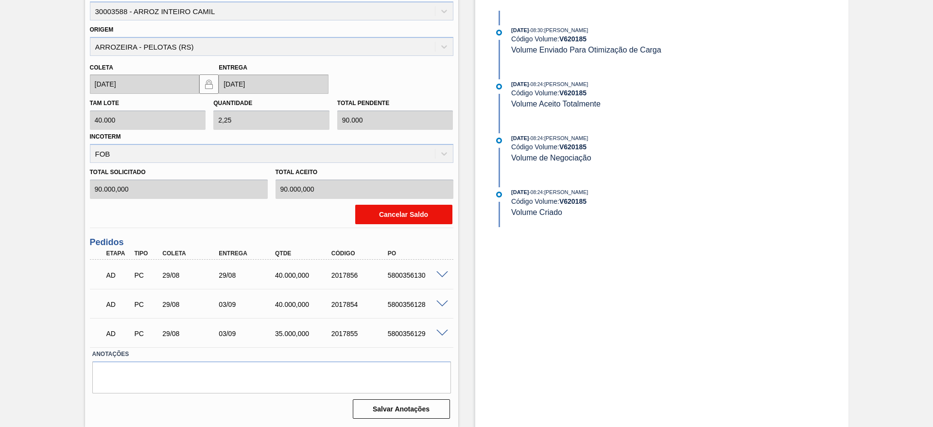
click at [392, 214] on button "Cancelar Saldo" at bounding box center [403, 214] width 97 height 19
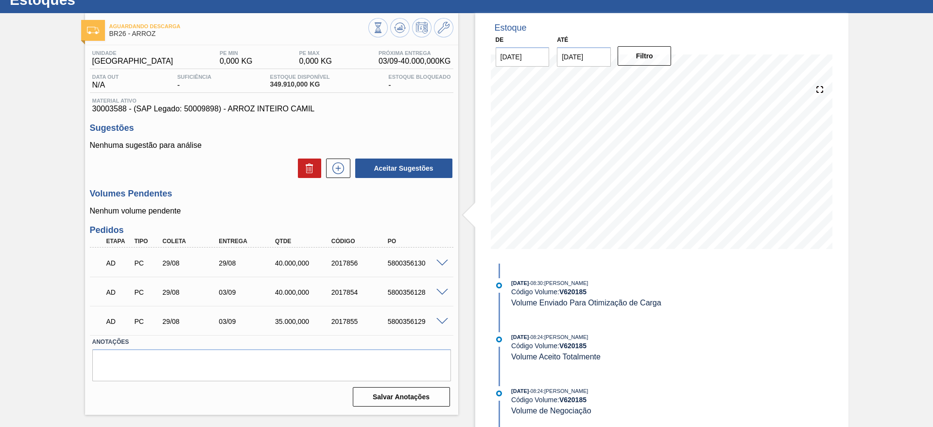
scroll to position [35, 0]
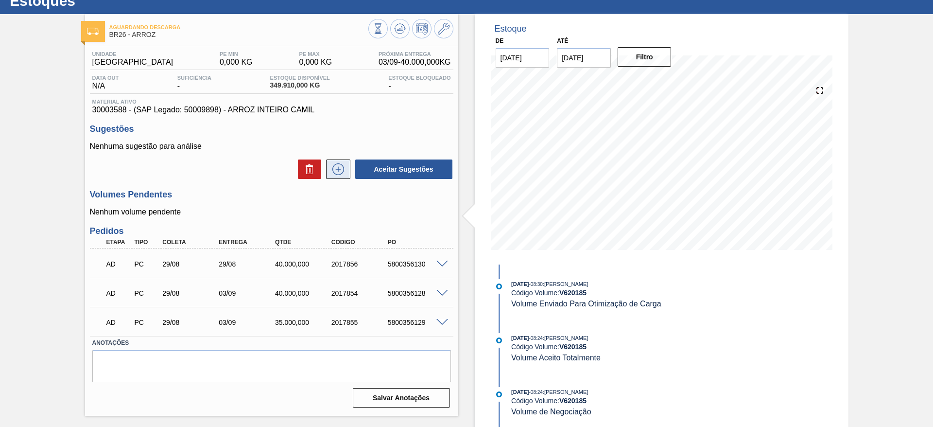
click at [338, 172] on icon at bounding box center [339, 169] width 16 height 12
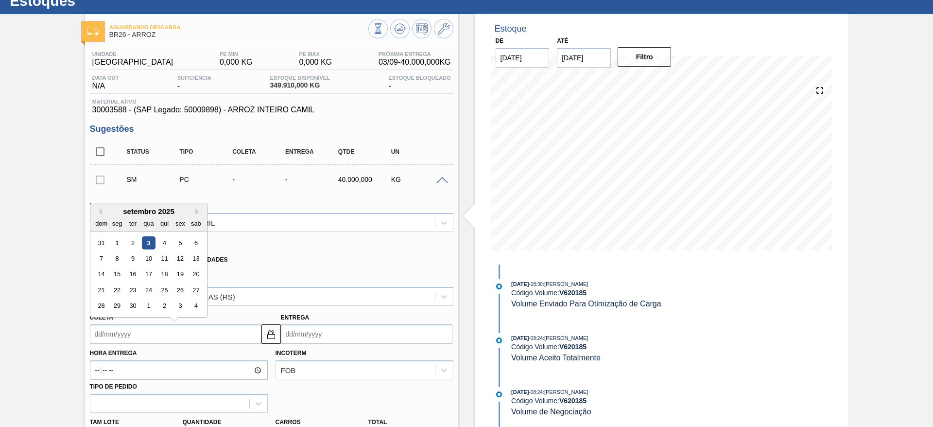
click at [127, 334] on input "Coleta" at bounding box center [176, 333] width 172 height 19
click at [192, 238] on div "6" at bounding box center [195, 242] width 13 height 13
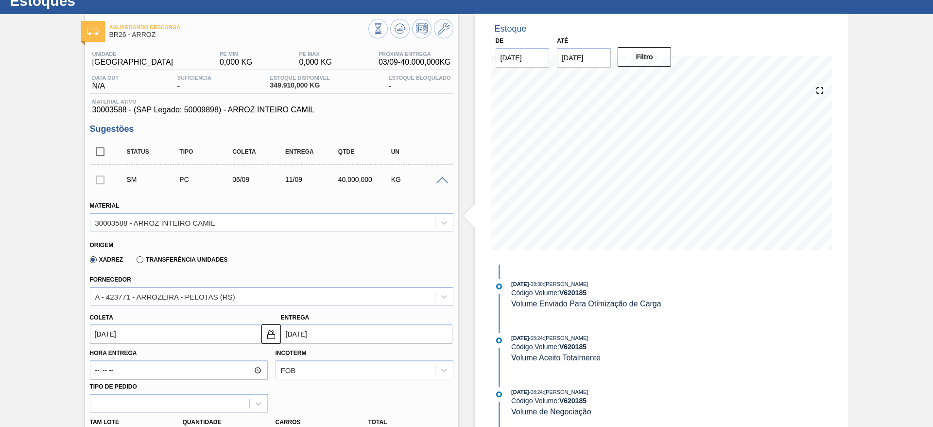
type input "06/09/2025"
type input "11/09/2025"
click at [106, 341] on input "06/09/2025" at bounding box center [176, 333] width 172 height 19
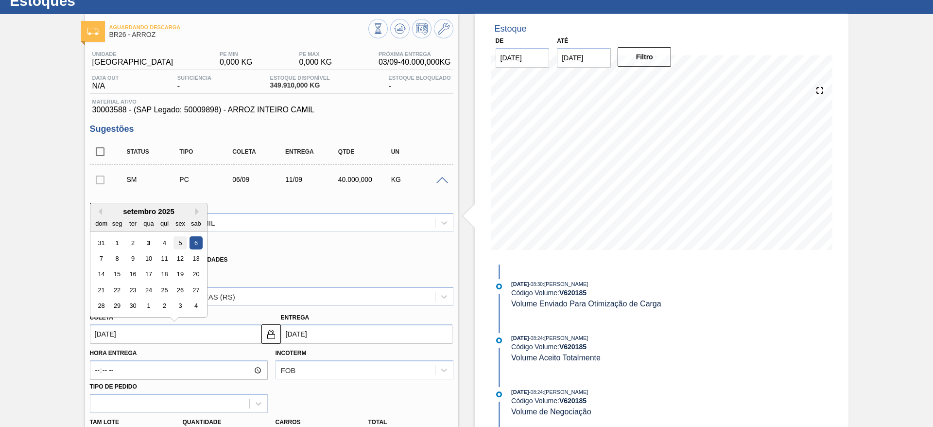
click at [179, 245] on div "5" at bounding box center [180, 242] width 13 height 13
type input "[DATE]"
type input "10/09/2025"
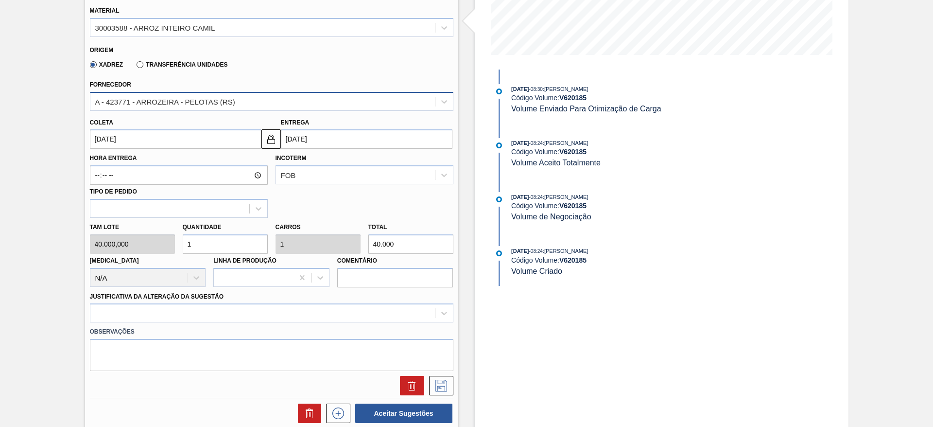
scroll to position [230, 0]
click at [243, 241] on input "1" at bounding box center [225, 243] width 85 height 19
type input "2"
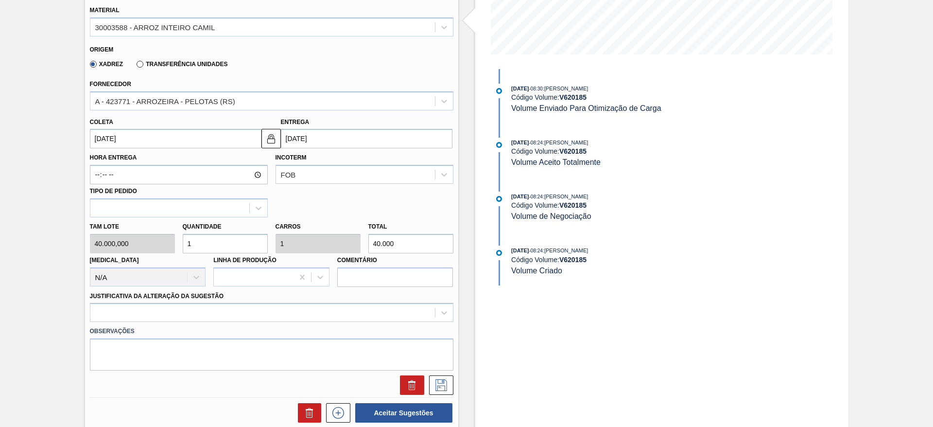
type input "80.000"
type input "2"
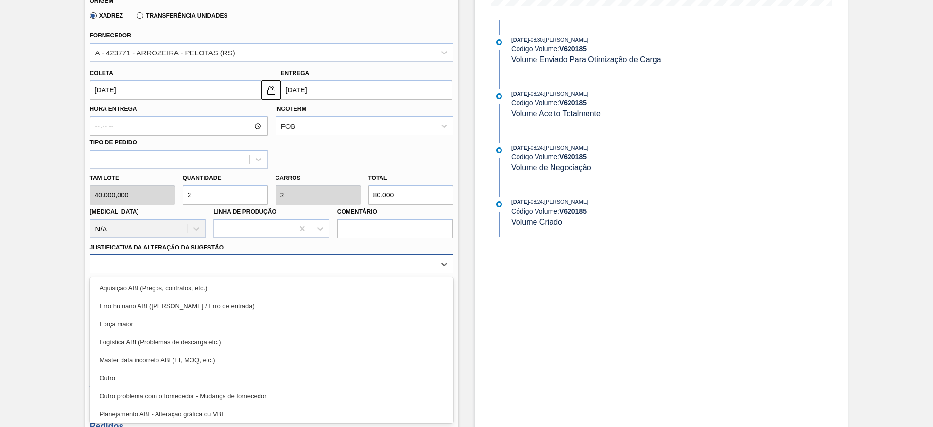
click at [367, 273] on div "option Erro humano ABI (Cálculo / Erro de entrada) focused, 2 of 18. 18 results…" at bounding box center [272, 263] width 364 height 19
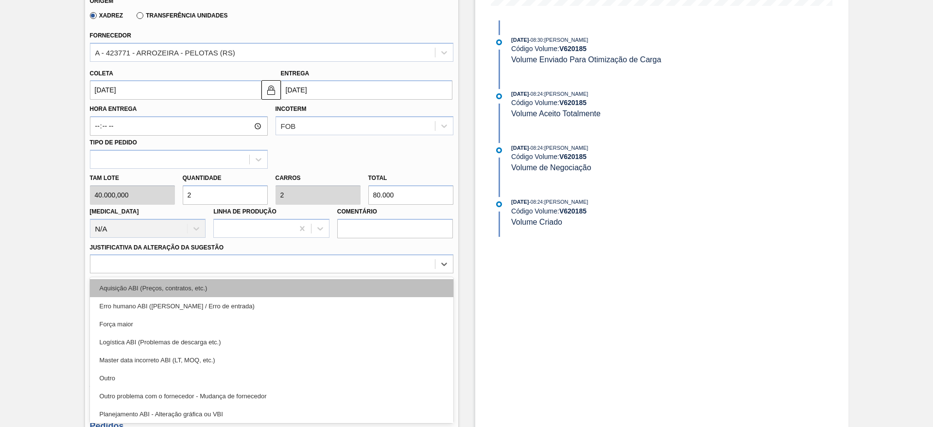
click at [380, 293] on div "Aquisição ABI (Preços, contratos, etc.)" at bounding box center [272, 288] width 364 height 18
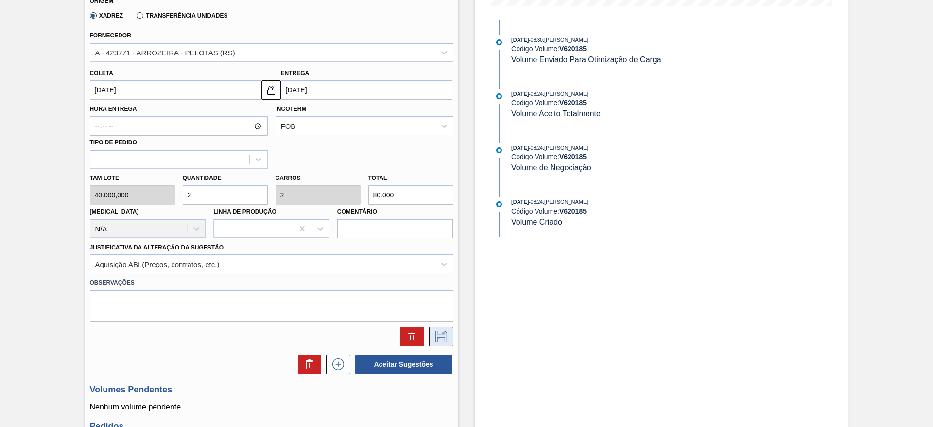
click at [439, 331] on icon at bounding box center [442, 337] width 16 height 12
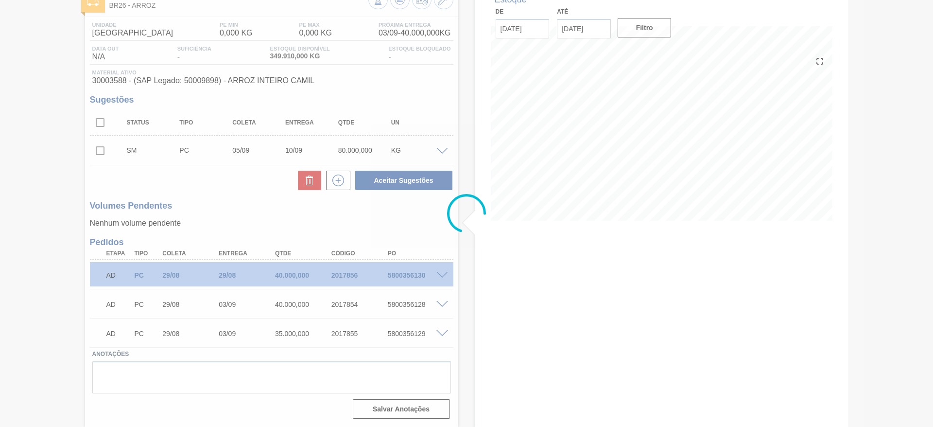
scroll to position [64, 0]
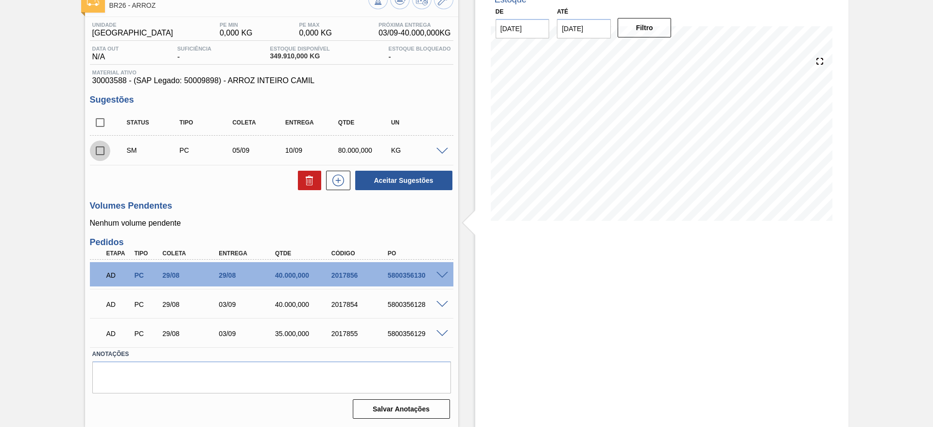
click at [107, 151] on input "checkbox" at bounding box center [100, 150] width 20 height 20
click at [383, 174] on button "Aceitar Sugestões" at bounding box center [403, 180] width 97 height 19
checkbox input "false"
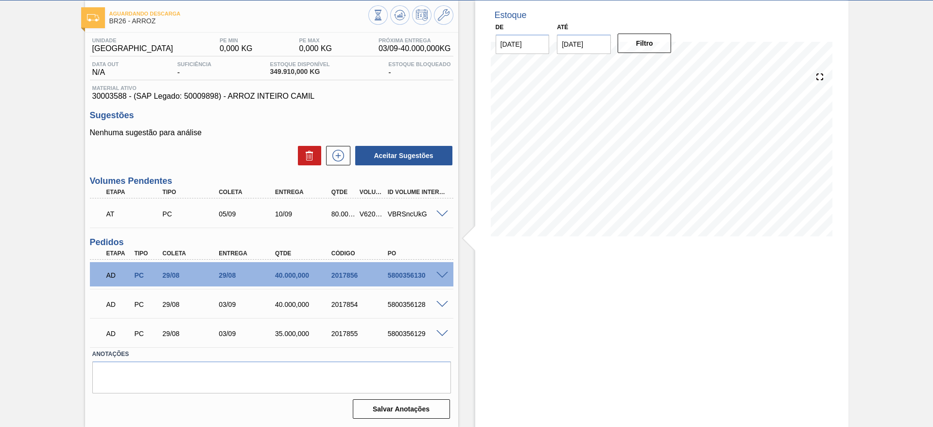
scroll to position [48, 0]
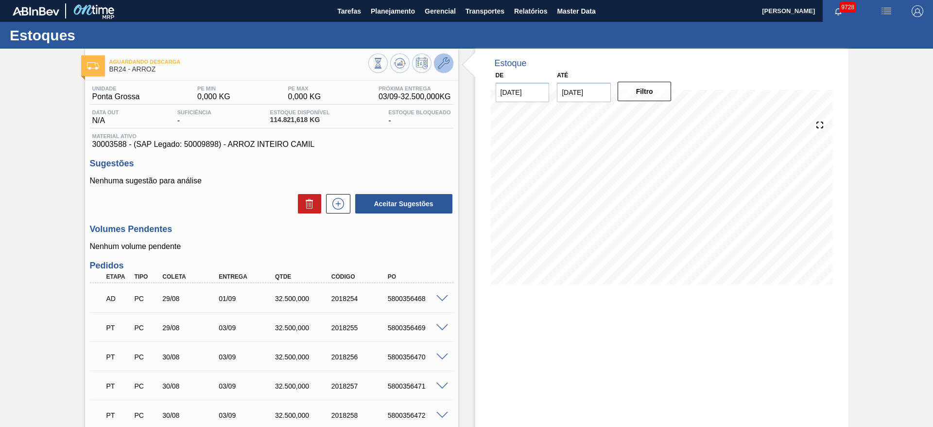
click at [443, 61] on icon at bounding box center [444, 63] width 12 height 12
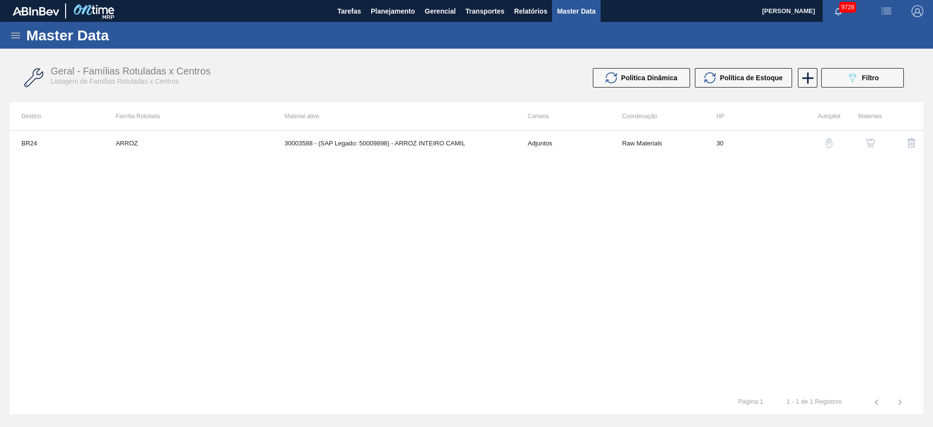
click at [876, 142] on button "button" at bounding box center [870, 142] width 23 height 23
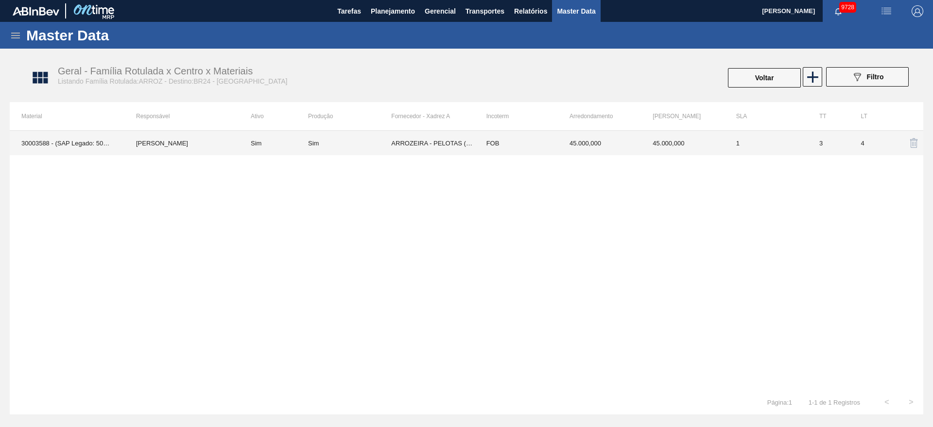
click at [256, 143] on td "Sim" at bounding box center [273, 143] width 69 height 24
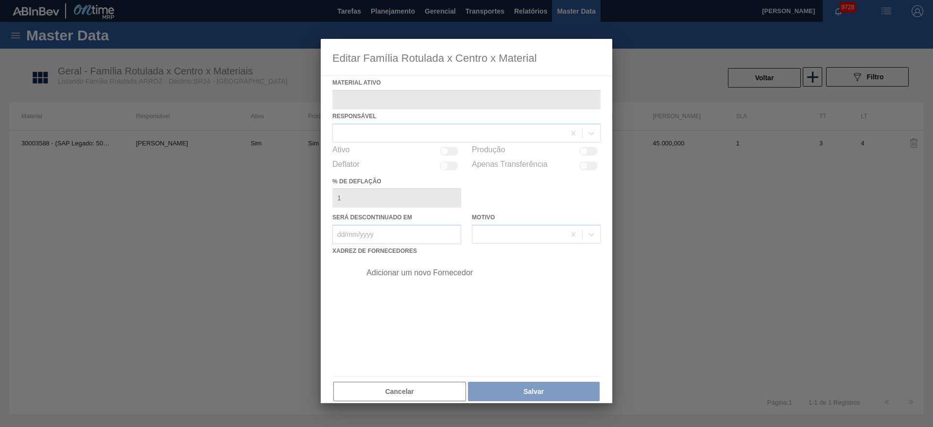
type ativo "30003588 - (SAP Legado: 50009898) - ARROZ INTEIRO CAMIL"
checkbox input "true"
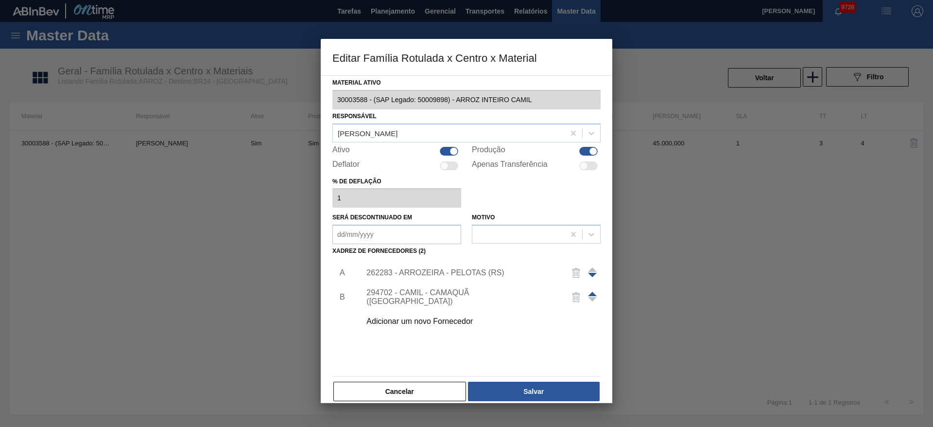
click at [442, 274] on div "262283 - ARROZEIRA - PELOTAS (RS)" at bounding box center [461, 272] width 191 height 9
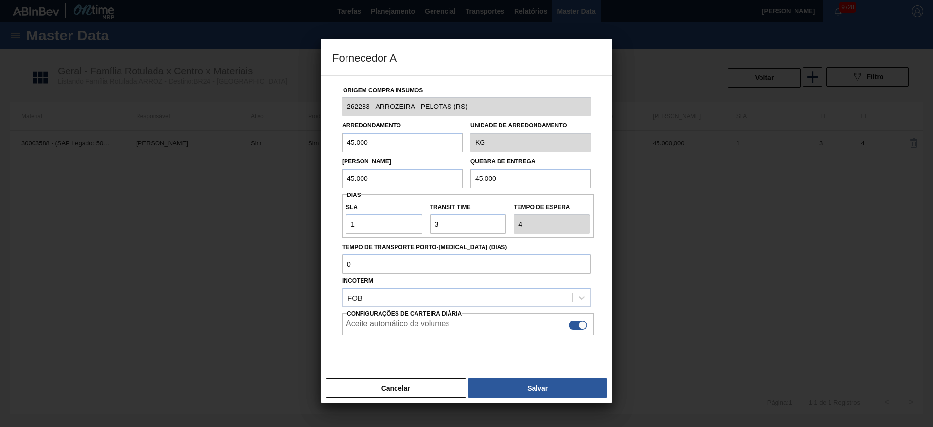
click at [386, 133] on input "45.000" at bounding box center [402, 142] width 121 height 19
type input "32.000"
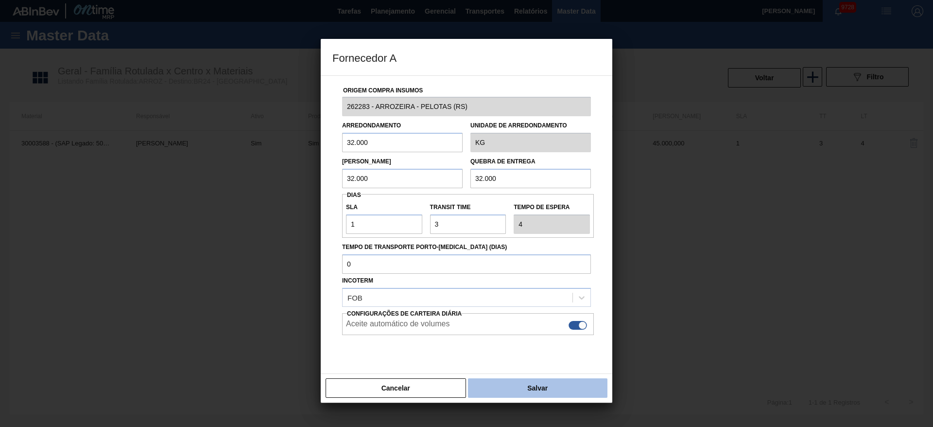
type input "32.000"
click at [527, 384] on button "Salvar" at bounding box center [537, 387] width 139 height 19
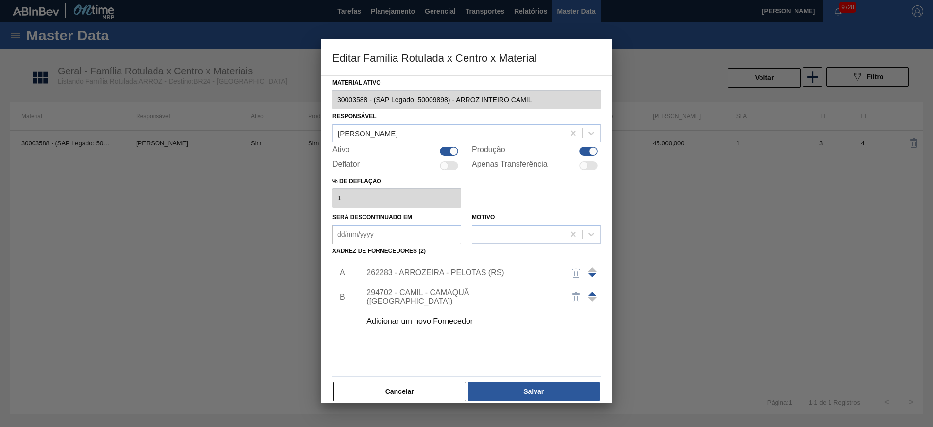
click at [527, 384] on button "Salvar" at bounding box center [534, 391] width 132 height 19
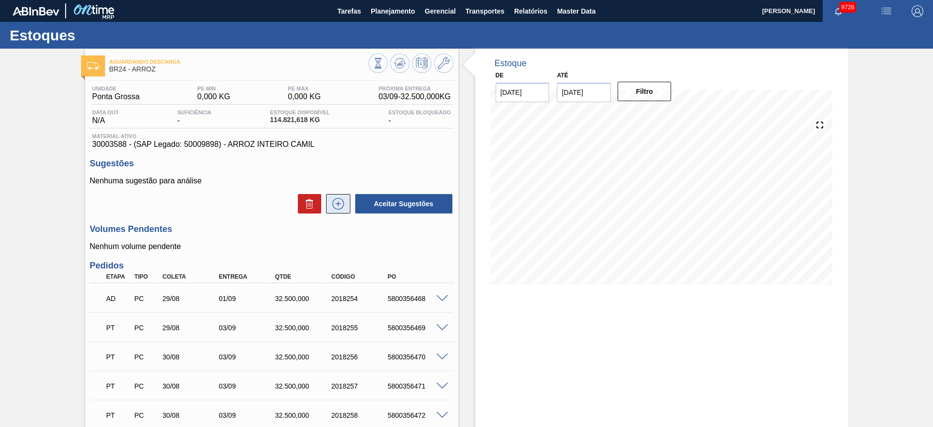
click at [347, 203] on button at bounding box center [338, 203] width 24 height 19
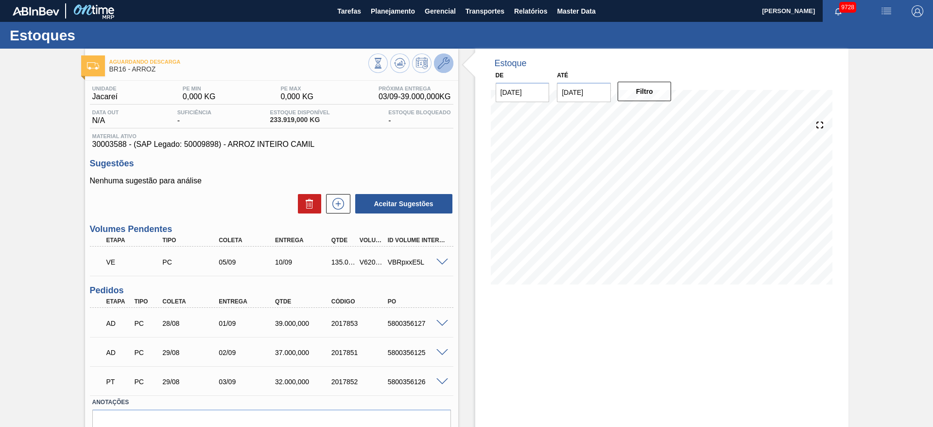
click at [438, 65] on icon at bounding box center [444, 63] width 12 height 12
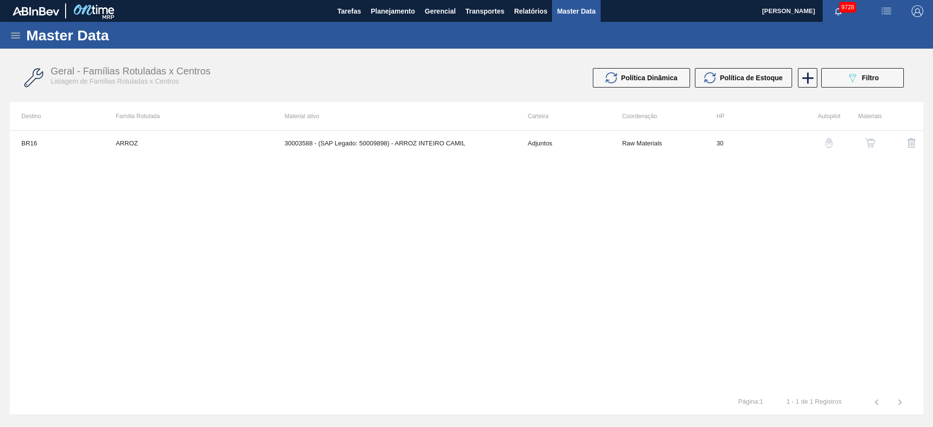
click at [874, 149] on button "button" at bounding box center [870, 142] width 23 height 23
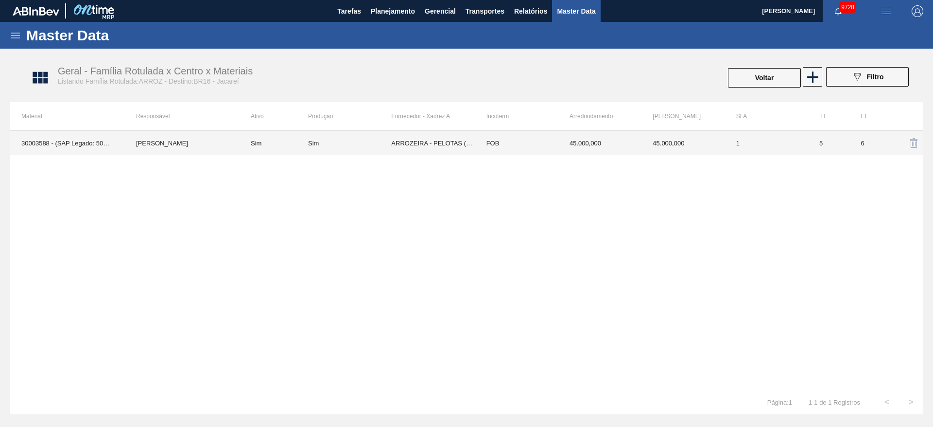
click at [544, 133] on td "FOB" at bounding box center [516, 143] width 83 height 24
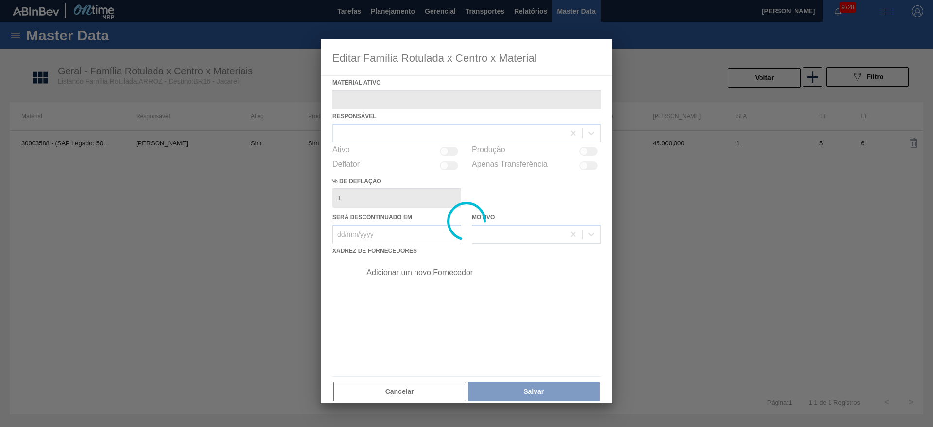
type ativo "30003588 - (SAP Legado: 50009898) - ARROZ INTEIRO CAMIL"
checkbox input "true"
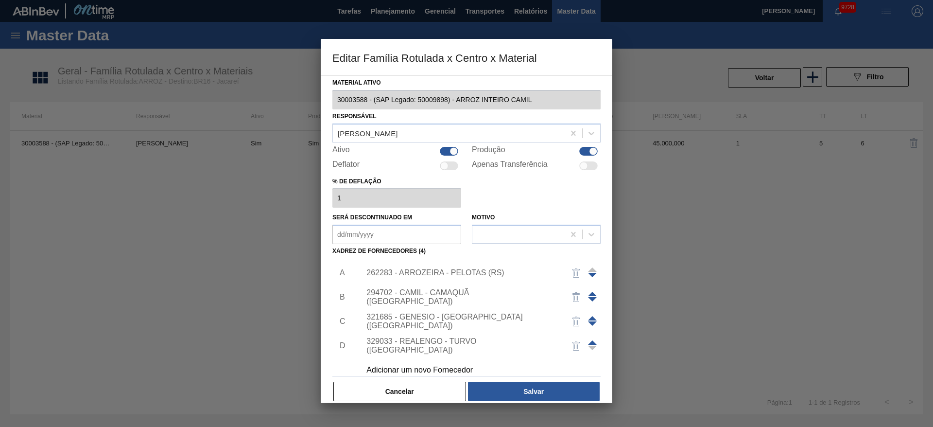
click at [444, 275] on div "262283 - ARROZEIRA - PELOTAS (RS)" at bounding box center [461, 272] width 191 height 9
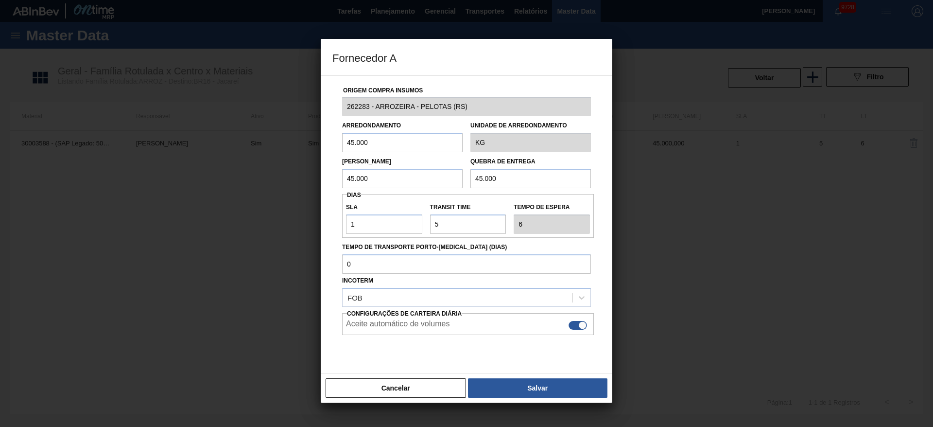
click at [380, 143] on input "45.000" at bounding box center [402, 142] width 121 height 19
type input "35.000"
click at [377, 177] on input "45.000" at bounding box center [402, 178] width 121 height 19
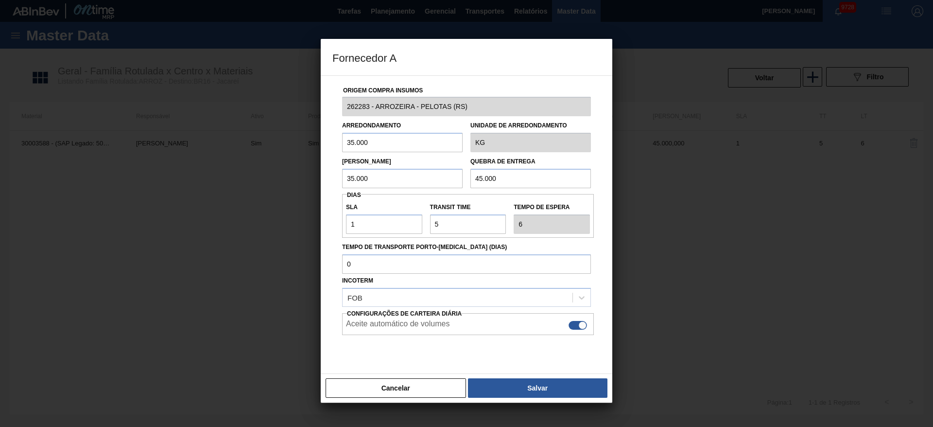
type input "35.000"
click at [544, 390] on button "Salvar" at bounding box center [537, 387] width 139 height 19
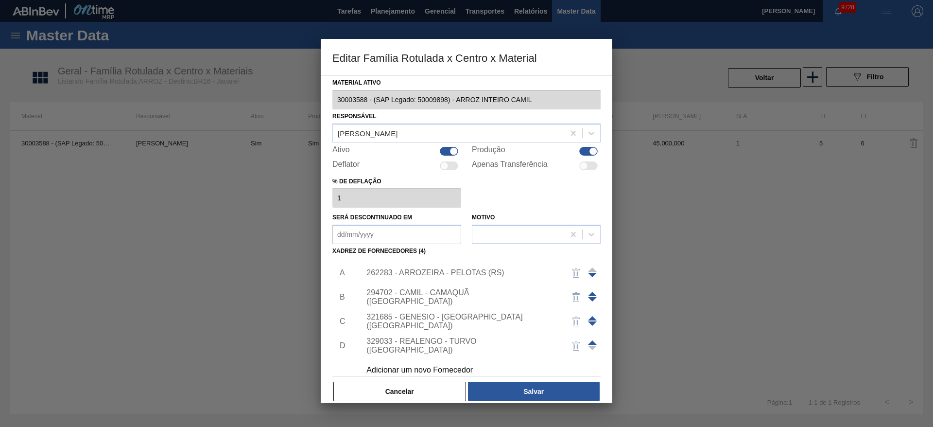
click at [460, 273] on div "262283 - ARROZEIRA - PELOTAS (RS)" at bounding box center [461, 272] width 191 height 9
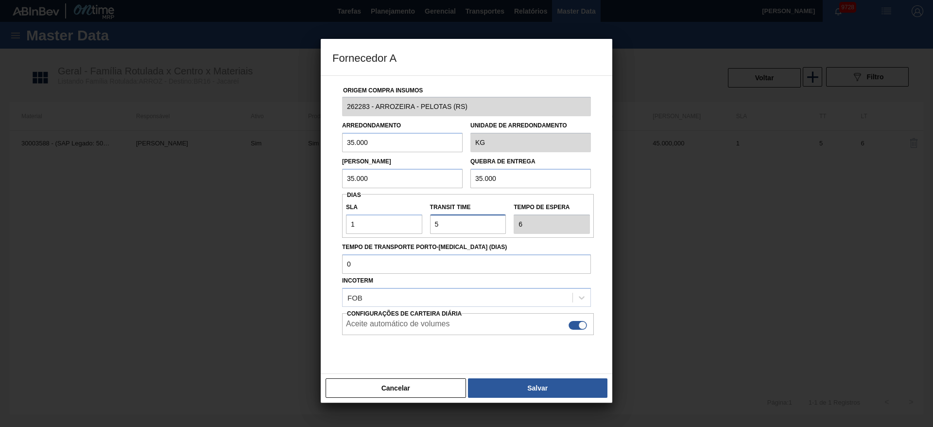
click at [439, 223] on input "Transit Time" at bounding box center [468, 223] width 76 height 19
type input "3"
type input "4"
click at [439, 223] on input "Transit Time" at bounding box center [468, 223] width 76 height 19
type input "3"
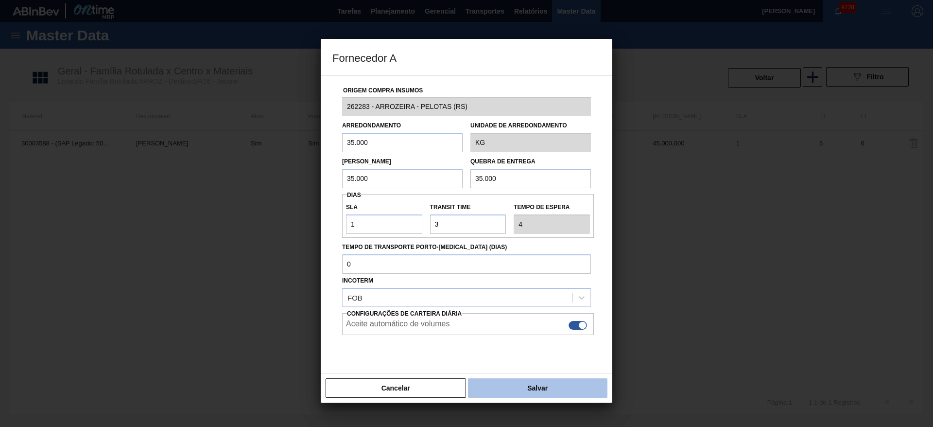
click at [536, 383] on button "Salvar" at bounding box center [537, 387] width 139 height 19
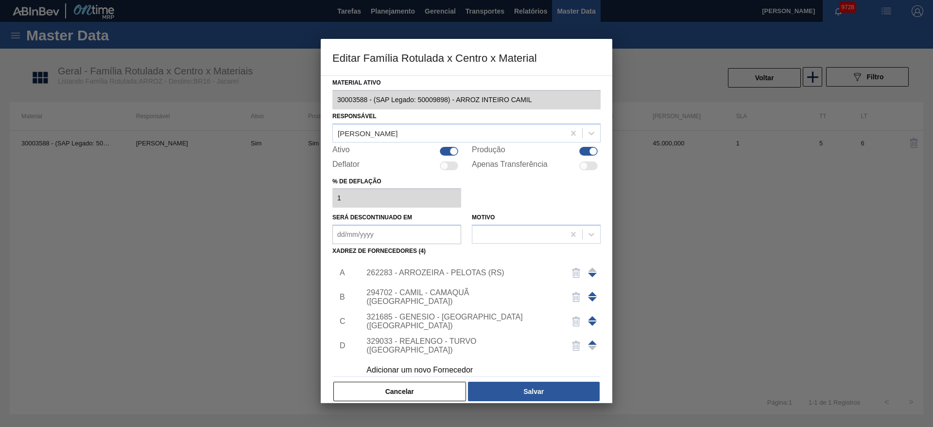
click at [536, 383] on button "Salvar" at bounding box center [534, 391] width 132 height 19
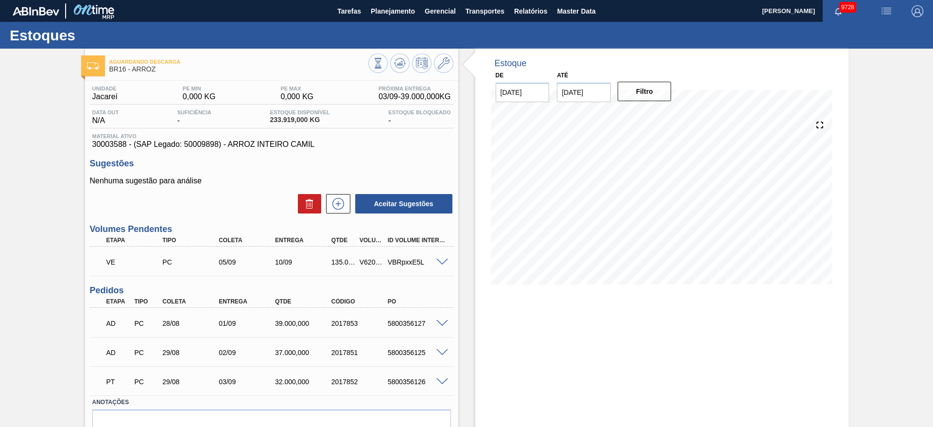
click at [441, 264] on div "VBRpxxE5L" at bounding box center [416, 262] width 63 height 8
click at [441, 263] on span at bounding box center [442, 262] width 12 height 7
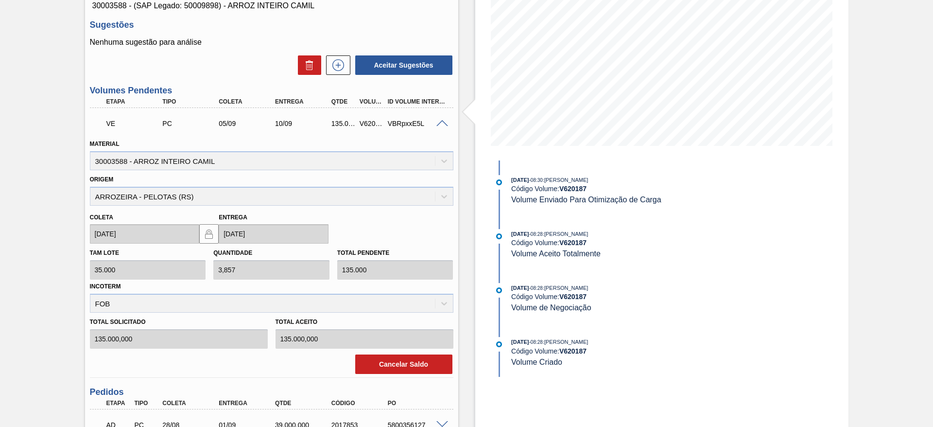
scroll to position [140, 0]
click at [425, 377] on div "Unidade Jacareí PE MIN 0,000 KG PE MAX 0,000 KG Próxima Entrega 03/09 - 39.000,…" at bounding box center [271, 255] width 373 height 629
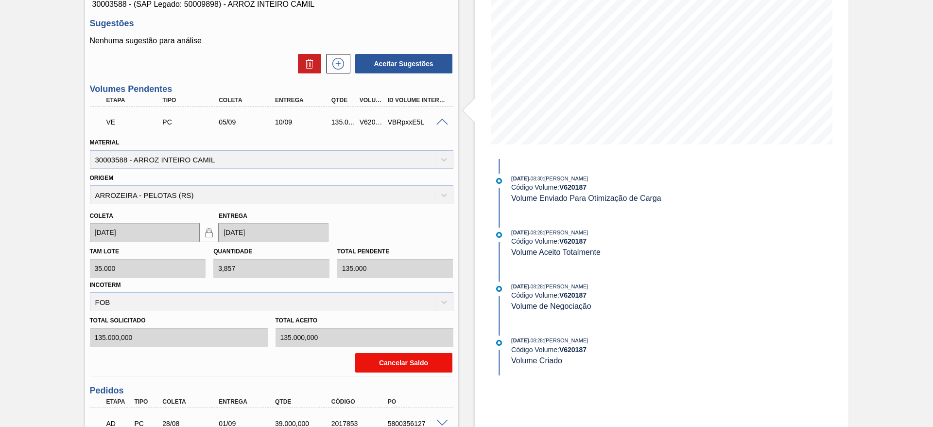
click at [424, 370] on button "Cancelar Saldo" at bounding box center [403, 362] width 97 height 19
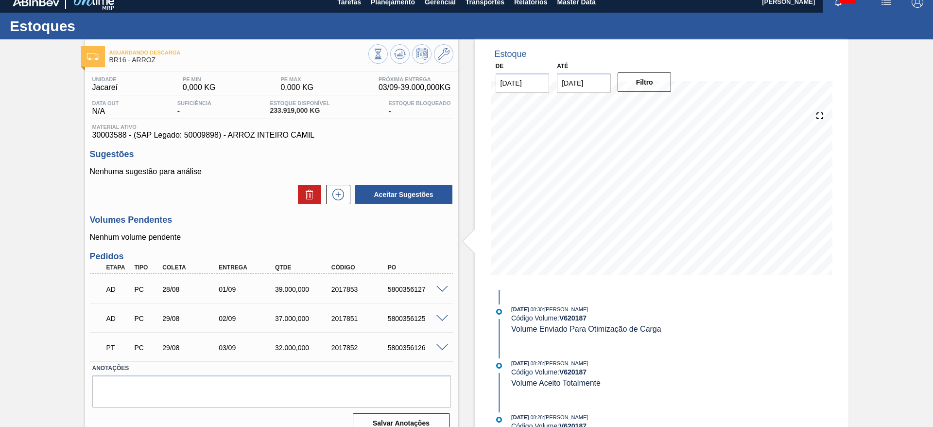
scroll to position [8, 0]
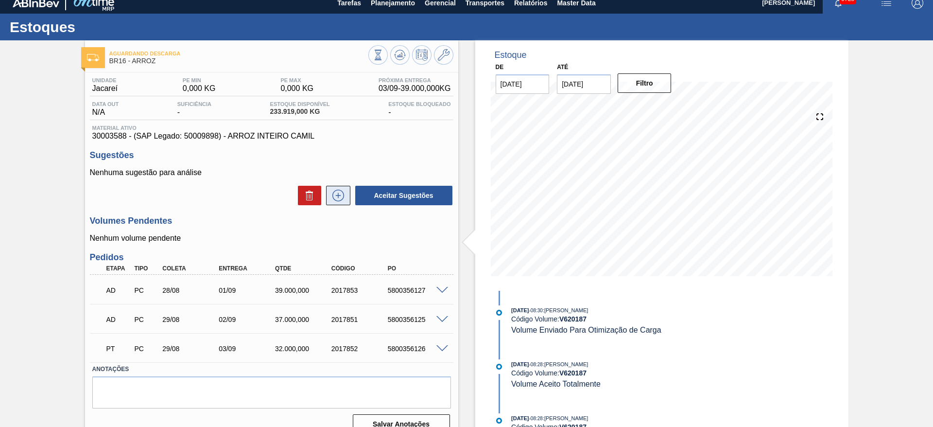
click at [342, 199] on icon at bounding box center [338, 196] width 12 height 12
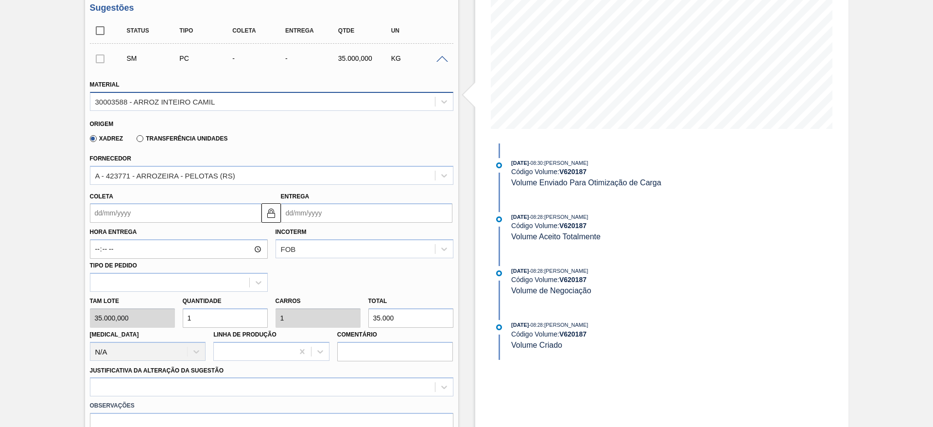
scroll to position [160, 0]
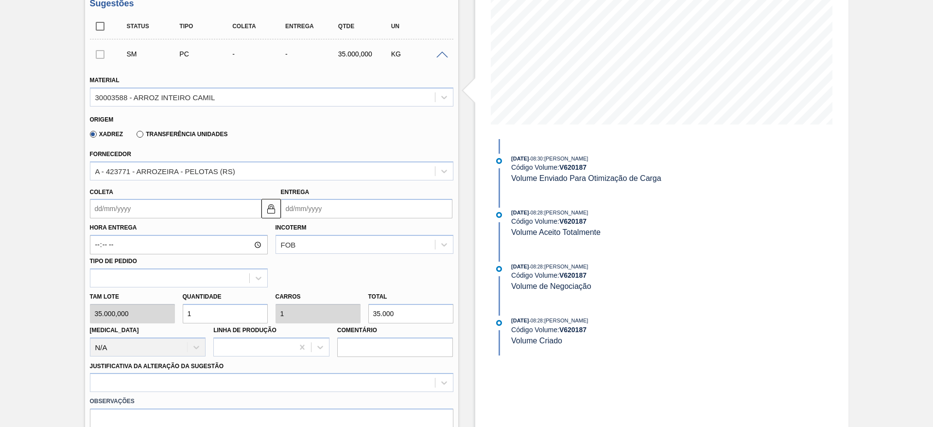
click at [212, 309] on input "1" at bounding box center [225, 313] width 85 height 19
type input "4"
type input "140.000"
click at [212, 309] on input "4" at bounding box center [225, 313] width 85 height 19
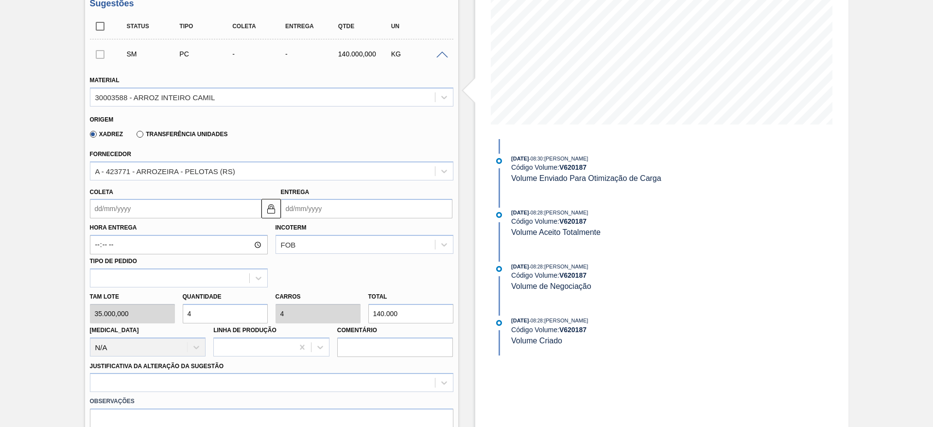
type input "4"
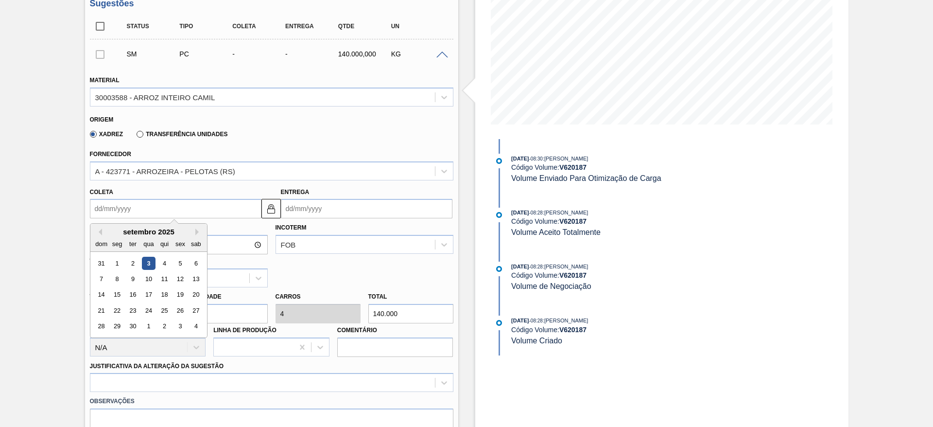
click at [119, 207] on input "Coleta" at bounding box center [176, 208] width 172 height 19
click at [193, 258] on div "6" at bounding box center [195, 263] width 13 height 13
type input "[DATE]"
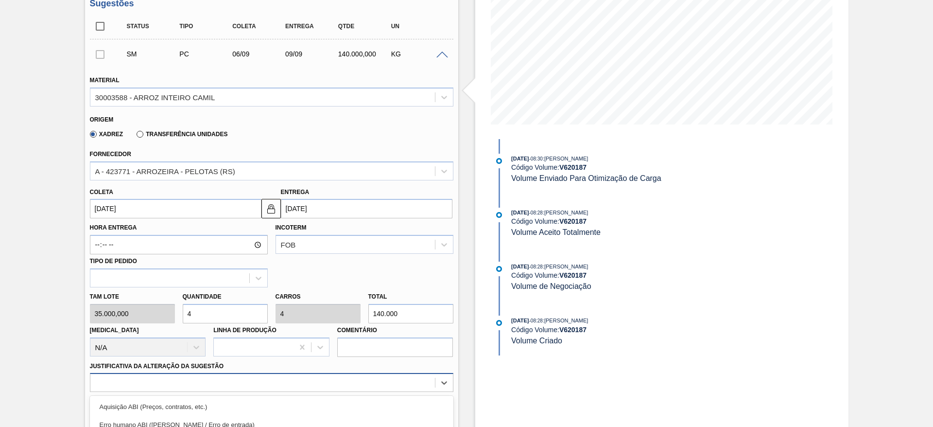
scroll to position [279, 0]
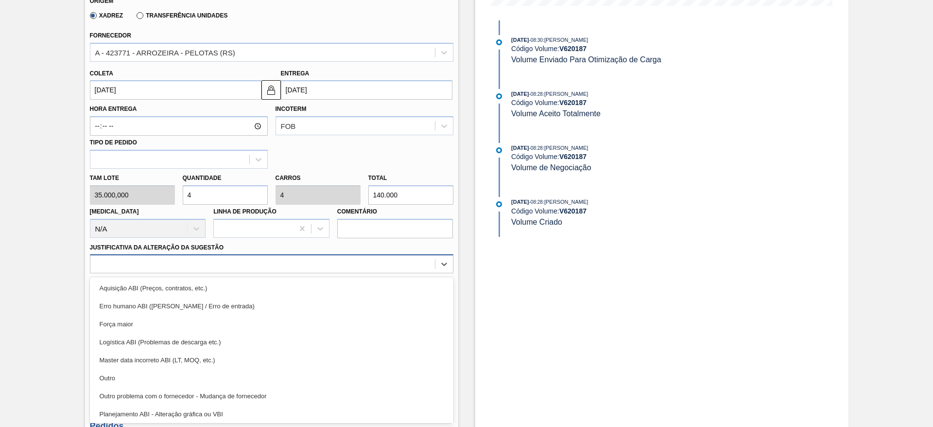
click at [288, 273] on div "option Outro focused, 6 of 18. 18 results available. Use Up and Down to choose …" at bounding box center [272, 263] width 364 height 19
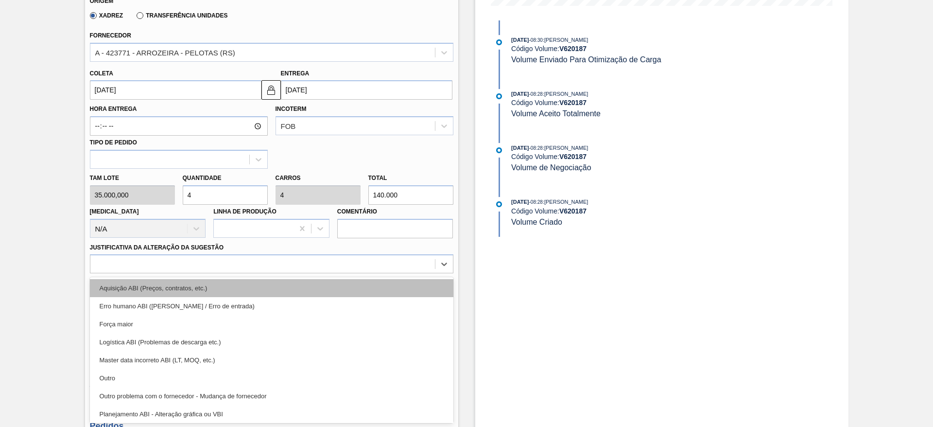
click at [312, 287] on div "Aquisição ABI (Preços, contratos, etc.)" at bounding box center [272, 288] width 364 height 18
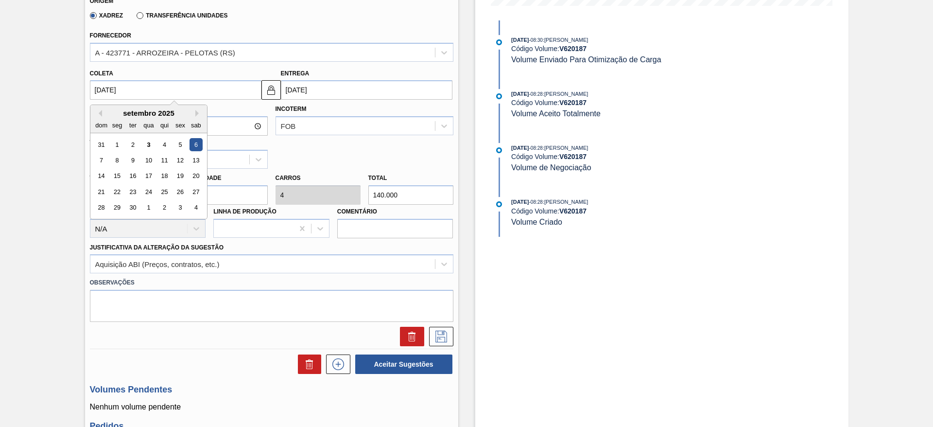
click at [134, 85] on input "06/09/2025" at bounding box center [176, 89] width 172 height 19
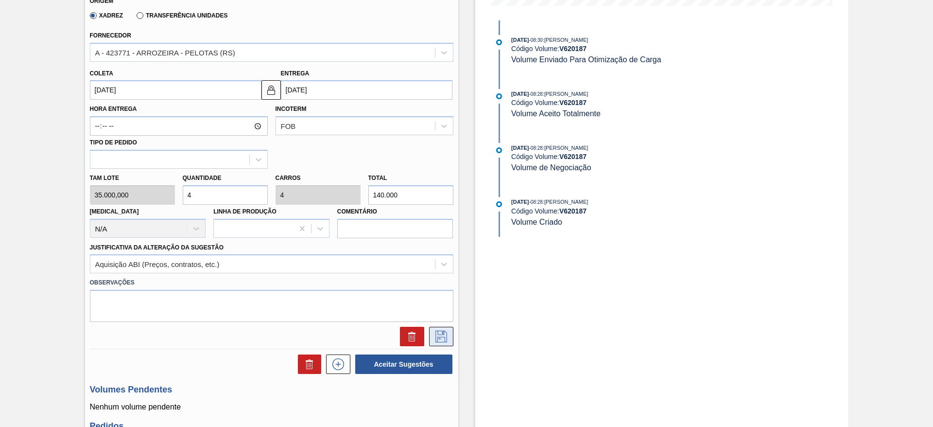
click at [432, 338] on button at bounding box center [441, 336] width 24 height 19
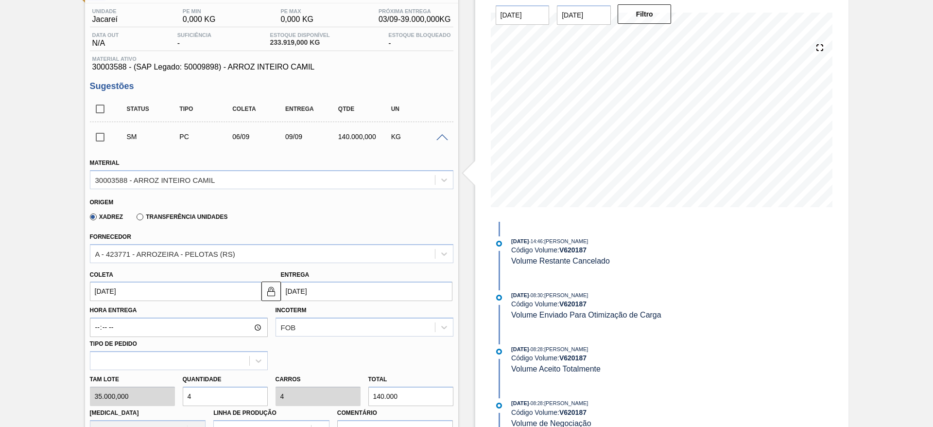
scroll to position [74, 0]
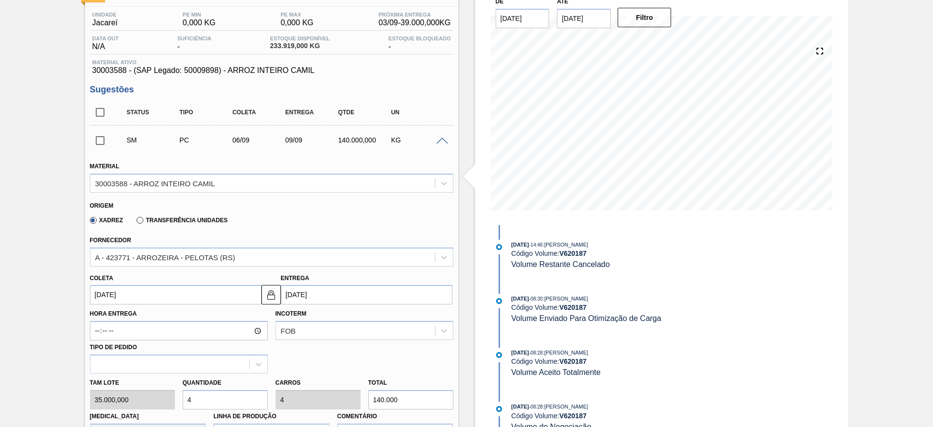
click at [441, 141] on span at bounding box center [442, 141] width 12 height 7
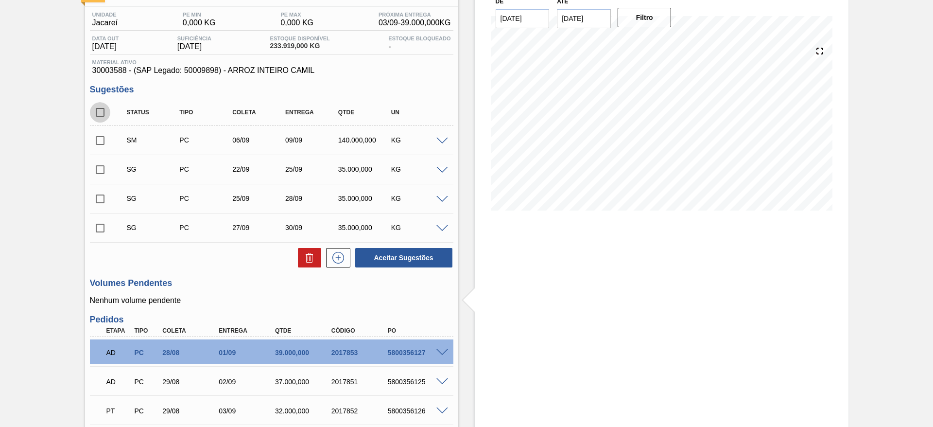
click at [96, 109] on input "checkbox" at bounding box center [100, 112] width 20 height 20
checkbox input "true"
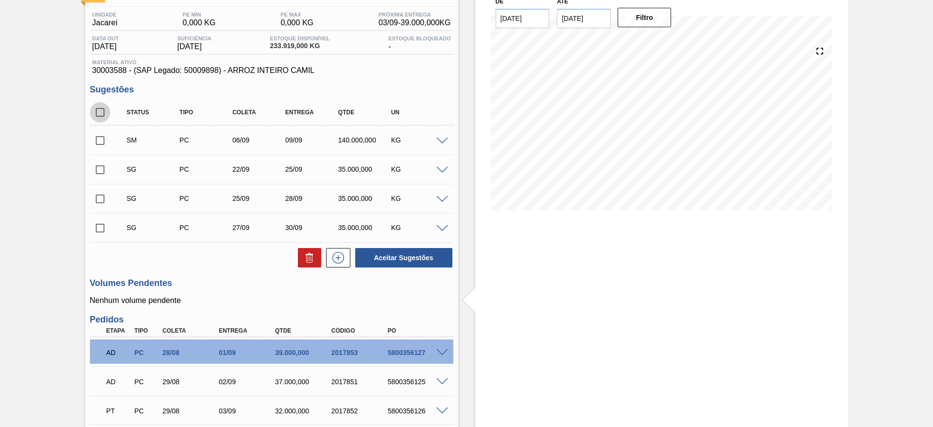
checkbox input "true"
click at [97, 136] on input "checkbox" at bounding box center [100, 140] width 20 height 20
checkbox input "false"
click at [299, 261] on button at bounding box center [309, 257] width 23 height 19
checkbox input "false"
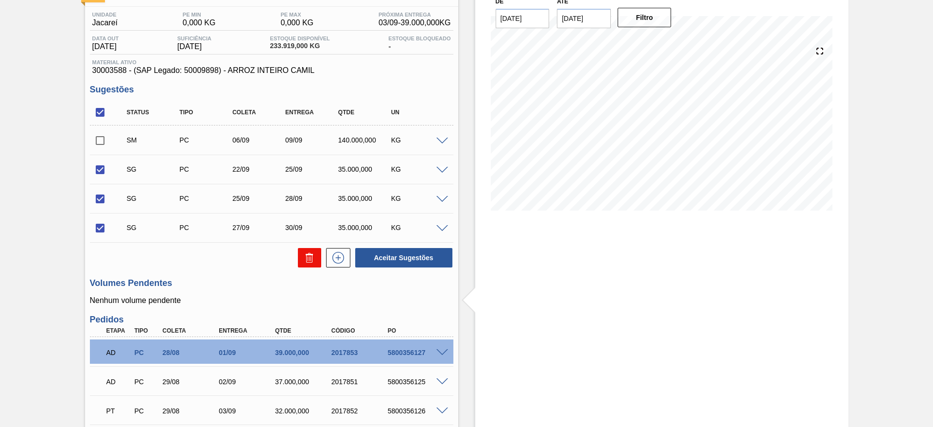
checkbox input "false"
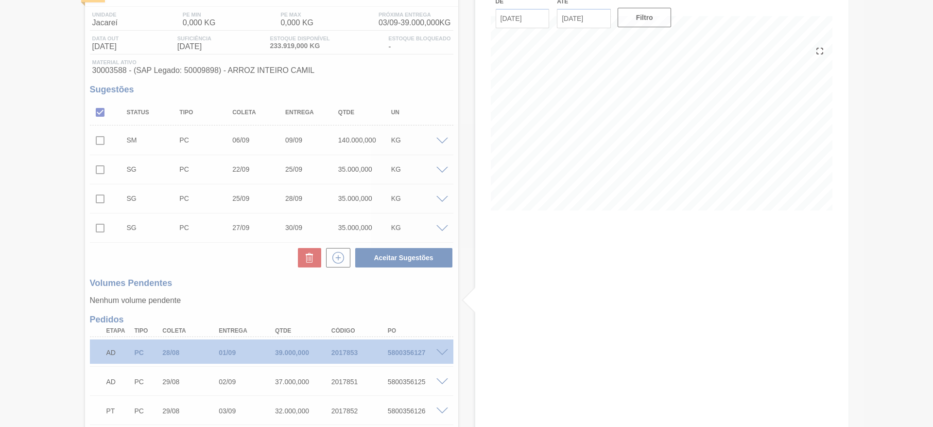
scroll to position [64, 0]
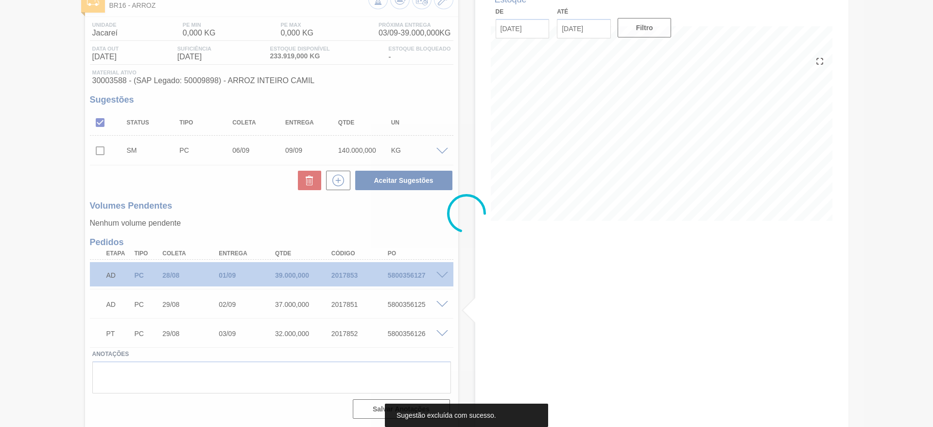
click at [100, 151] on div at bounding box center [466, 213] width 933 height 427
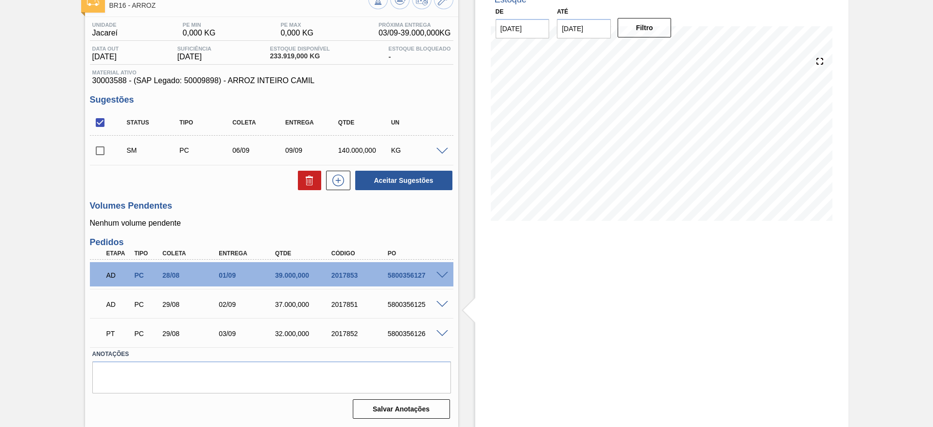
click at [100, 151] on input "checkbox" at bounding box center [100, 150] width 20 height 20
checkbox input "true"
click at [375, 189] on button "Aceitar Sugestões" at bounding box center [403, 180] width 97 height 19
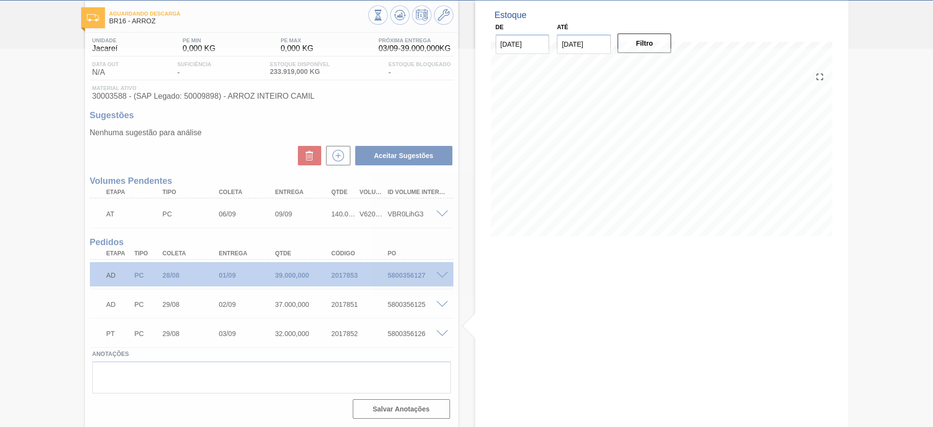
scroll to position [48, 0]
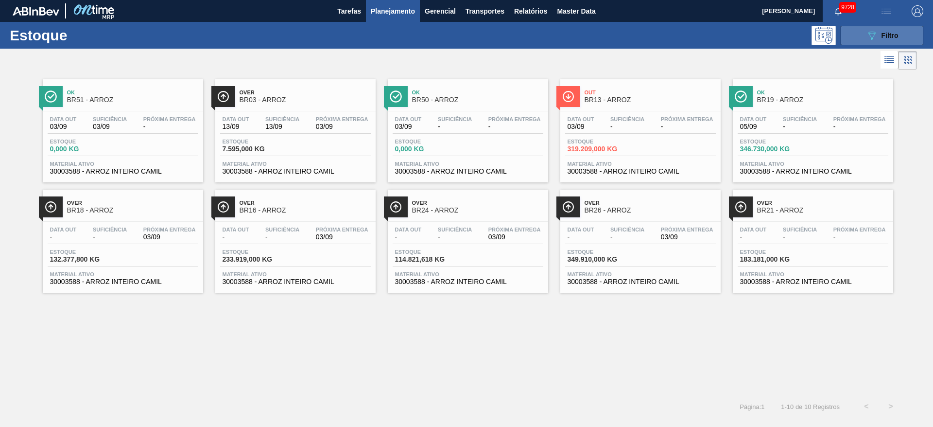
click at [895, 40] on div "089F7B8B-B2A5-4AFE-B5C0-19BA573D28AC Filtro" at bounding box center [882, 36] width 33 height 12
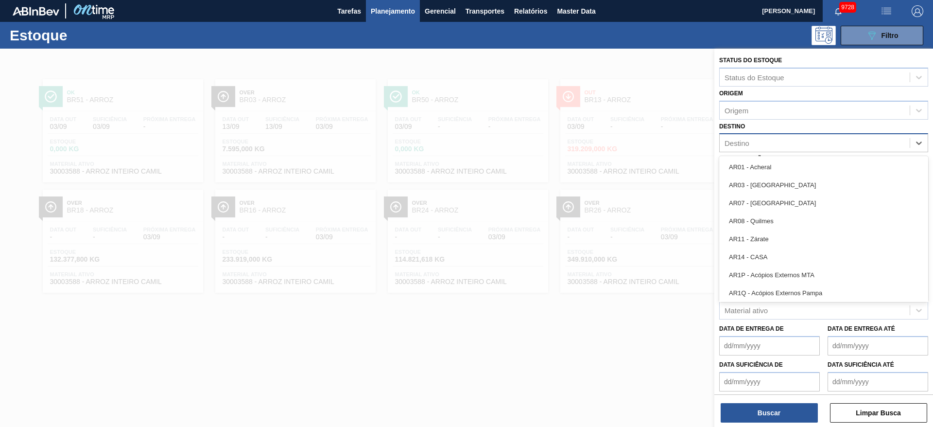
click at [767, 143] on div "Destino" at bounding box center [815, 143] width 190 height 14
type input "7"
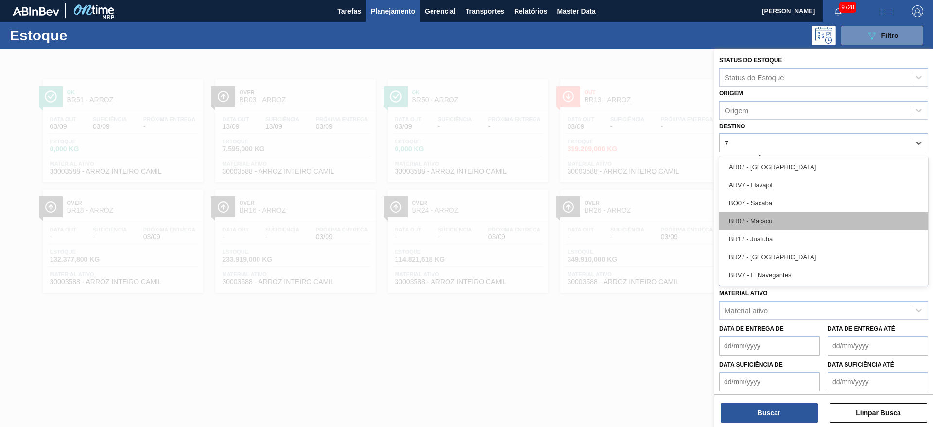
click at [768, 223] on div "BR07 - Macacu" at bounding box center [823, 221] width 209 height 18
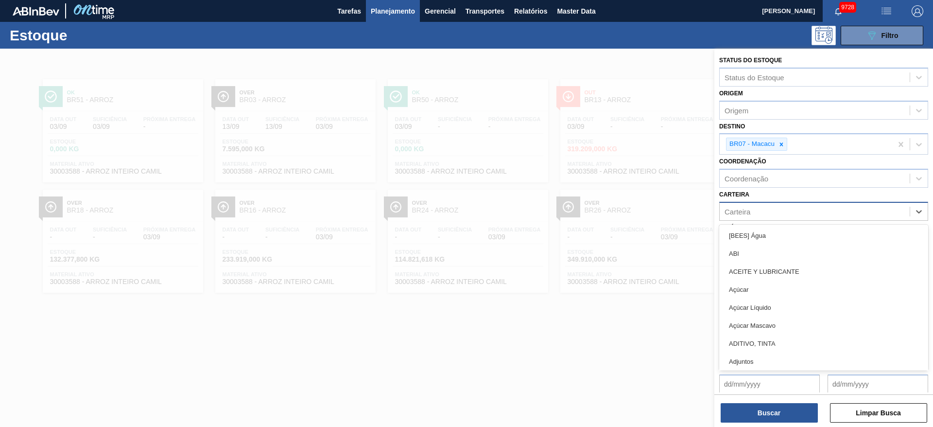
click at [751, 209] on div "Carteira" at bounding box center [815, 211] width 190 height 14
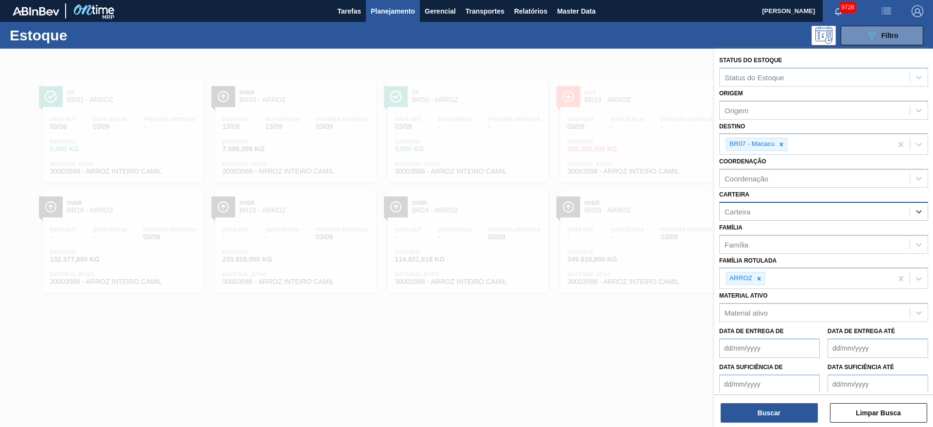
click at [751, 209] on div "Carteira" at bounding box center [815, 211] width 190 height 14
type input "suco"
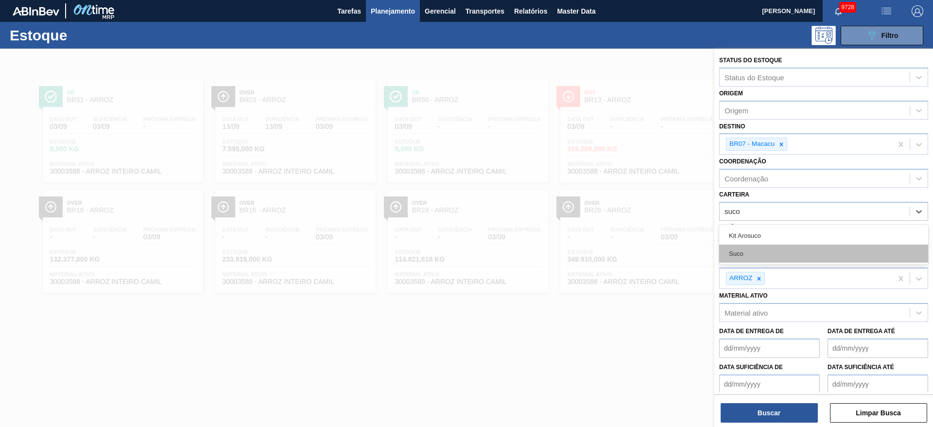
click at [750, 251] on div "Suco" at bounding box center [823, 253] width 209 height 18
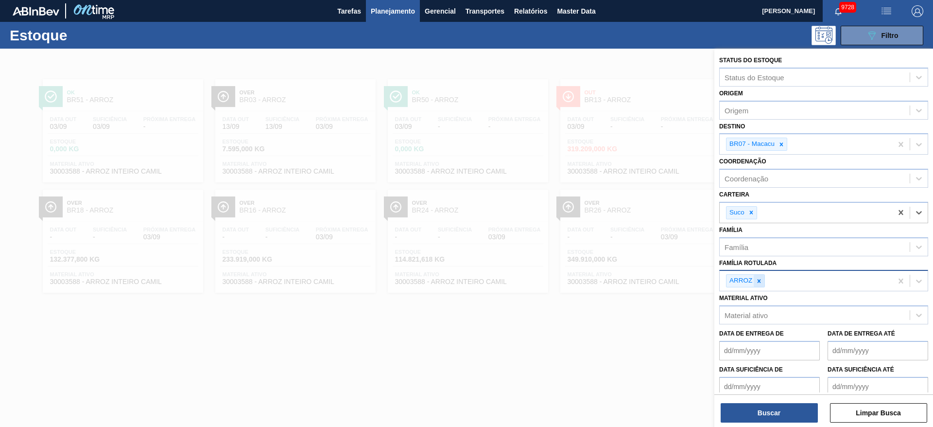
click at [763, 286] on div at bounding box center [759, 281] width 11 height 12
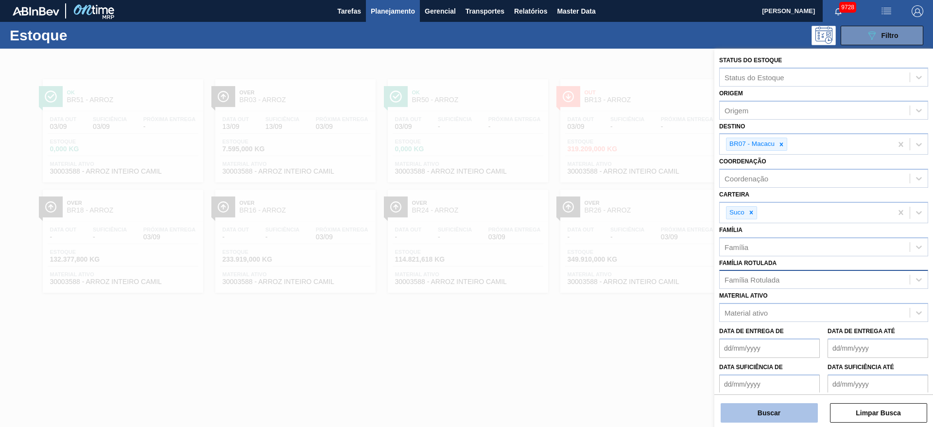
click at [781, 403] on button "Buscar" at bounding box center [769, 412] width 97 height 19
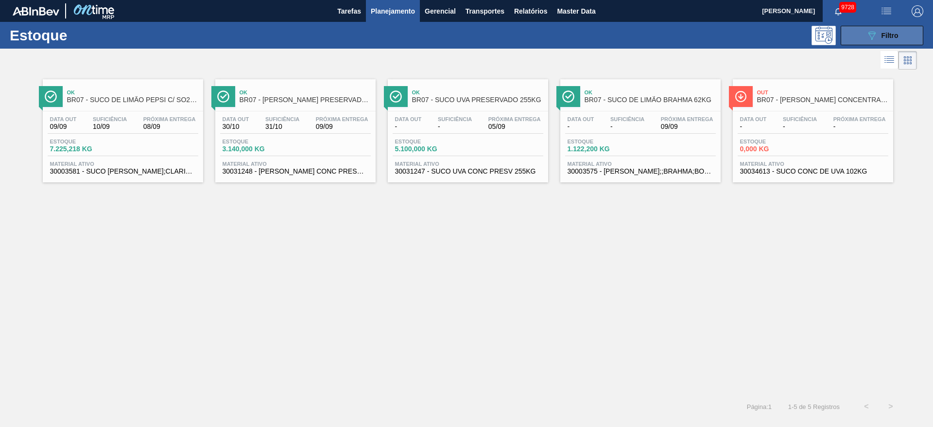
click at [897, 33] on span "Filtro" at bounding box center [890, 36] width 17 height 8
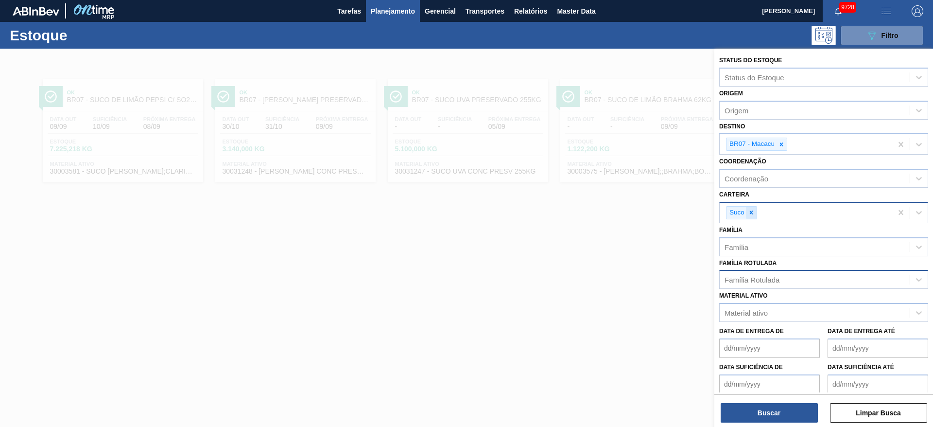
click at [754, 215] on icon at bounding box center [751, 212] width 7 height 7
click at [754, 215] on div "Carteira" at bounding box center [815, 211] width 190 height 14
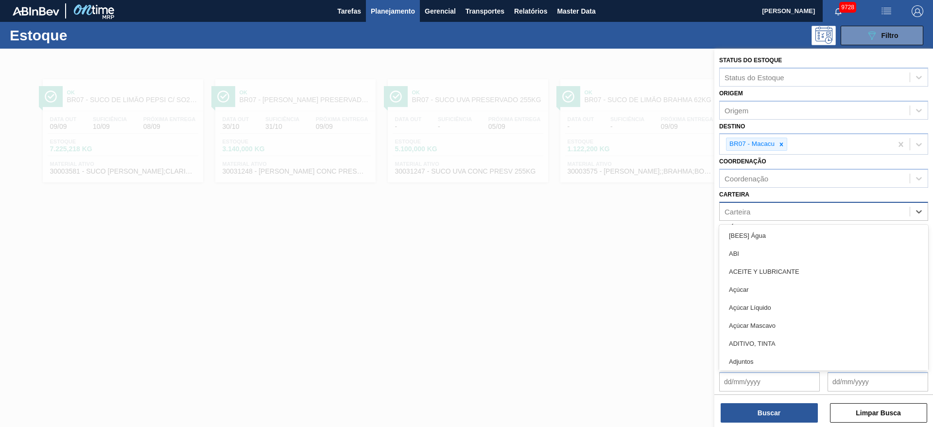
click at [754, 215] on div "Carteira" at bounding box center [815, 211] width 190 height 14
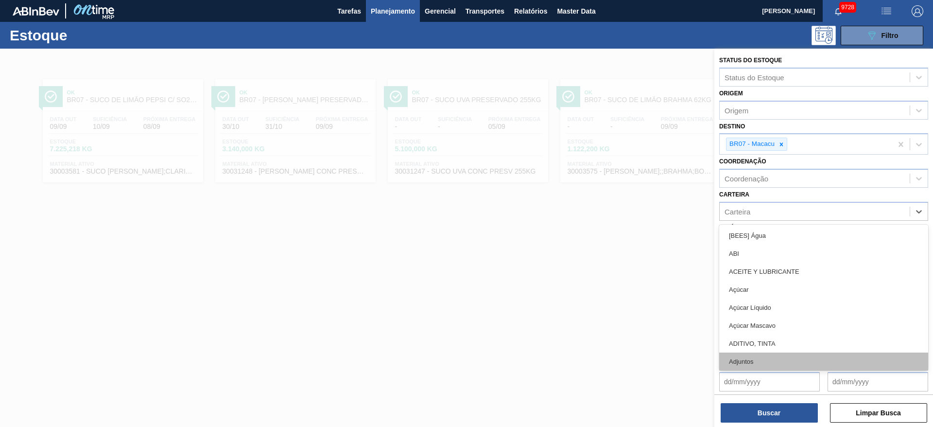
click at [765, 358] on div "Adjuntos" at bounding box center [823, 361] width 209 height 18
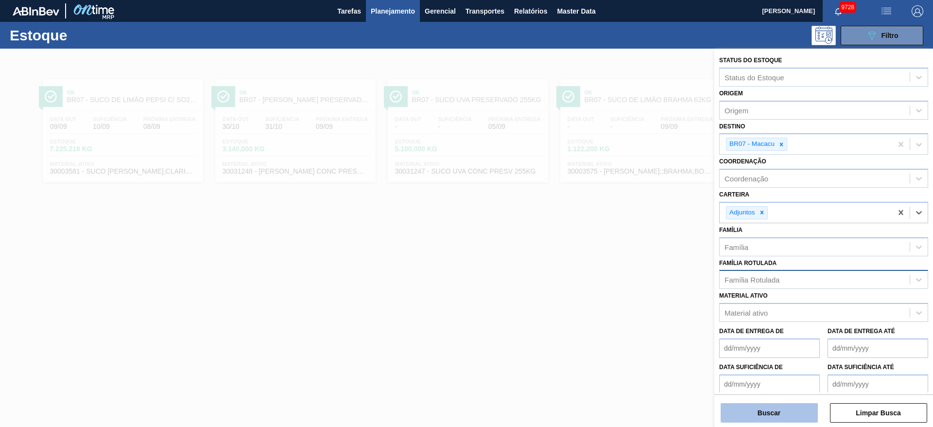
click at [791, 414] on button "Buscar" at bounding box center [769, 412] width 97 height 19
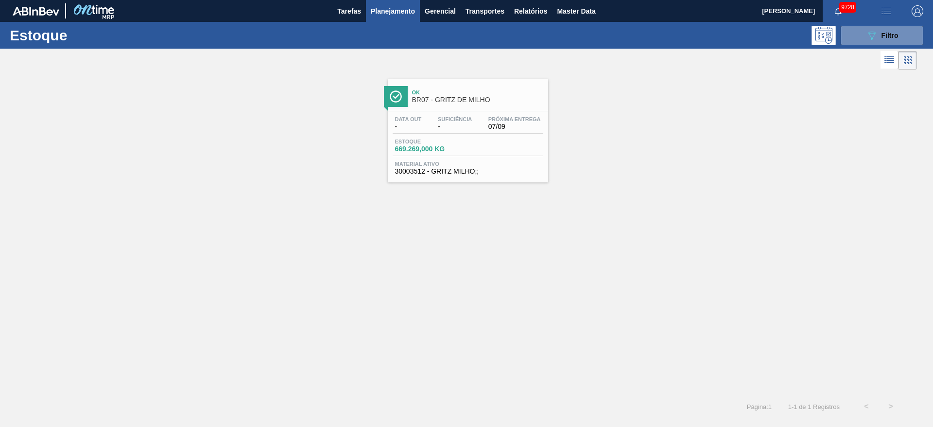
click at [443, 91] on span "Ok" at bounding box center [477, 92] width 131 height 6
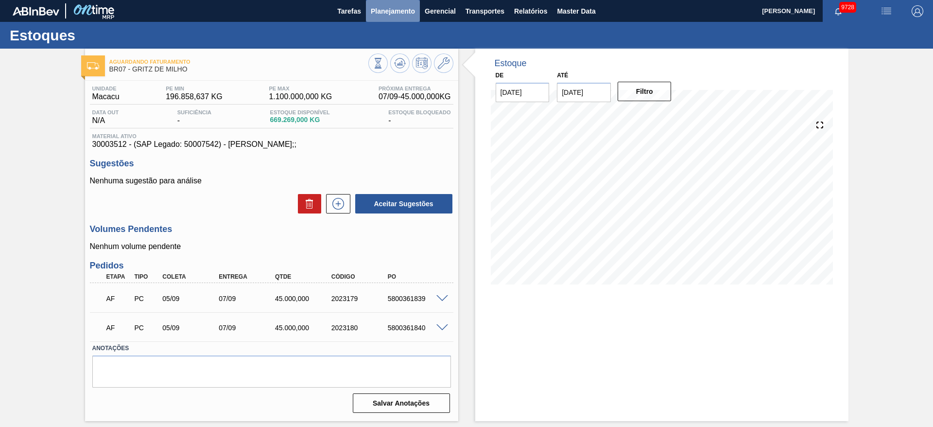
click at [393, 4] on button "Planejamento" at bounding box center [393, 11] width 54 height 22
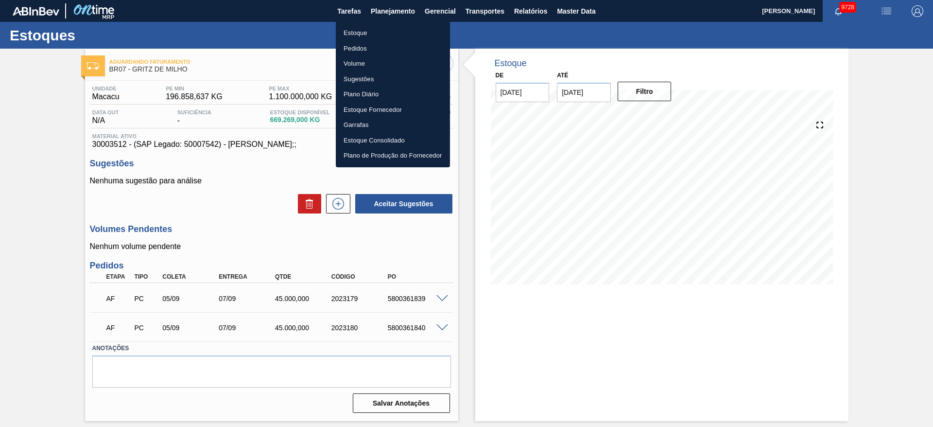
click at [394, 10] on div at bounding box center [466, 213] width 933 height 427
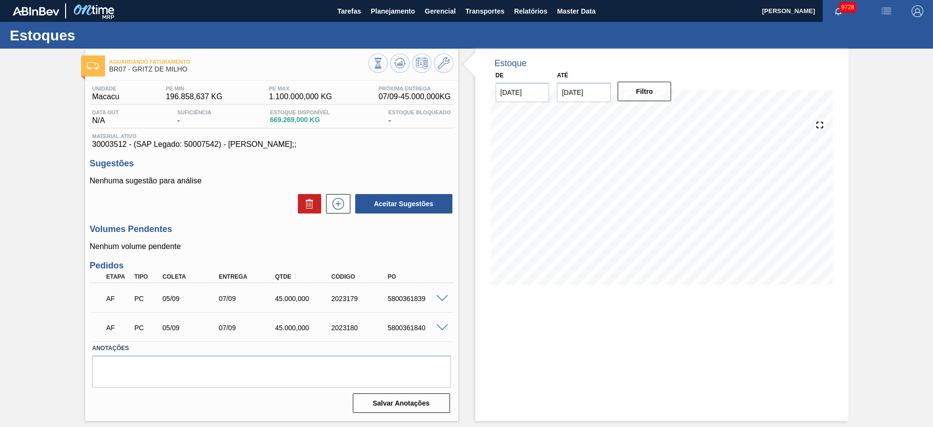
click at [394, 0] on body "Tarefas Planejamento Gerencial Transportes Relatórios Master Data [PERSON_NAME]…" at bounding box center [466, 0] width 933 height 0
click at [394, 10] on span "Planejamento" at bounding box center [393, 11] width 44 height 12
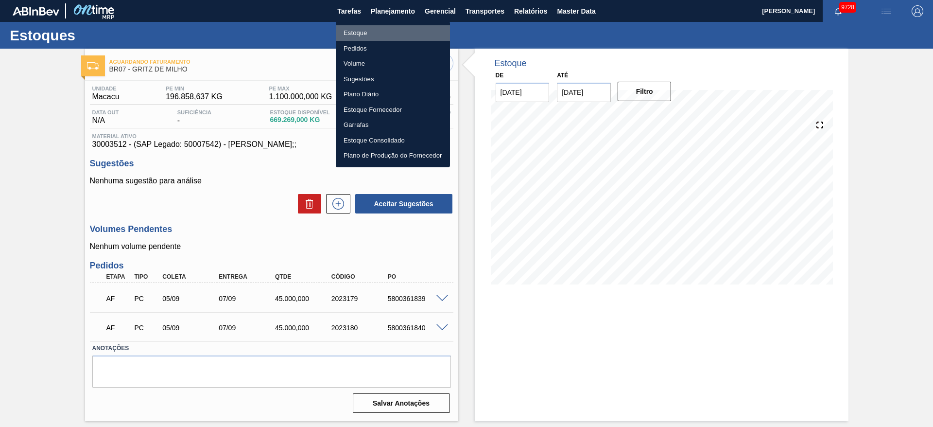
click at [381, 29] on li "Estoque" at bounding box center [393, 33] width 114 height 16
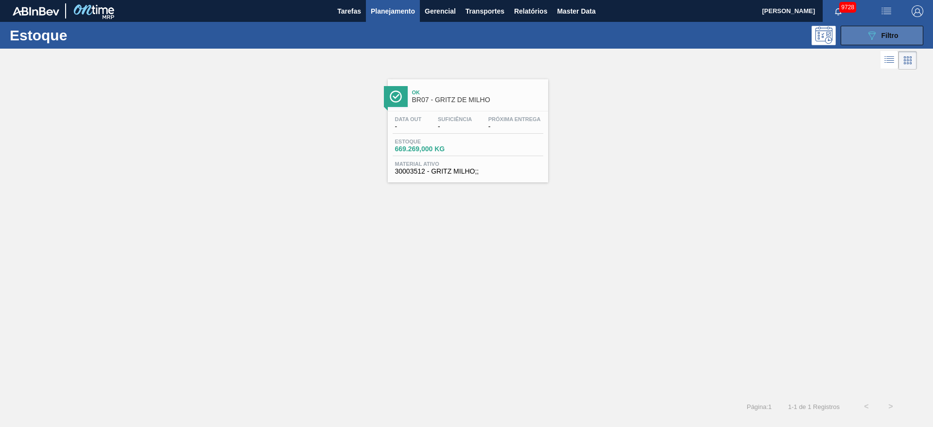
click at [848, 37] on button "089F7B8B-B2A5-4AFE-B5C0-19BA573D28AC Filtro" at bounding box center [882, 35] width 83 height 19
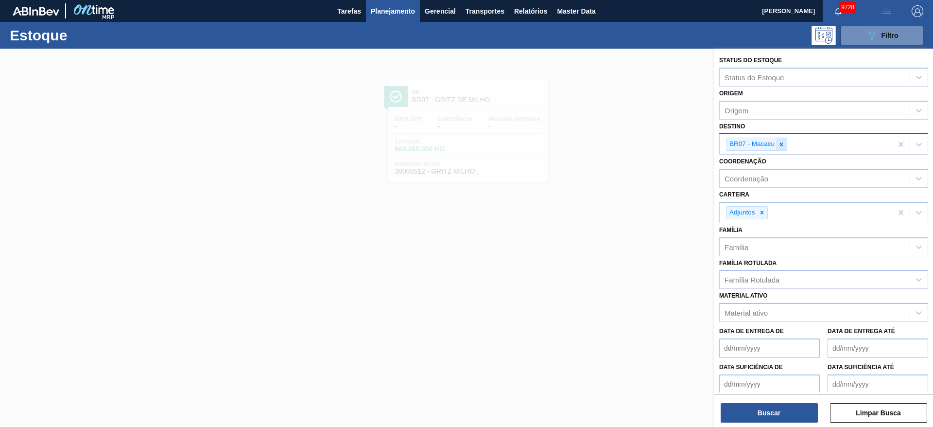
click at [781, 144] on icon at bounding box center [781, 143] width 3 height 3
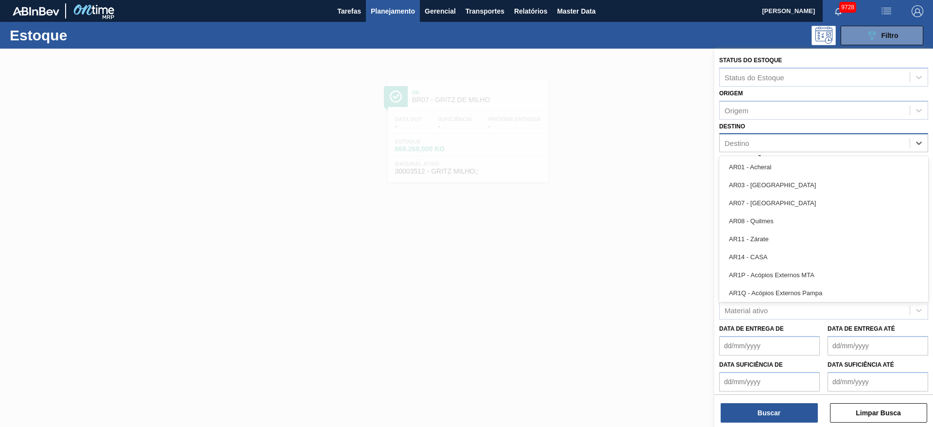
click at [781, 144] on div "Destino" at bounding box center [815, 143] width 190 height 14
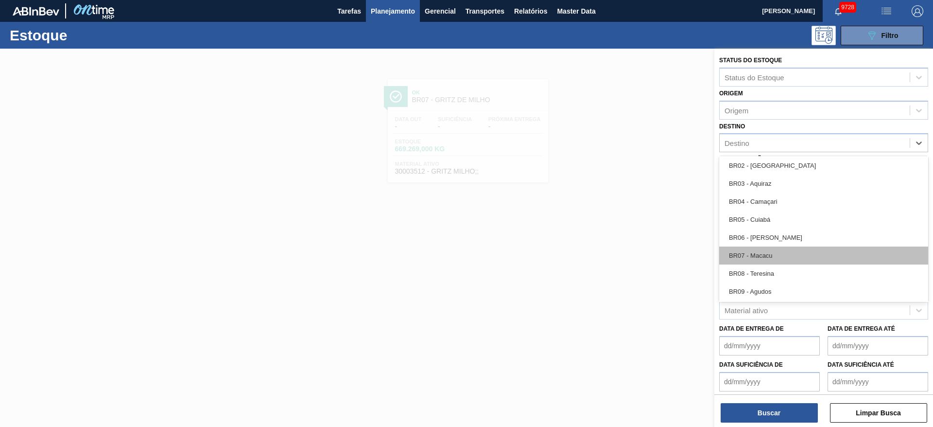
click at [771, 255] on div "BR07 - Macacu" at bounding box center [823, 255] width 209 height 18
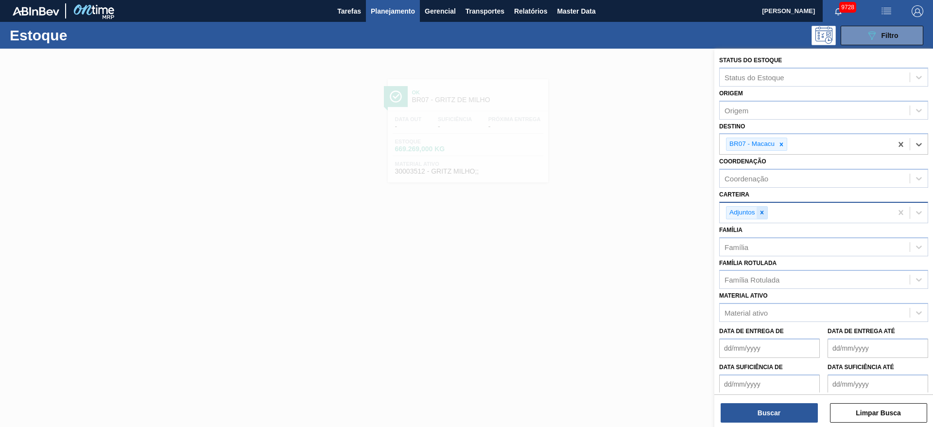
click at [764, 210] on icon at bounding box center [762, 212] width 7 height 7
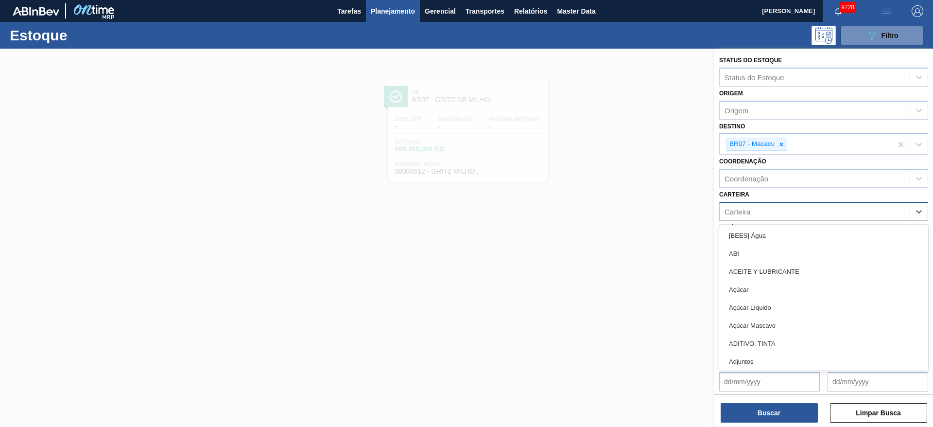
click at [764, 210] on div "Carteira" at bounding box center [815, 211] width 190 height 14
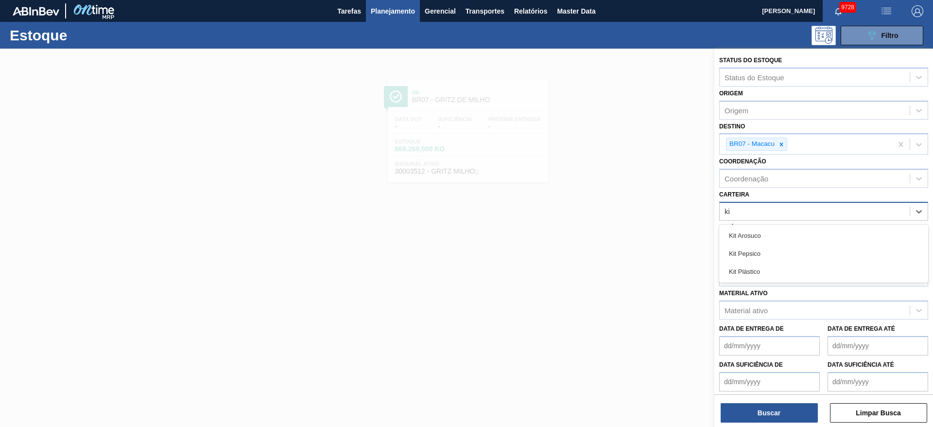
type input "kit"
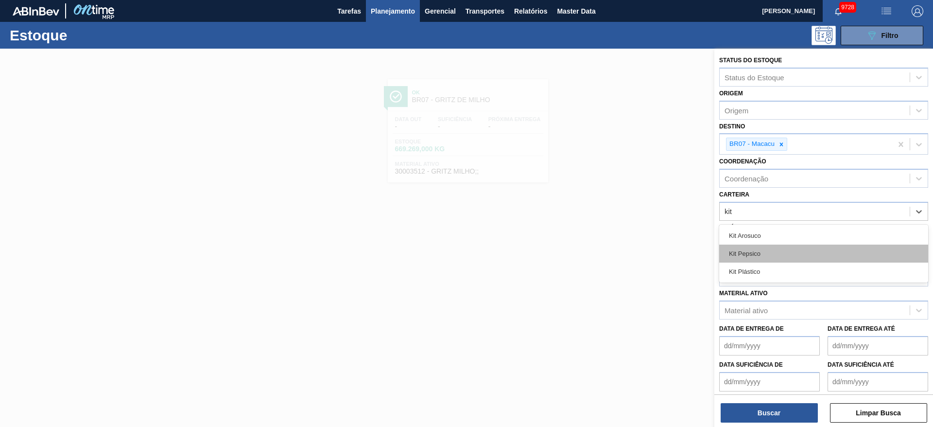
click at [754, 252] on div "Kit Pepsico" at bounding box center [823, 253] width 209 height 18
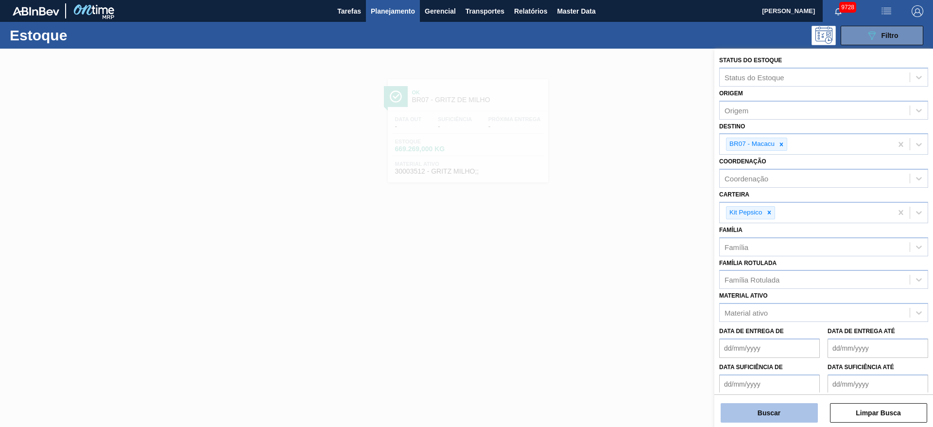
click at [767, 416] on button "Buscar" at bounding box center [769, 412] width 97 height 19
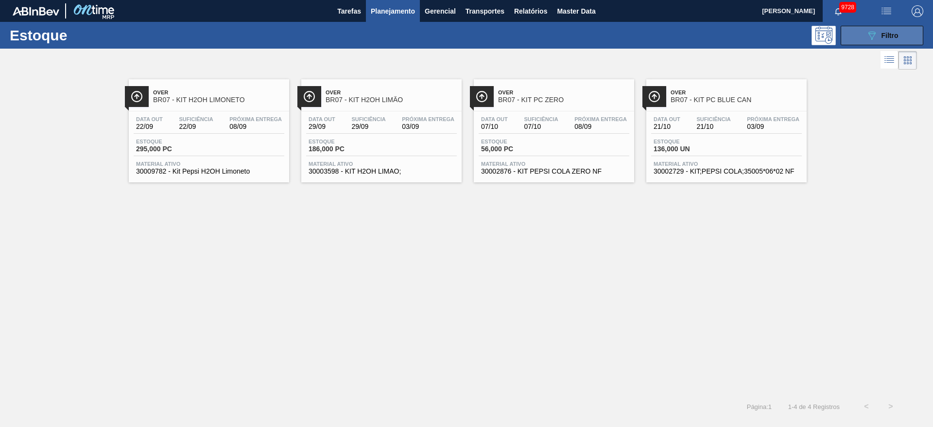
click at [879, 40] on div "089F7B8B-B2A5-4AFE-B5C0-19BA573D28AC Filtro" at bounding box center [882, 36] width 33 height 12
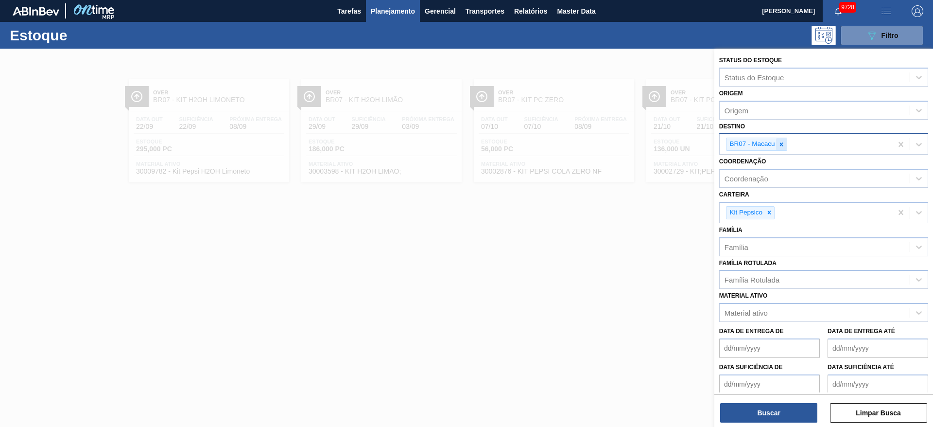
click at [778, 139] on div at bounding box center [781, 144] width 11 height 12
type input "28"
click at [774, 216] on div at bounding box center [769, 213] width 11 height 12
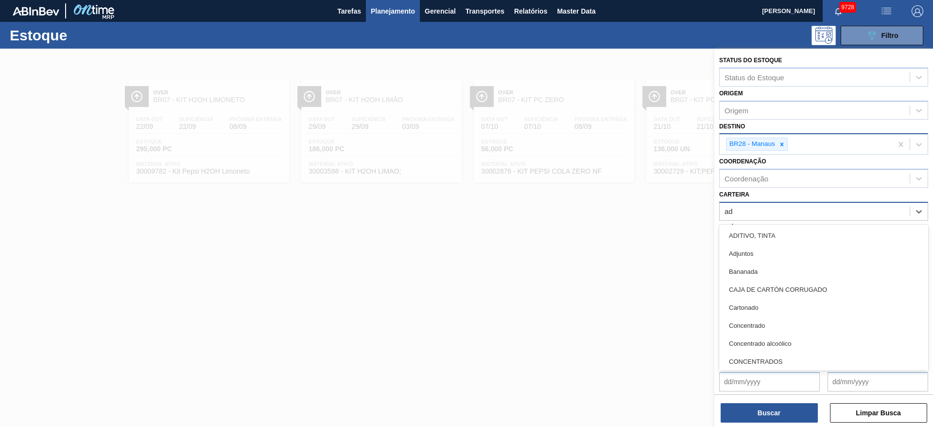
type input "adj"
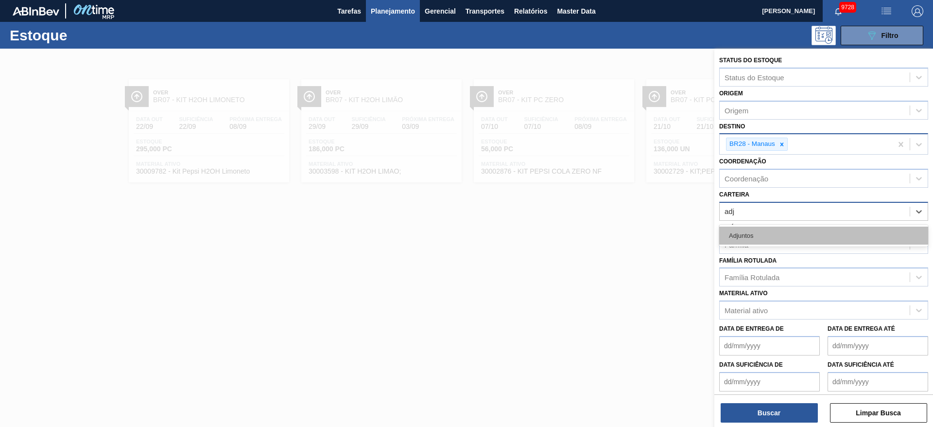
click at [758, 229] on div "Adjuntos" at bounding box center [823, 236] width 209 height 18
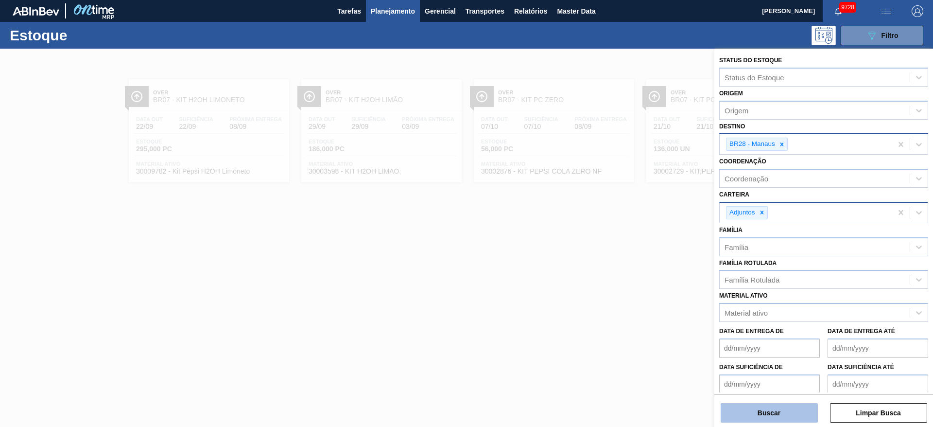
click at [757, 406] on button "Buscar" at bounding box center [769, 412] width 97 height 19
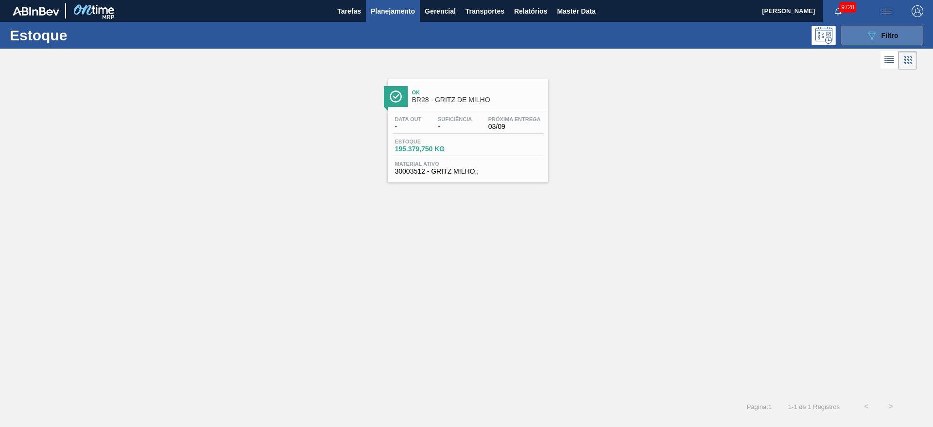
click at [859, 31] on button "089F7B8B-B2A5-4AFE-B5C0-19BA573D28AC Filtro" at bounding box center [882, 35] width 83 height 19
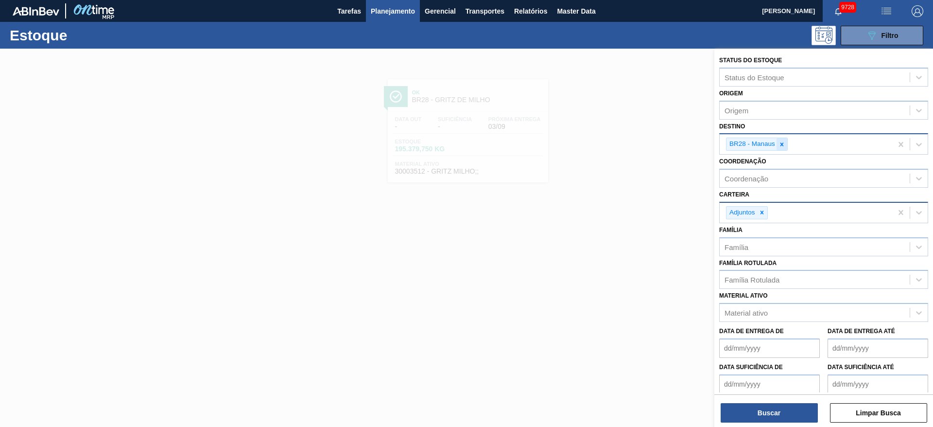
click at [782, 142] on icon at bounding box center [782, 144] width 7 height 7
type input "3"
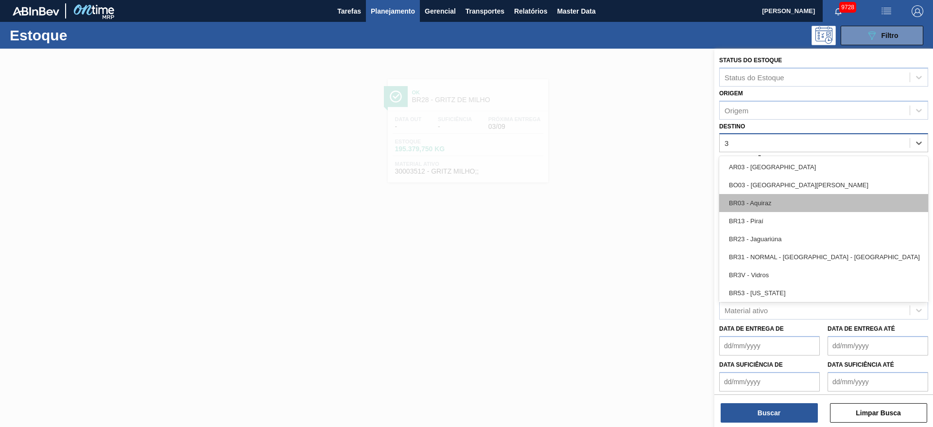
click at [767, 207] on div "BR03 - Aquiraz" at bounding box center [823, 203] width 209 height 18
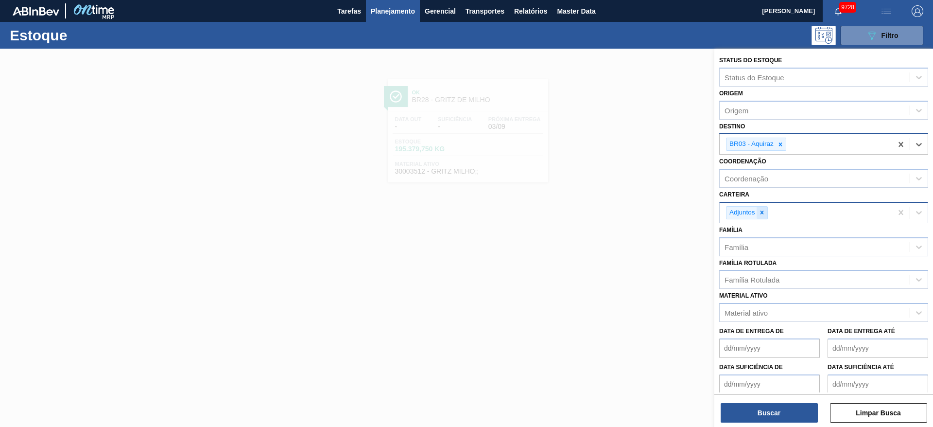
click at [767, 212] on div at bounding box center [762, 213] width 11 height 12
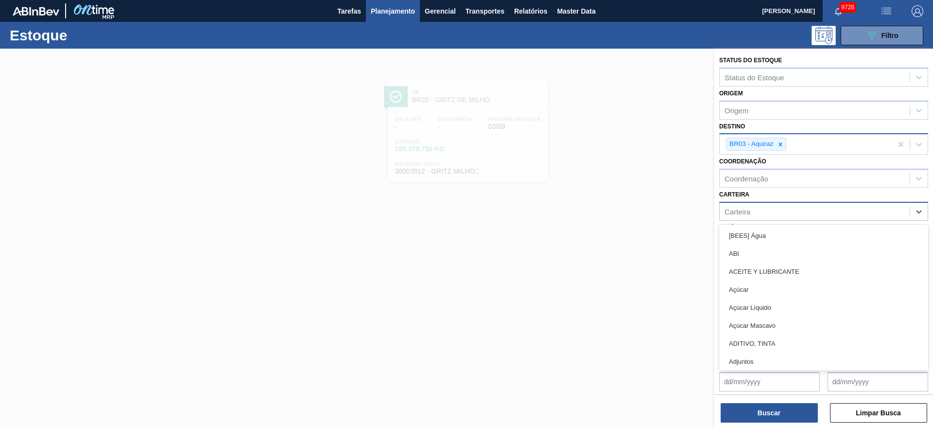
click at [767, 212] on div "Carteira" at bounding box center [815, 211] width 190 height 14
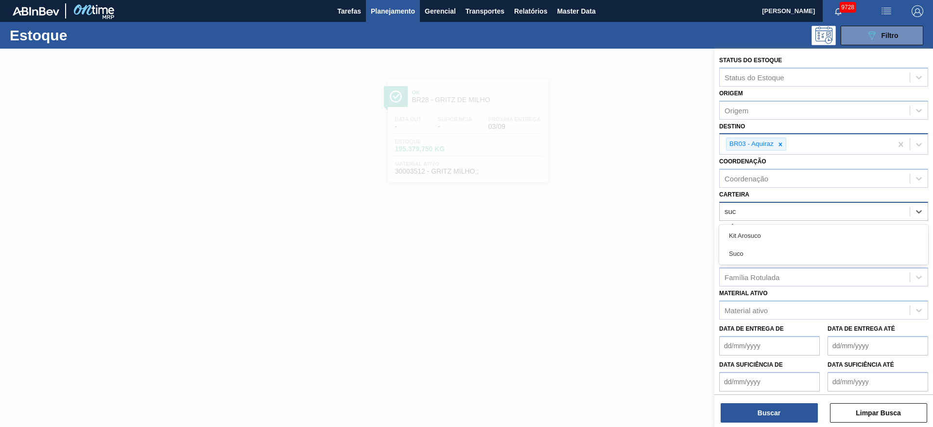
type input "suco"
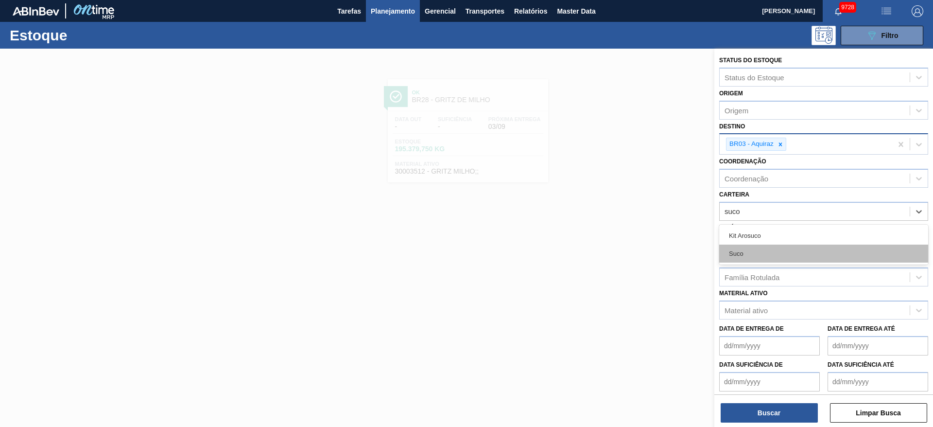
click at [760, 259] on div "Suco" at bounding box center [823, 253] width 209 height 18
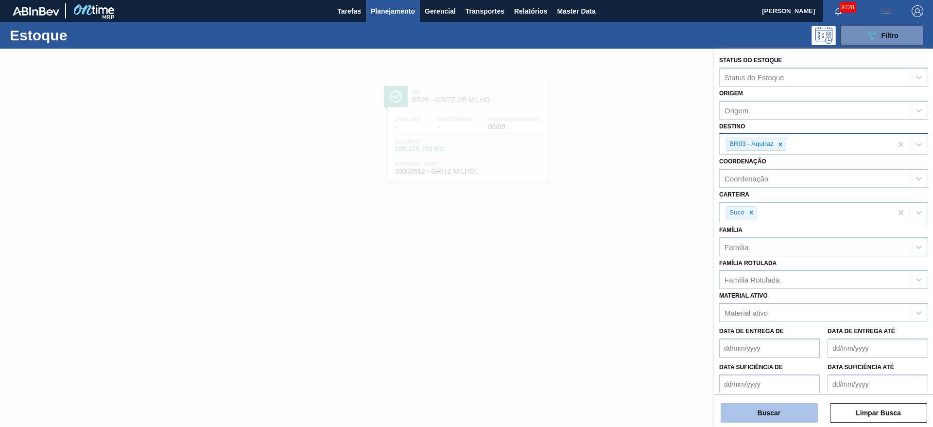
click at [753, 412] on button "Buscar" at bounding box center [769, 412] width 97 height 19
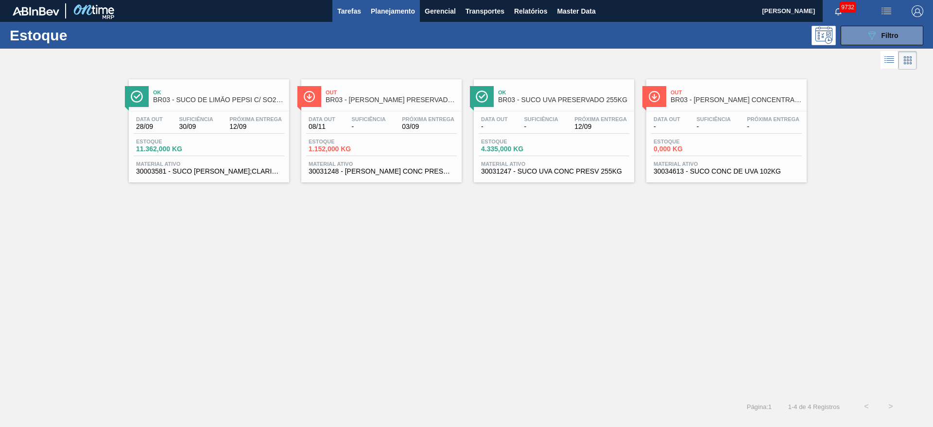
checkbox input "true"
click at [896, 37] on span "Filtro" at bounding box center [890, 36] width 17 height 8
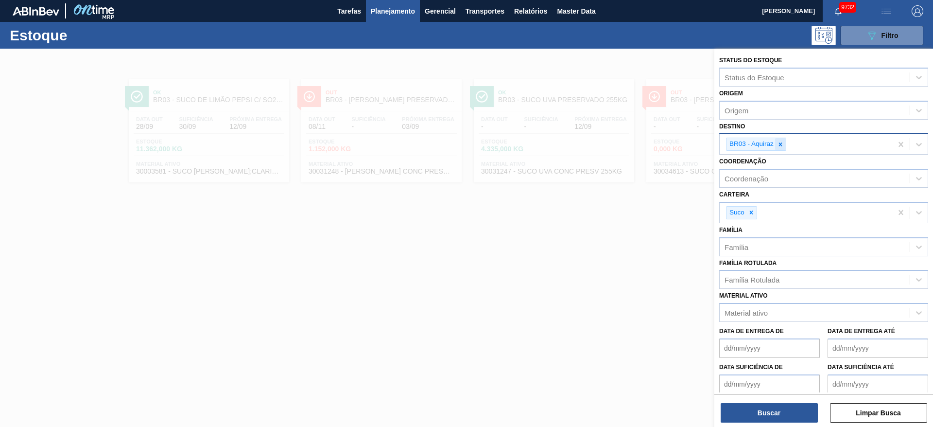
click at [784, 143] on icon at bounding box center [780, 144] width 7 height 7
type input "3"
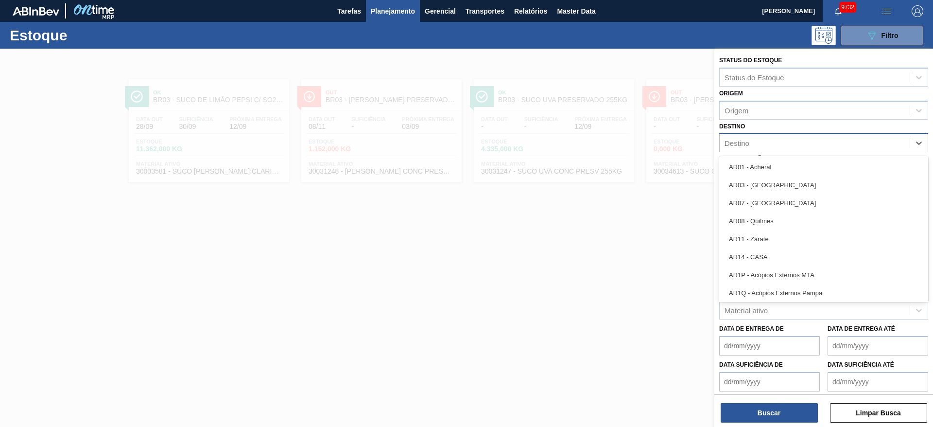
type input "23"
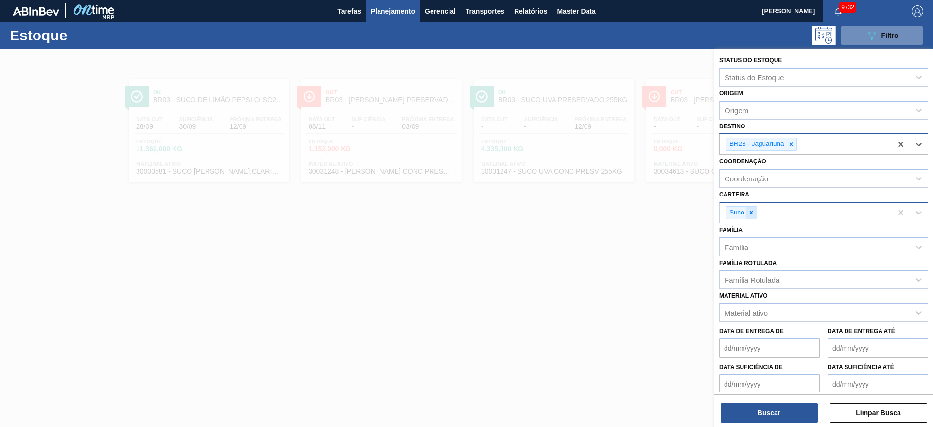
click at [750, 213] on icon at bounding box center [750, 212] width 3 height 3
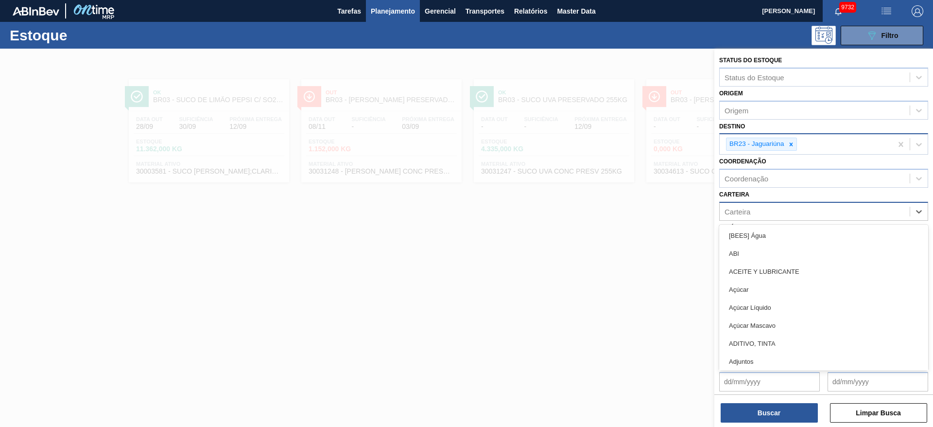
click at [750, 213] on div "Carteira" at bounding box center [738, 211] width 26 height 8
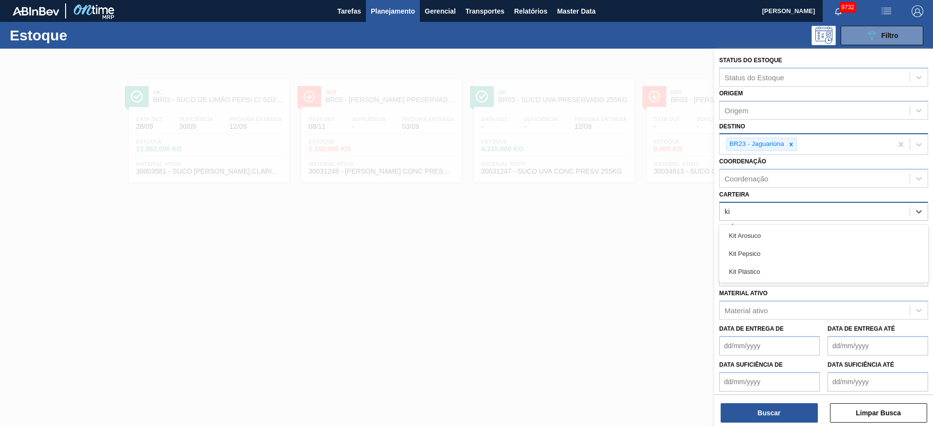
type input "kit"
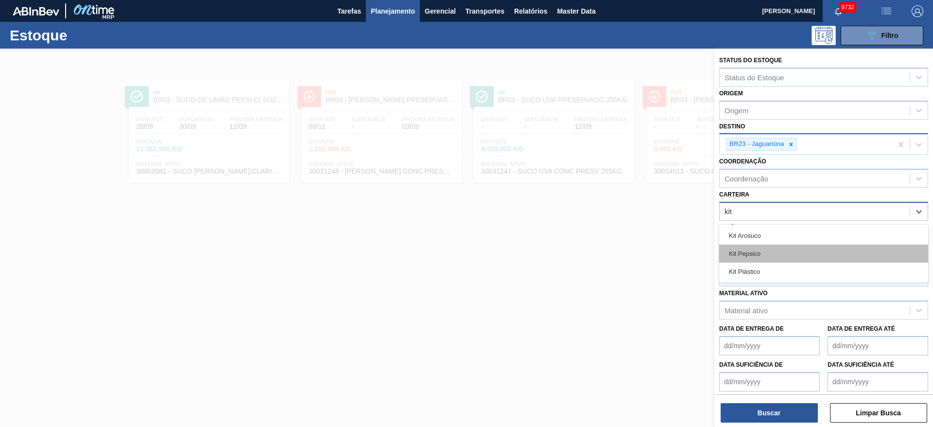
click at [754, 245] on div "Kit Pepsico" at bounding box center [823, 253] width 209 height 18
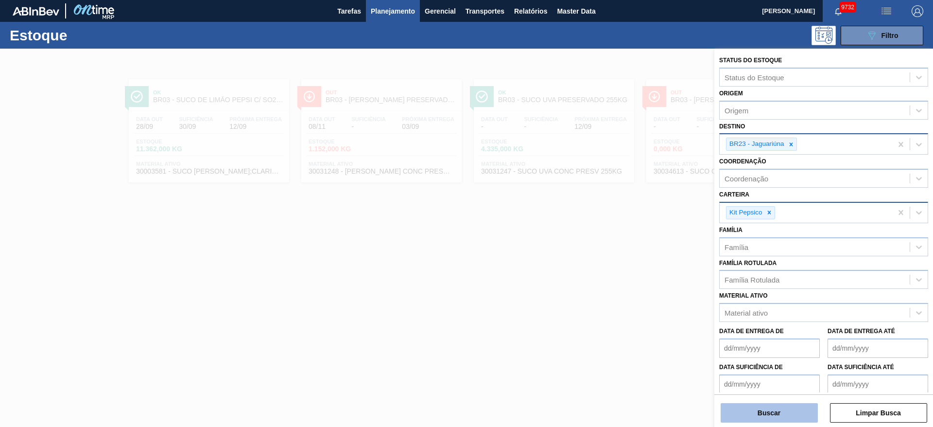
click at [778, 416] on button "Buscar" at bounding box center [769, 412] width 97 height 19
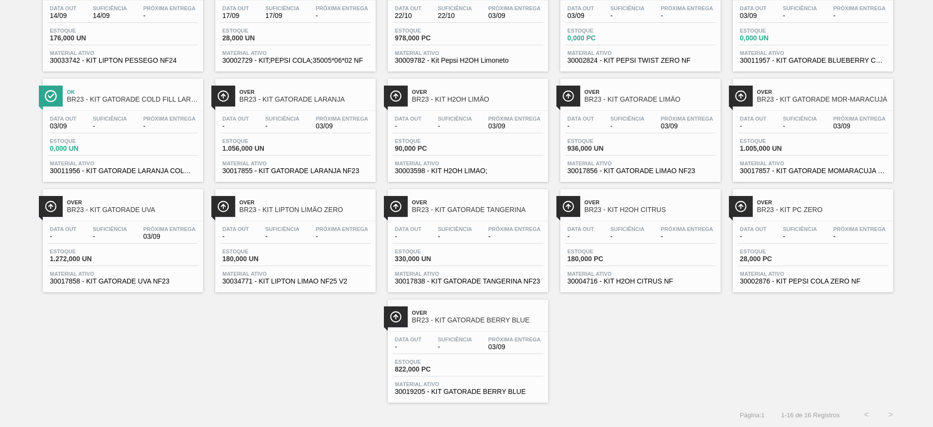
scroll to position [0, 0]
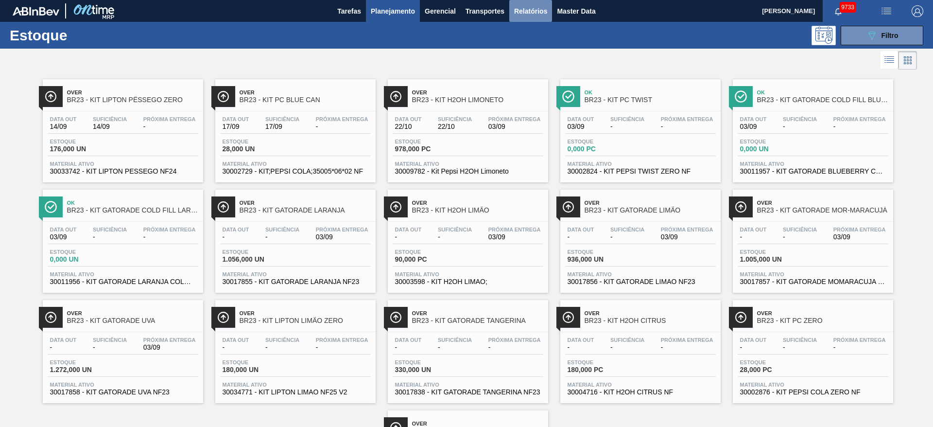
click at [526, 17] on button "Relatórios" at bounding box center [530, 11] width 43 height 22
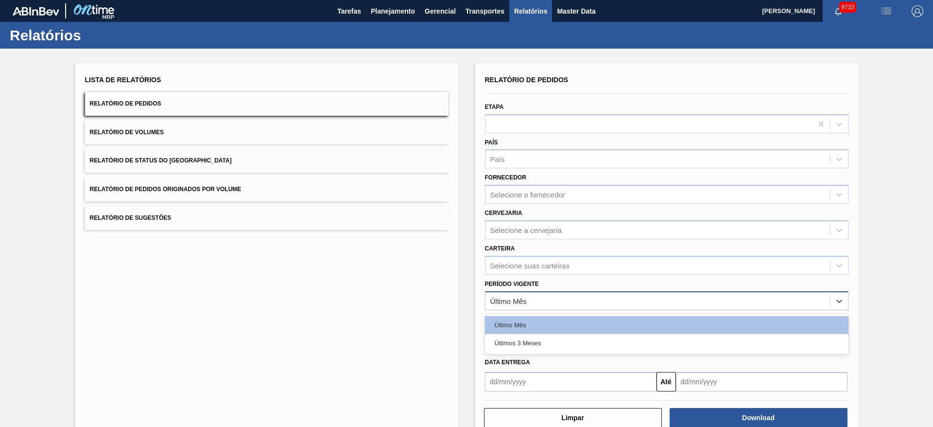
click at [533, 299] on div "Último Mês" at bounding box center [658, 301] width 345 height 14
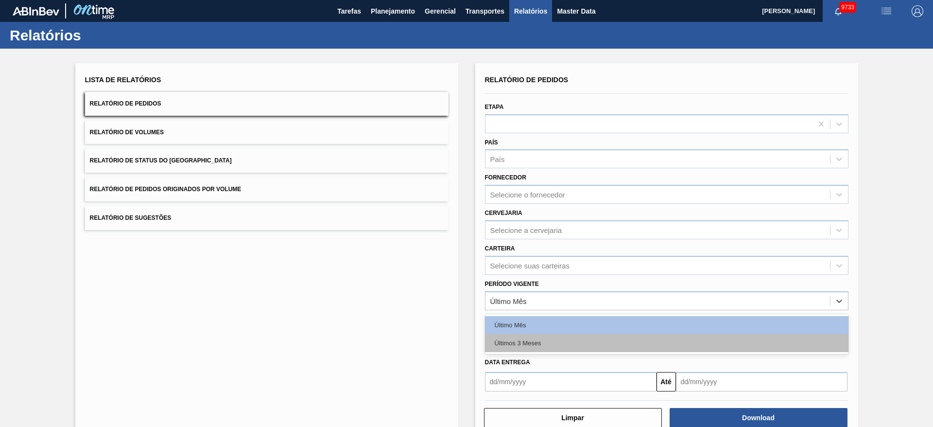
click at [531, 337] on div "Últimos 3 Meses" at bounding box center [667, 343] width 364 height 18
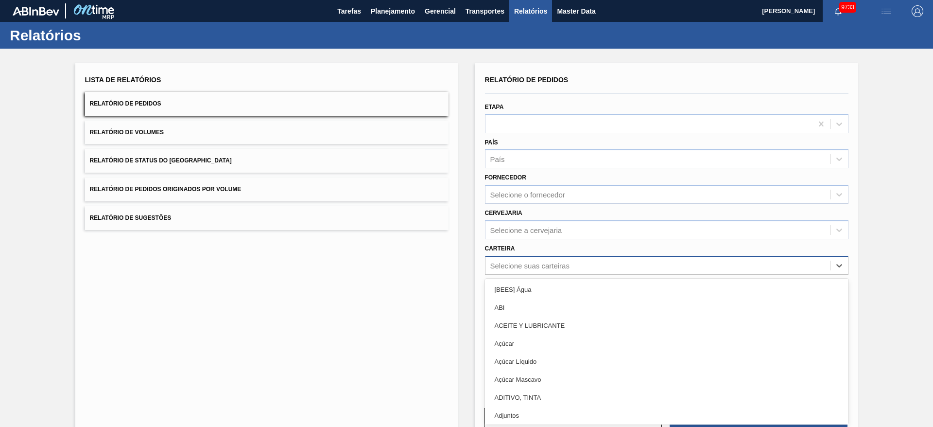
click at [539, 257] on div "Selecione suas carteiras" at bounding box center [667, 265] width 364 height 19
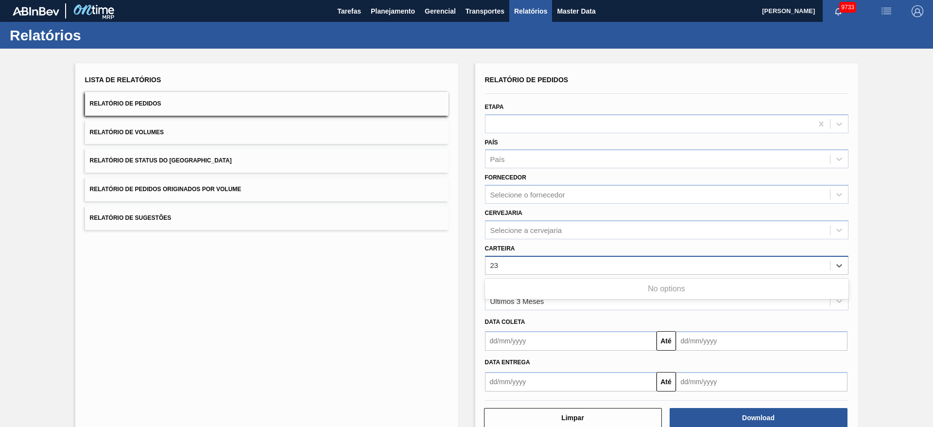
type input "2"
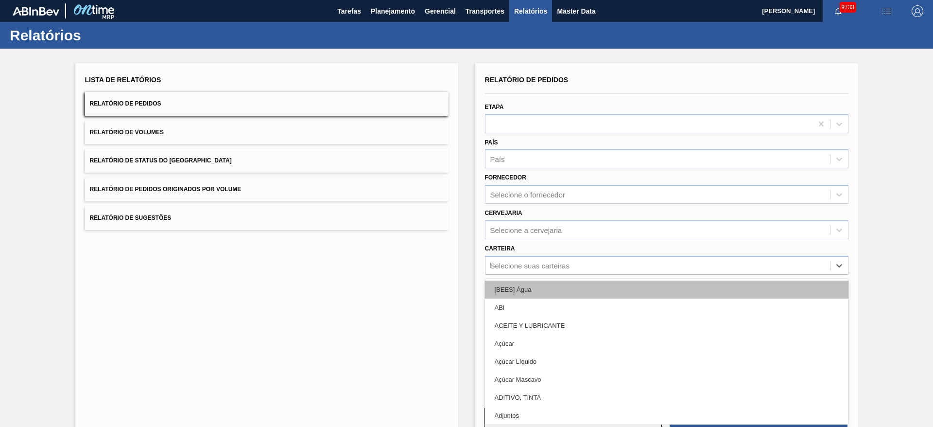
type input "ki"
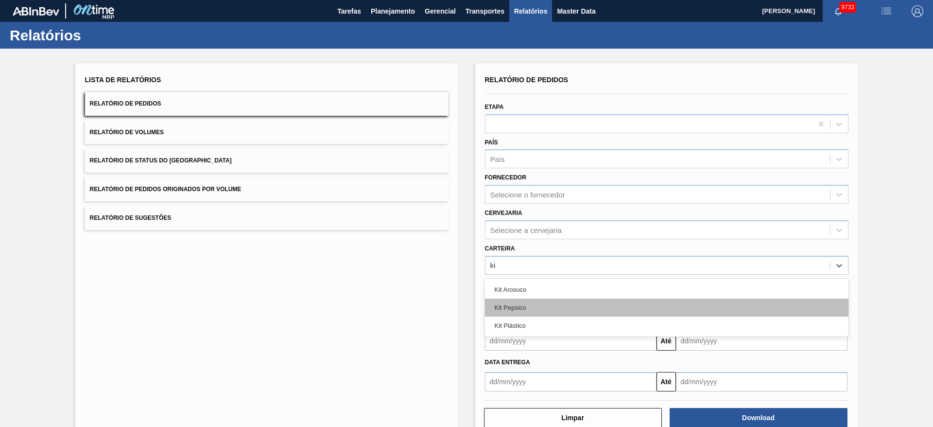
click at [537, 302] on div "Kit Pepsico" at bounding box center [667, 307] width 364 height 18
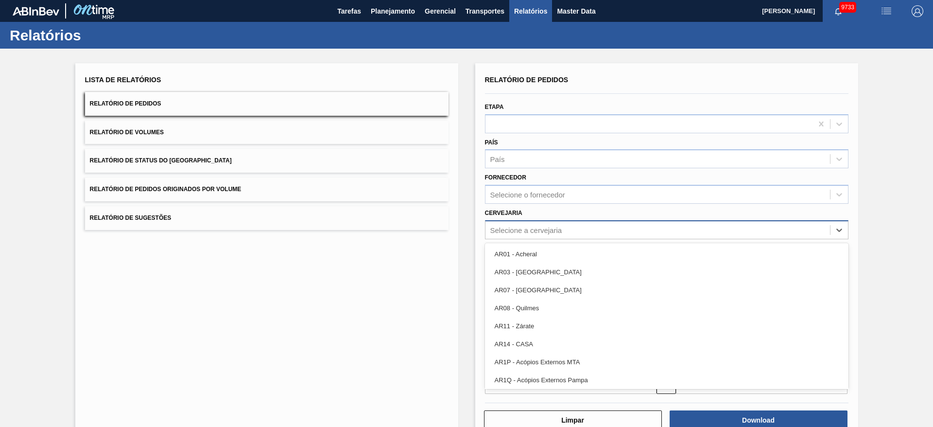
click at [535, 235] on div "Selecione a cervejaria" at bounding box center [658, 230] width 345 height 14
type input "23"
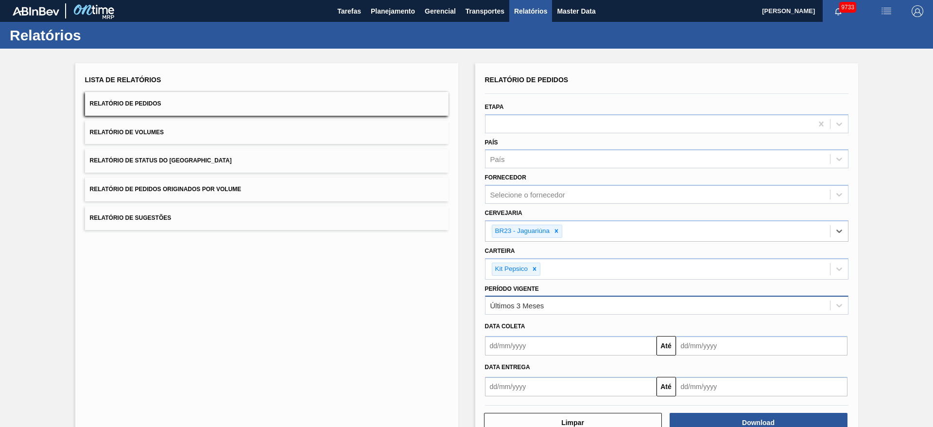
scroll to position [28, 0]
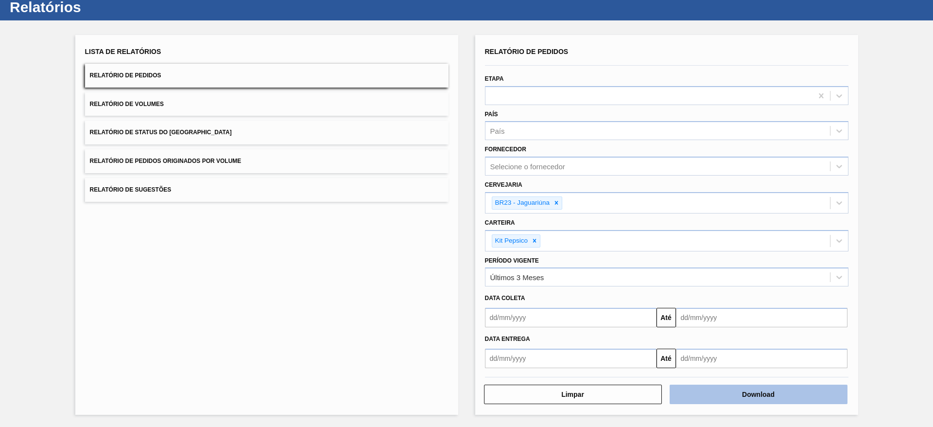
click at [721, 389] on button "Download" at bounding box center [759, 393] width 178 height 19
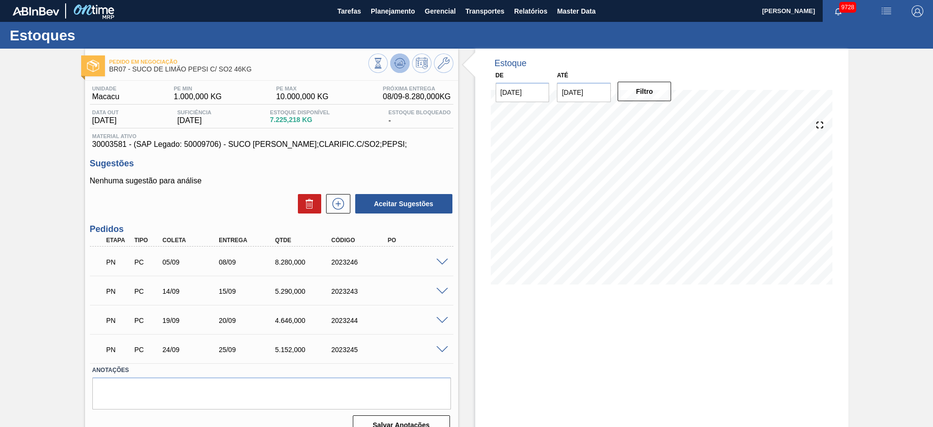
click at [402, 65] on icon at bounding box center [400, 63] width 12 height 12
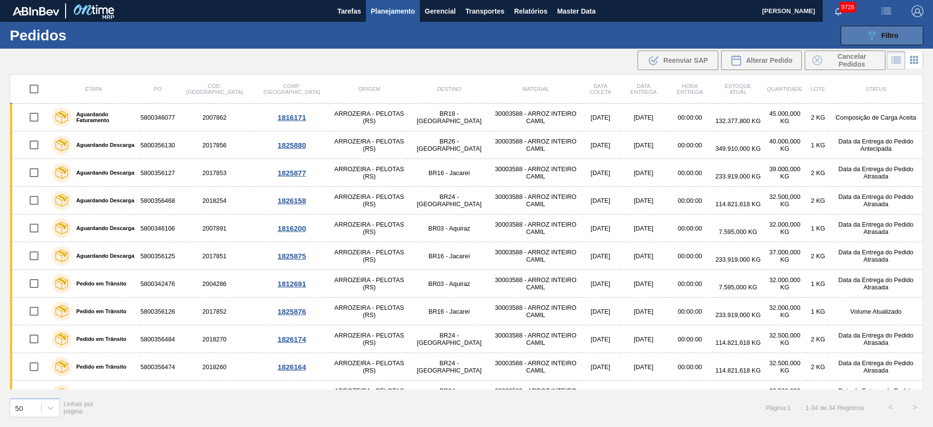
click at [885, 34] on span "Filtro" at bounding box center [890, 36] width 17 height 8
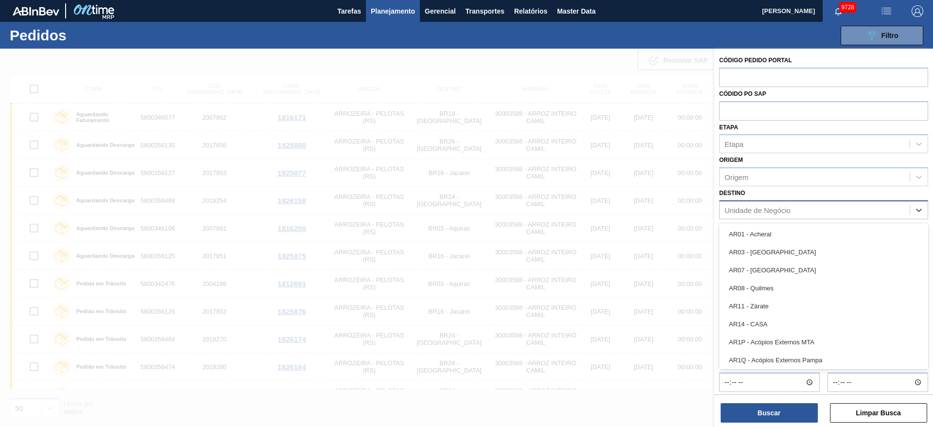
click at [788, 215] on div "Unidade de Negócio" at bounding box center [815, 210] width 190 height 14
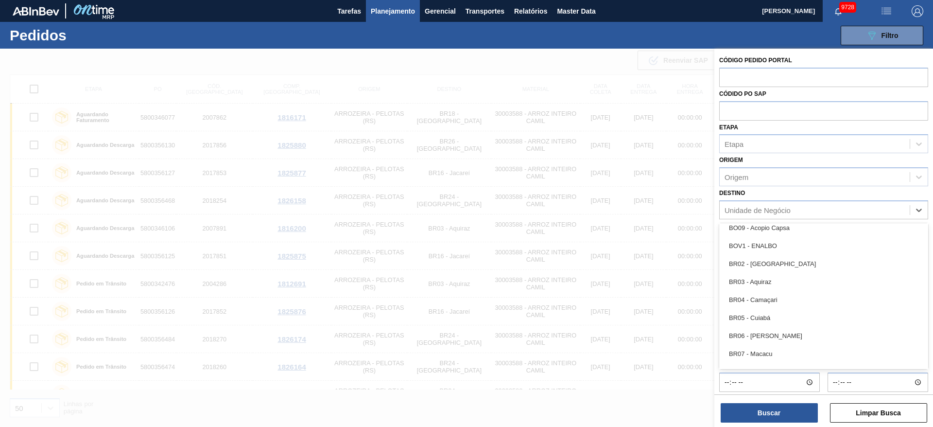
scroll to position [456, 0]
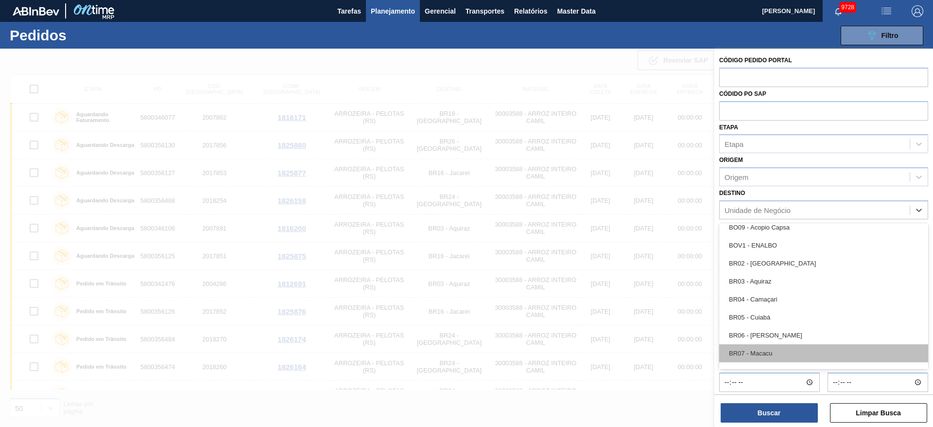
click at [765, 351] on div "BR07 - Macacu" at bounding box center [823, 353] width 209 height 18
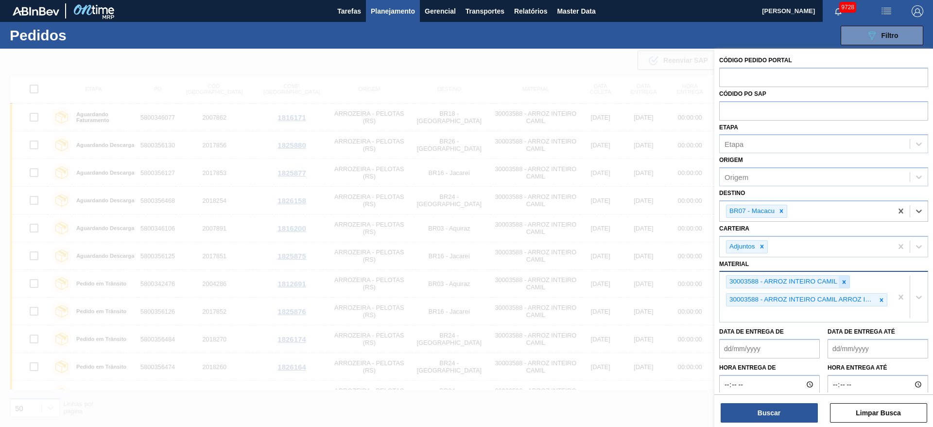
click at [840, 280] on div at bounding box center [844, 282] width 11 height 12
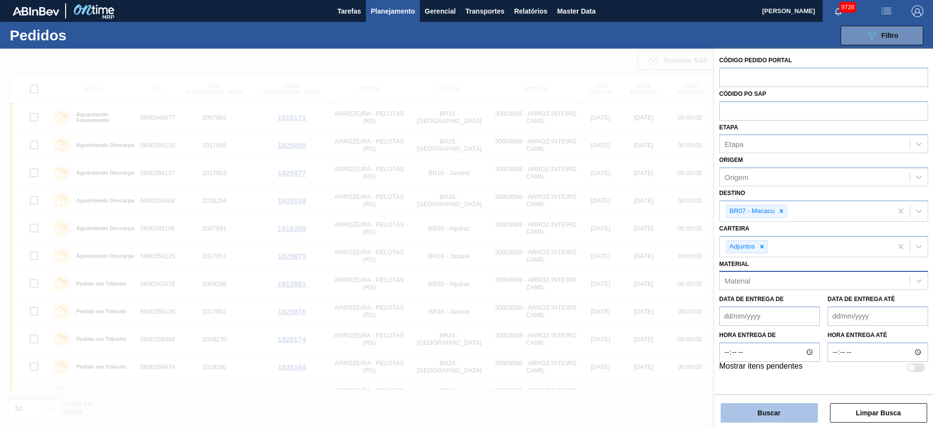
click at [770, 418] on button "Buscar" at bounding box center [769, 412] width 97 height 19
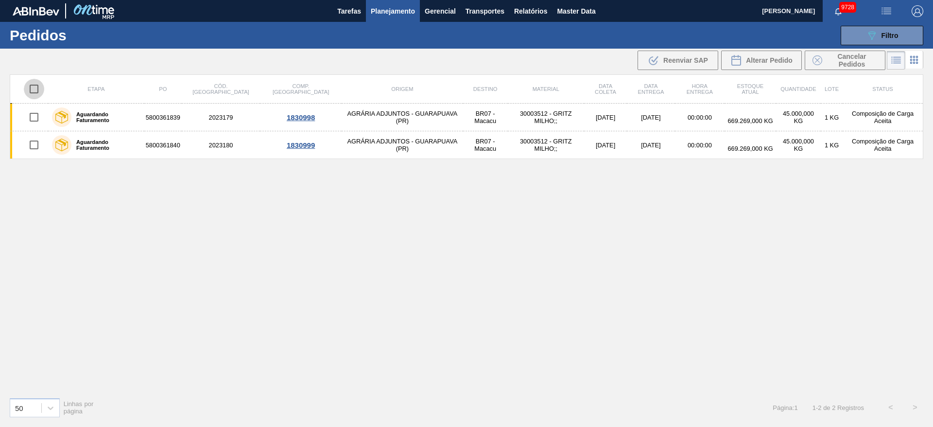
click at [33, 83] on input "checkbox" at bounding box center [34, 89] width 20 height 20
checkbox input "true"
click at [840, 56] on span "Cancelar Pedidos" at bounding box center [852, 60] width 52 height 16
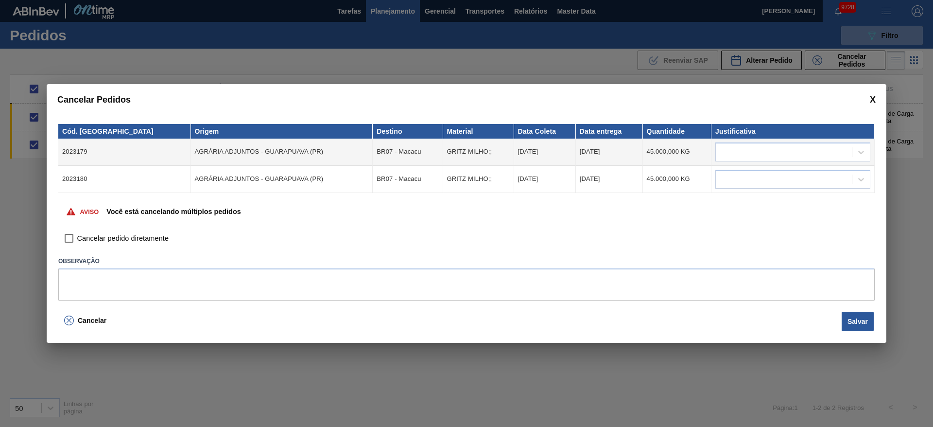
click at [95, 236] on span "Cancelar pedido diretamente" at bounding box center [122, 238] width 91 height 11
click at [77, 236] on input "Cancelar pedido diretamente" at bounding box center [69, 238] width 17 height 17
checkbox input "true"
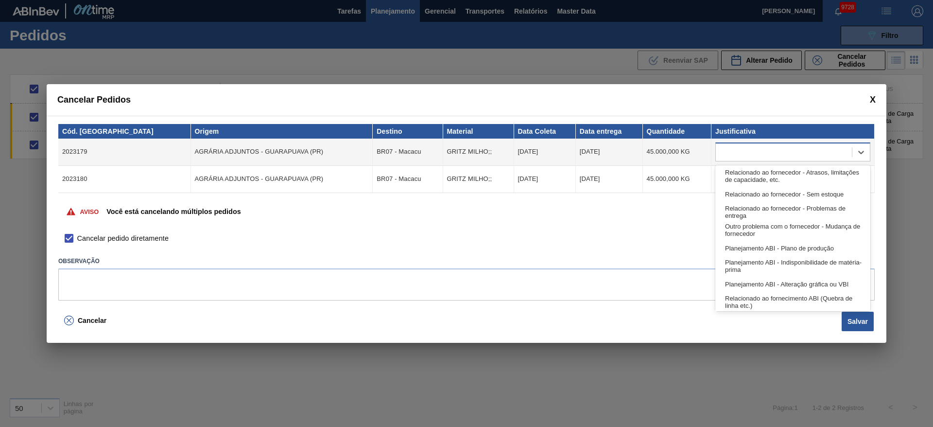
click at [814, 154] on div at bounding box center [784, 152] width 136 height 14
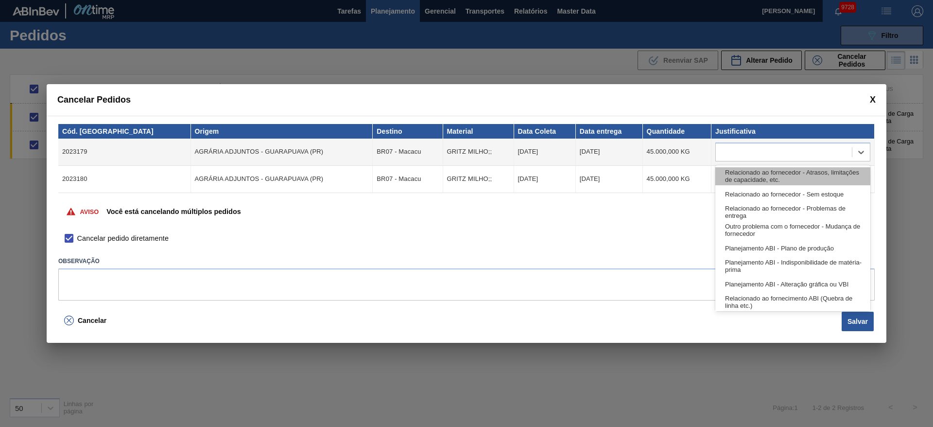
click at [794, 174] on div "Relacionado ao fornecedor - Atrasos, limitações de capacidade, etc." at bounding box center [792, 176] width 155 height 18
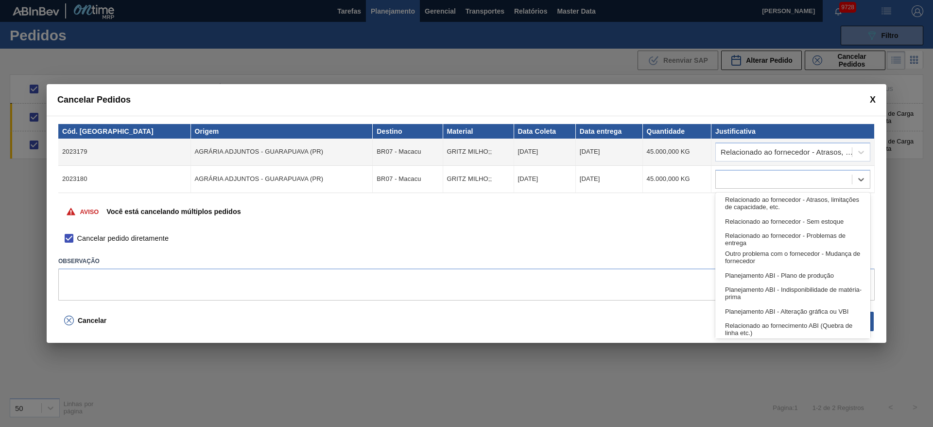
click at [794, 174] on div at bounding box center [784, 179] width 136 height 14
click at [787, 205] on div "Relacionado ao fornecedor - Atrasos, limitações de capacidade, etc." at bounding box center [792, 203] width 155 height 18
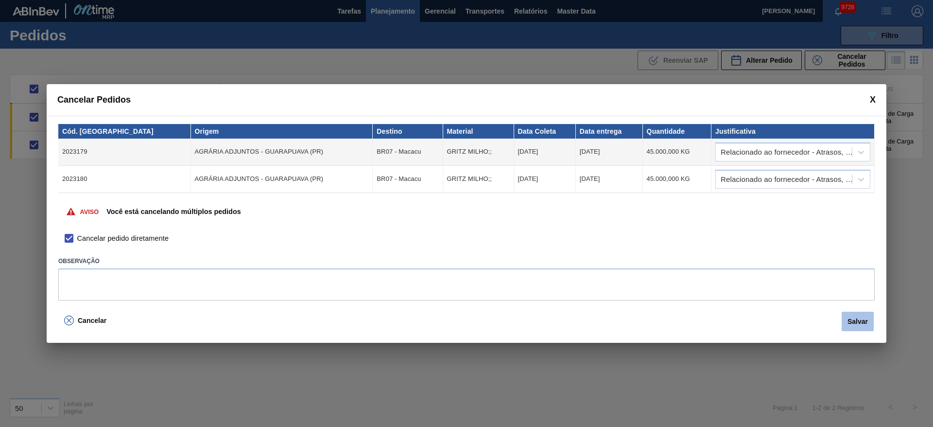
click at [849, 329] on button "Salvar" at bounding box center [858, 321] width 32 height 19
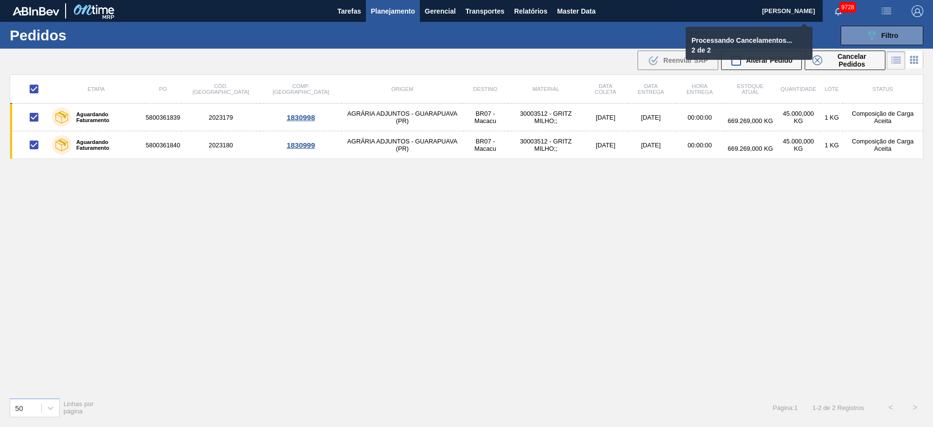
checkbox input "false"
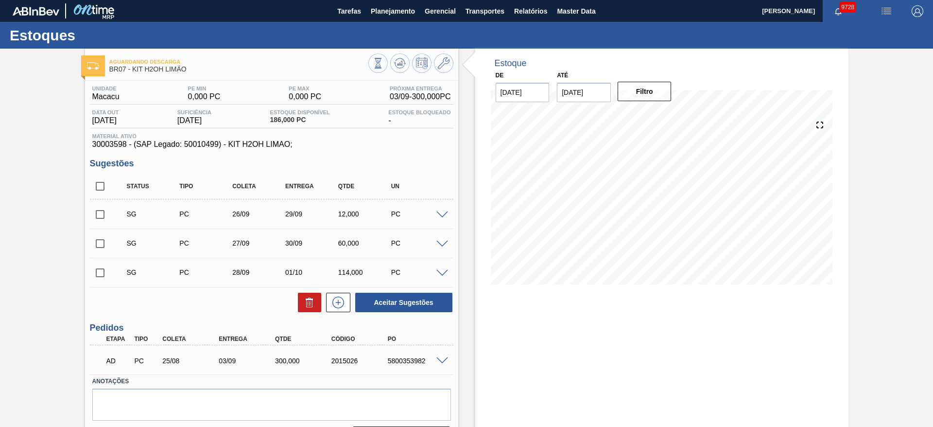
click at [438, 358] on span at bounding box center [442, 360] width 12 height 7
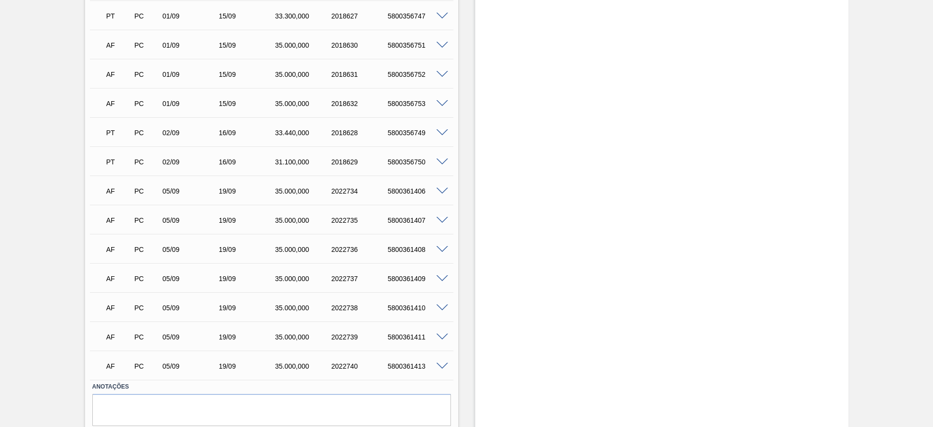
scroll to position [811, 0]
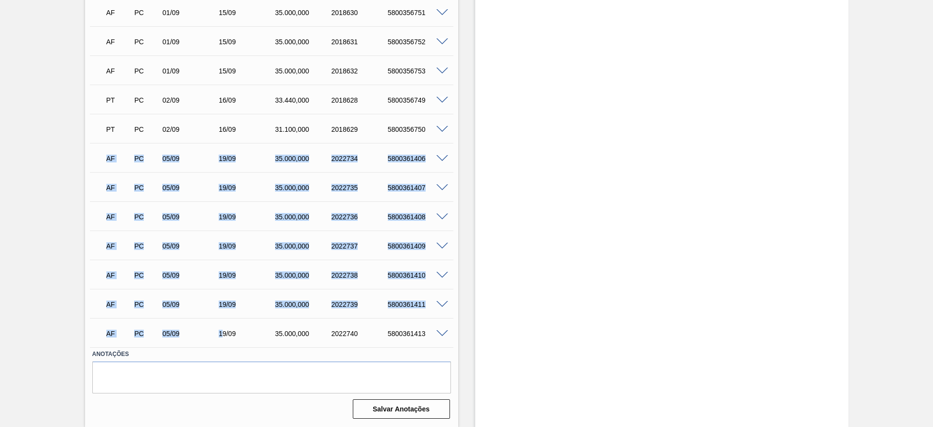
drag, startPoint x: 92, startPoint y: 166, endPoint x: 223, endPoint y: 323, distance: 204.3
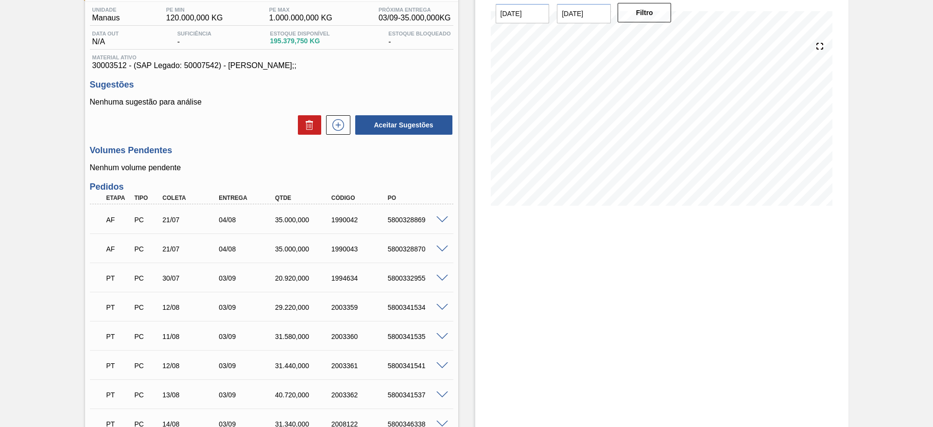
scroll to position [0, 0]
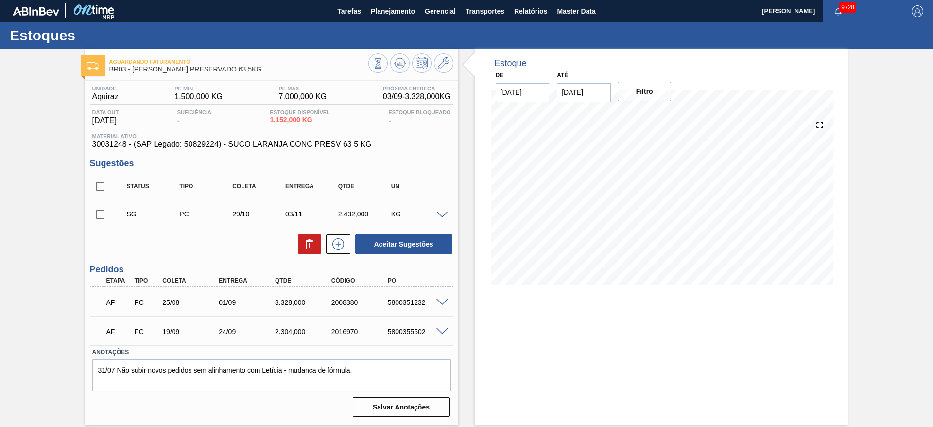
click at [444, 331] on span at bounding box center [442, 331] width 12 height 7
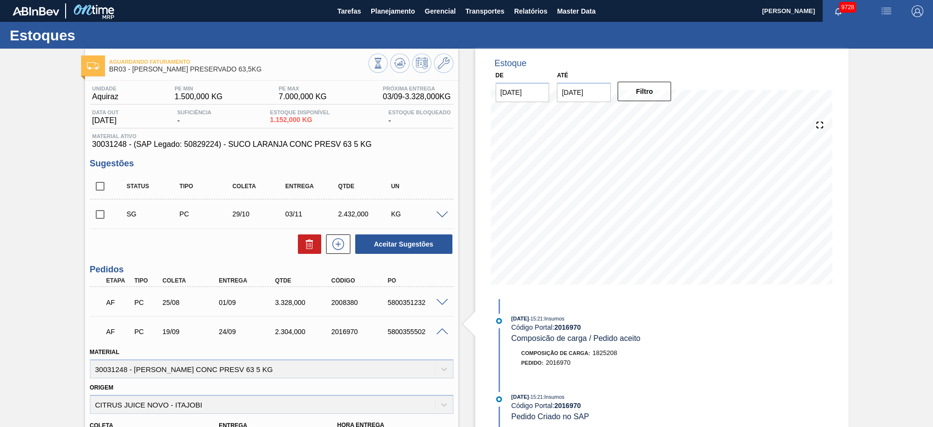
scroll to position [234, 0]
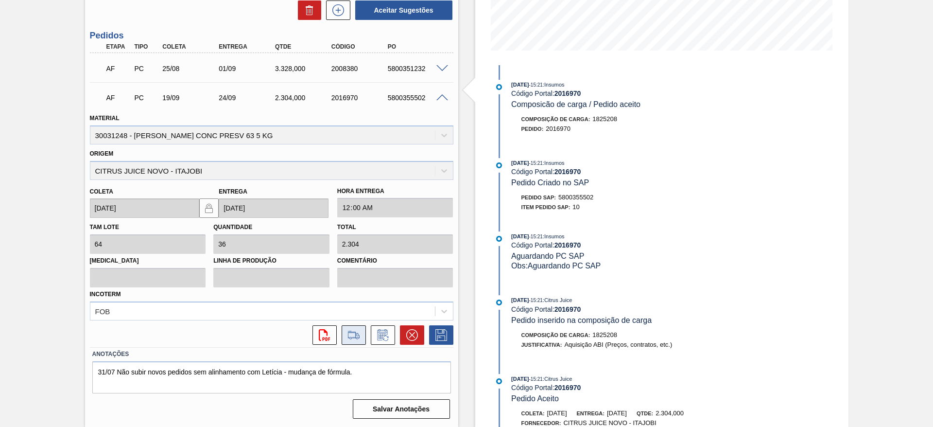
click at [355, 331] on icon at bounding box center [354, 335] width 16 height 12
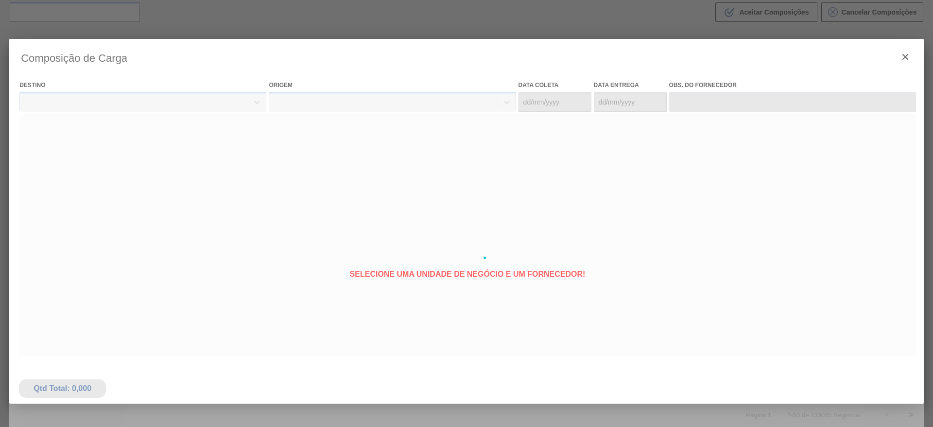
type coleta "19/09/2025"
type entrega "24/09/2025"
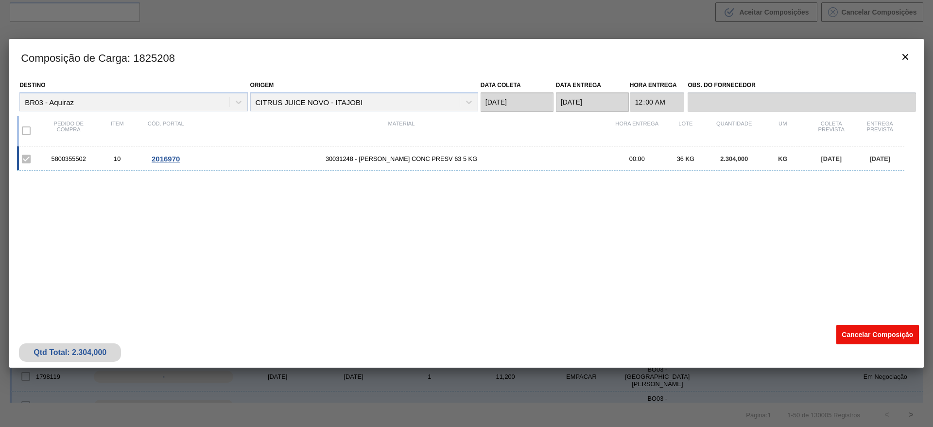
click at [863, 335] on button "Cancelar Composição" at bounding box center [878, 334] width 83 height 19
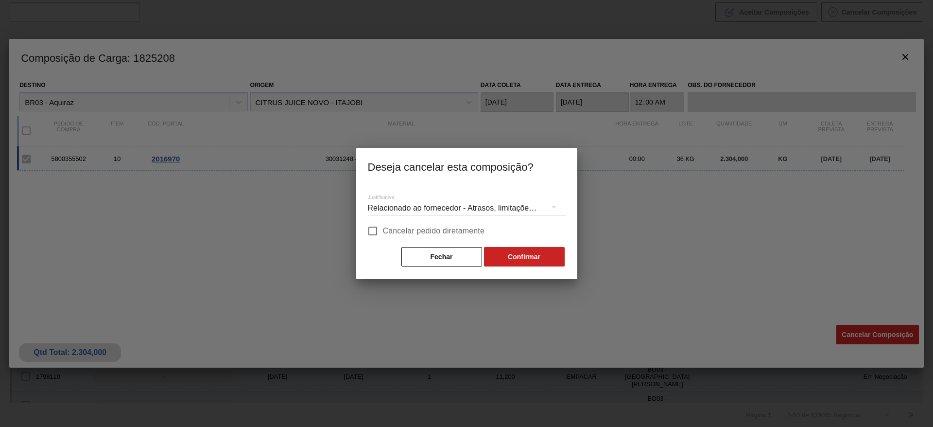
click at [422, 226] on span "Cancelar pedido diretamente" at bounding box center [434, 231] width 102 height 12
click at [383, 226] on input "Cancelar pedido diretamente" at bounding box center [373, 231] width 20 height 20
checkbox input "true"
click at [526, 254] on button "Confirmar" at bounding box center [524, 256] width 81 height 19
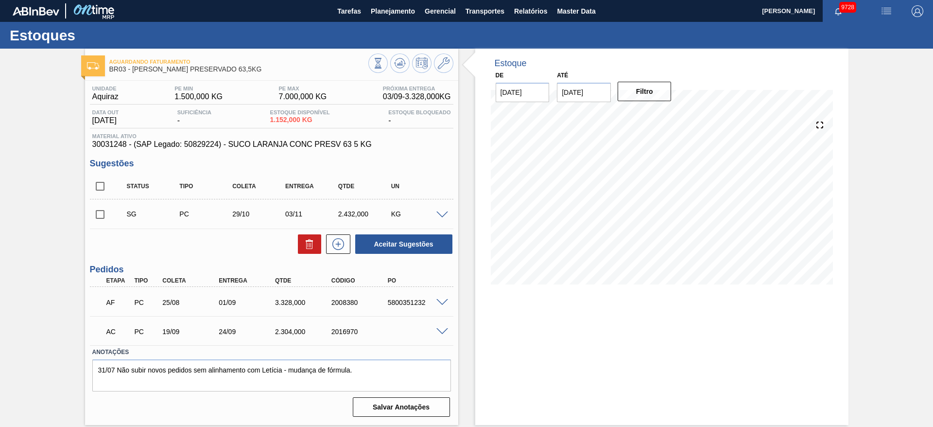
click at [440, 329] on span at bounding box center [442, 331] width 12 height 7
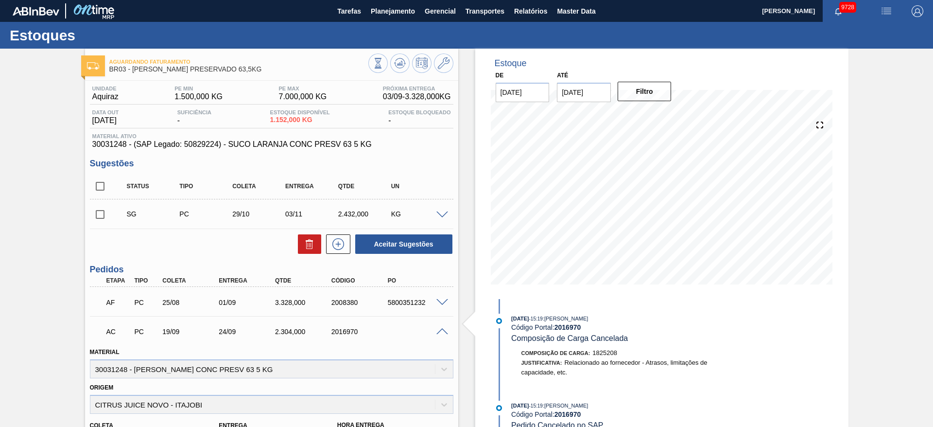
scroll to position [234, 0]
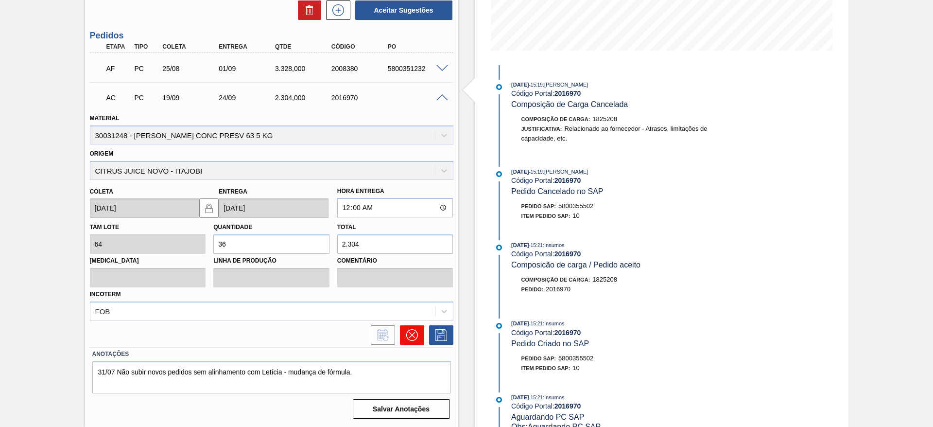
click at [406, 343] on button at bounding box center [412, 334] width 24 height 19
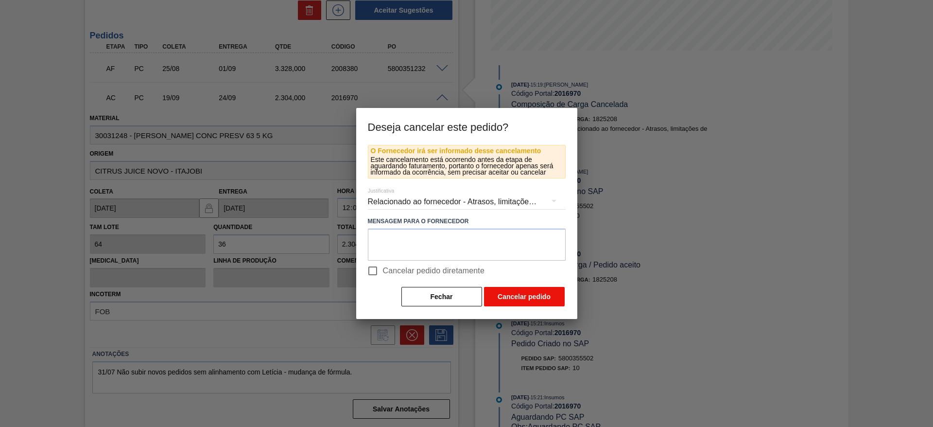
click at [510, 303] on button "Cancelar pedido" at bounding box center [524, 296] width 81 height 19
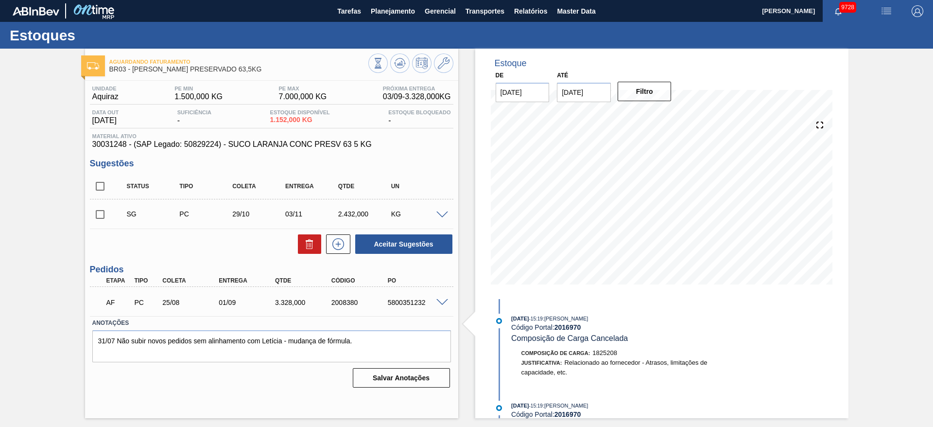
scroll to position [0, 0]
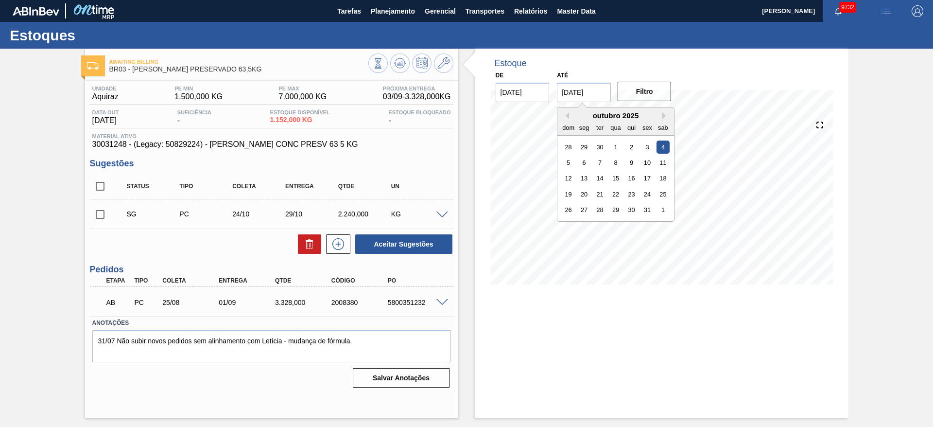
click at [583, 95] on input "[DATE]" at bounding box center [584, 92] width 54 height 19
click at [472, 94] on div "Estoque De 03/09/2025 Até 04/10/2025 Filtro 05/09 Projeção de Estoque 4,480 Nec…" at bounding box center [653, 233] width 390 height 369
click at [459, 125] on div "Estoque De 03/09/2025 Até 04/10/2025 Filtro 05/09 Projeção de Estoque 4,480 Nec…" at bounding box center [653, 233] width 390 height 369
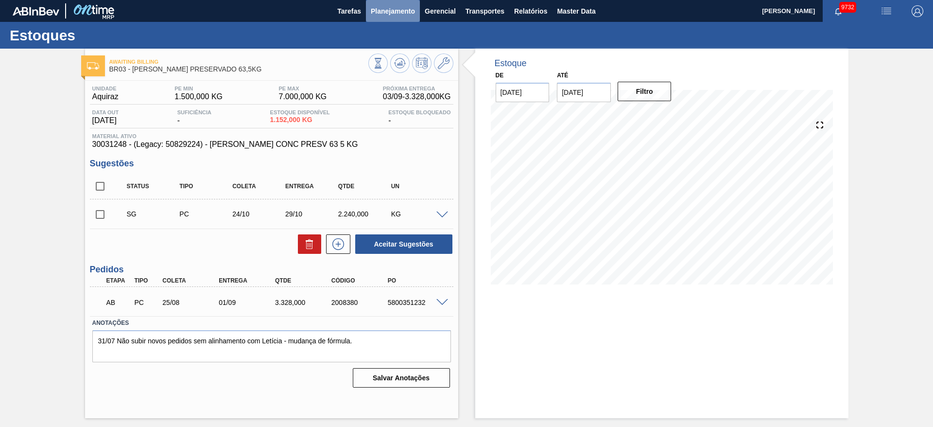
click at [404, 17] on button "Planejamento" at bounding box center [393, 11] width 54 height 22
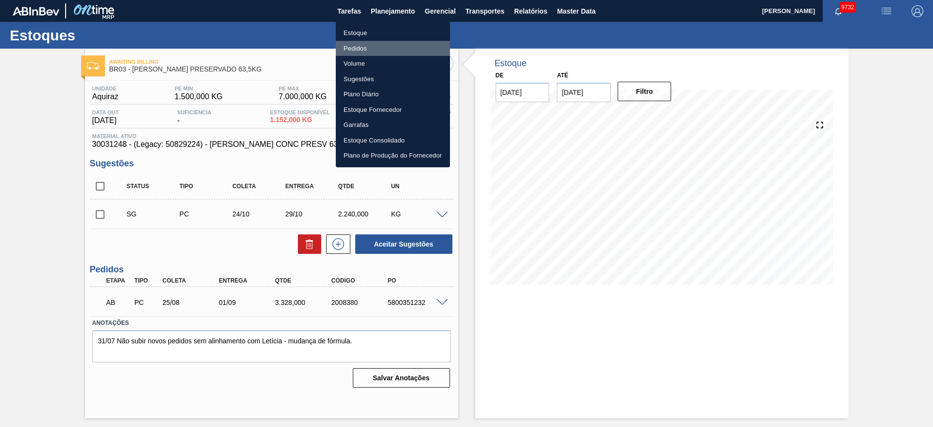
click at [383, 50] on li "Pedidos" at bounding box center [393, 49] width 114 height 16
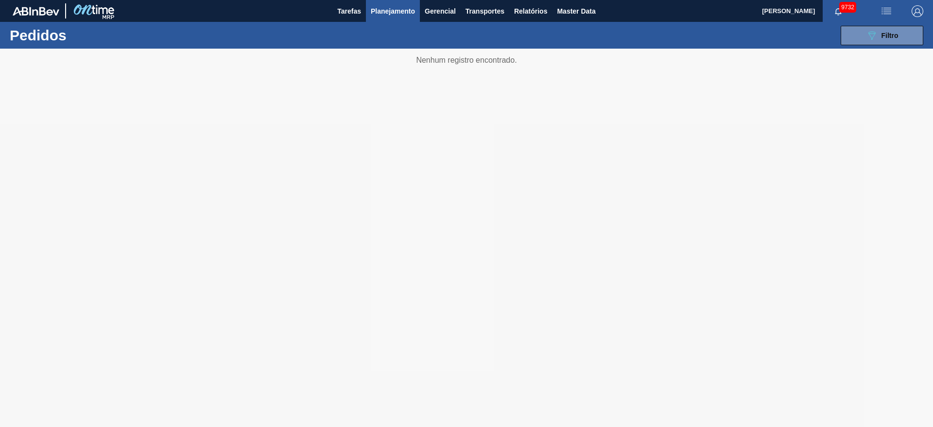
click at [131, 176] on div at bounding box center [466, 238] width 933 height 378
click at [864, 34] on button "089F7B8B-B2A5-4AFE-B5C0-19BA573D28AC Filtro" at bounding box center [882, 35] width 83 height 19
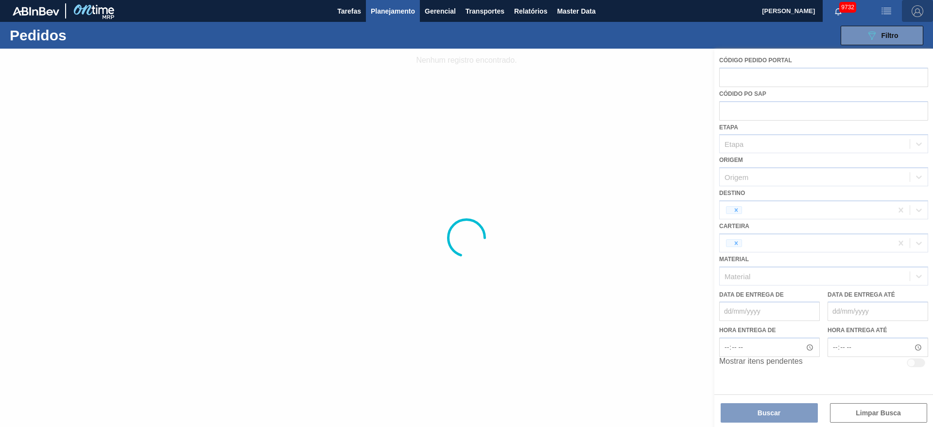
click at [921, 11] on img "button" at bounding box center [918, 11] width 12 height 12
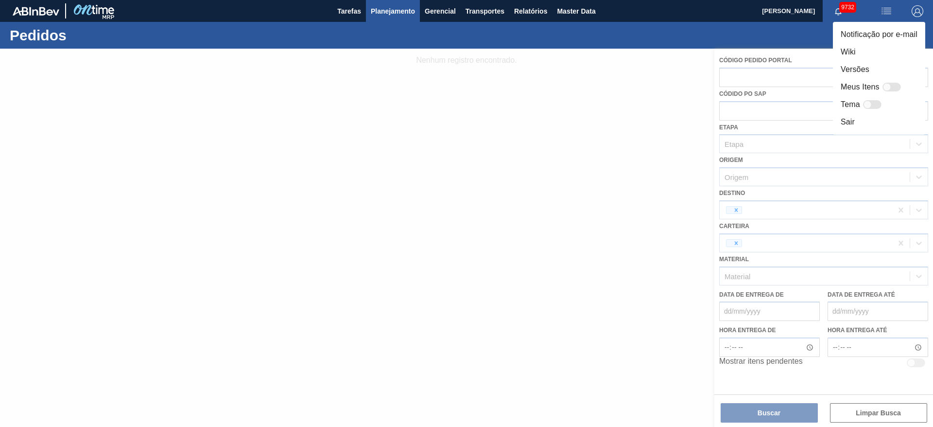
click at [890, 88] on div at bounding box center [887, 87] width 8 height 8
checkbox input "false"
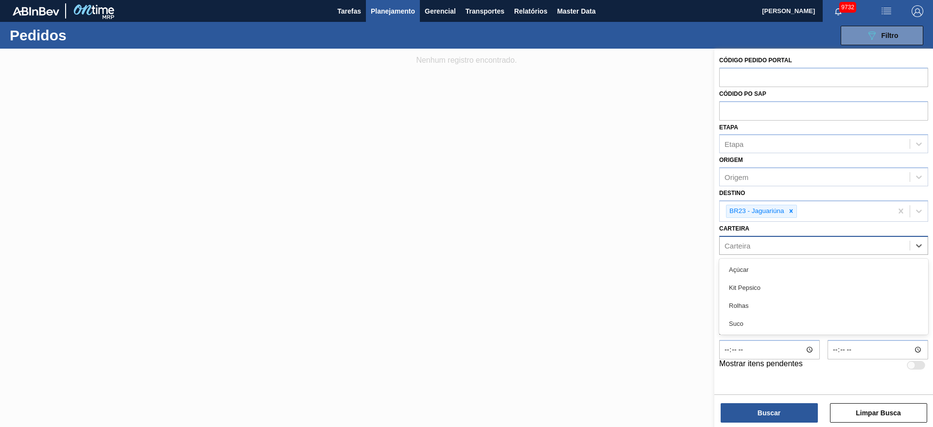
click at [767, 246] on div "Carteira" at bounding box center [815, 245] width 190 height 14
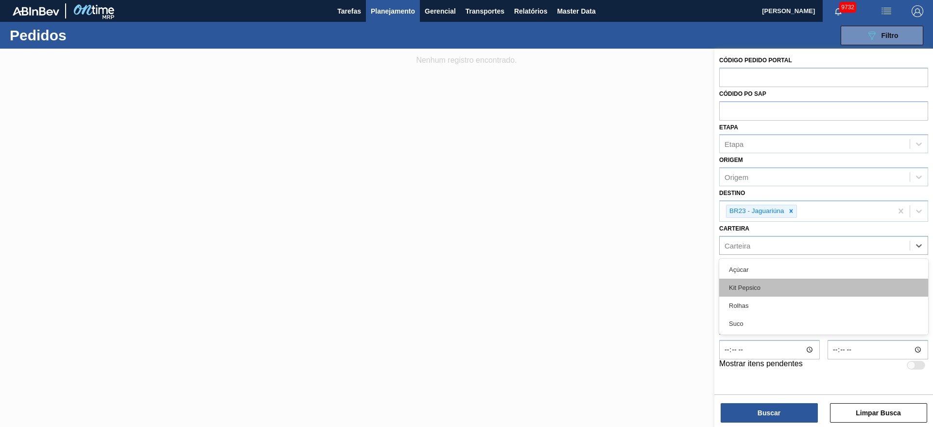
click at [763, 281] on div "Kit Pepsico" at bounding box center [823, 288] width 209 height 18
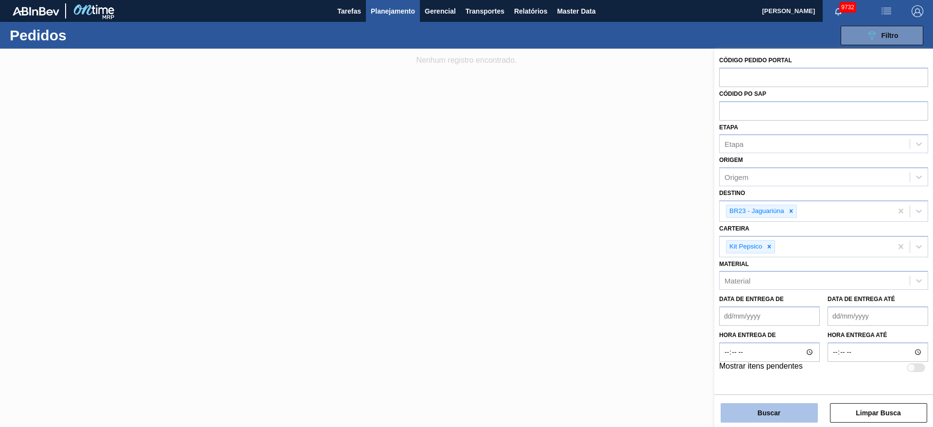
click at [757, 408] on button "Buscar" at bounding box center [769, 412] width 97 height 19
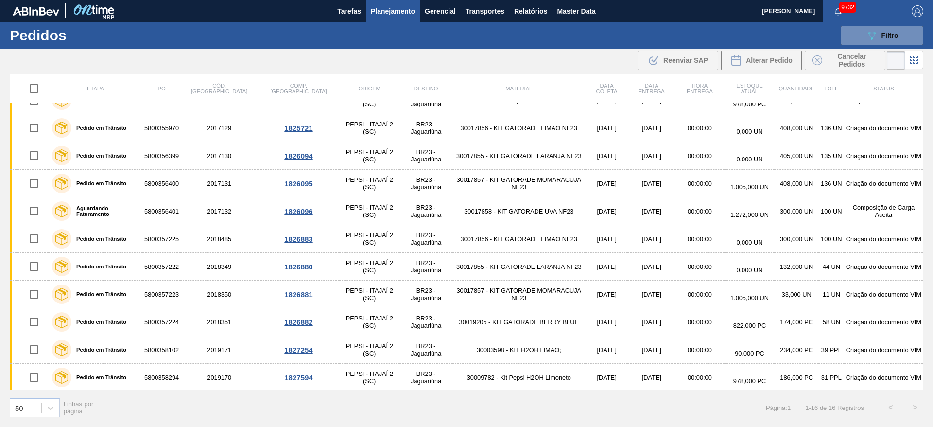
scroll to position [157, 0]
